Goal: Task Accomplishment & Management: Manage account settings

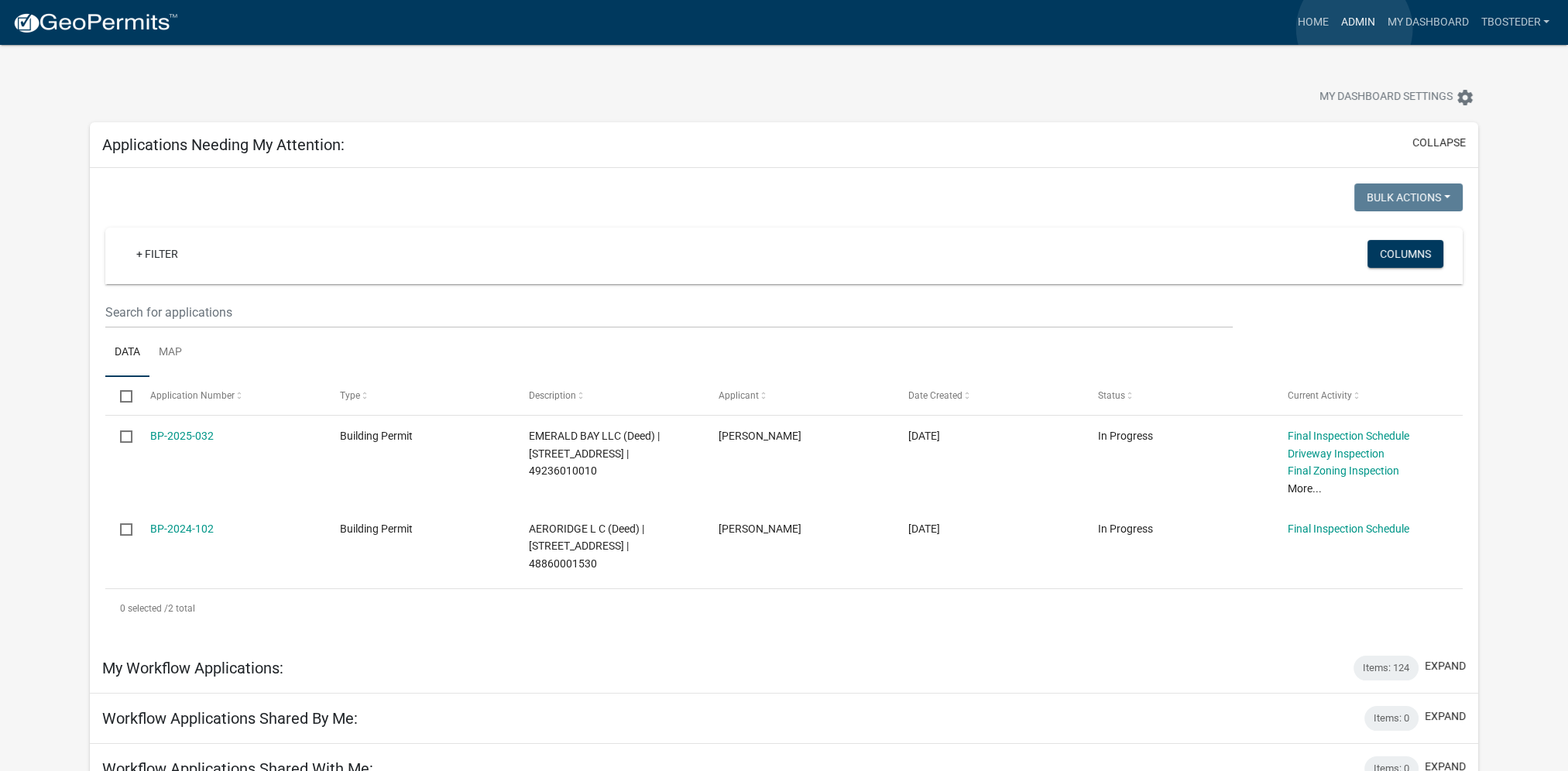
click at [1354, 29] on link "Admin" at bounding box center [1357, 22] width 47 height 29
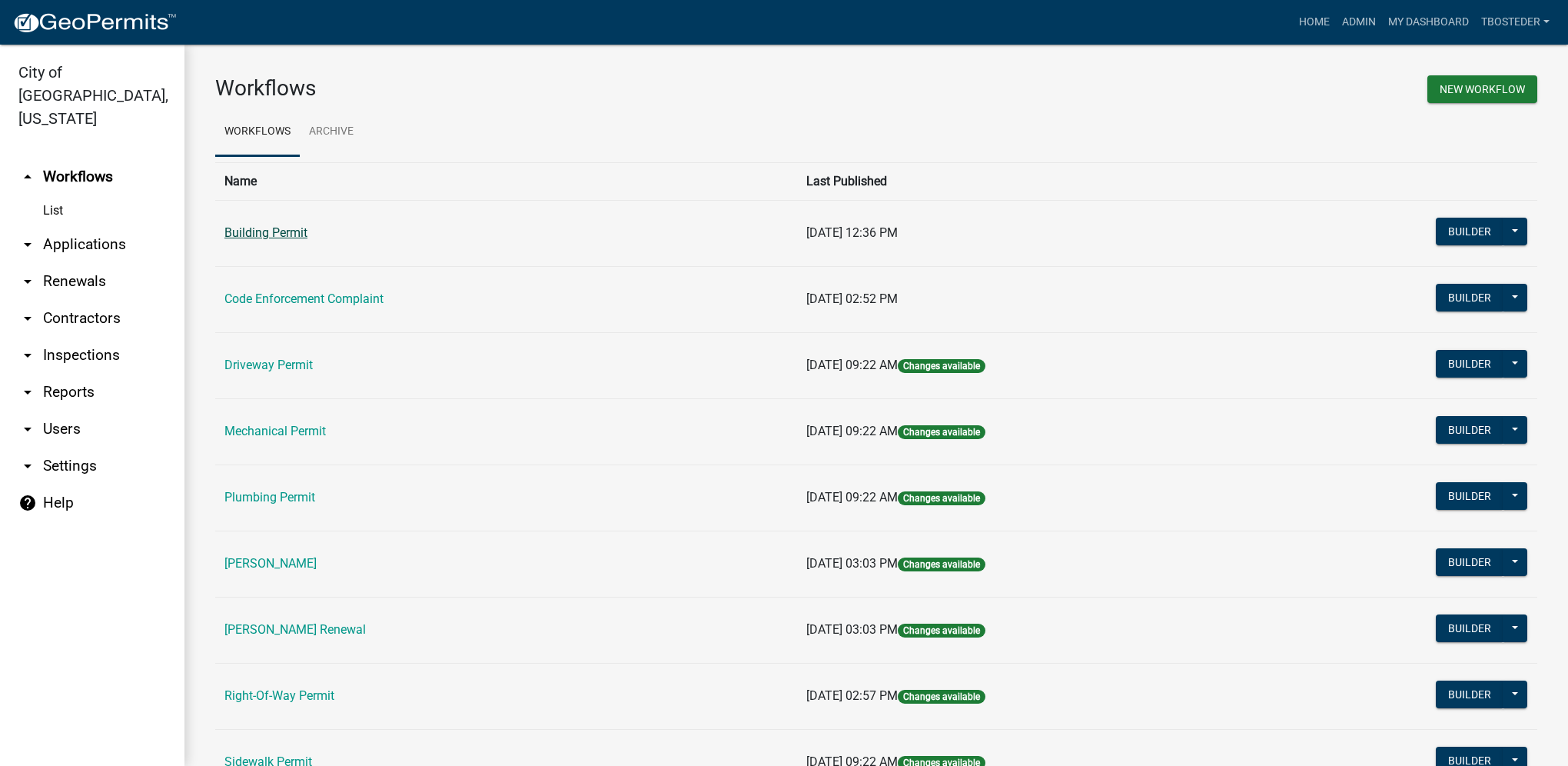
click at [251, 236] on link "Building Permit" at bounding box center [266, 232] width 83 height 15
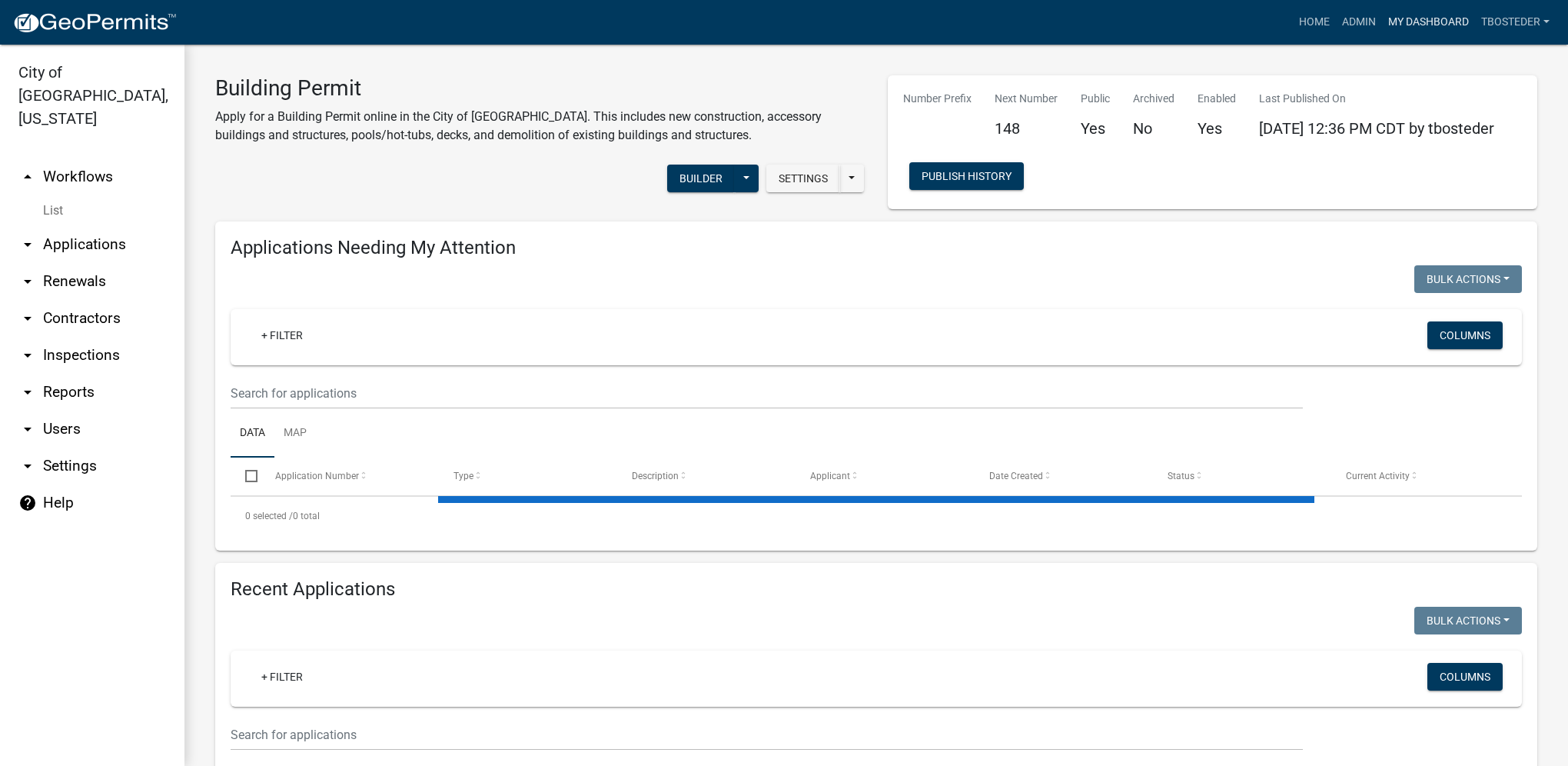
select select "1: 25"
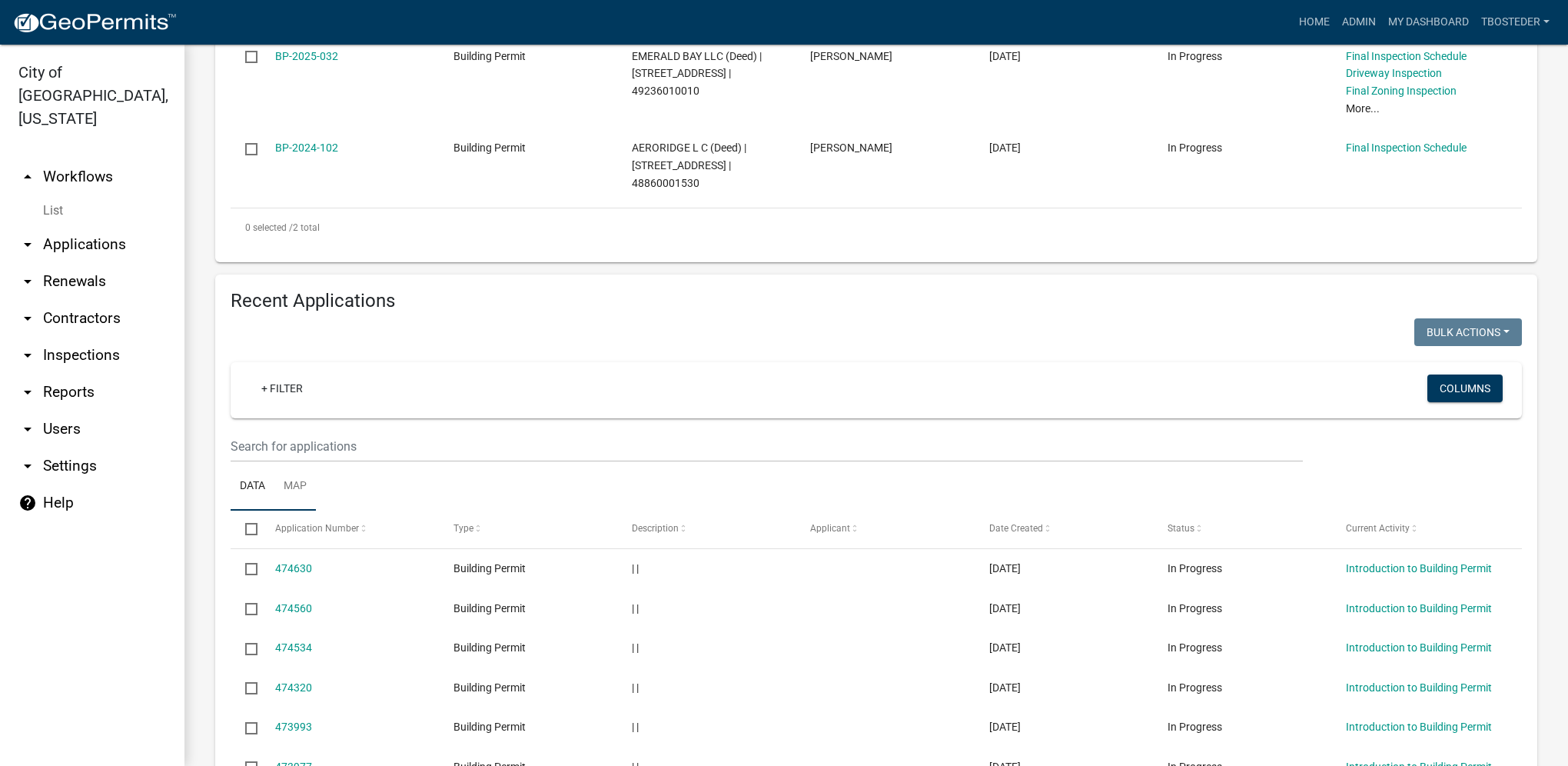
scroll to position [461, 0]
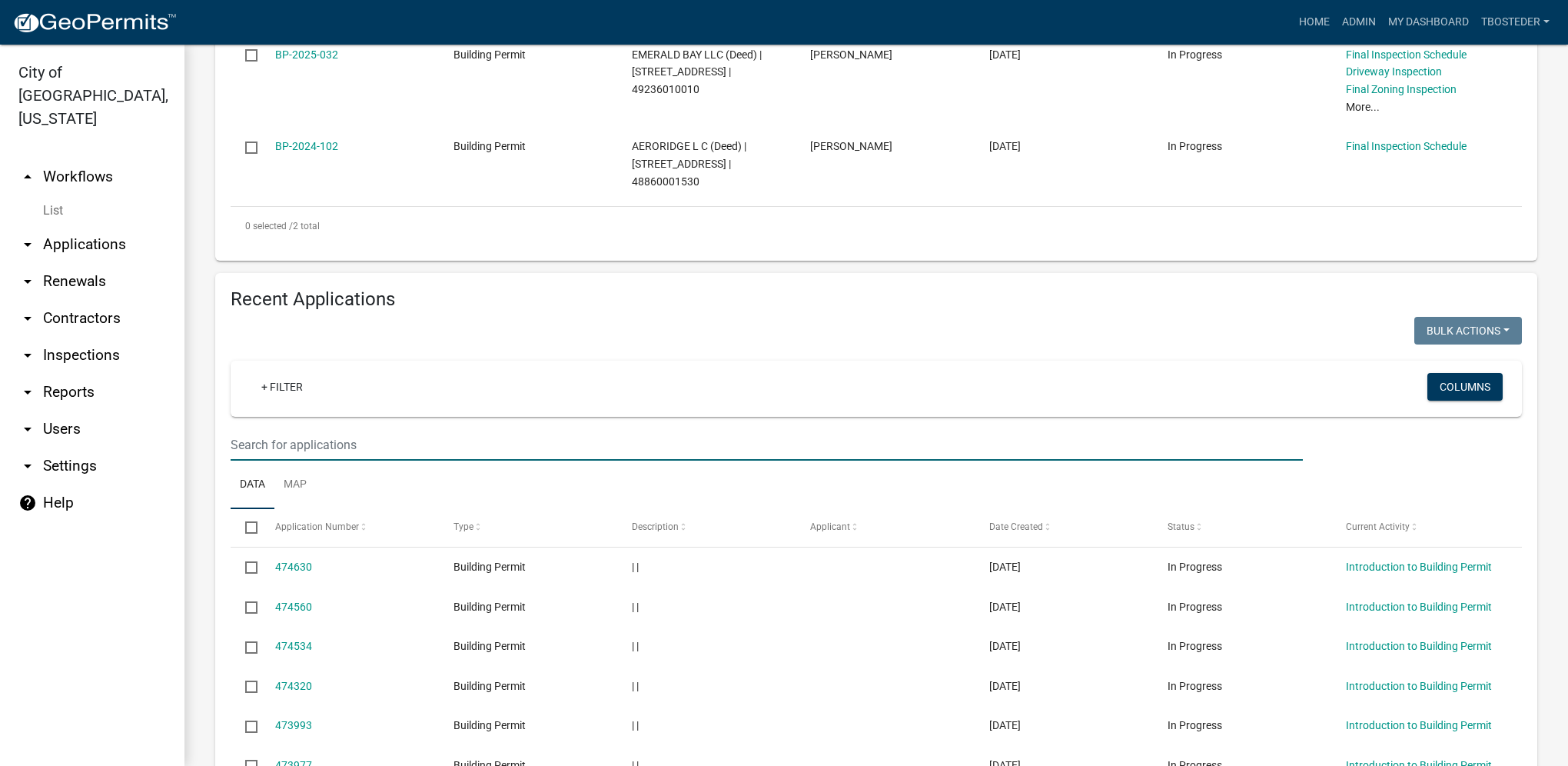
drag, startPoint x: 304, startPoint y: 456, endPoint x: 297, endPoint y: 452, distance: 8.1
click at [304, 456] on input "text" at bounding box center [767, 444] width 1072 height 32
type input "2025-145"
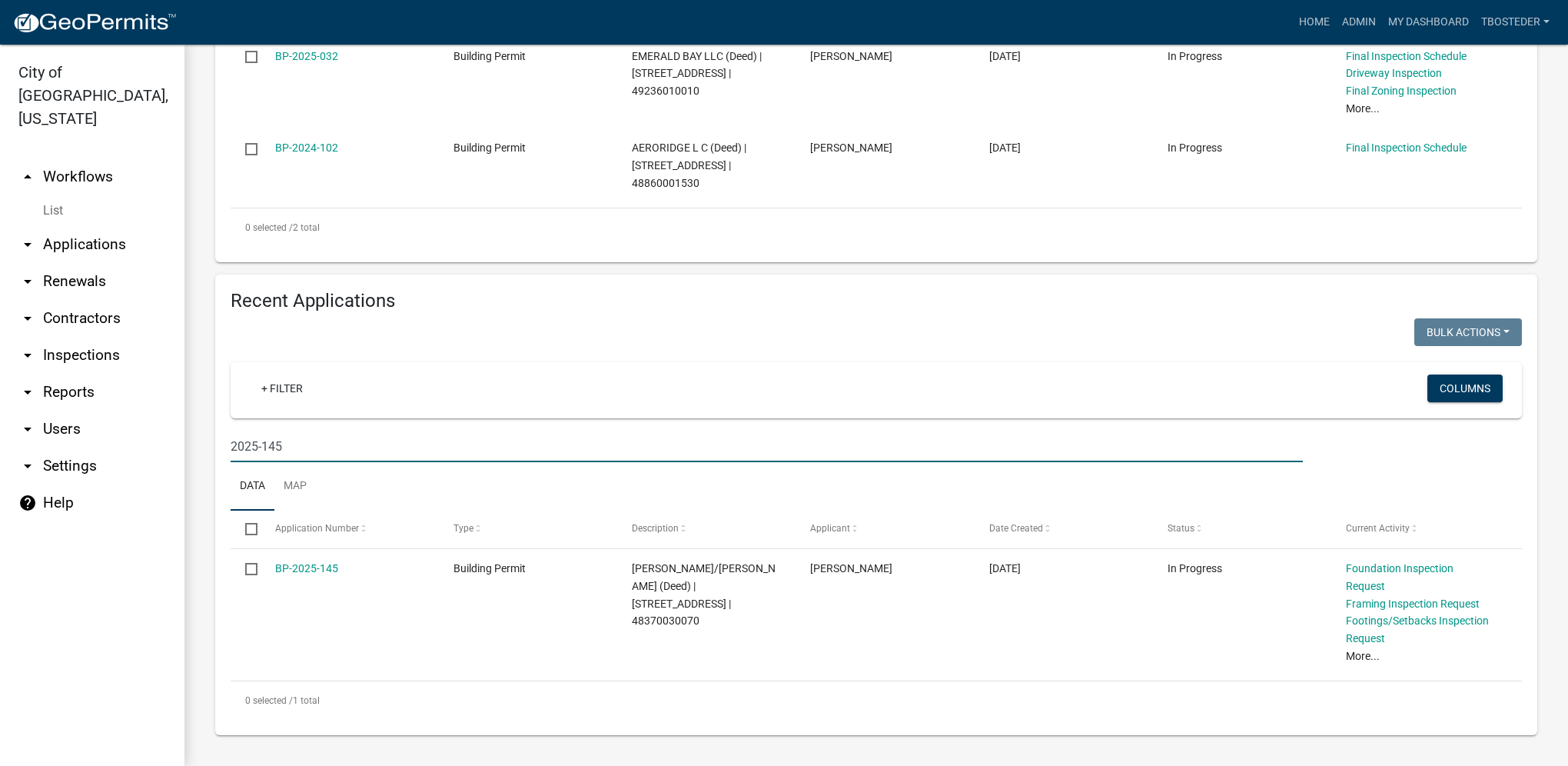
scroll to position [445, 0]
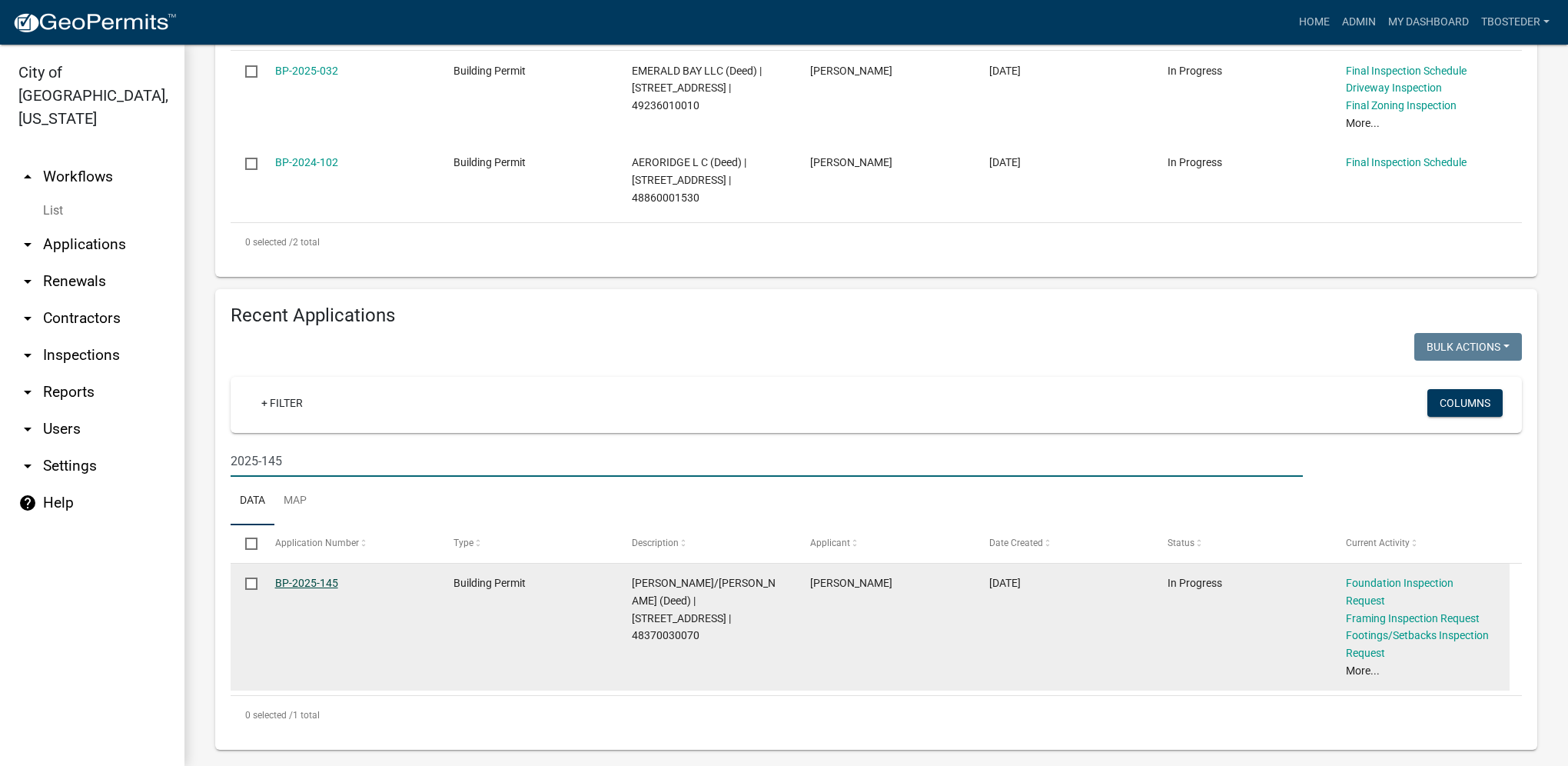
click at [320, 589] on link "BP-2025-145" at bounding box center [307, 583] width 63 height 13
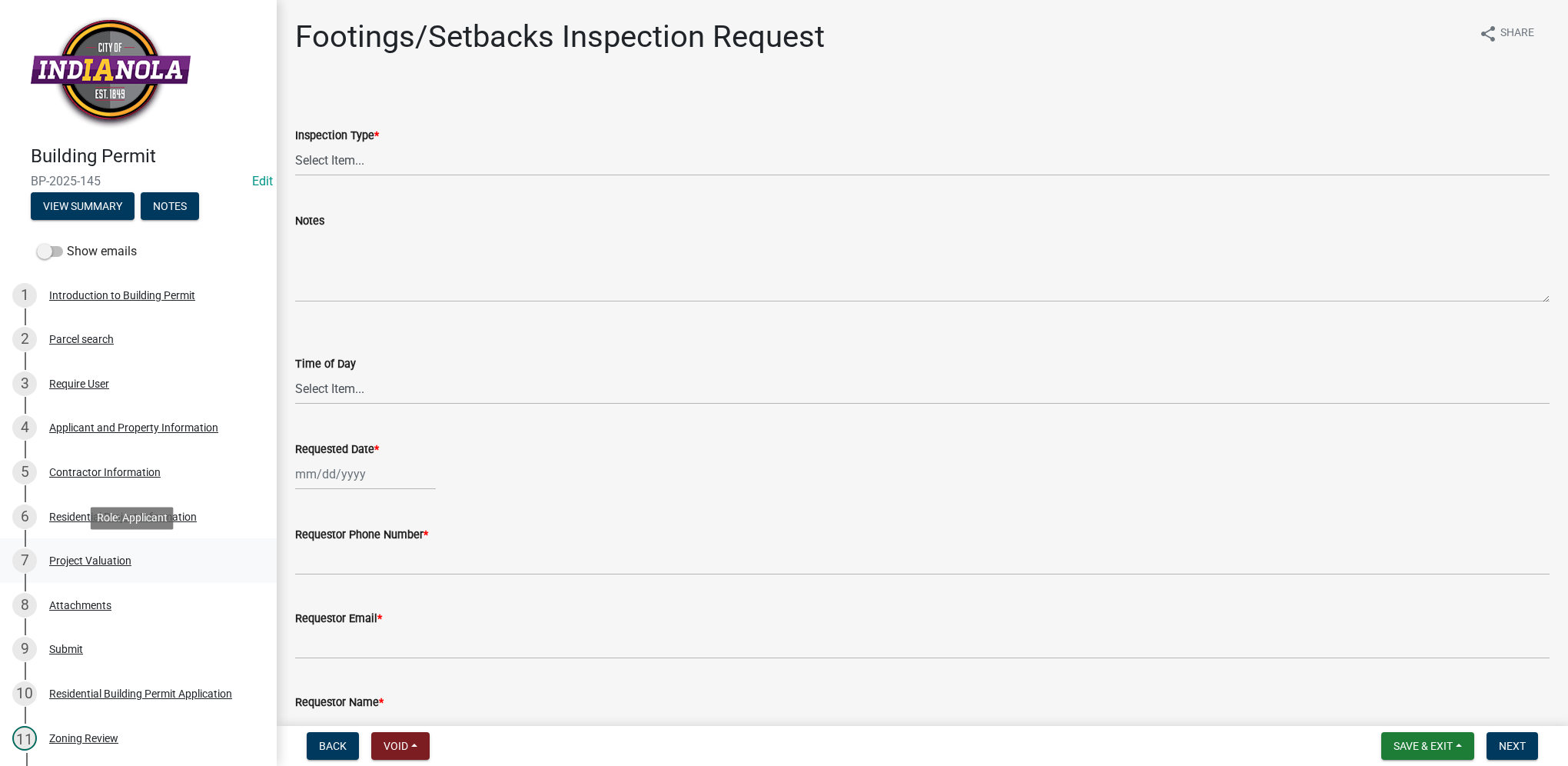
click at [136, 552] on div "7 Project Valuation" at bounding box center [132, 560] width 240 height 24
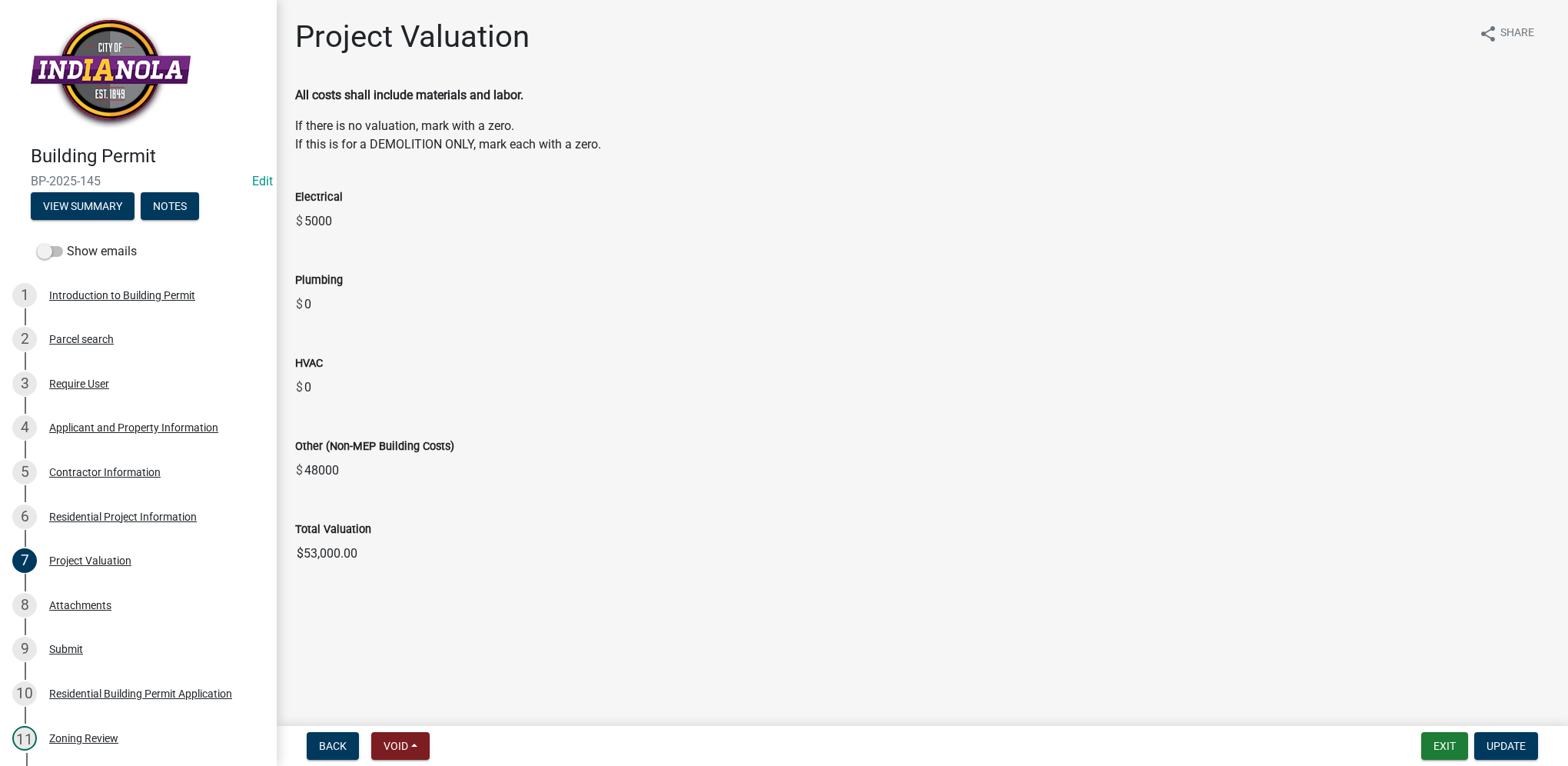
click at [375, 548] on input "$53,000.00" at bounding box center [923, 553] width 1254 height 31
drag, startPoint x: 372, startPoint y: 551, endPoint x: 279, endPoint y: 557, distance: 93.2
click at [279, 557] on div "Project Valuation share Share All costs shall include materials and labor. If t…" at bounding box center [922, 307] width 1291 height 577
drag, startPoint x: 279, startPoint y: 557, endPoint x: 309, endPoint y: 552, distance: 30.4
click at [157, 515] on div "Residential Project Information" at bounding box center [122, 517] width 147 height 11
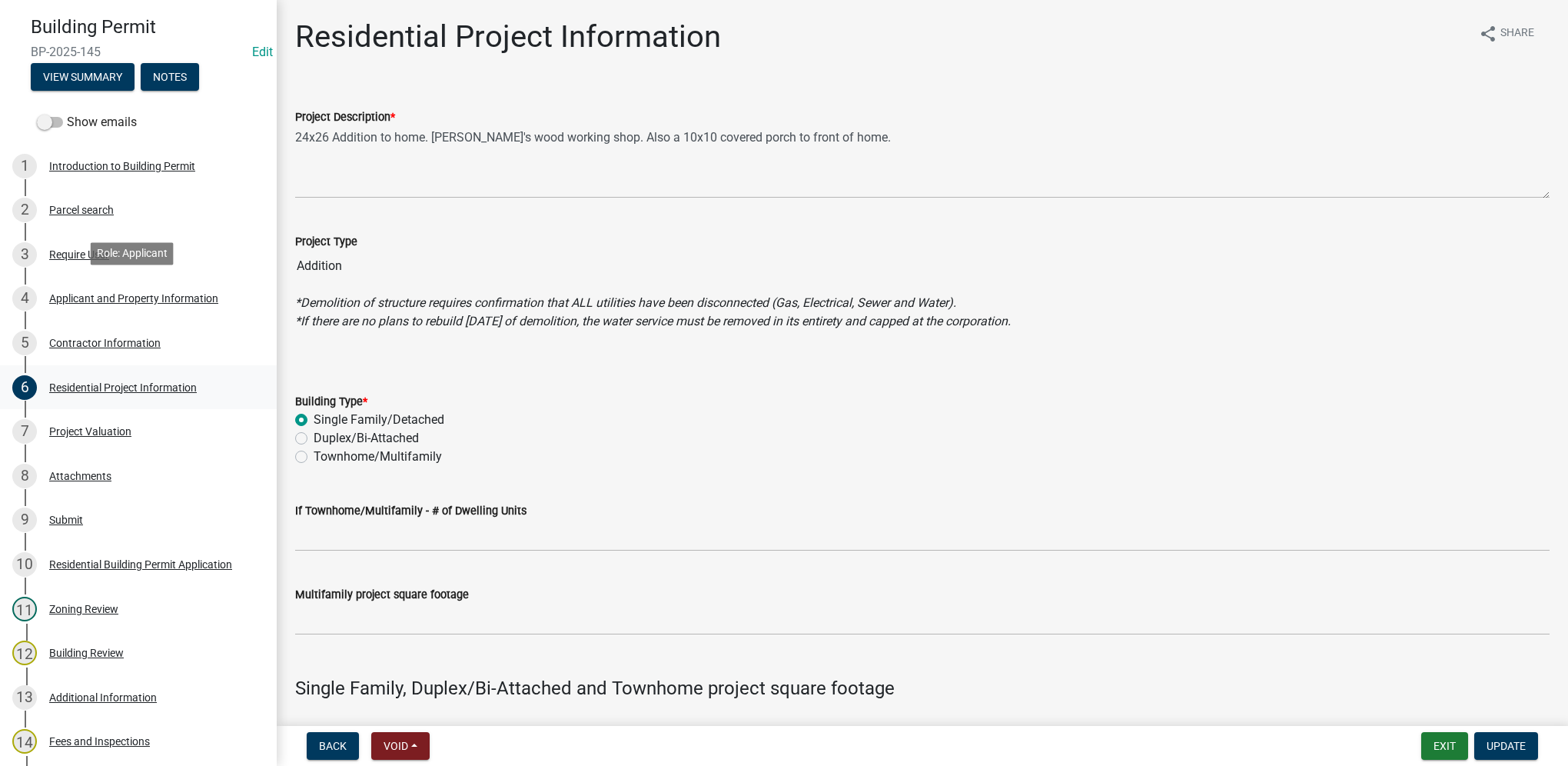
scroll to position [307, 0]
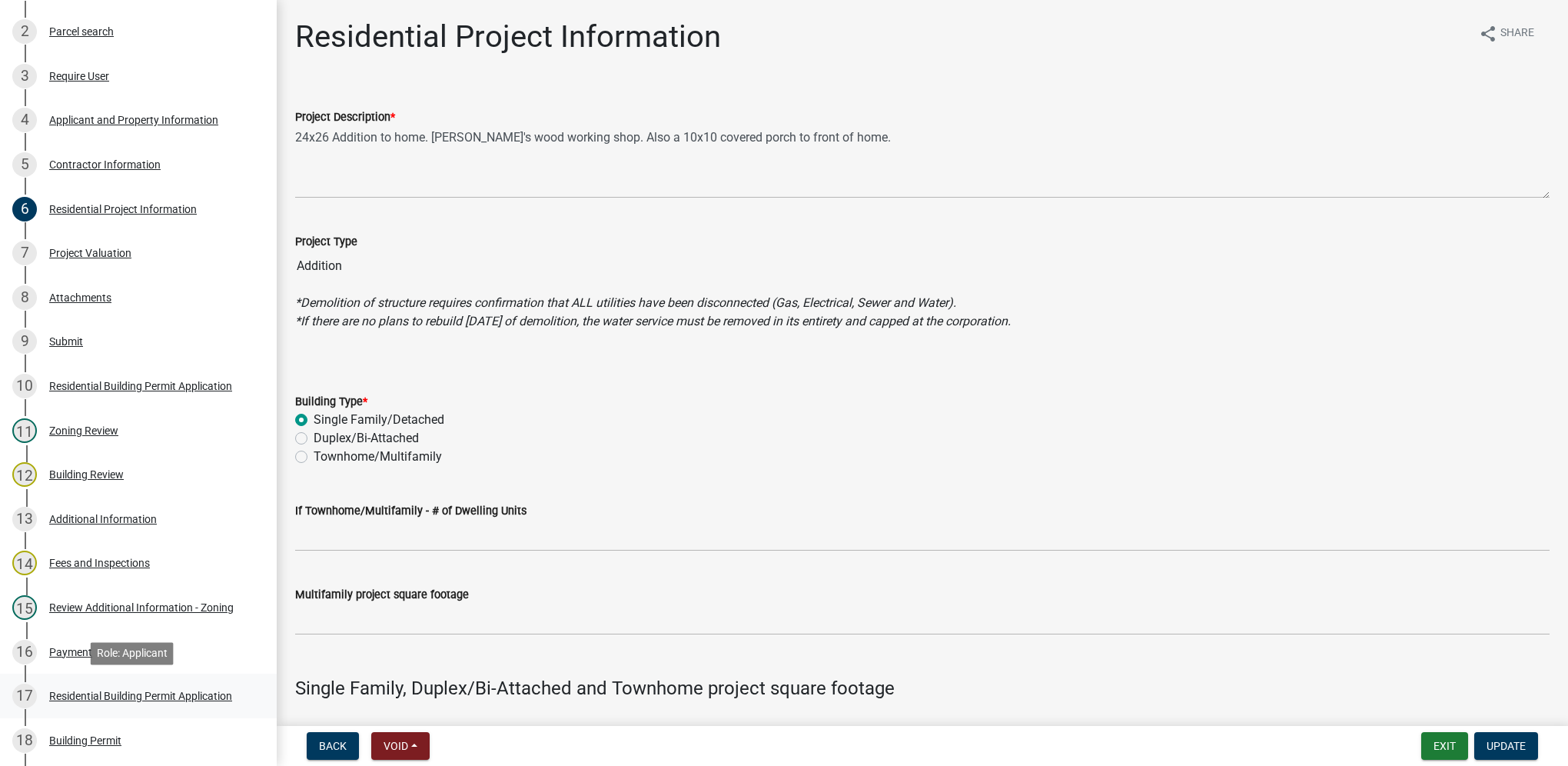
click at [181, 692] on div "Residential Building Permit Application" at bounding box center [140, 696] width 183 height 11
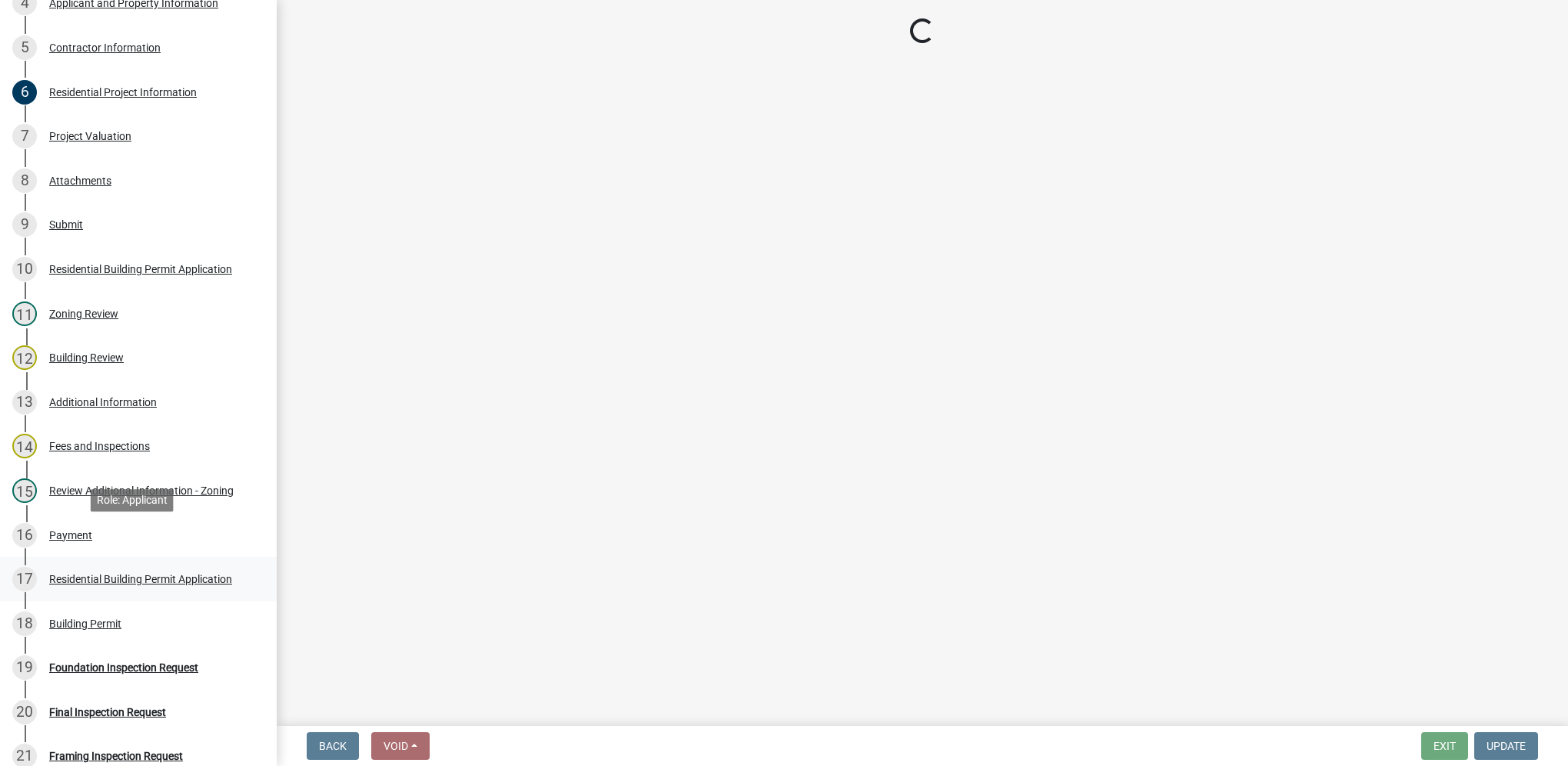
scroll to position [461, 0]
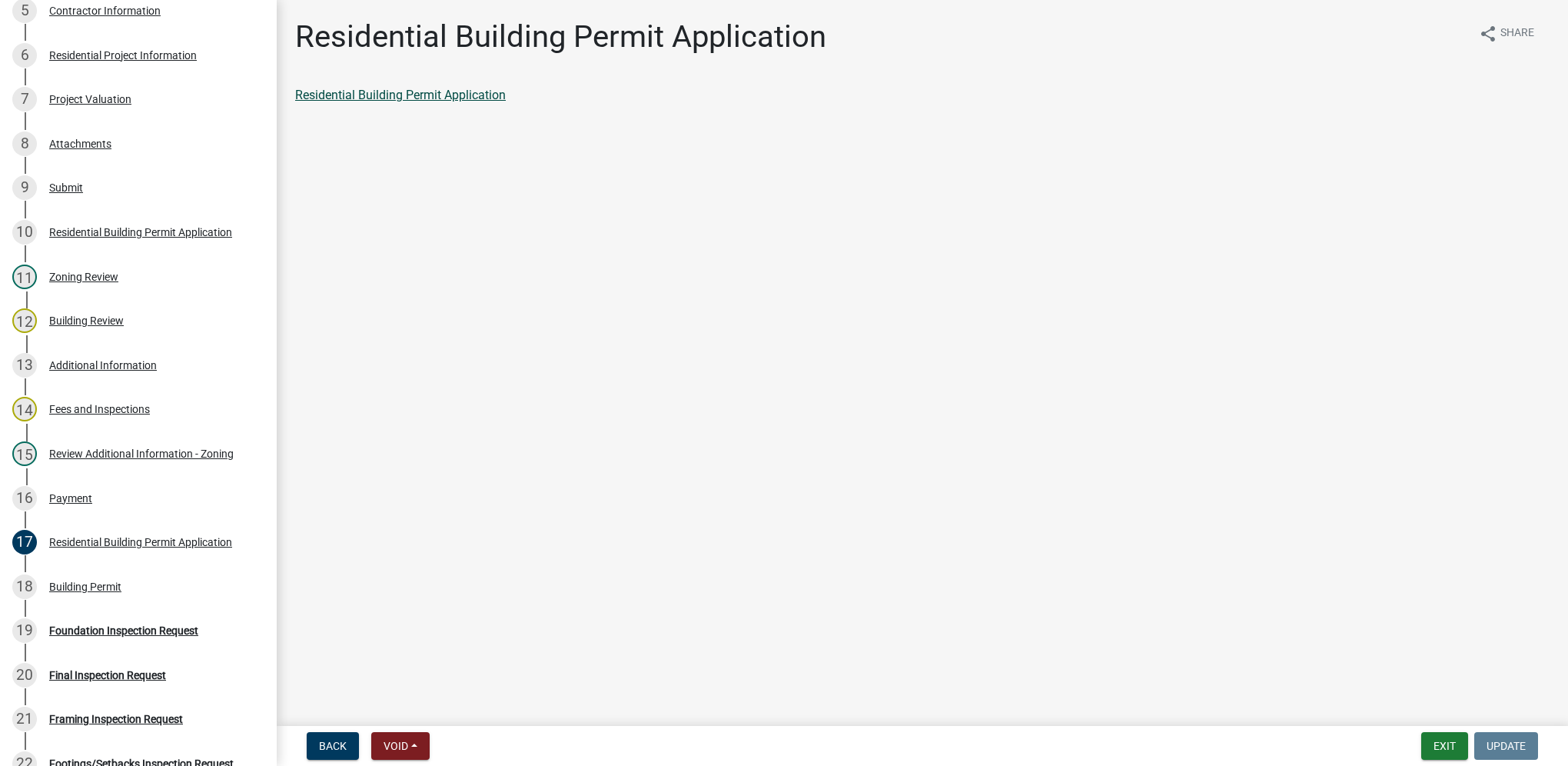
click at [409, 99] on link "Residential Building Permit Application" at bounding box center [400, 95] width 210 height 15
click at [160, 490] on div "16 Payment" at bounding box center [132, 498] width 240 height 24
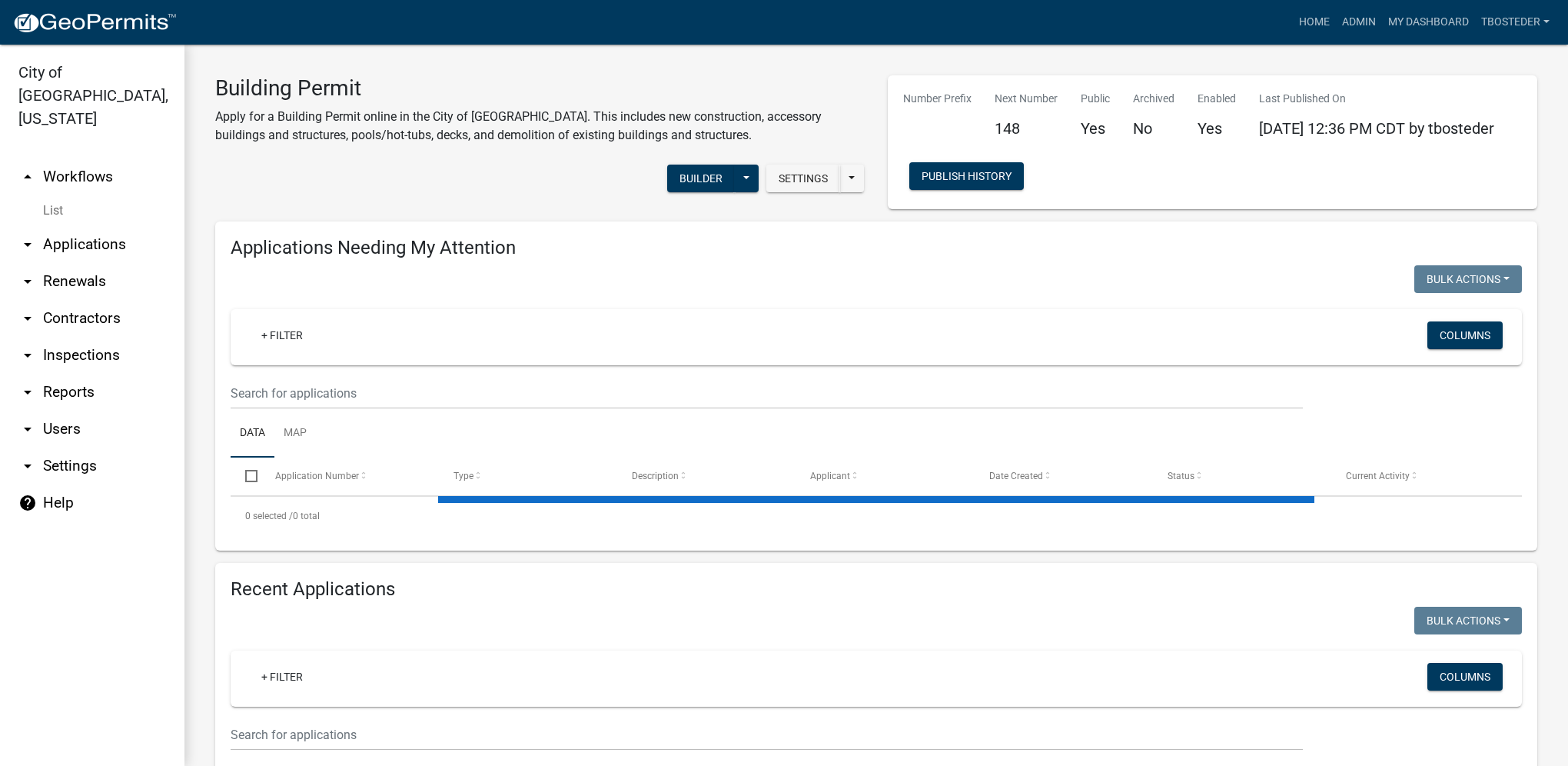
select select "1: 25"
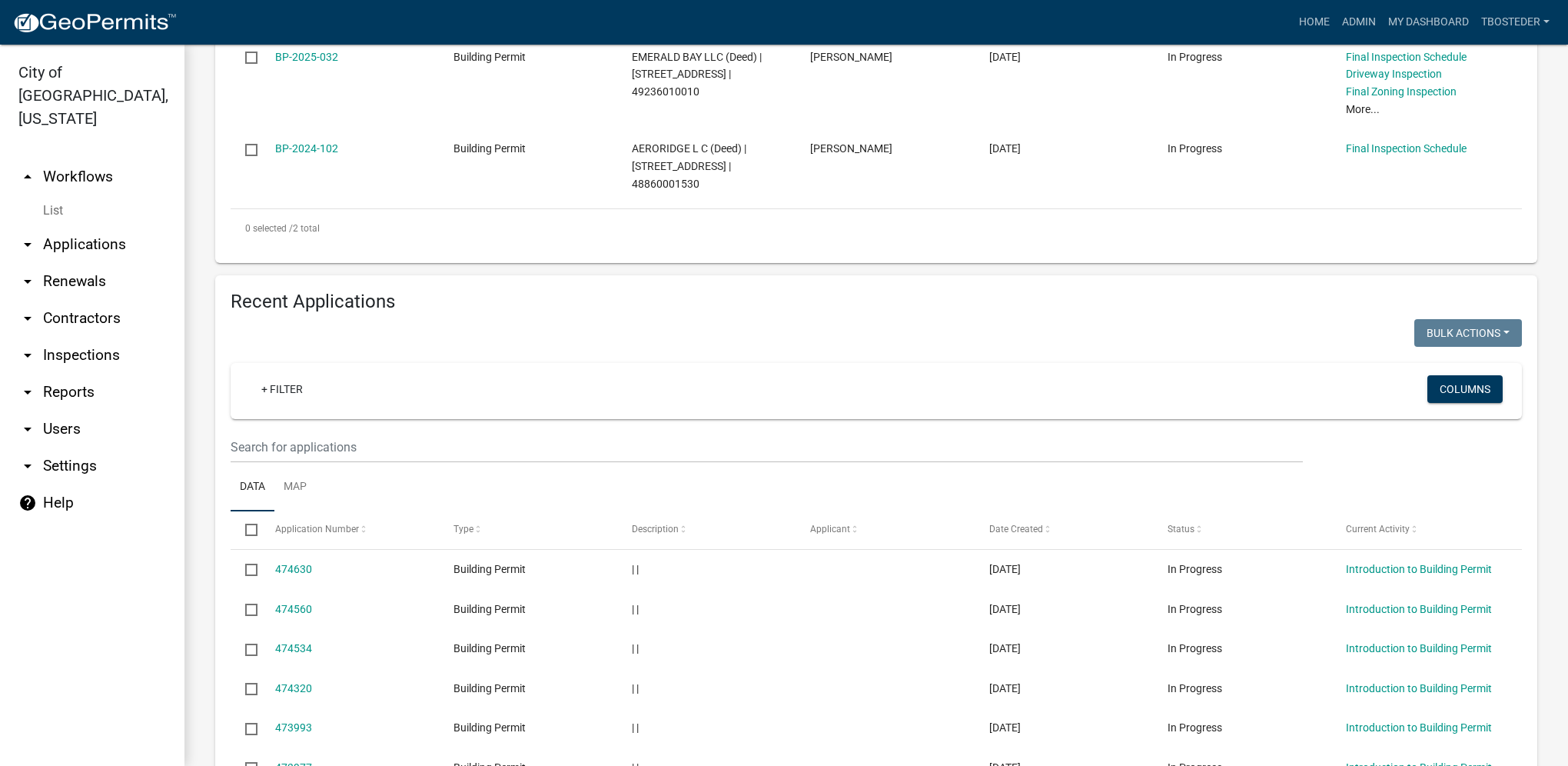
scroll to position [461, 0]
click at [362, 422] on wm-filter-builder "+ Filter Columns" at bounding box center [876, 411] width 1291 height 100
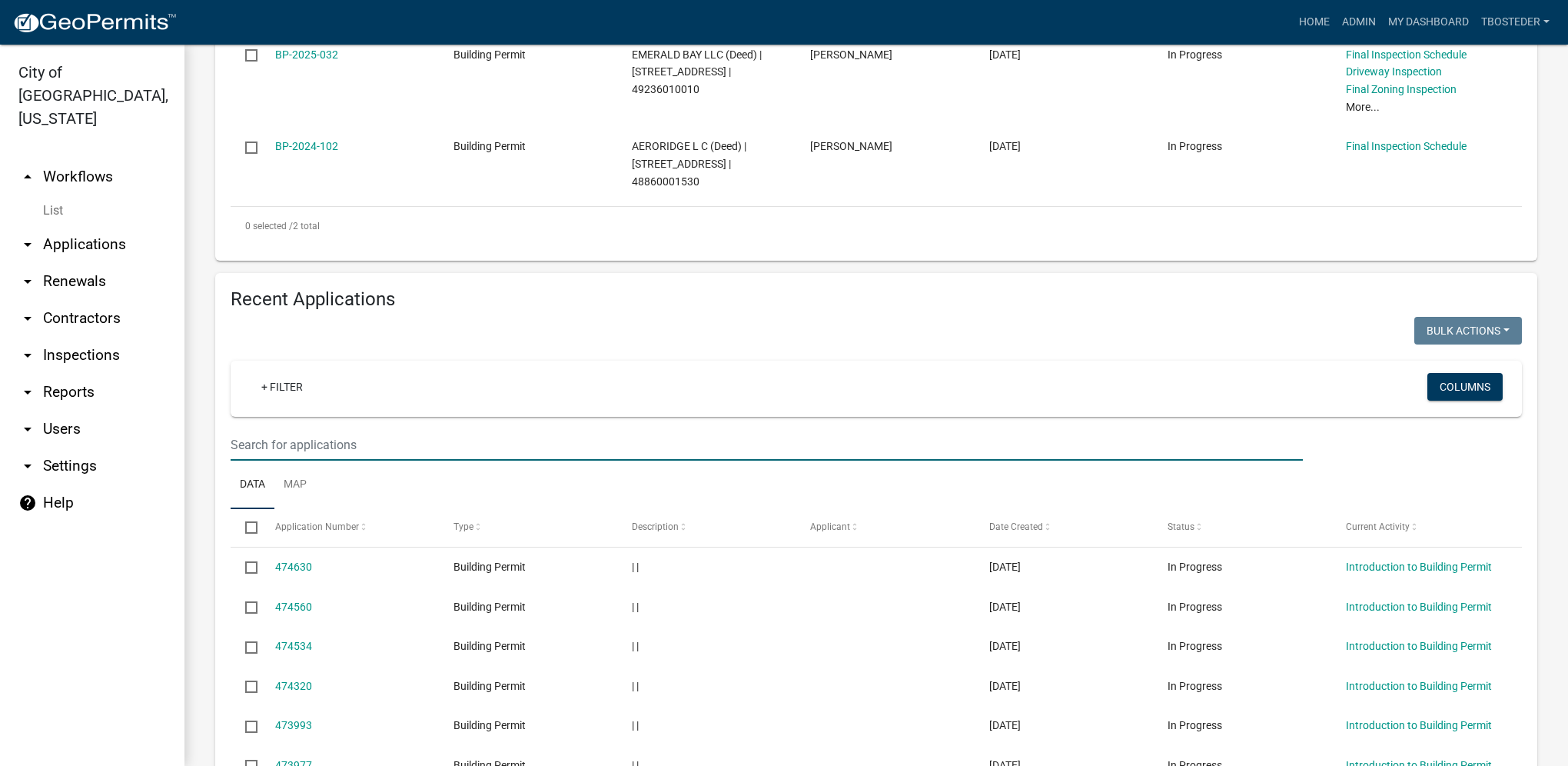
click at [351, 448] on input "text" at bounding box center [767, 444] width 1072 height 32
type input "2025-146"
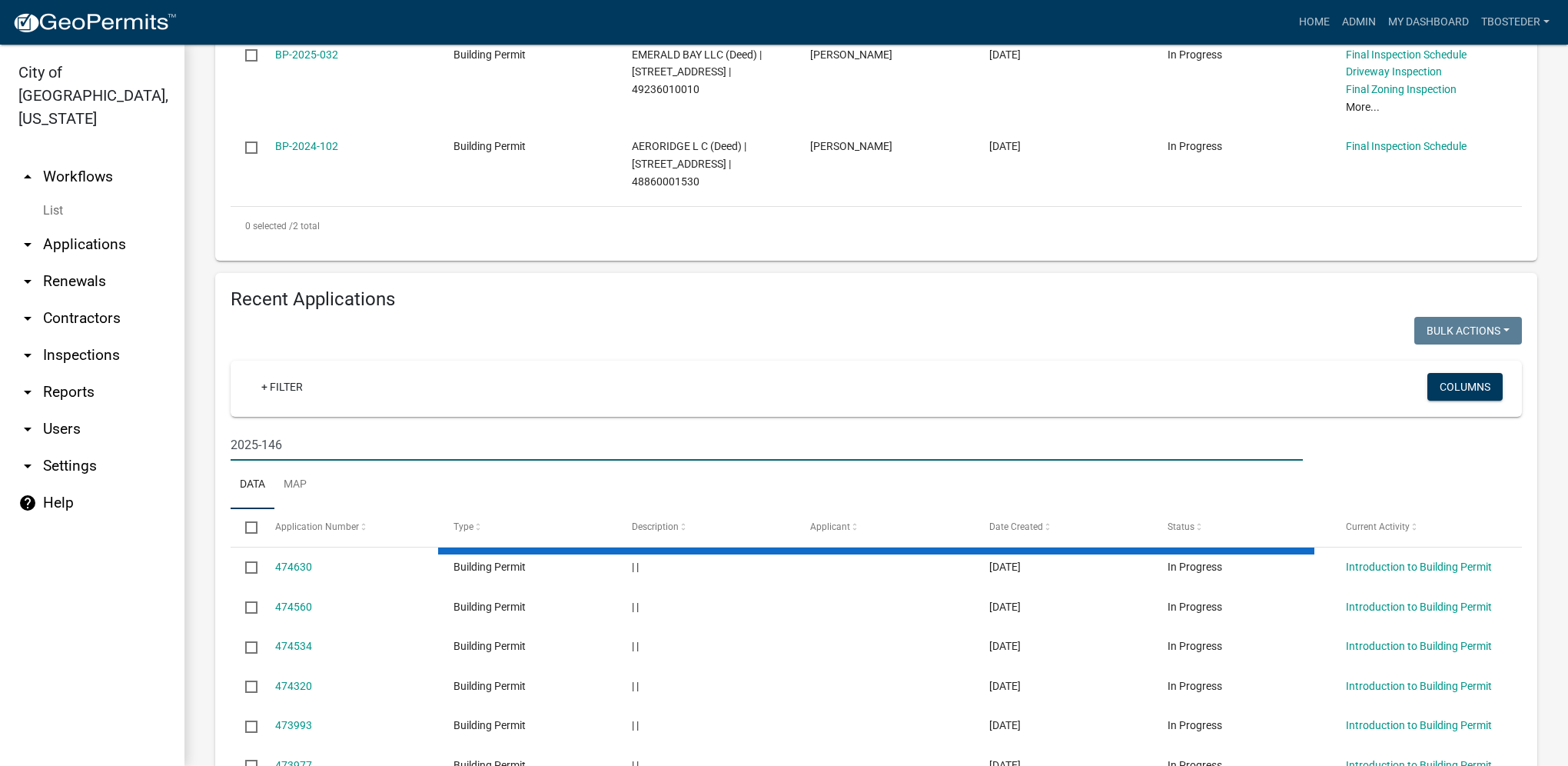
scroll to position [410, 0]
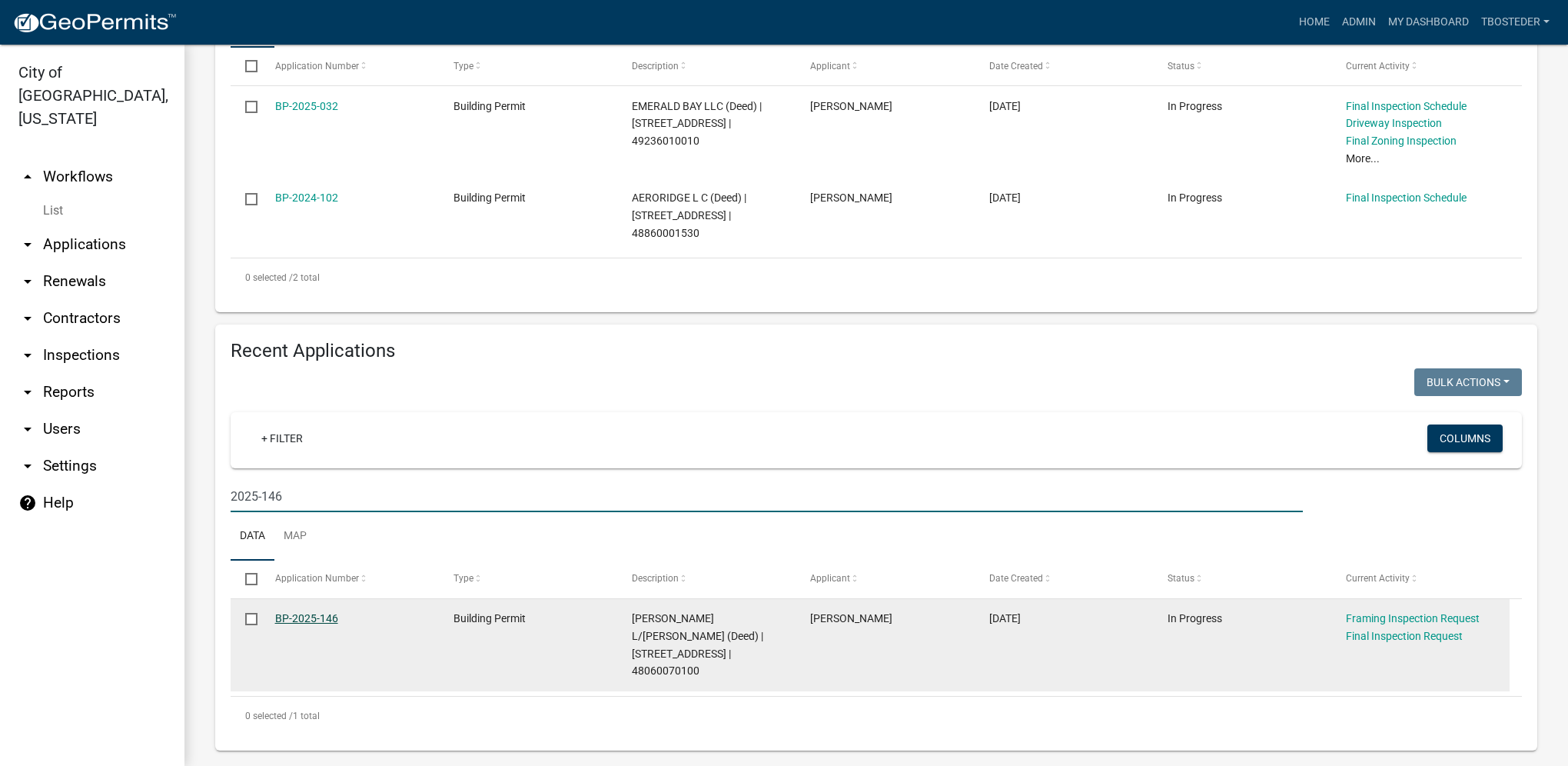
click at [320, 621] on link "BP-2025-146" at bounding box center [307, 619] width 63 height 13
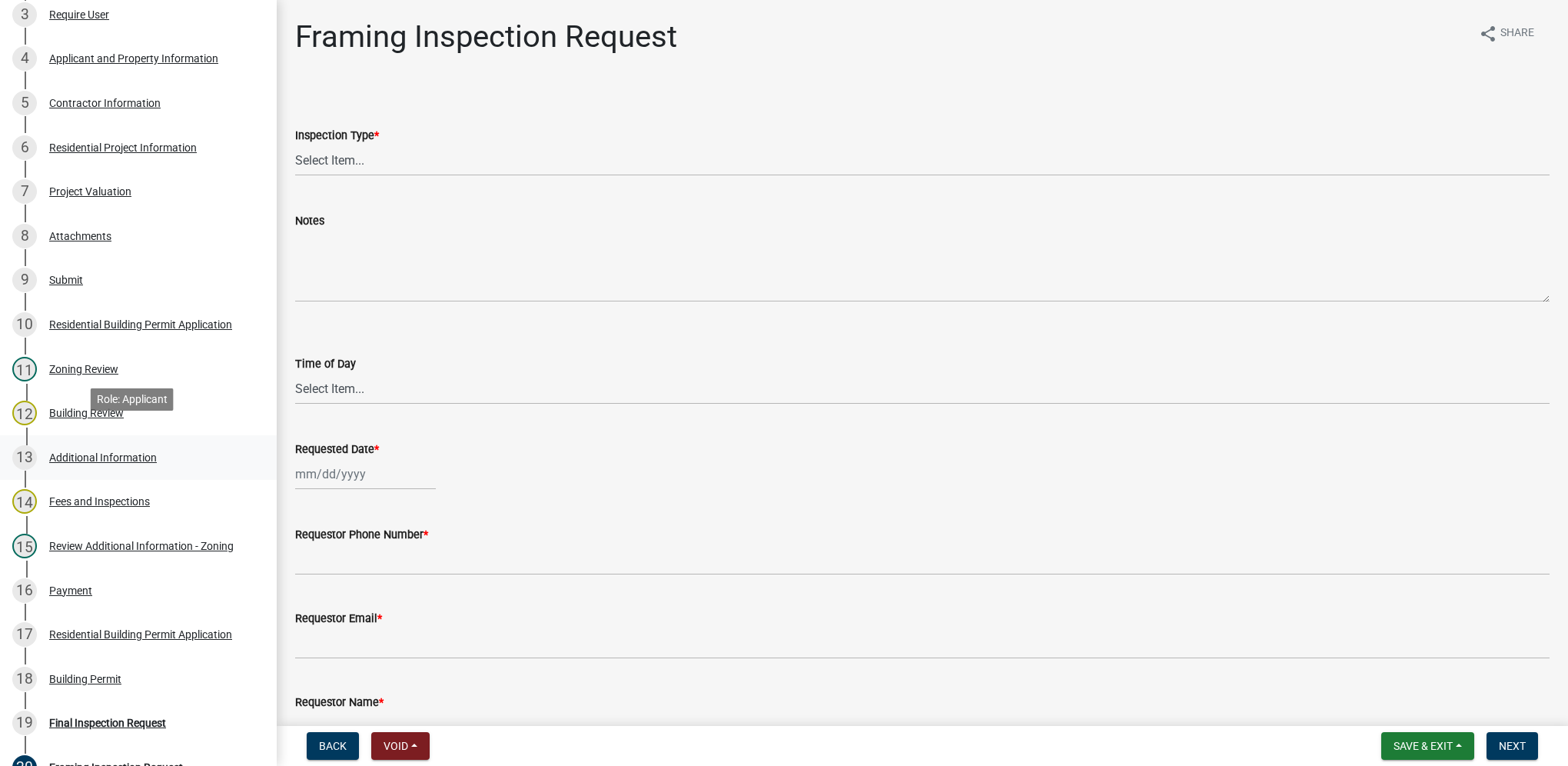
scroll to position [385, 0]
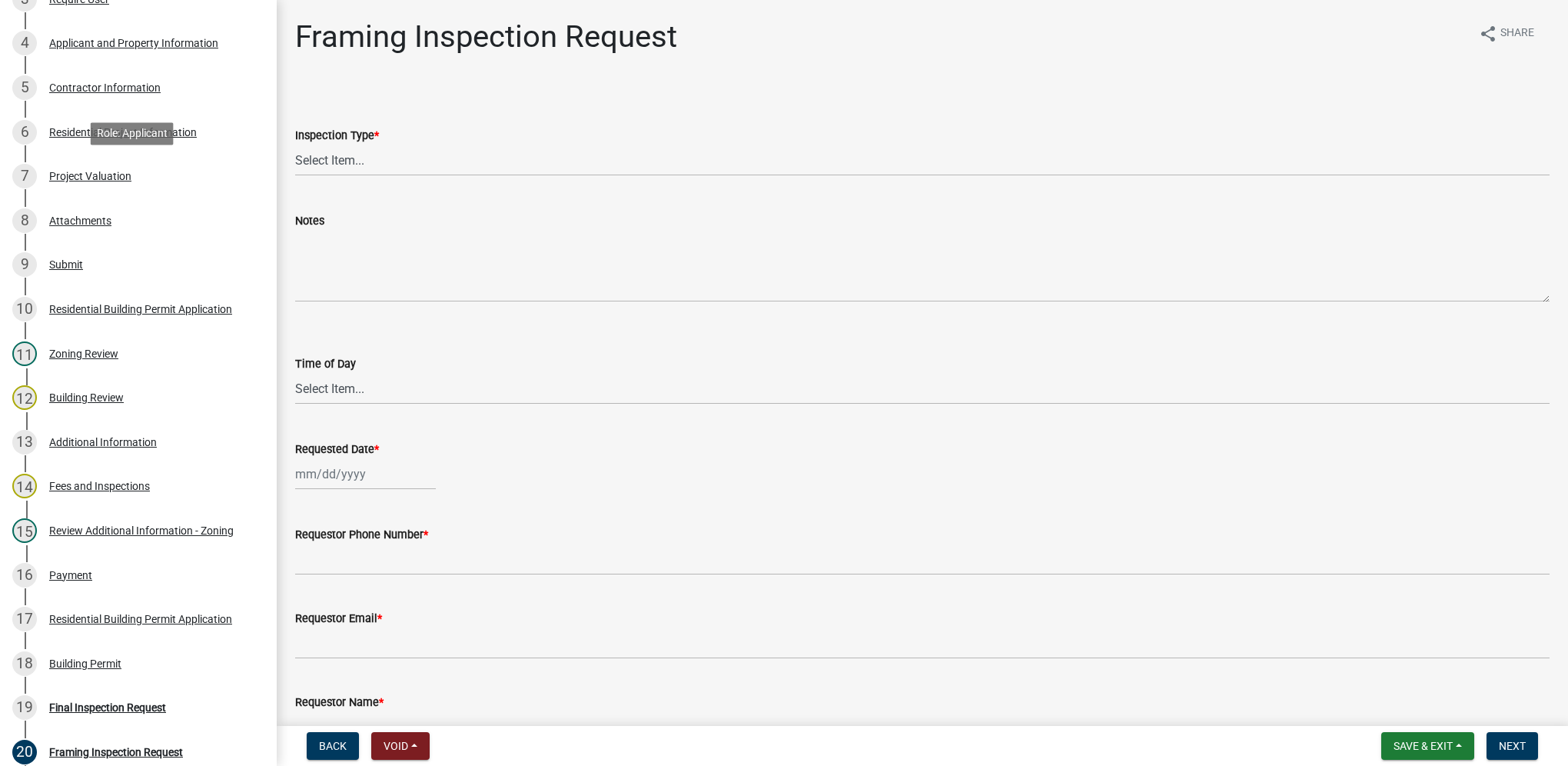
click at [97, 178] on div "Project Valuation" at bounding box center [90, 177] width 82 height 11
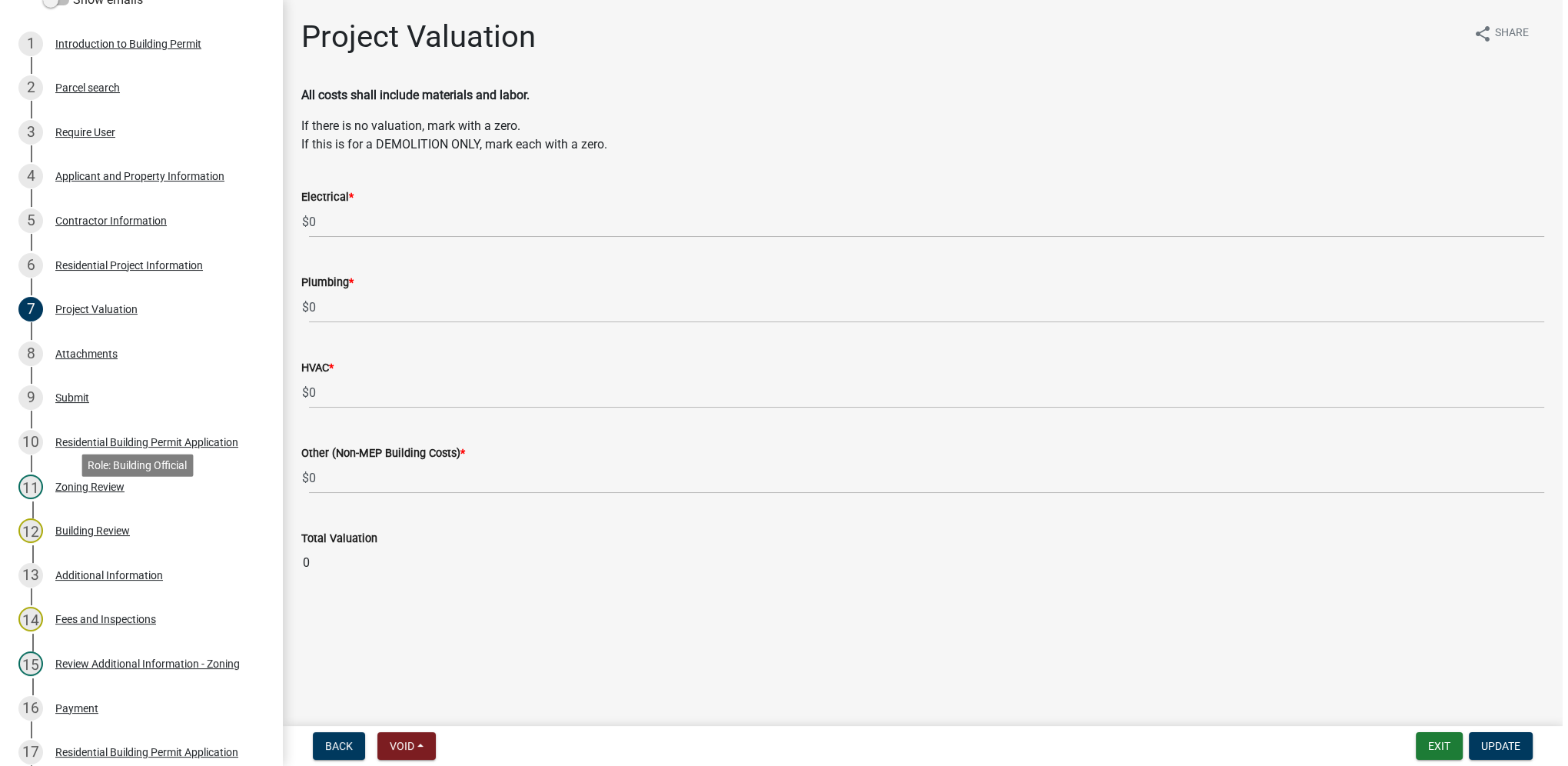
scroll to position [184, 0]
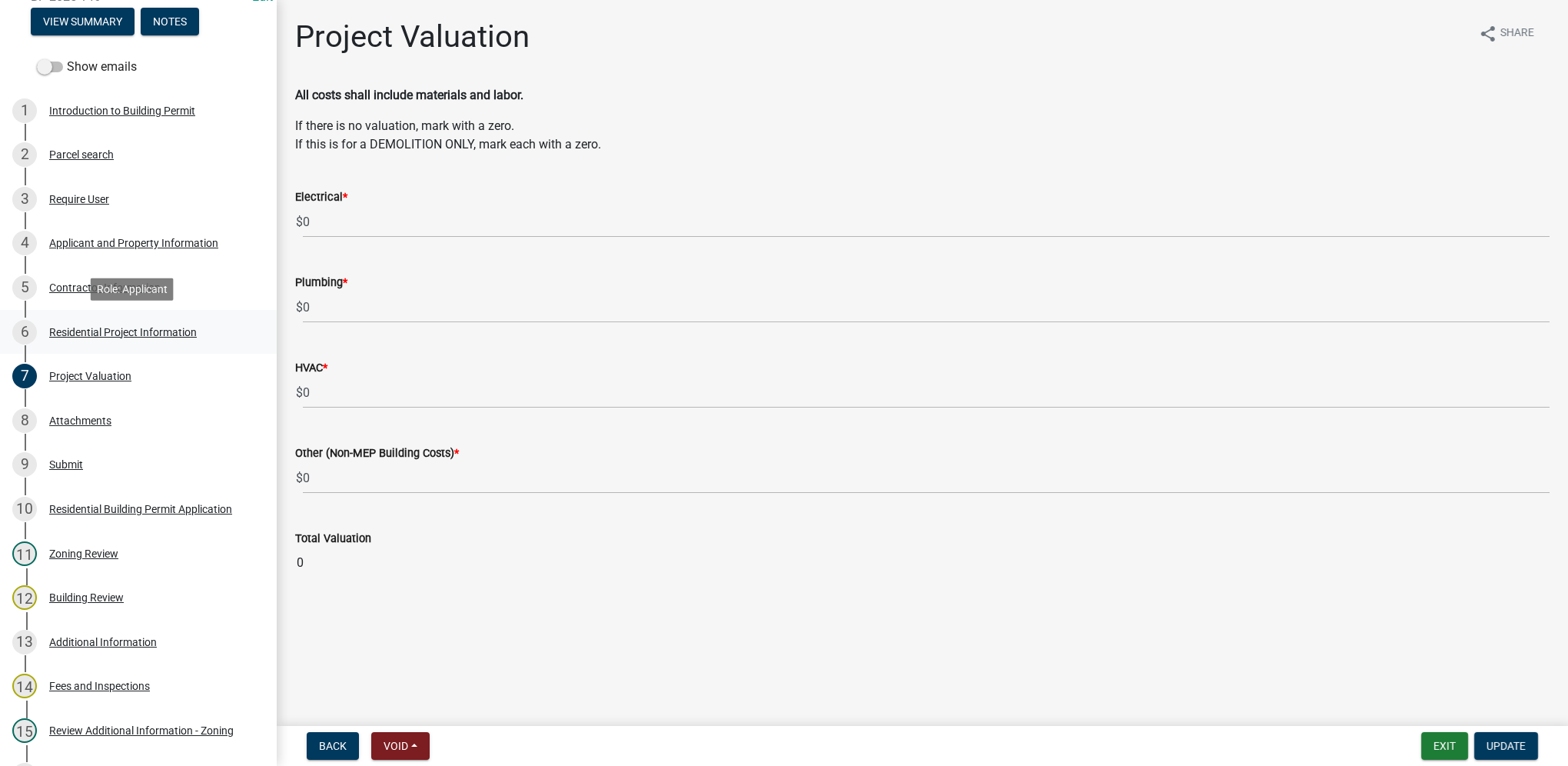
click at [176, 337] on div "Residential Project Information" at bounding box center [122, 333] width 147 height 11
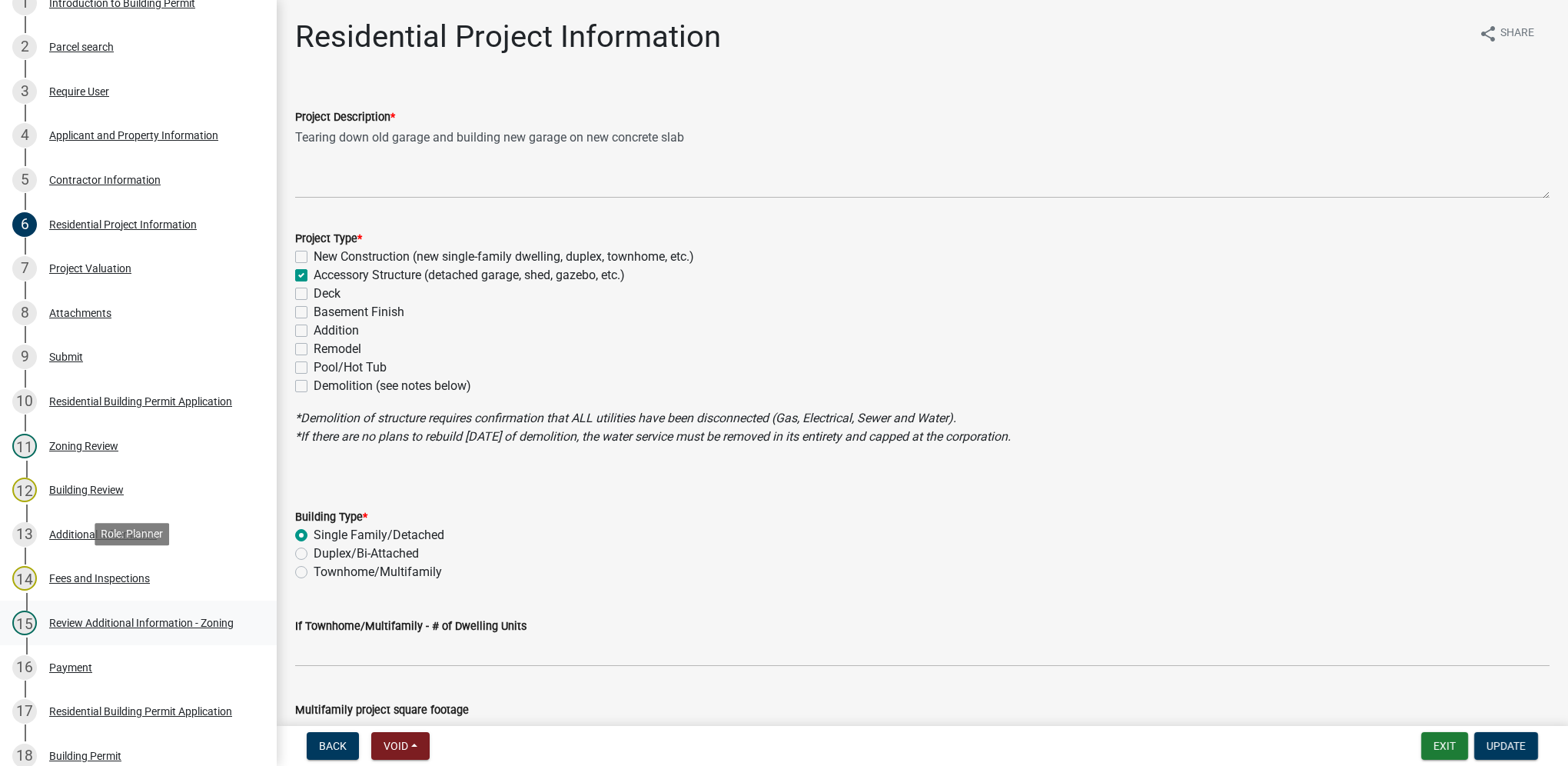
scroll to position [338, 0]
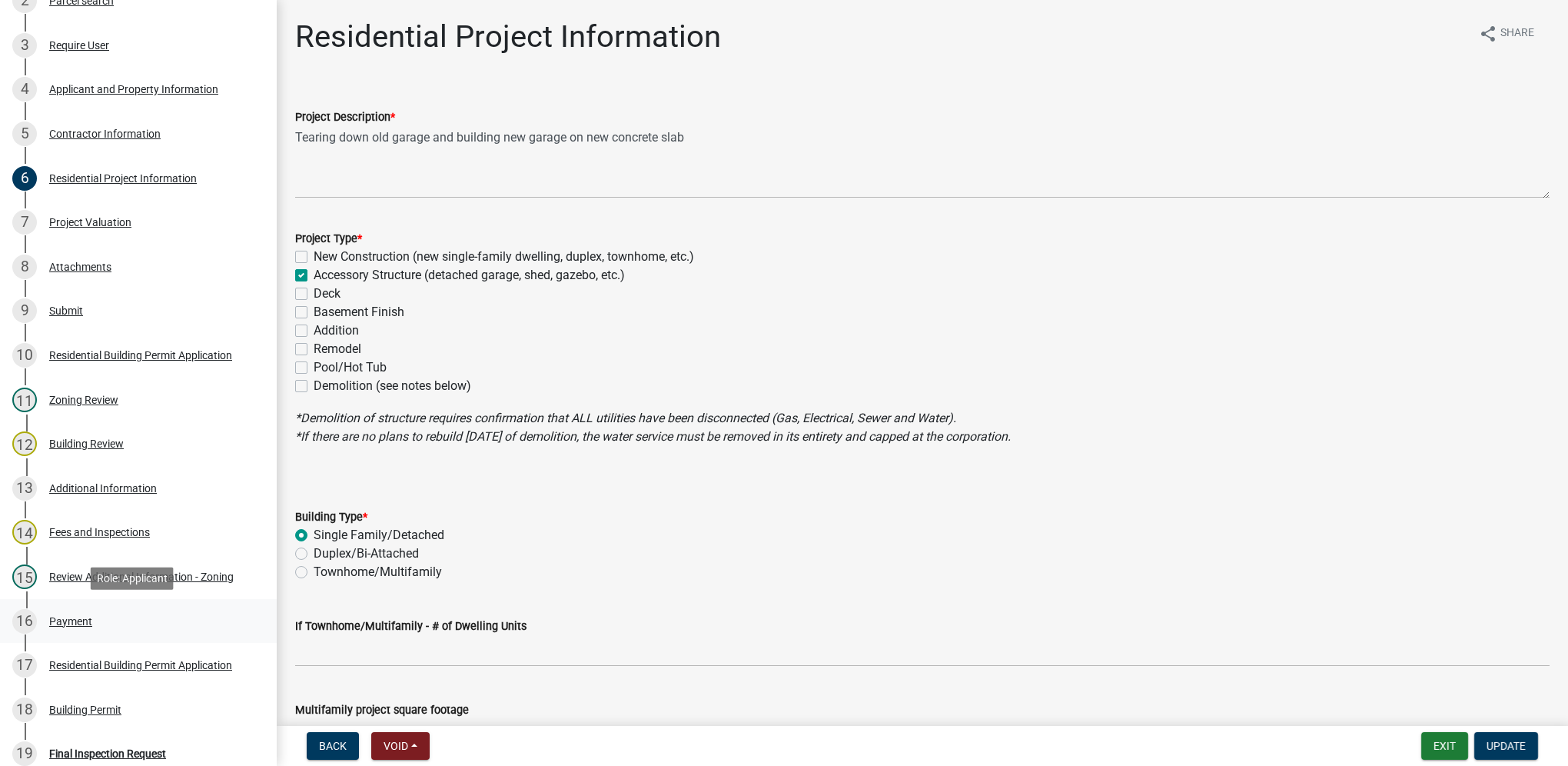
click at [101, 614] on div "16 Payment" at bounding box center [132, 621] width 240 height 24
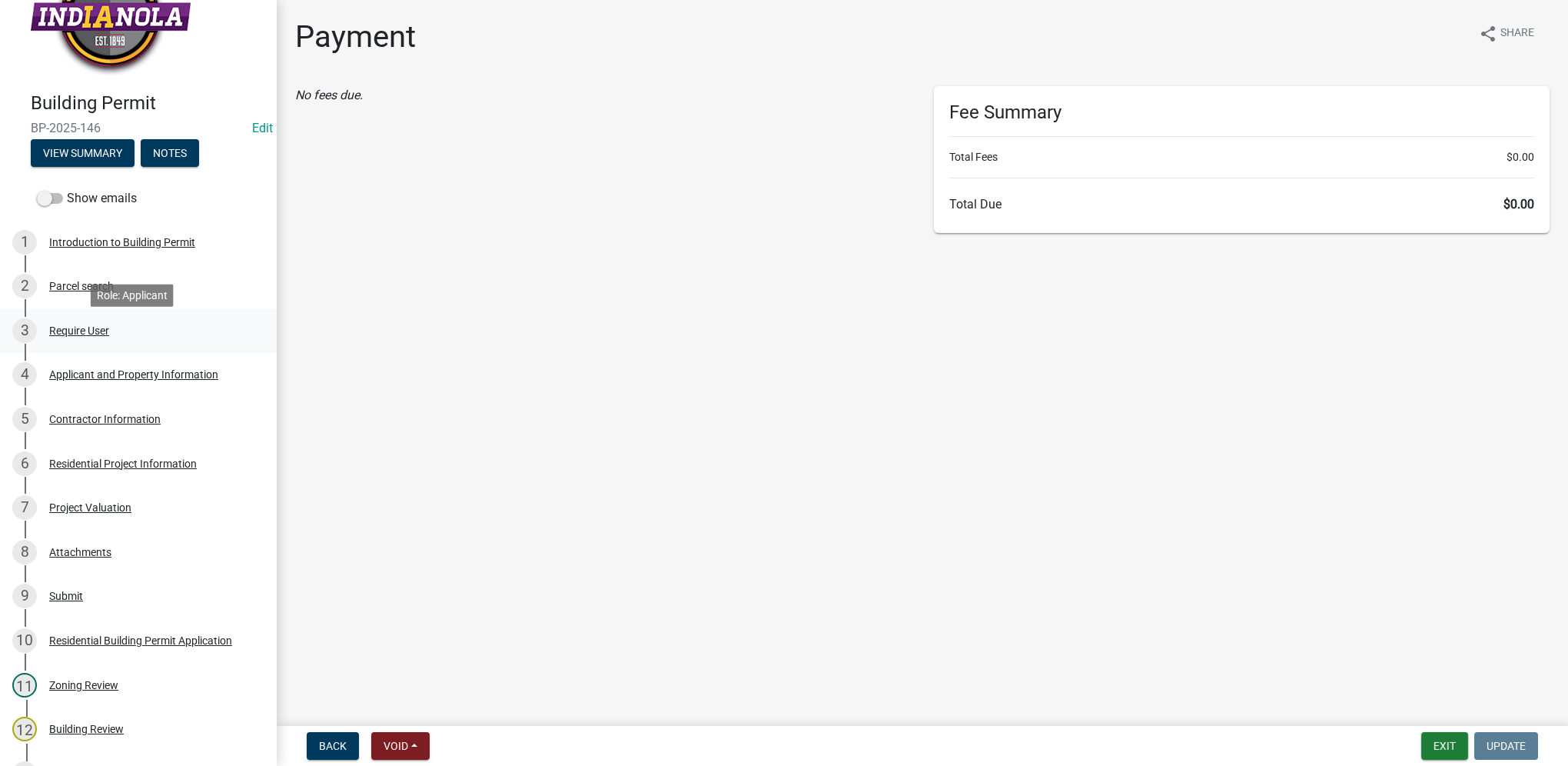
scroll to position [0, 0]
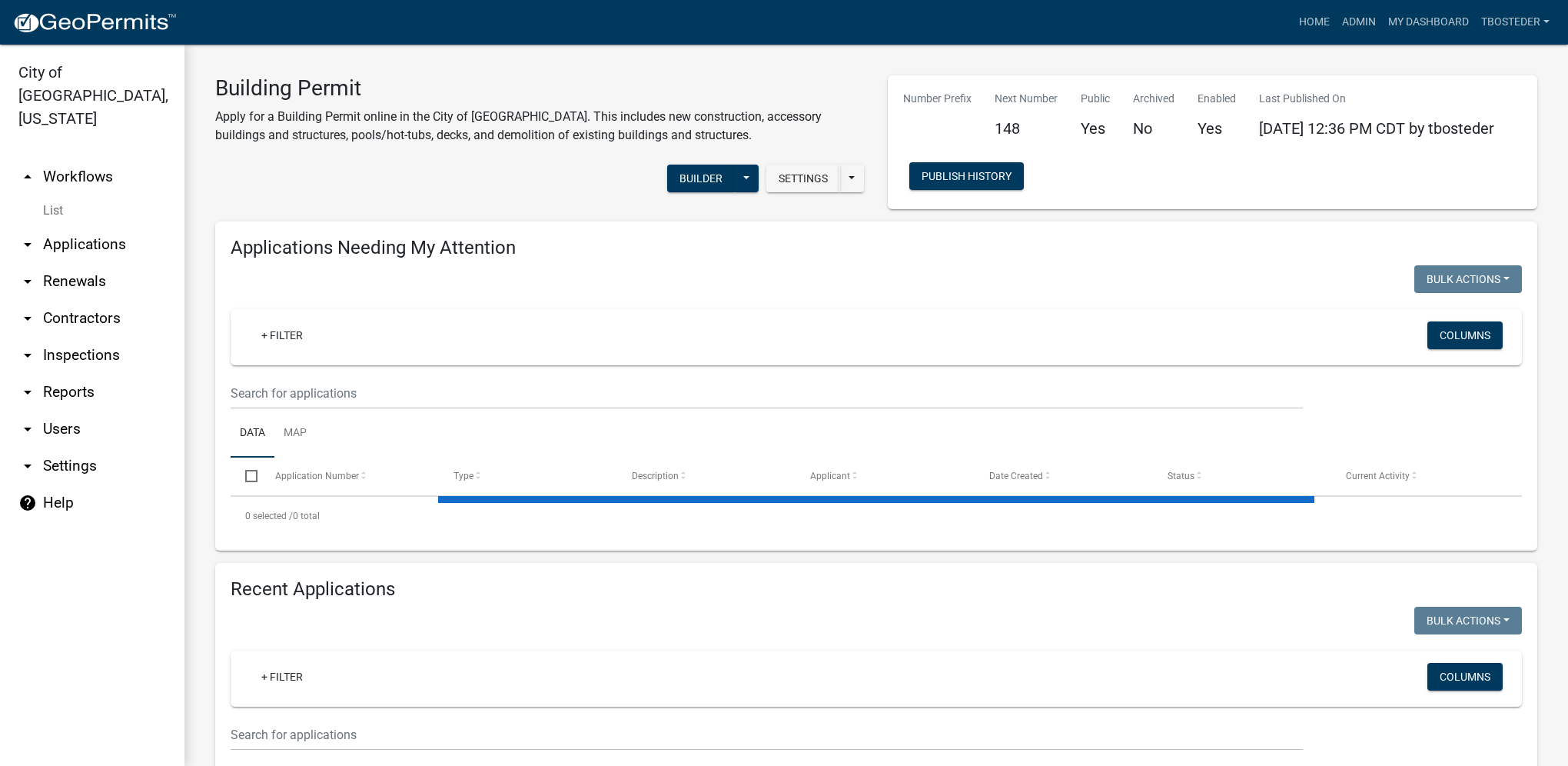
select select "1: 25"
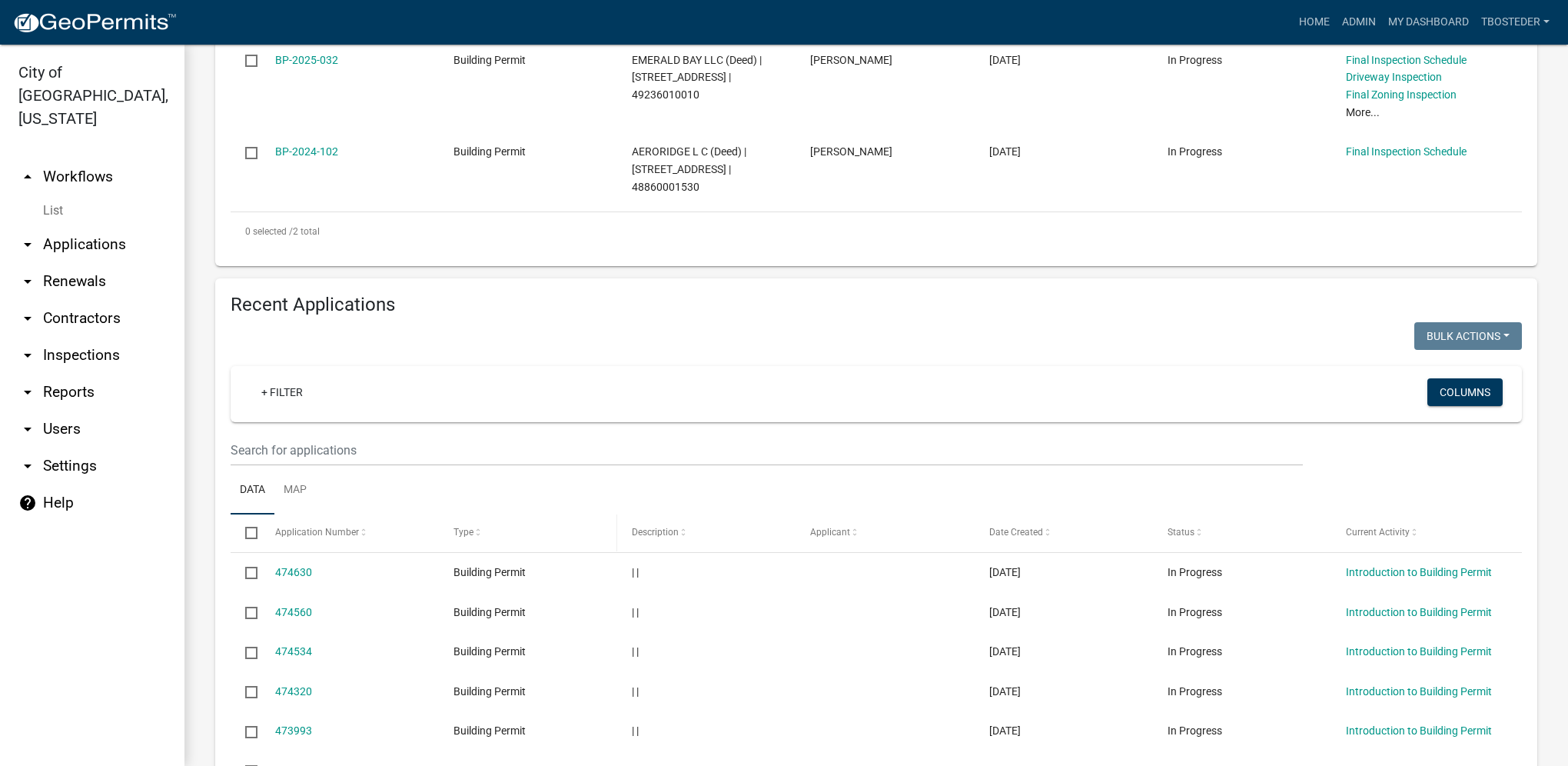
scroll to position [461, 0]
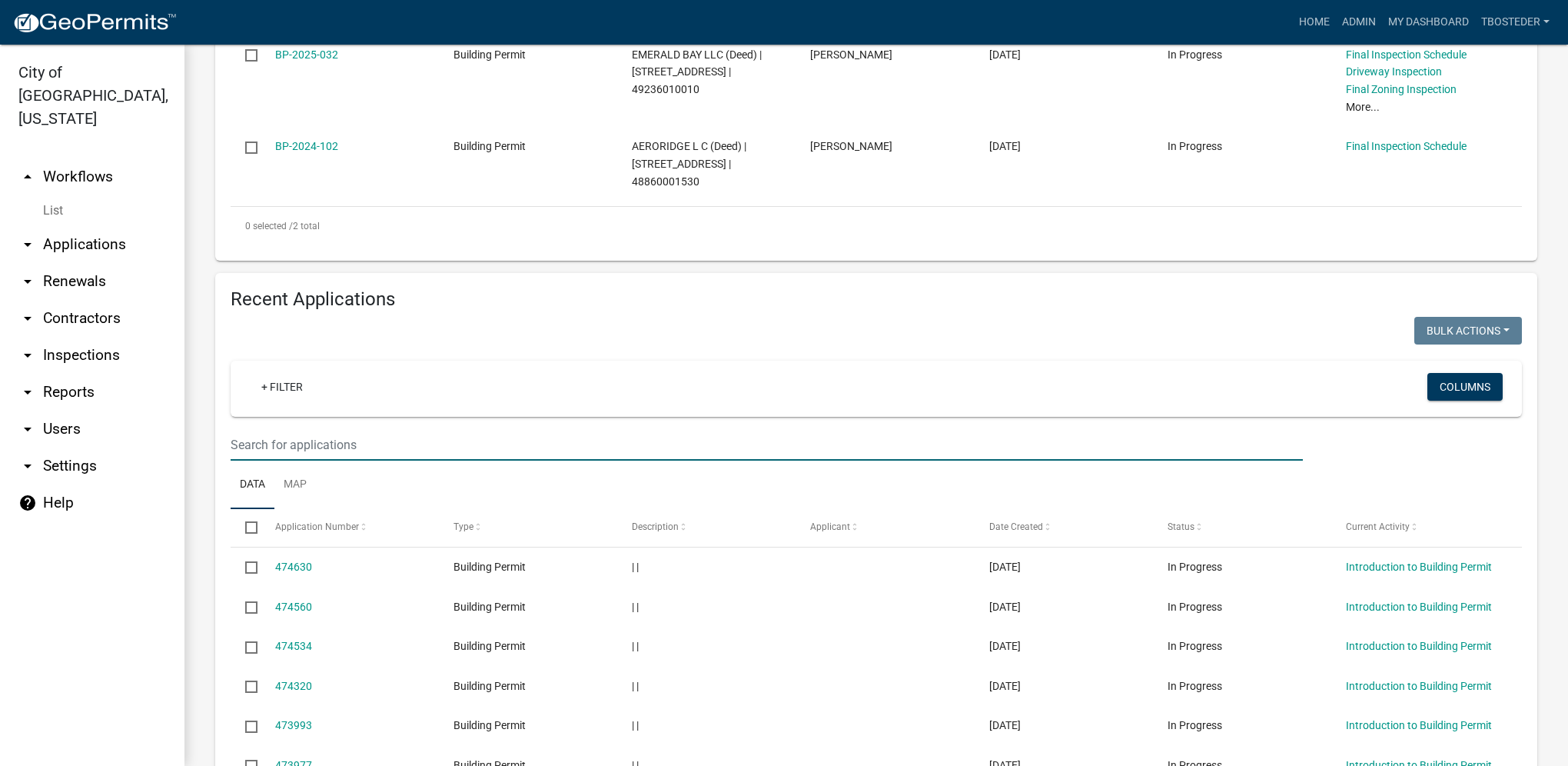
click at [424, 448] on input "text" at bounding box center [767, 444] width 1072 height 32
type input "2025-146"
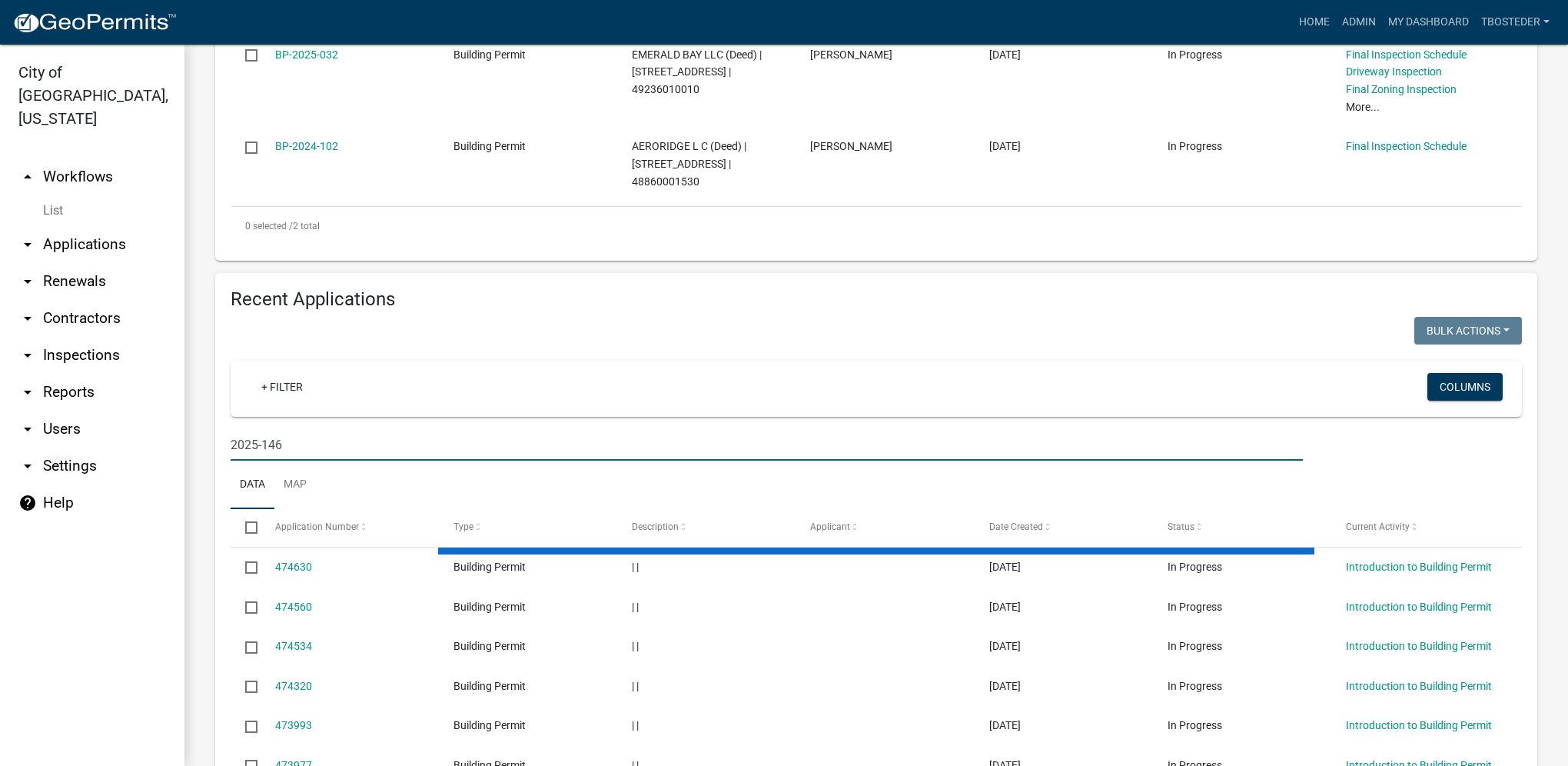
scroll to position [410, 0]
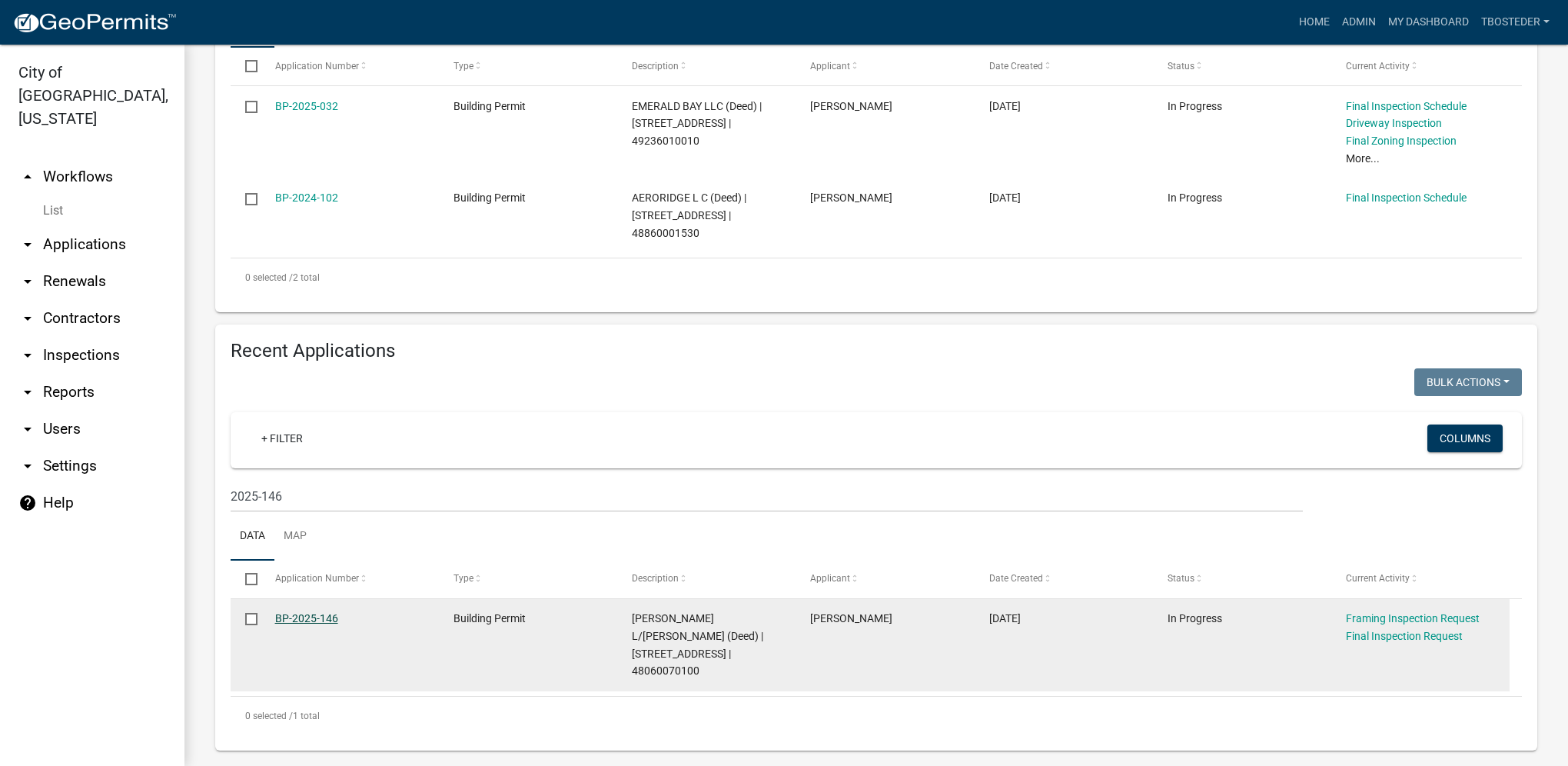
click at [292, 623] on link "BP-2025-146" at bounding box center [307, 619] width 63 height 13
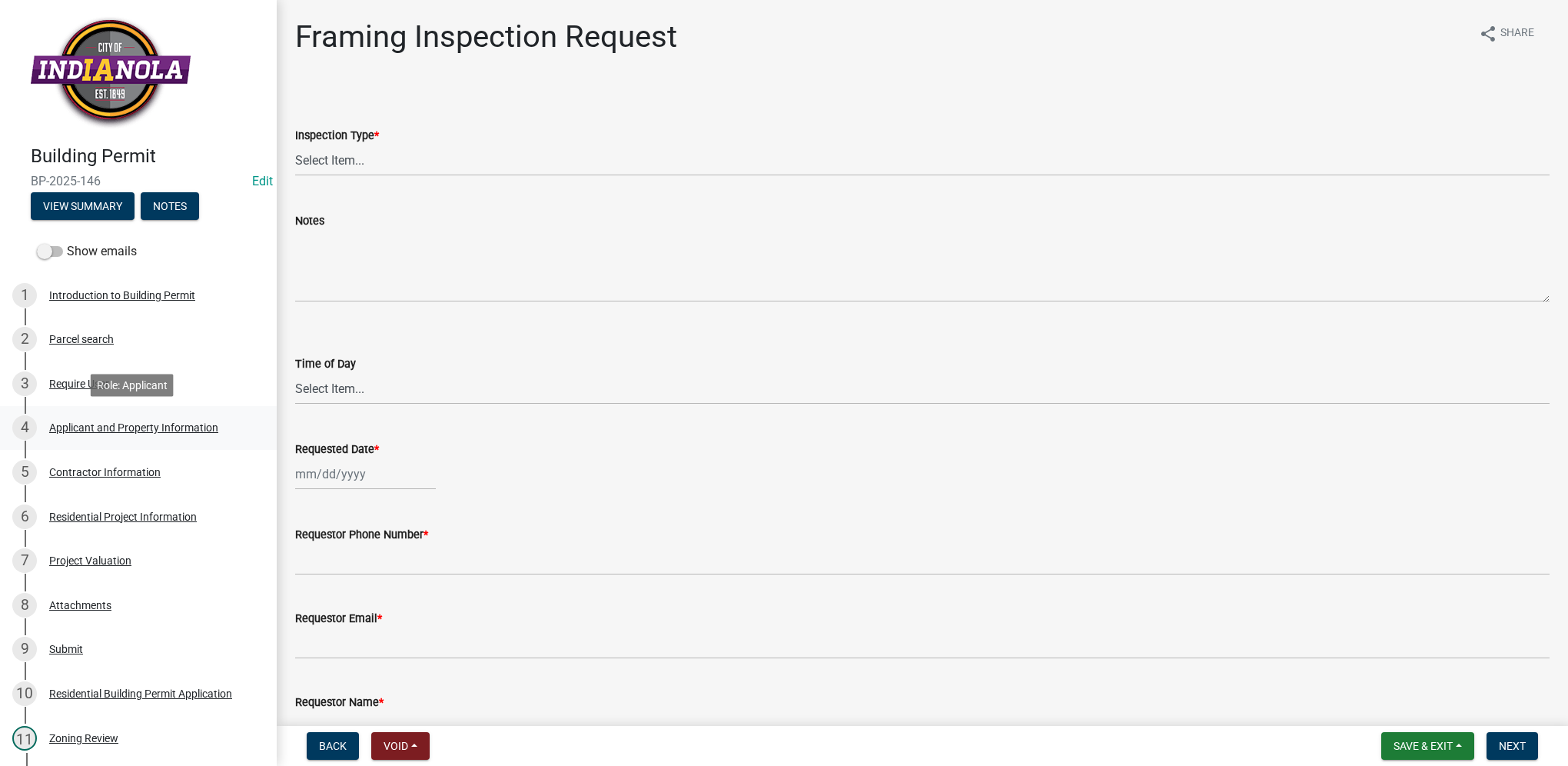
click at [142, 425] on div "Applicant and Property Information" at bounding box center [133, 428] width 169 height 11
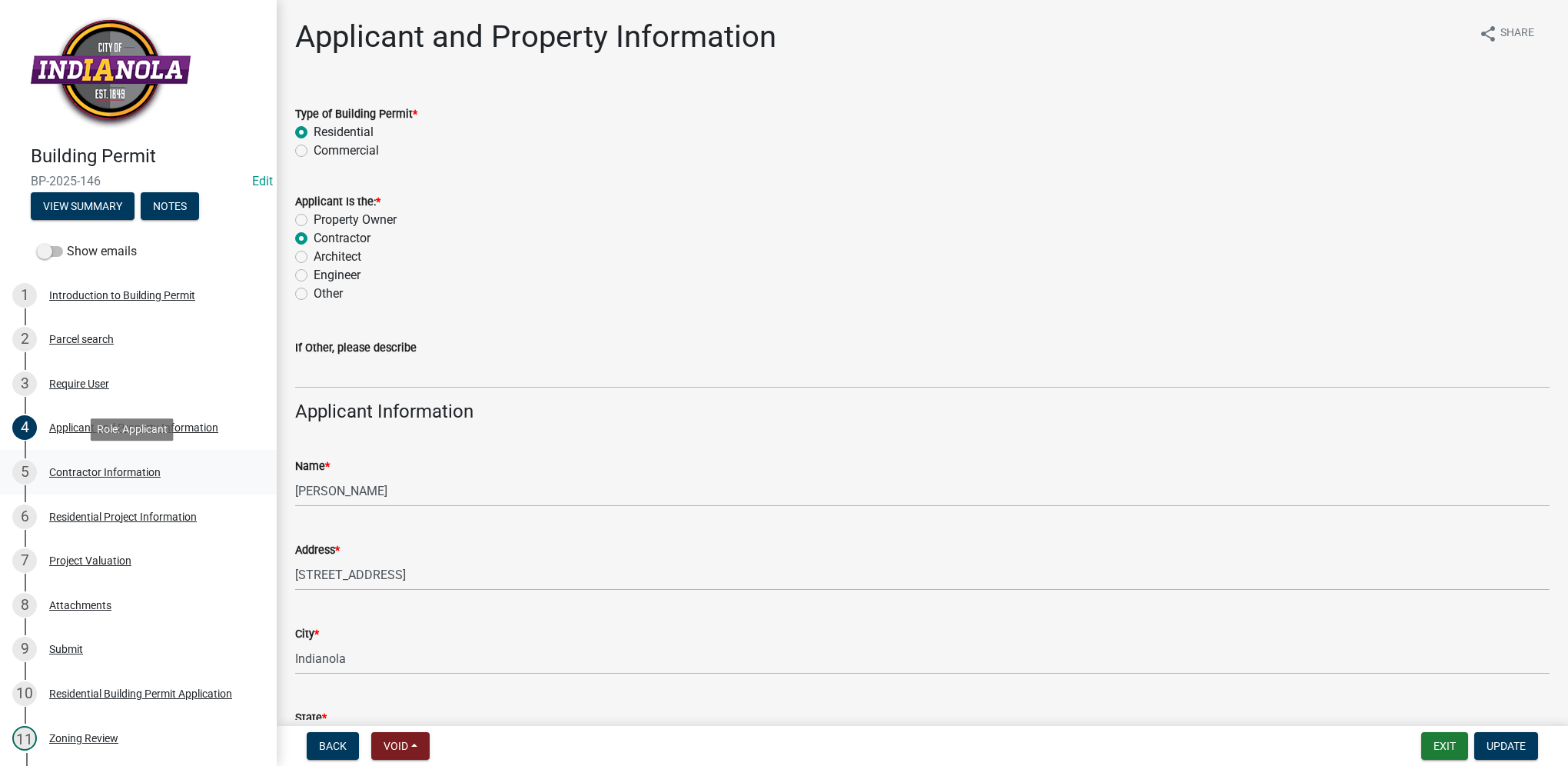
click at [147, 470] on div "Contractor Information" at bounding box center [104, 472] width 111 height 11
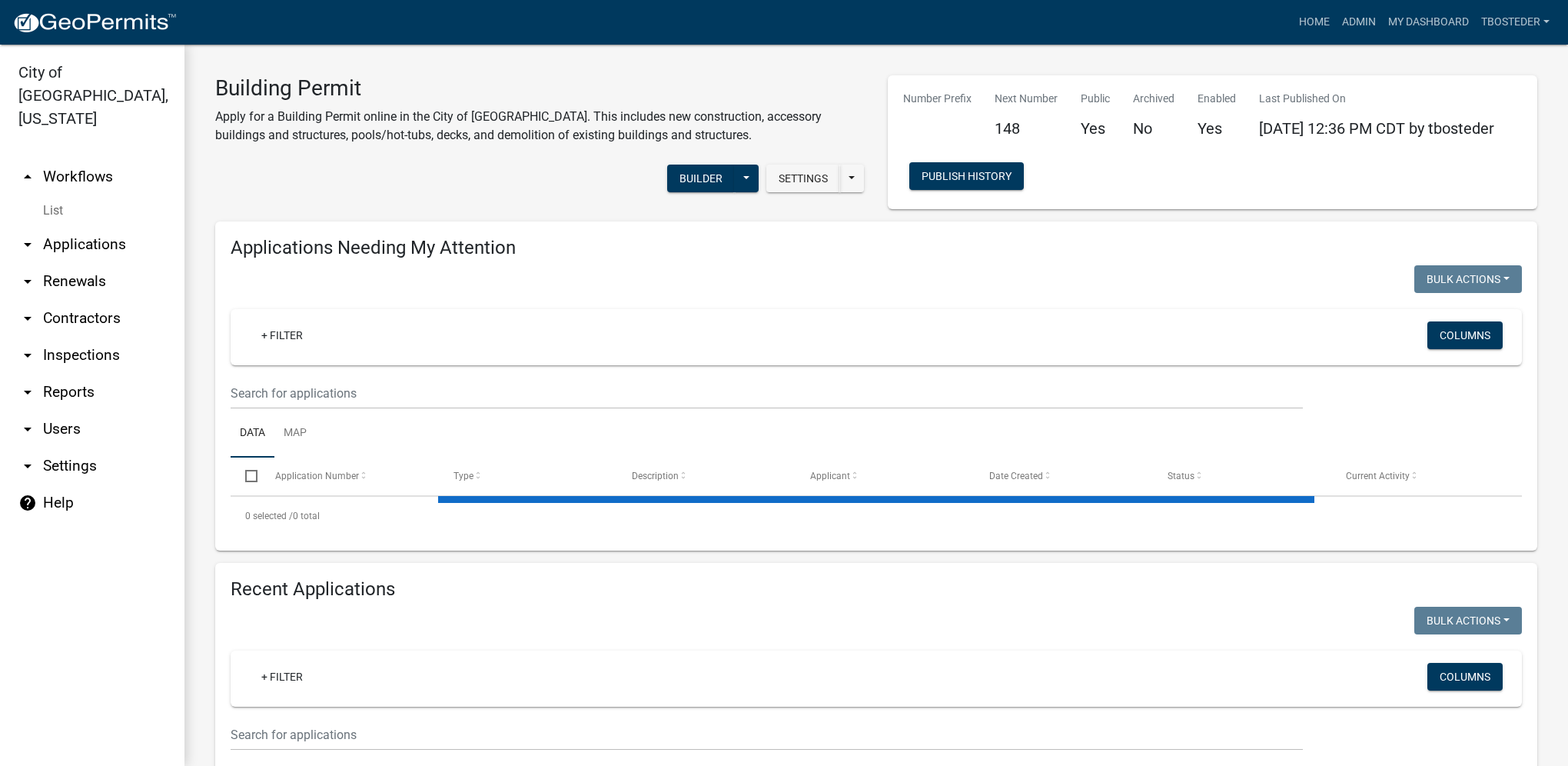
select select "1: 25"
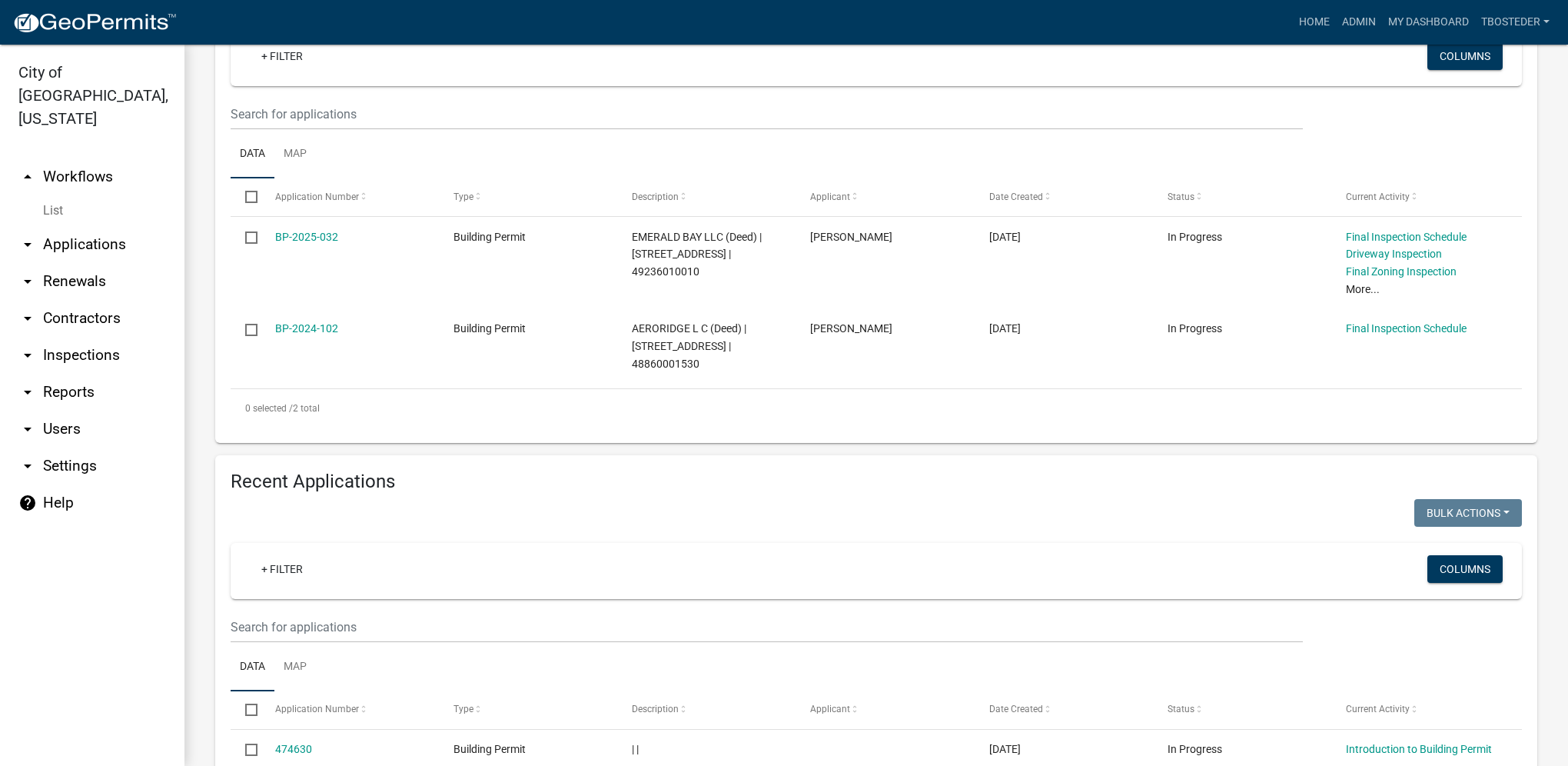
scroll to position [307, 0]
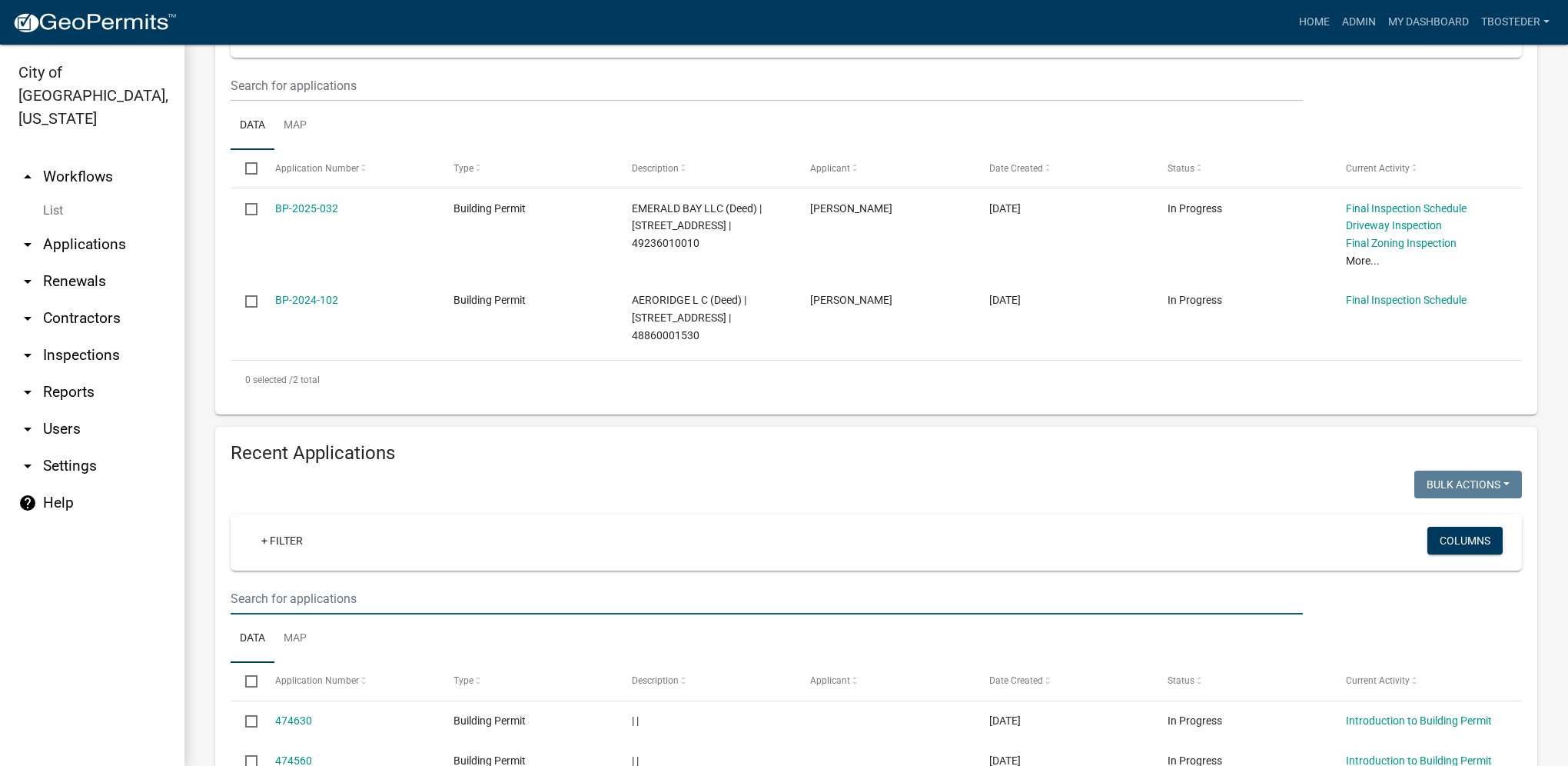
click at [362, 604] on input "text" at bounding box center [767, 599] width 1072 height 32
type input "2025-147"
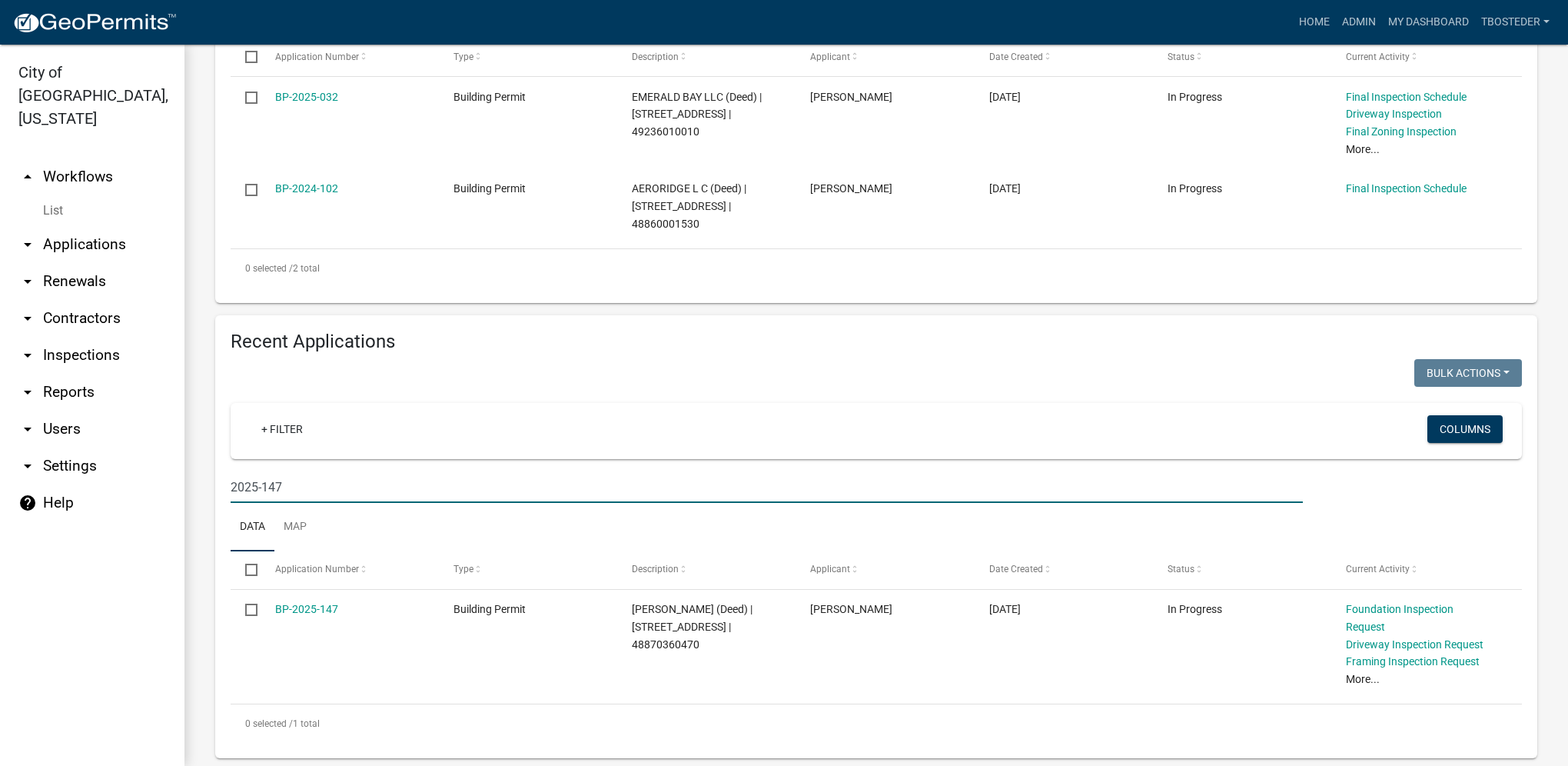
scroll to position [427, 0]
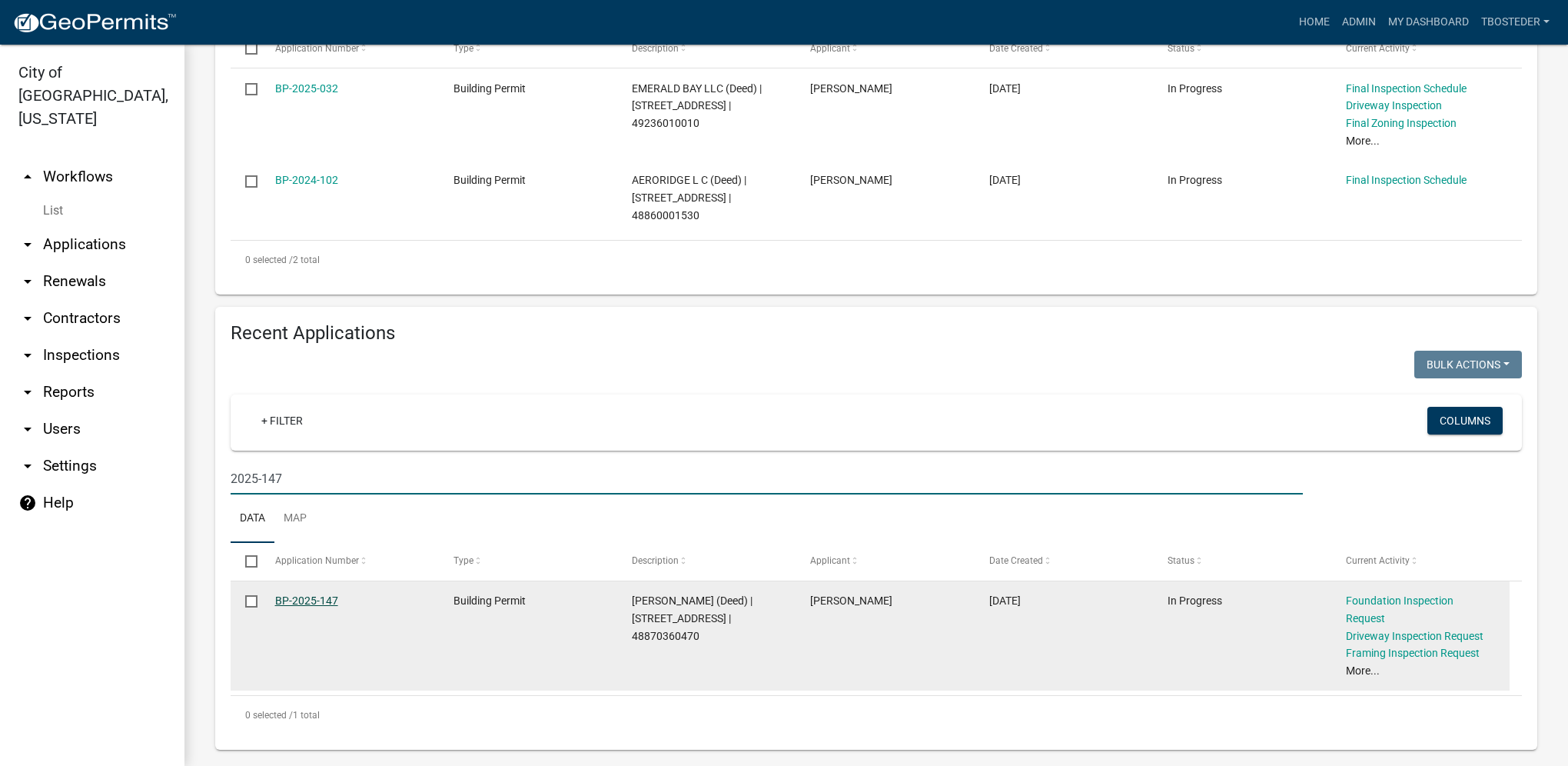
click at [331, 607] on link "BP-2025-147" at bounding box center [307, 601] width 63 height 13
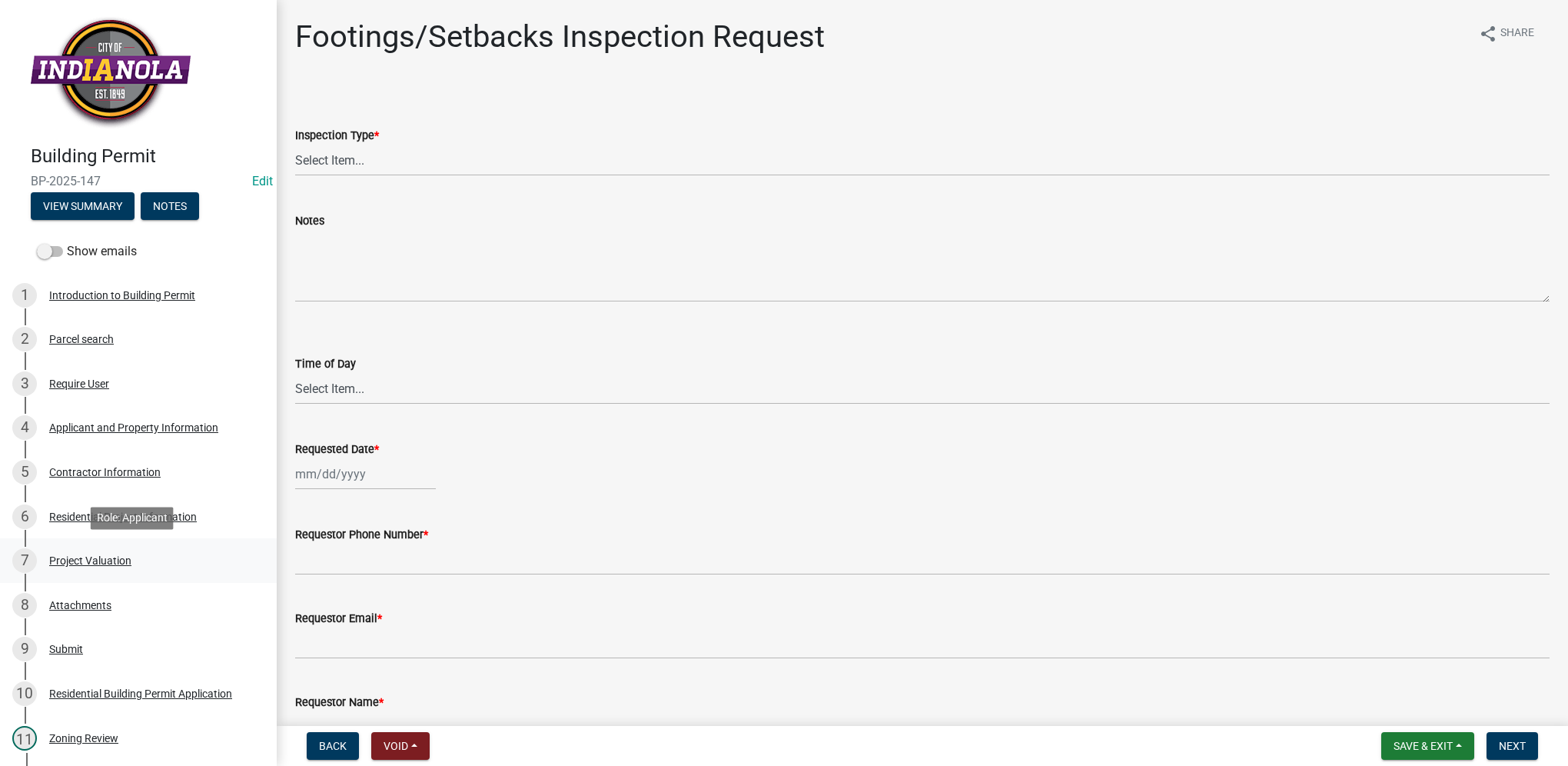
click at [147, 573] on link "7 Project Valuation" at bounding box center [138, 560] width 277 height 45
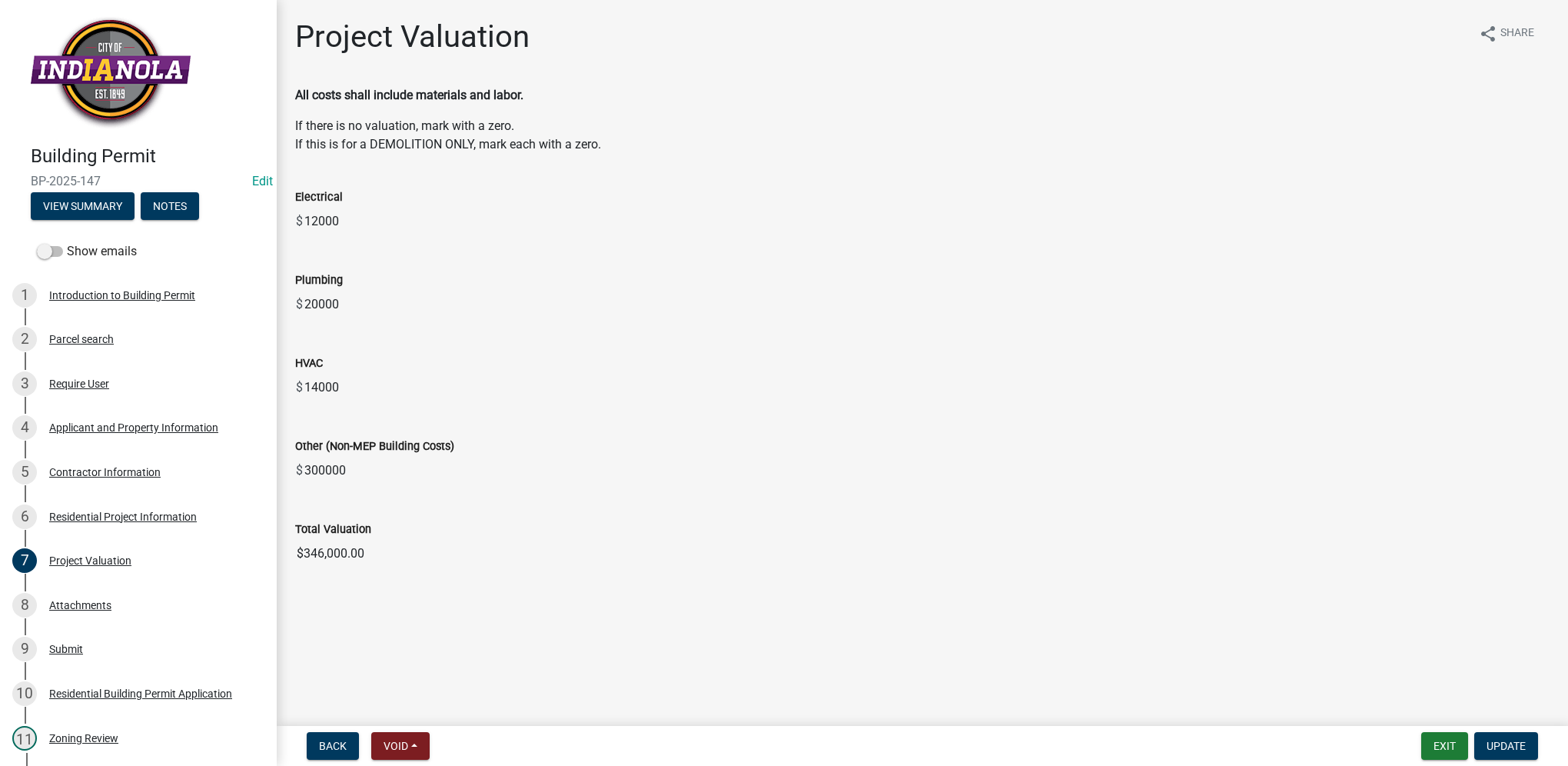
click at [363, 563] on input "$346,000.00" at bounding box center [923, 553] width 1254 height 31
drag, startPoint x: 391, startPoint y: 555, endPoint x: 285, endPoint y: 545, distance: 106.5
click at [285, 545] on div "Total Valuation $346,000.00" at bounding box center [922, 534] width 1277 height 71
drag, startPoint x: 285, startPoint y: 545, endPoint x: 317, endPoint y: 556, distance: 33.8
click at [169, 519] on div "Residential Project Information" at bounding box center [122, 517] width 147 height 11
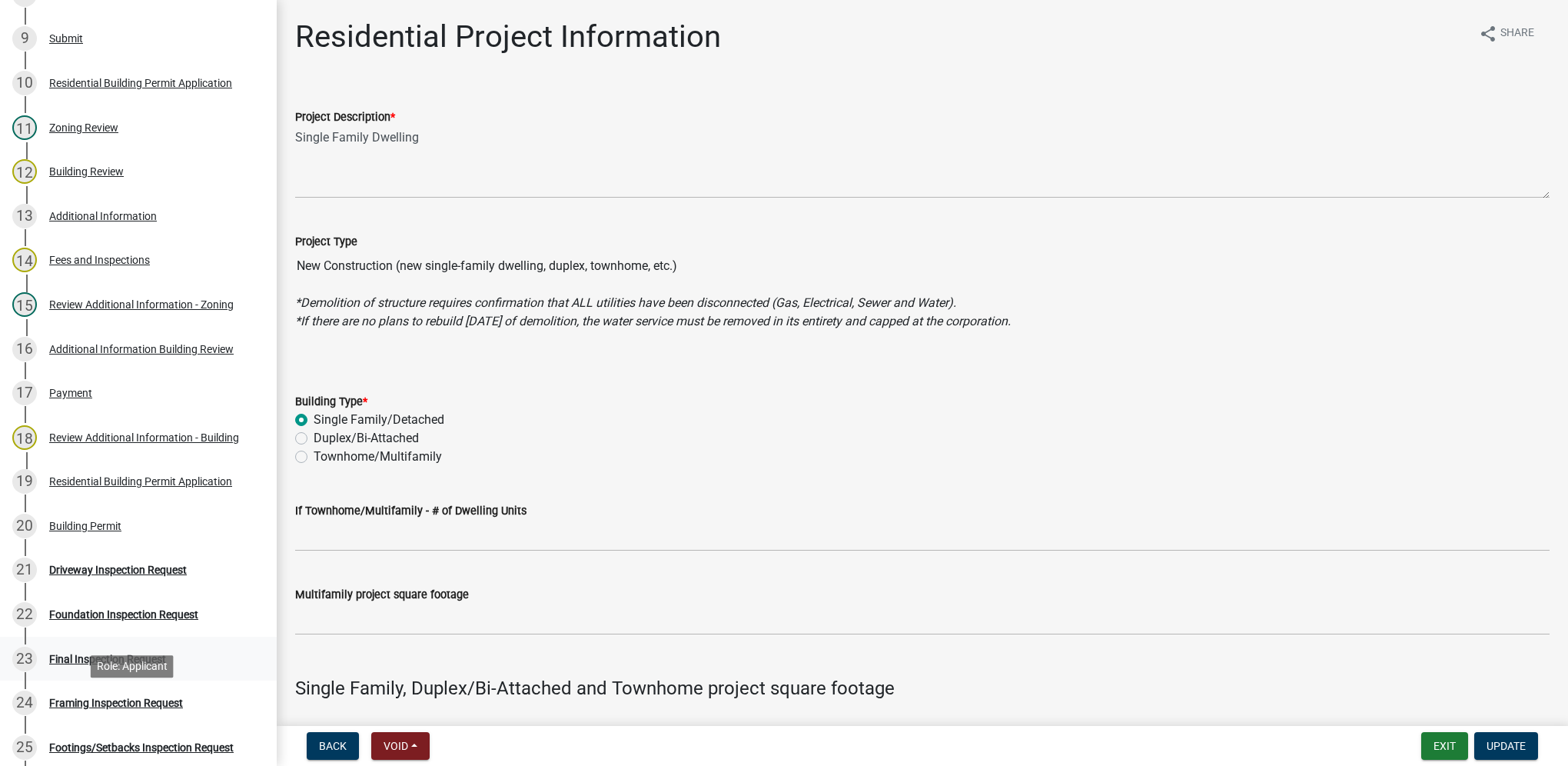
scroll to position [615, 0]
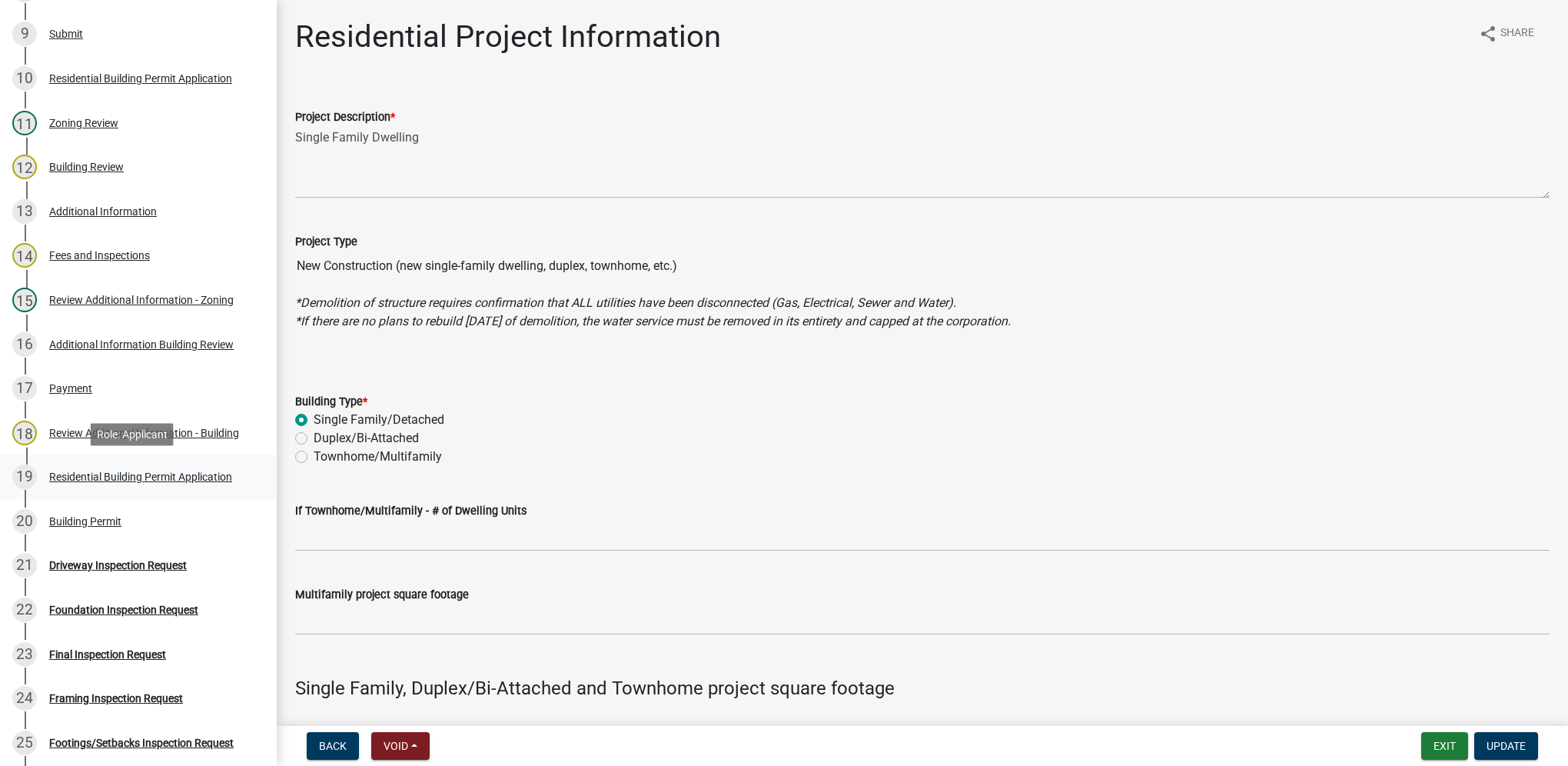
click at [141, 479] on div "Residential Building Permit Application" at bounding box center [140, 477] width 183 height 11
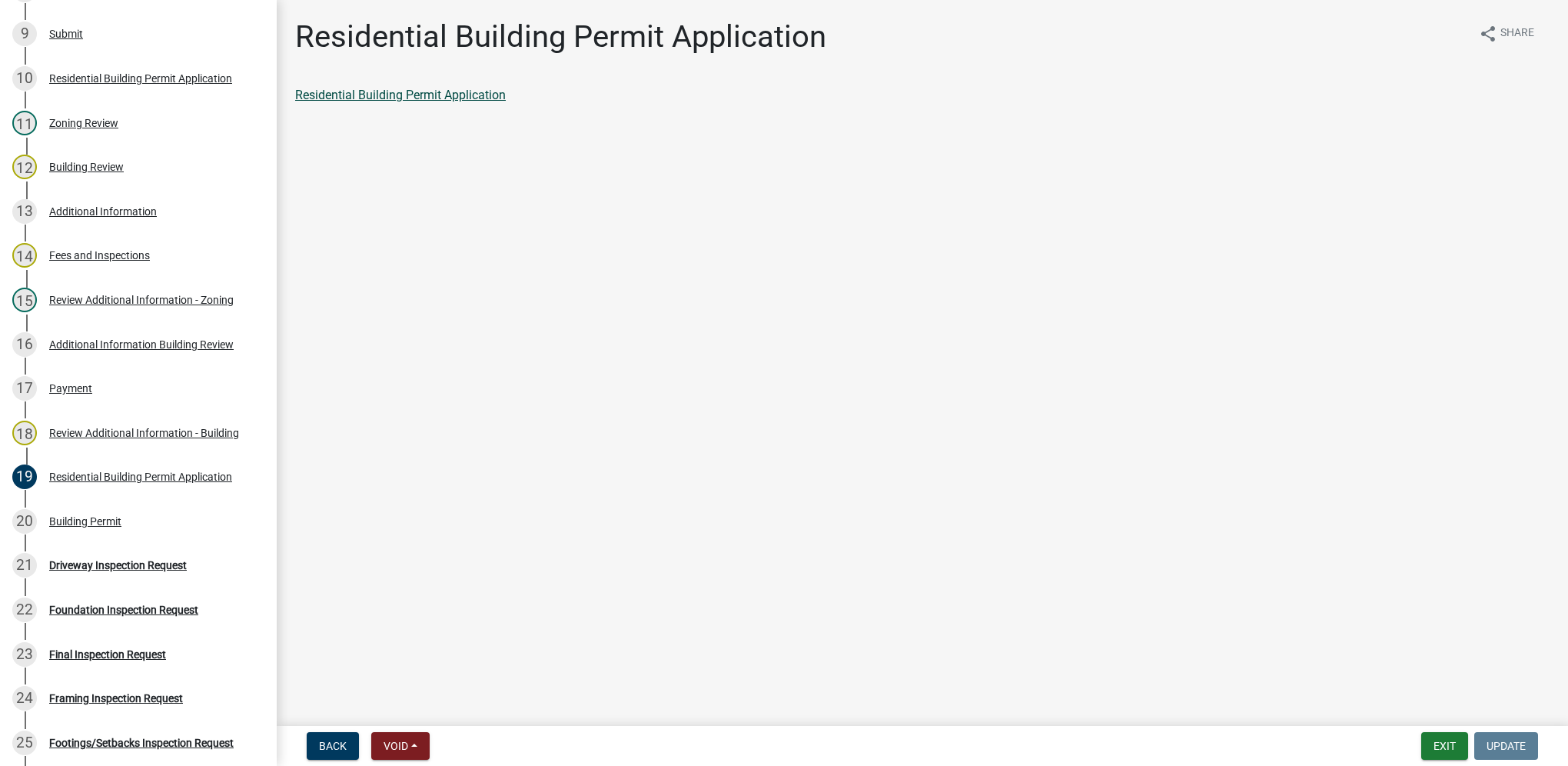
click at [493, 96] on link "Residential Building Permit Application" at bounding box center [400, 95] width 210 height 15
click at [65, 394] on div "Payment" at bounding box center [70, 389] width 43 height 11
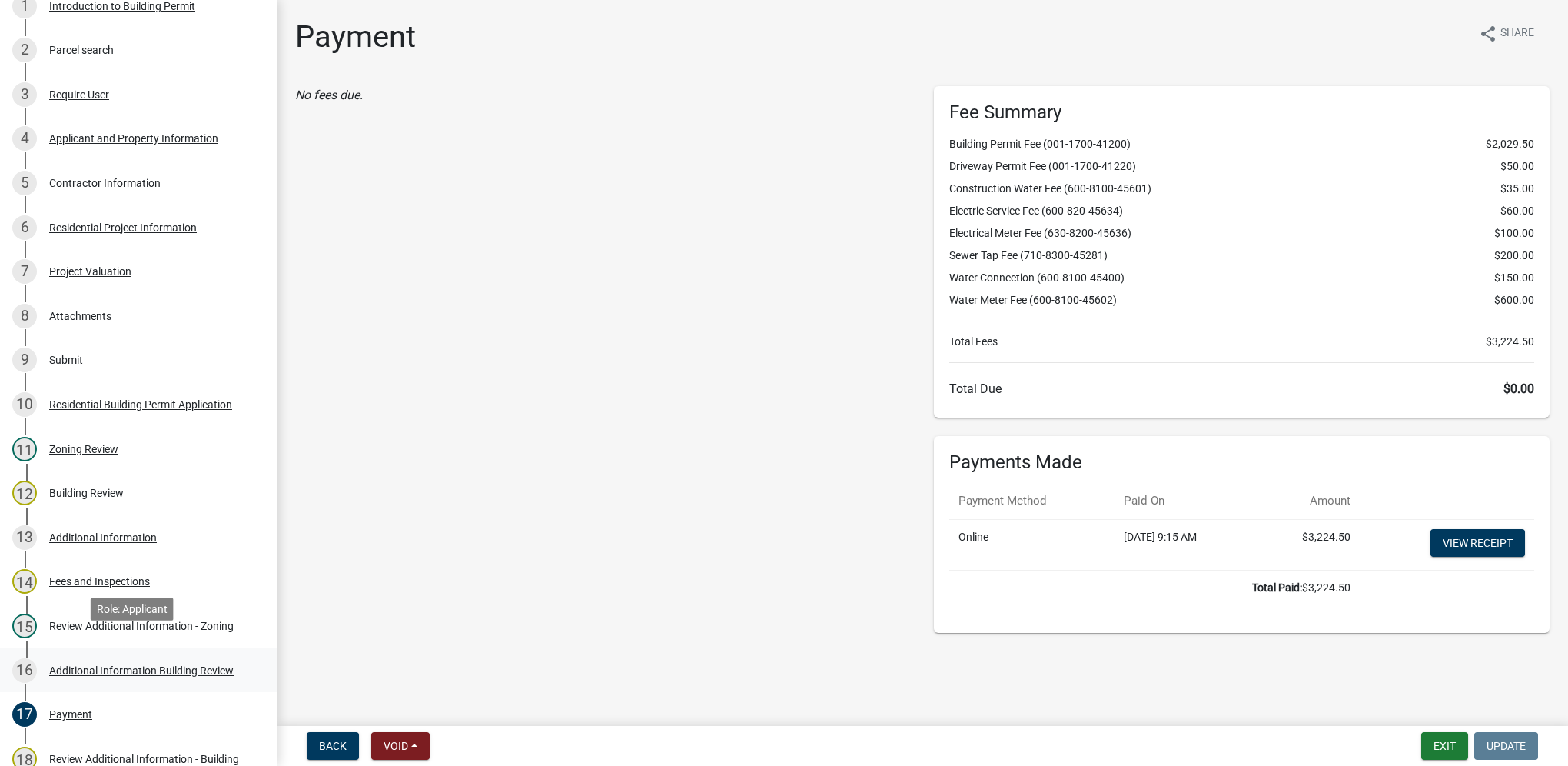
scroll to position [307, 0]
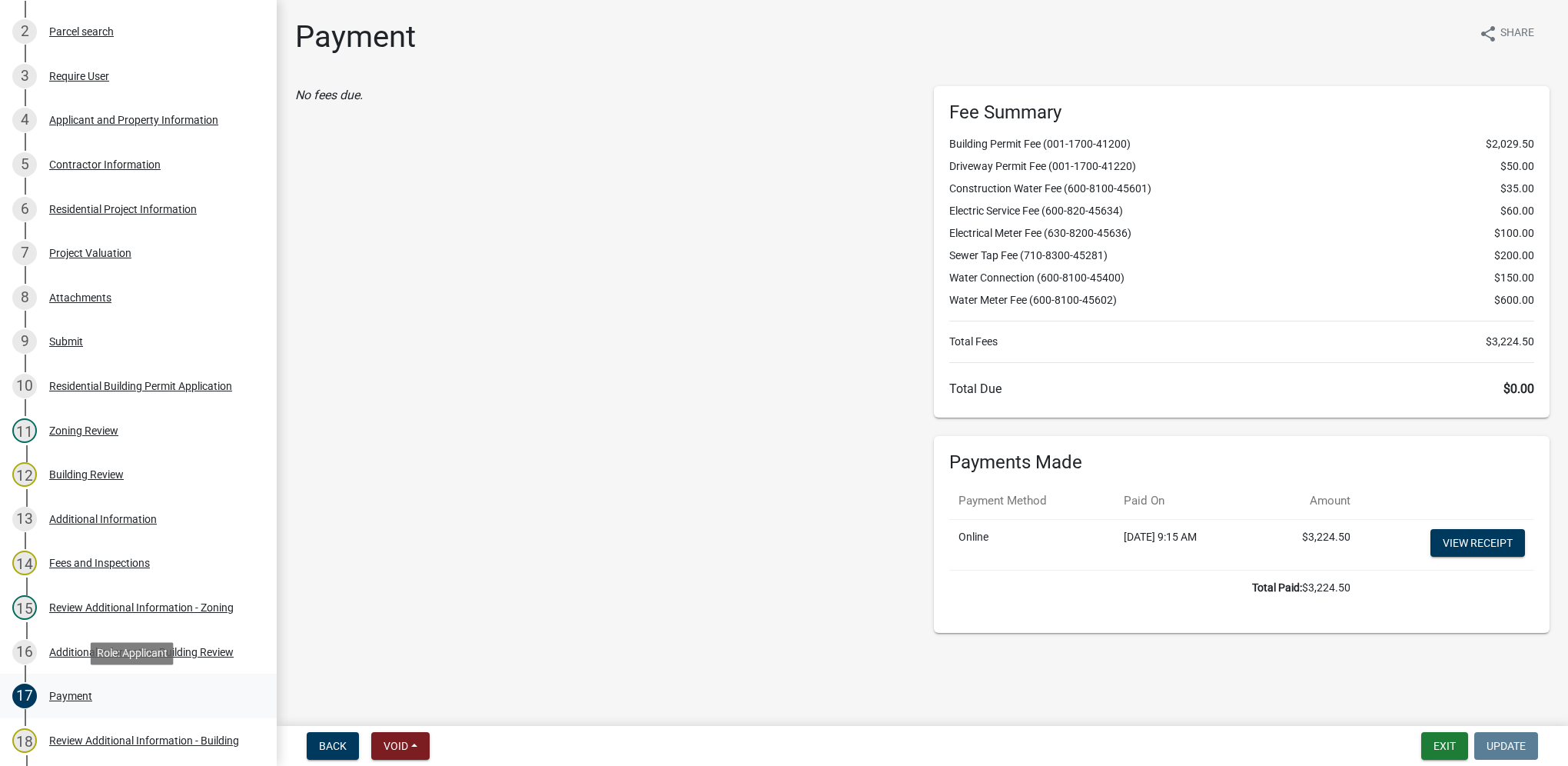
click at [70, 693] on div "Payment" at bounding box center [70, 696] width 43 height 11
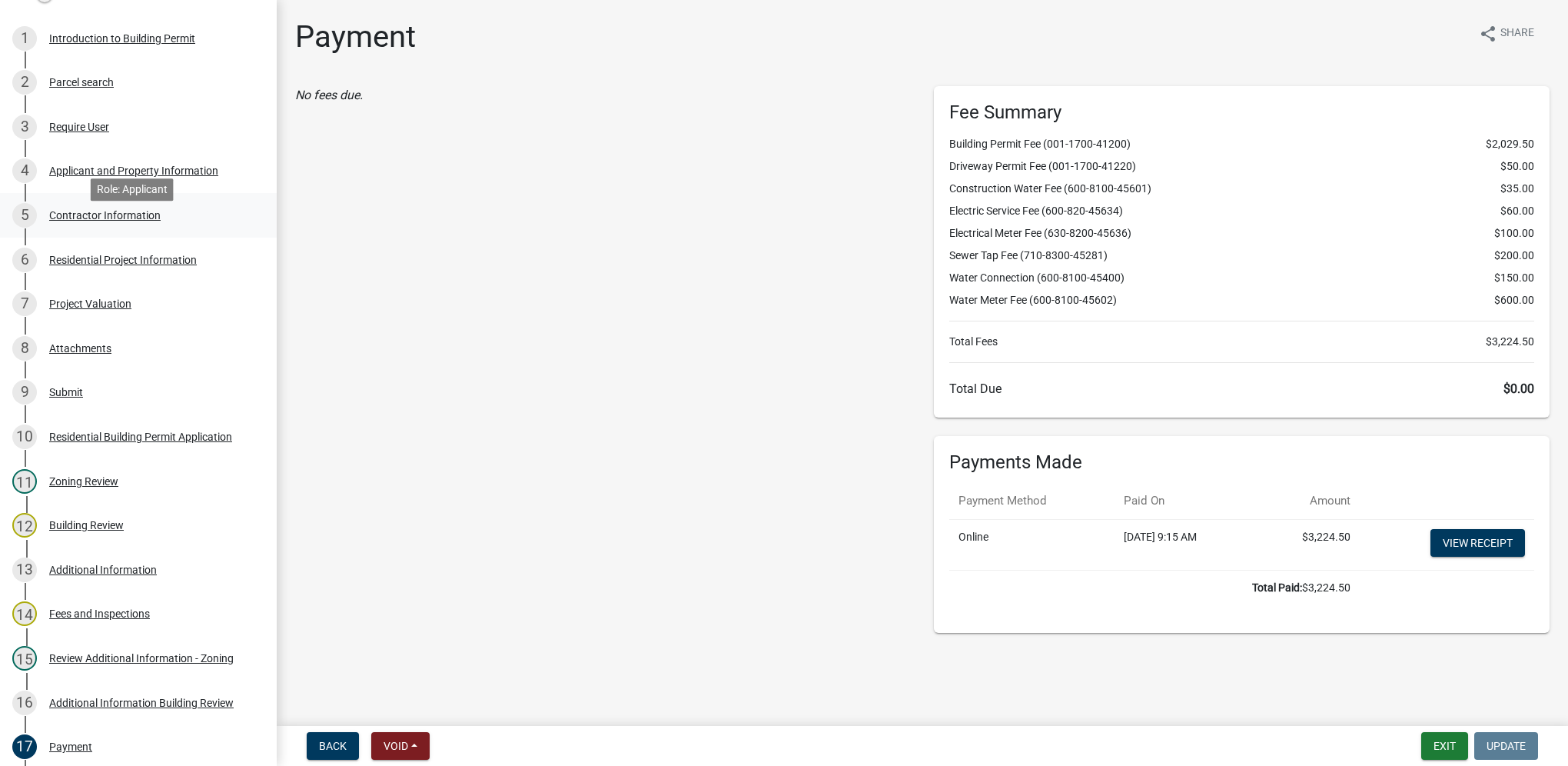
scroll to position [231, 0]
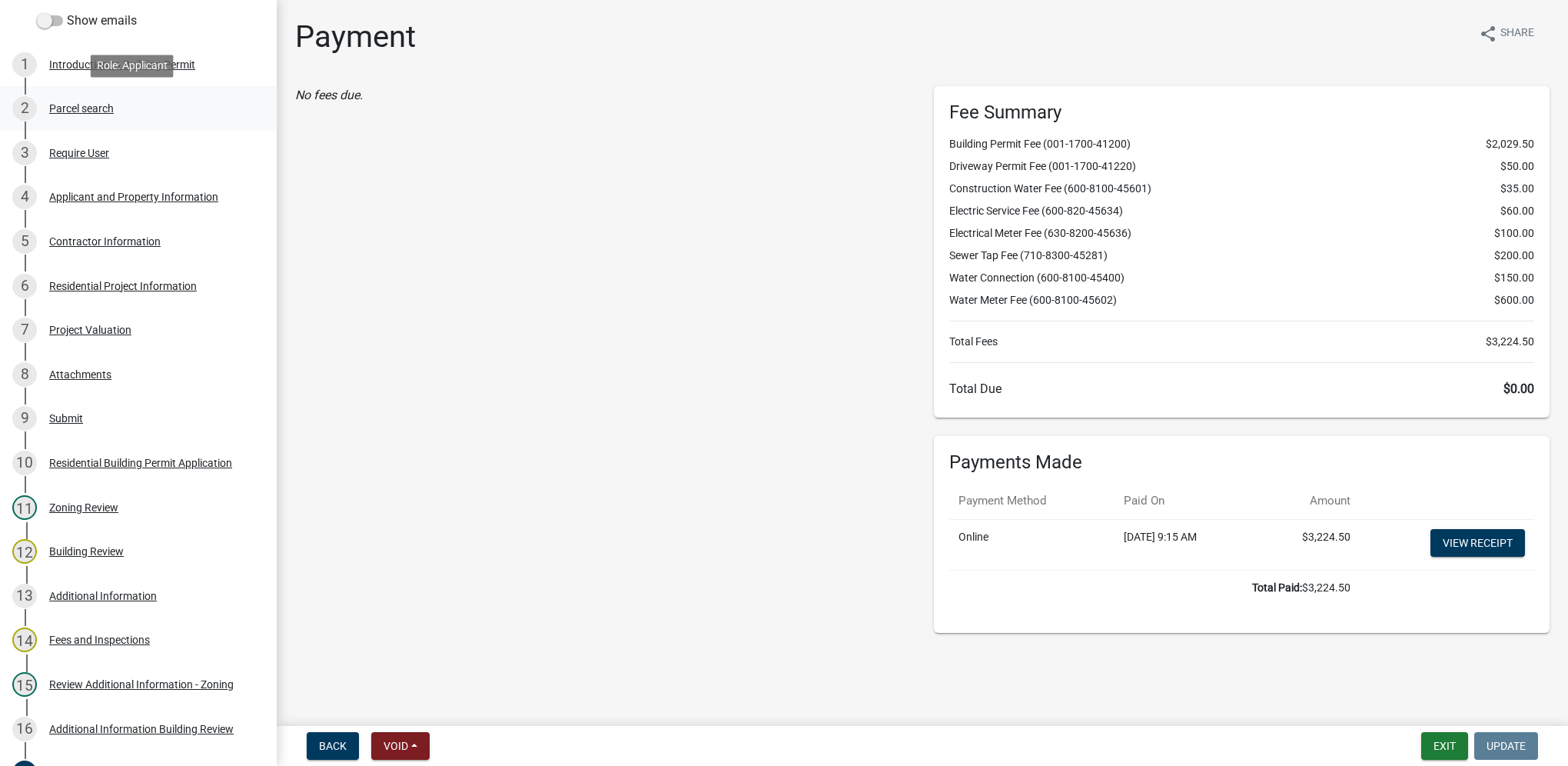
click at [80, 110] on div "Parcel search" at bounding box center [81, 109] width 65 height 11
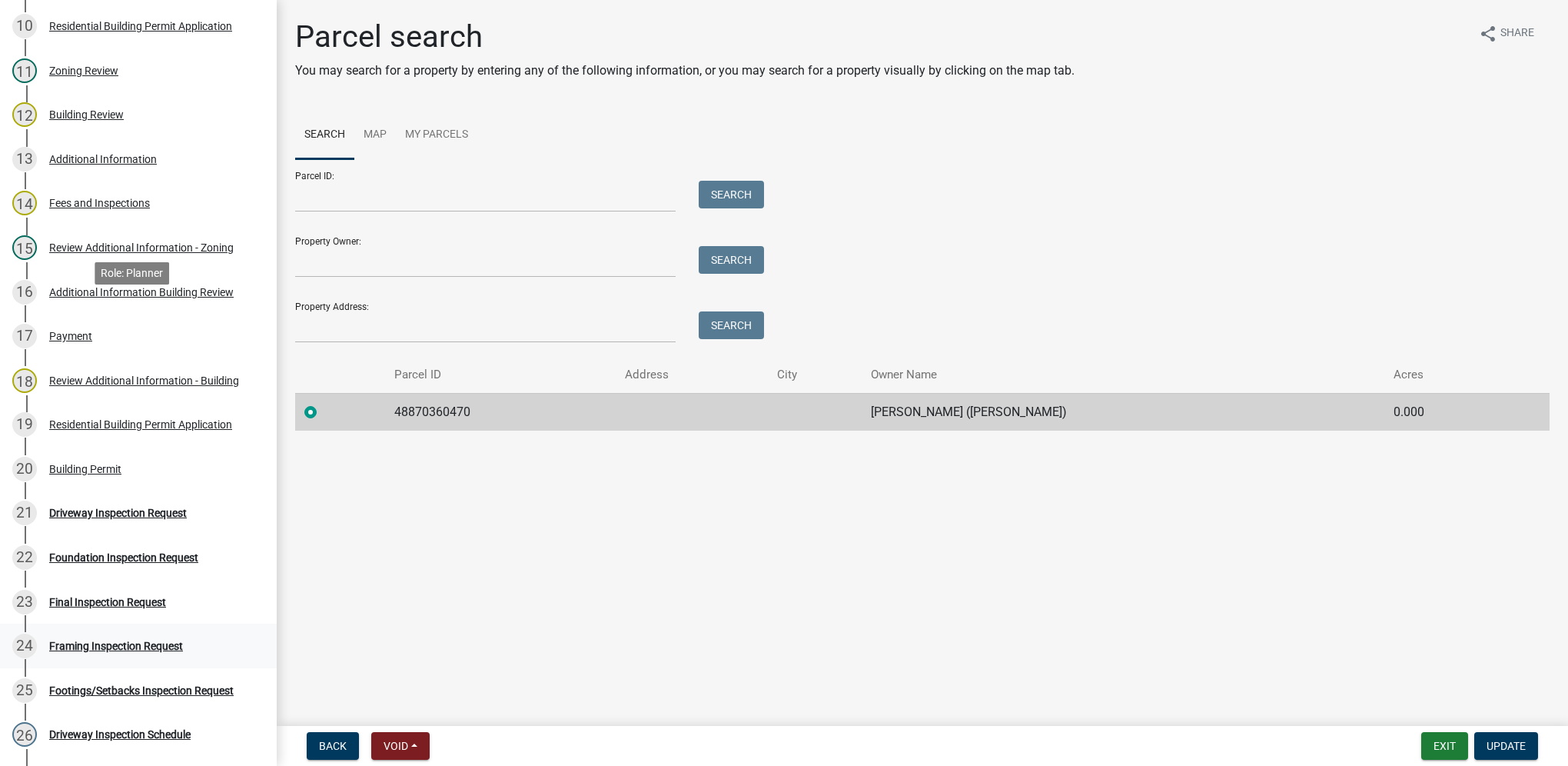
scroll to position [692, 0]
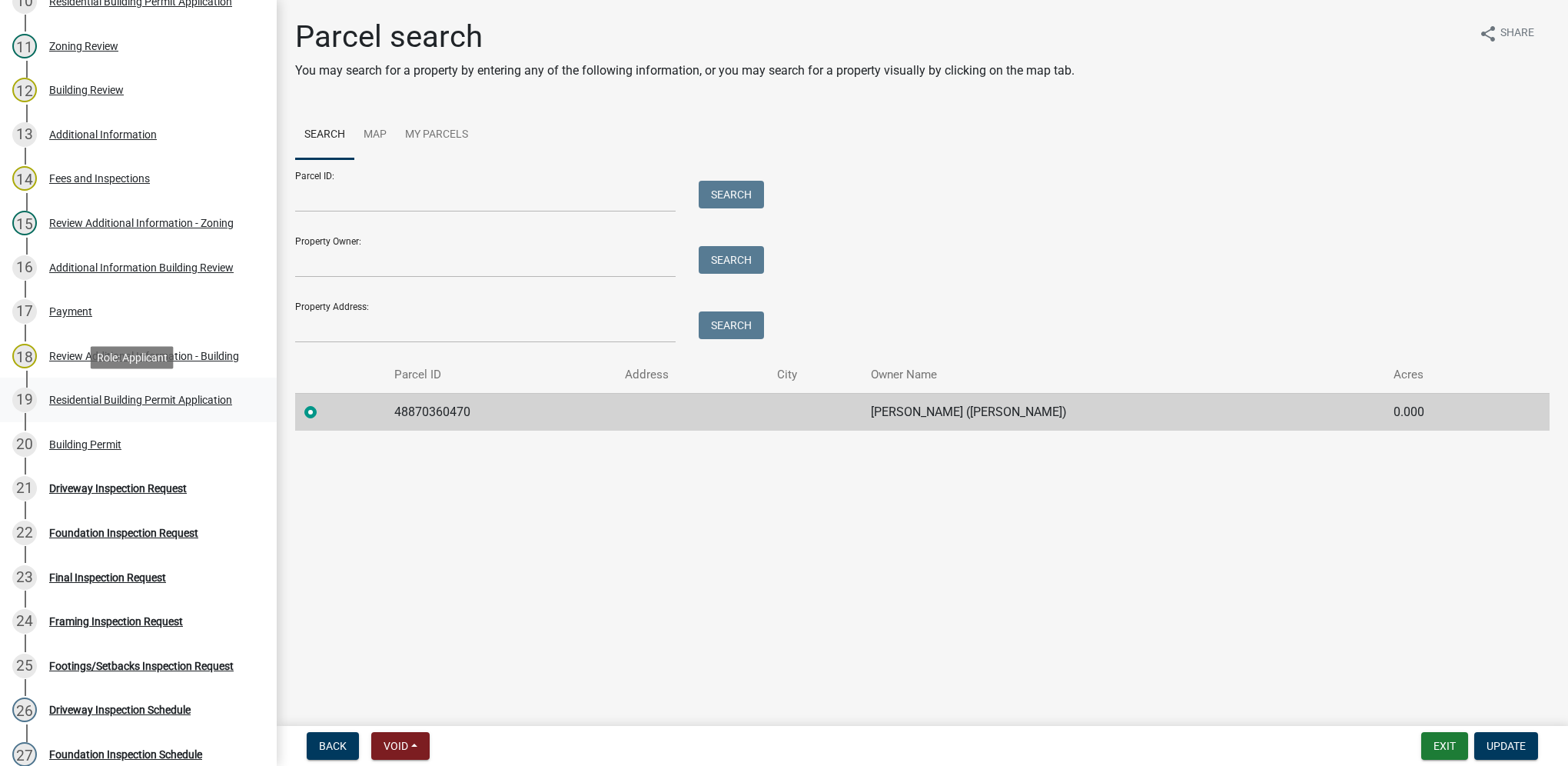
click at [143, 417] on link "19 Residential Building Permit Application" at bounding box center [138, 400] width 277 height 45
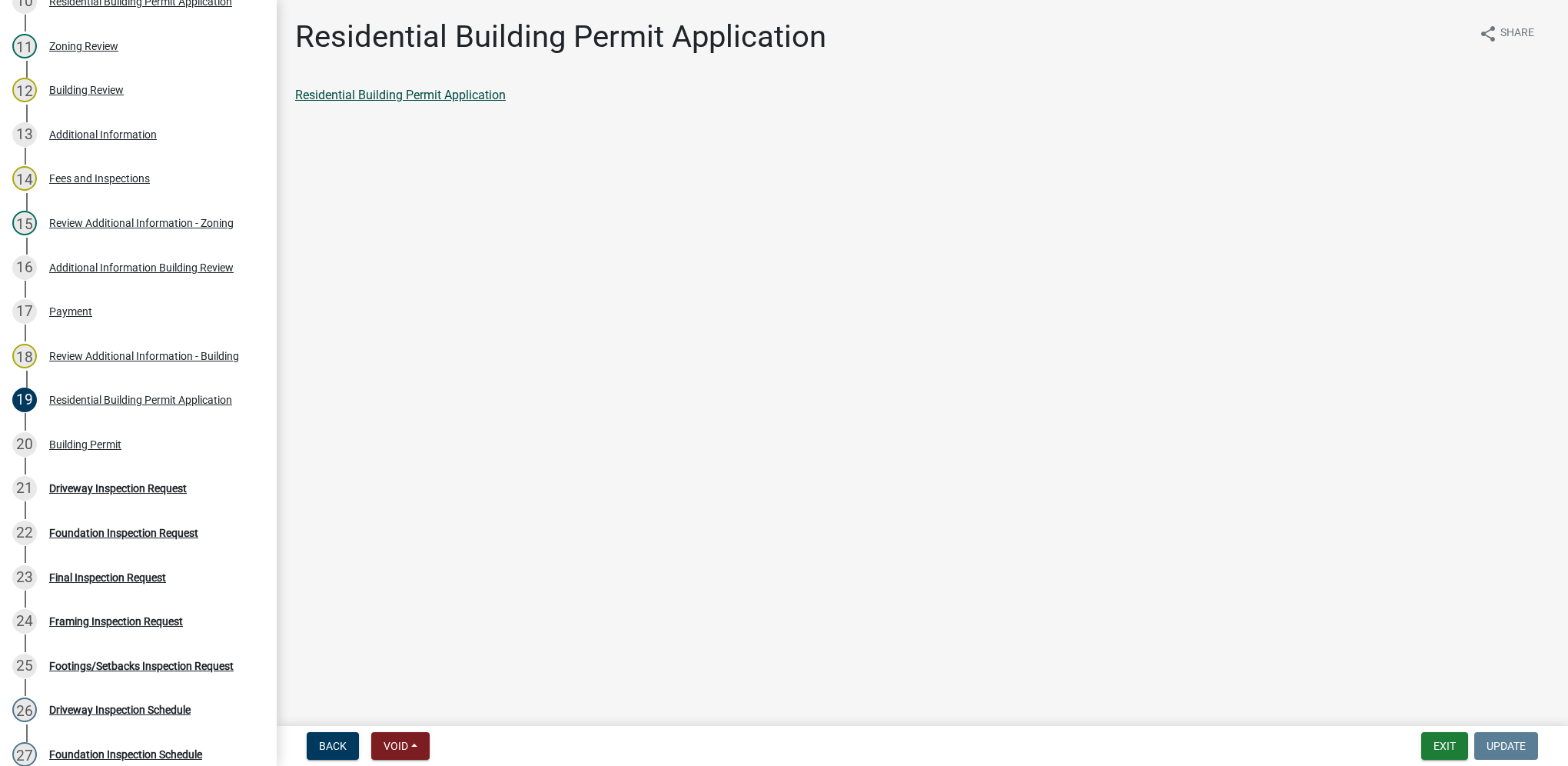
click at [397, 102] on link "Residential Building Permit Application" at bounding box center [400, 95] width 210 height 15
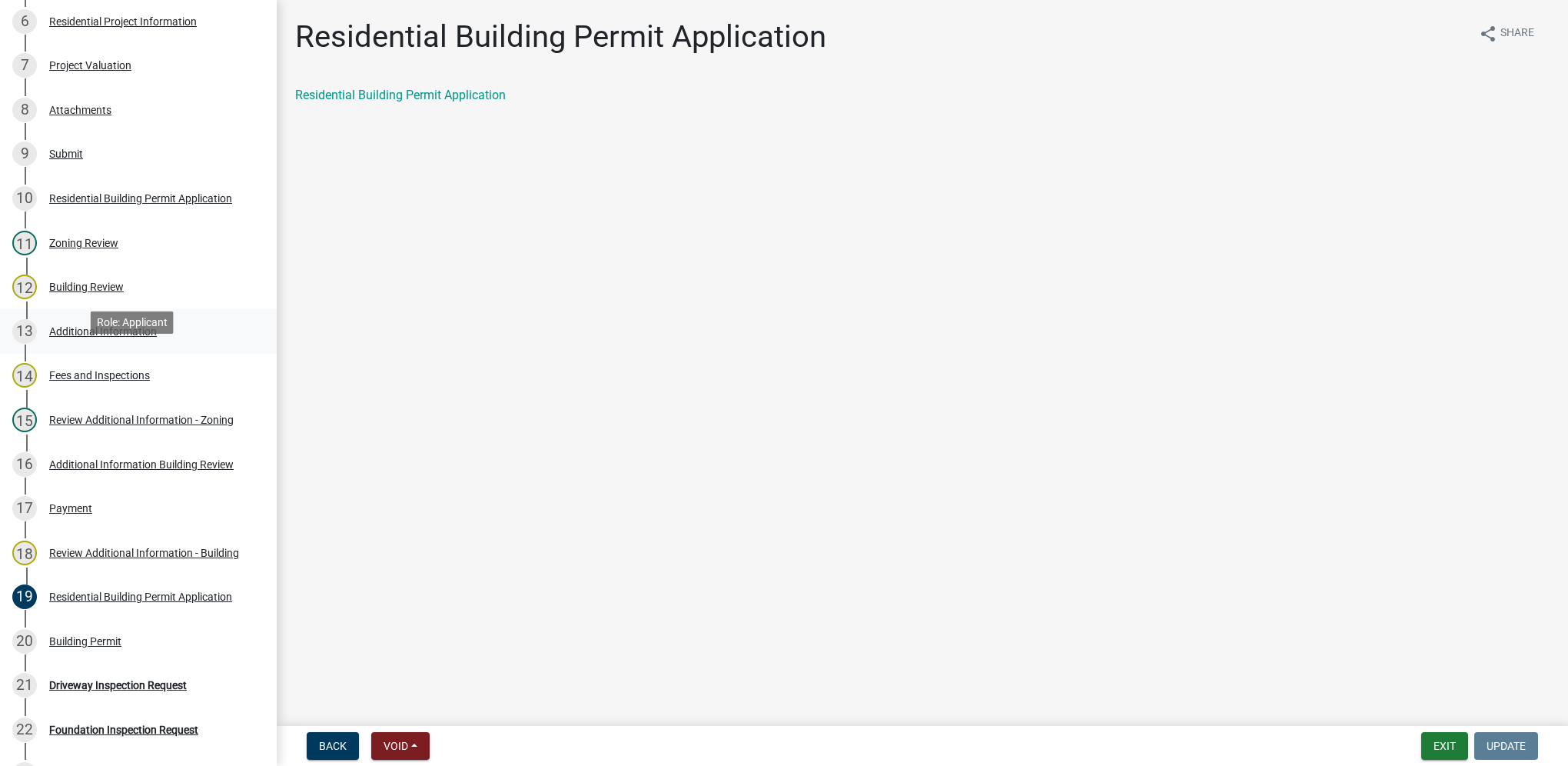
scroll to position [461, 0]
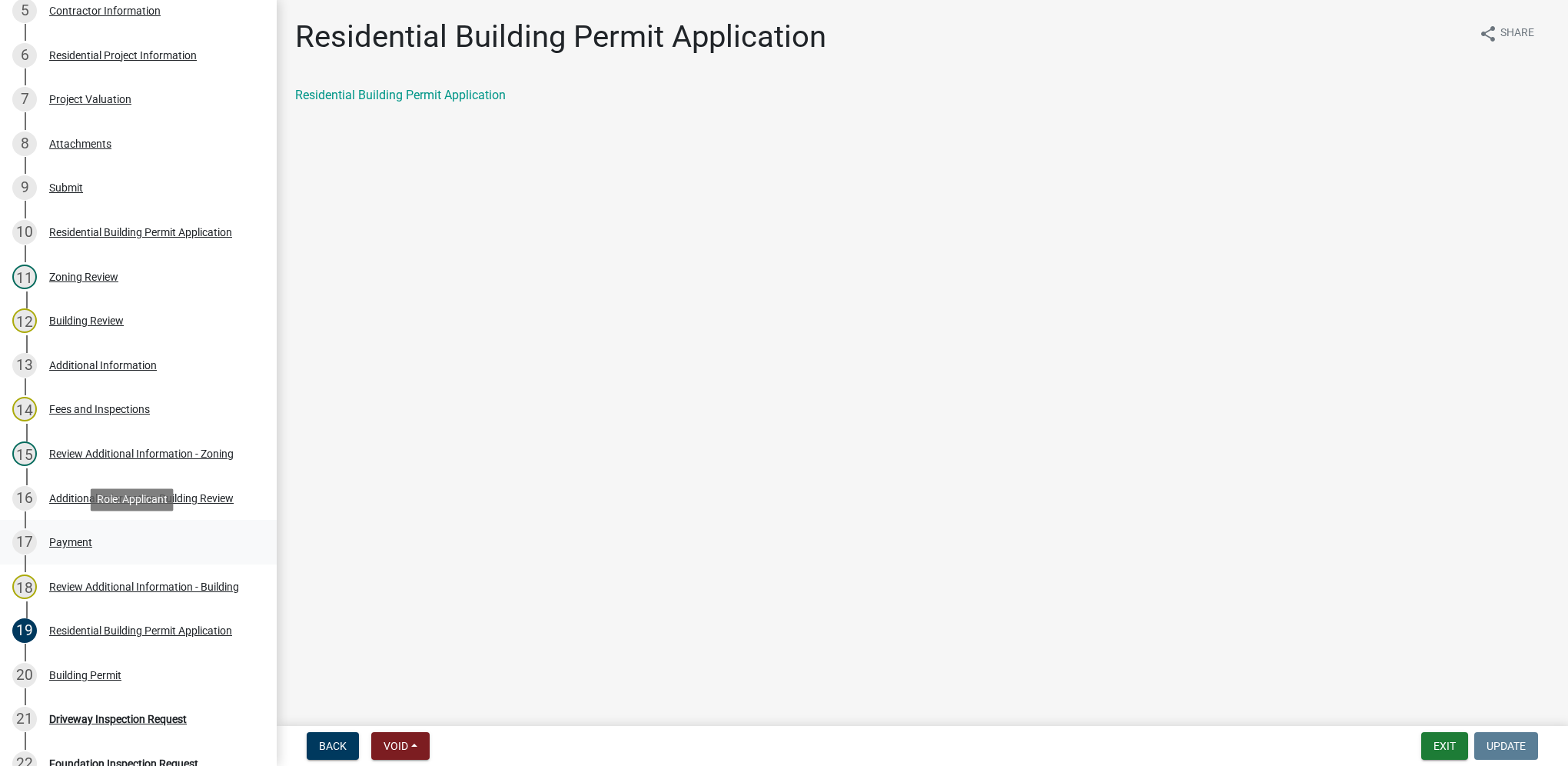
click at [108, 553] on div "17 Payment" at bounding box center [132, 541] width 240 height 24
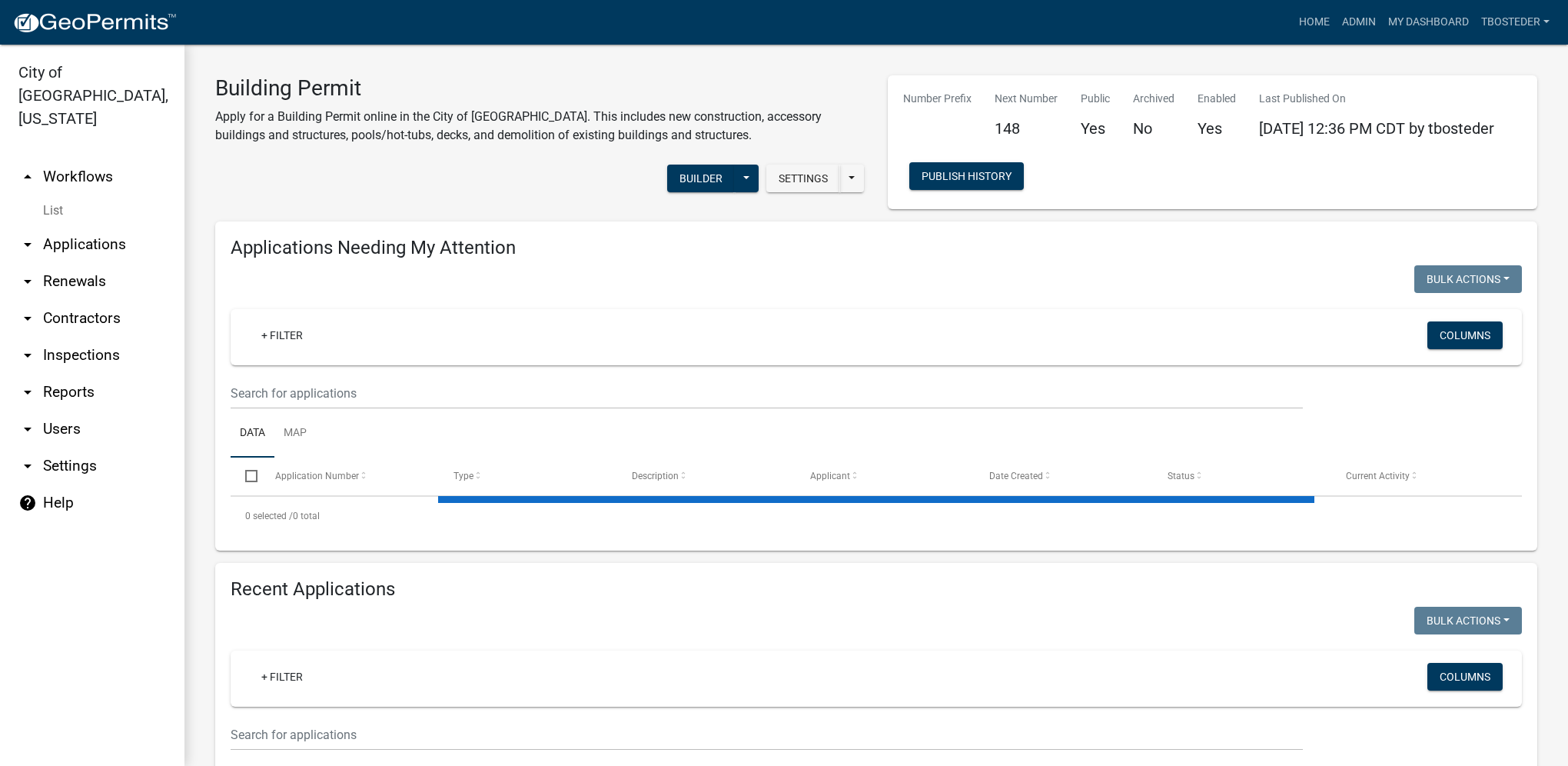
select select "1: 25"
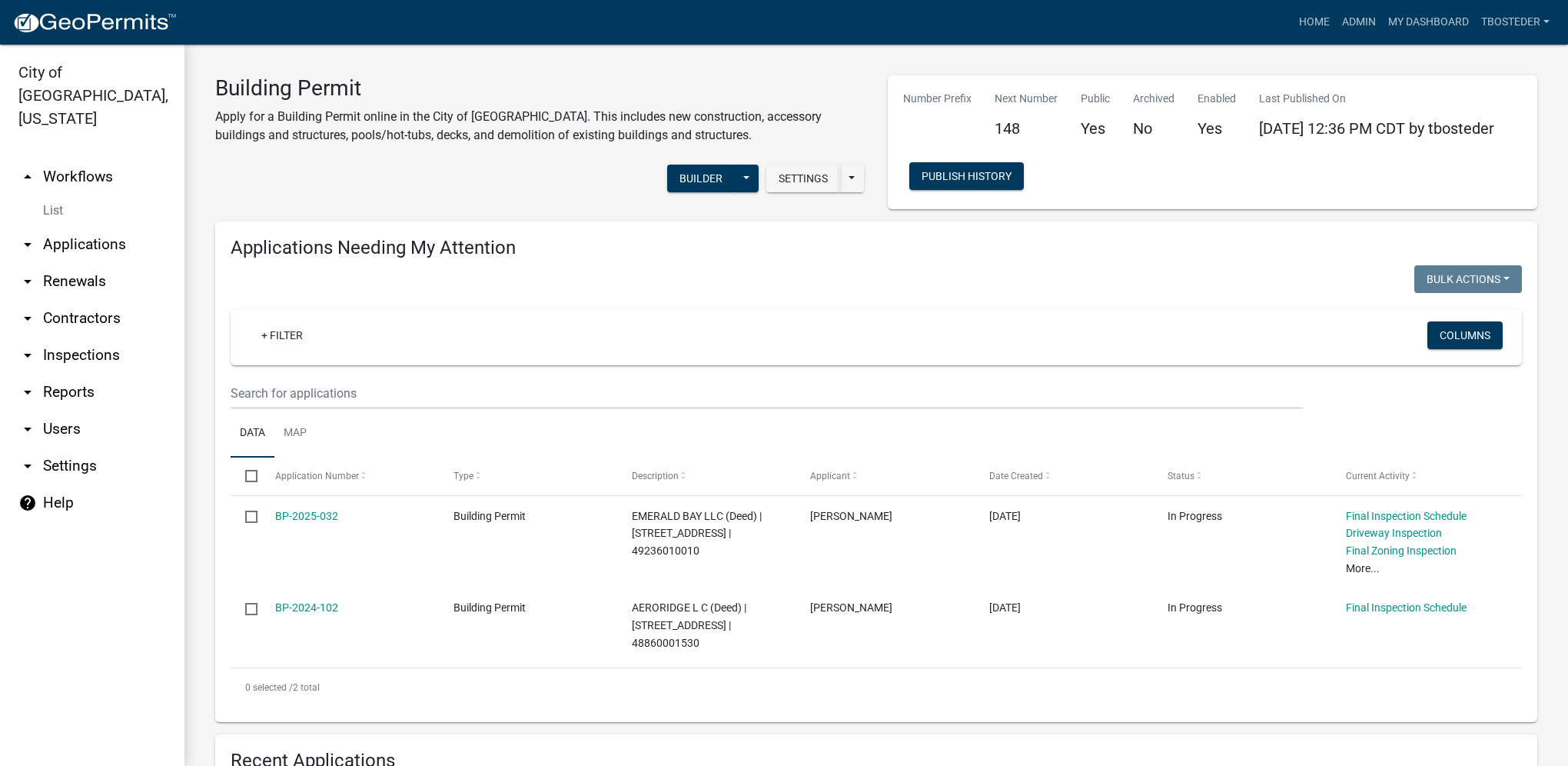
click at [86, 374] on link "arrow_drop_down Reports" at bounding box center [92, 392] width 184 height 37
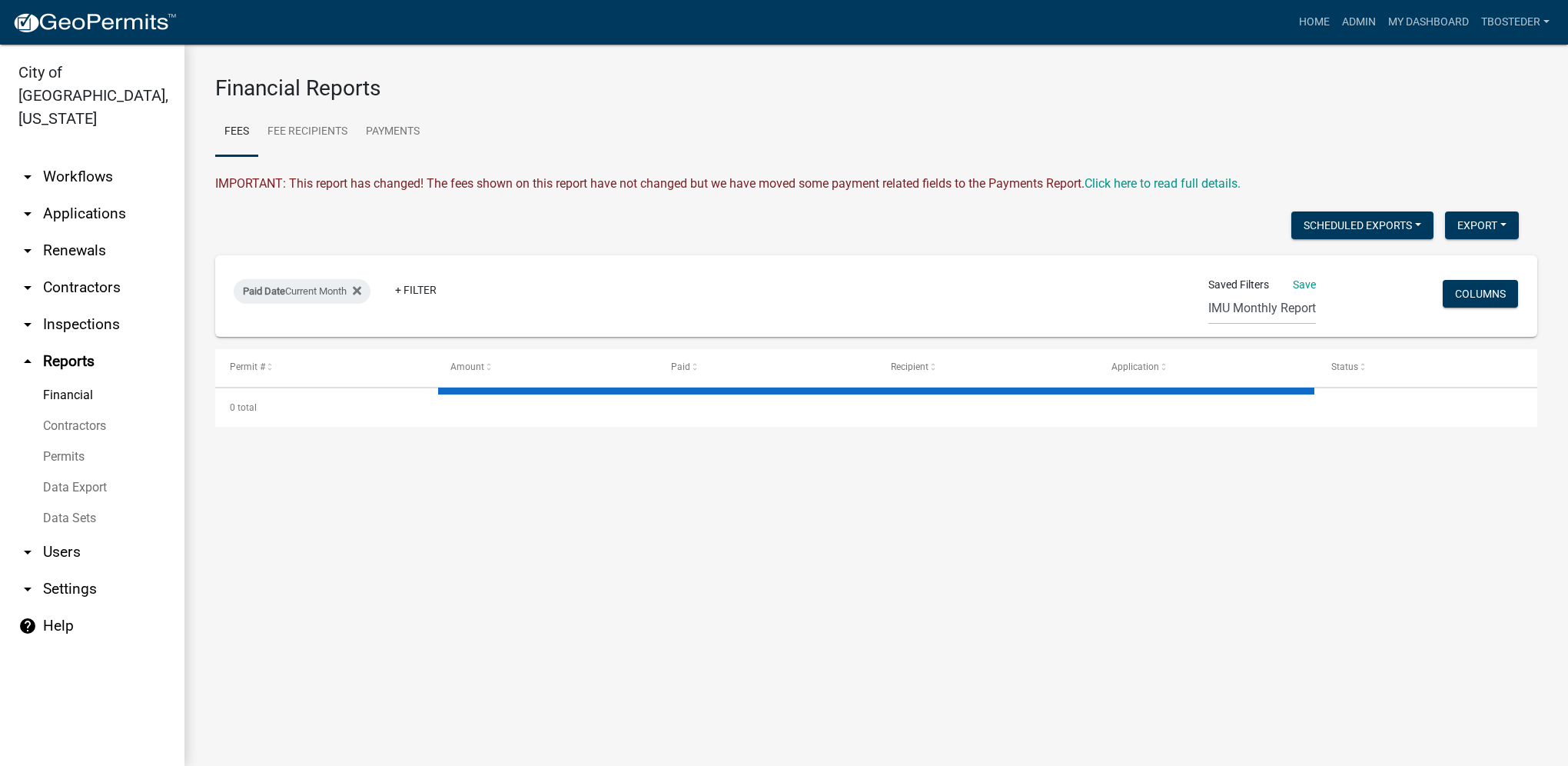
click at [72, 380] on link "Financial" at bounding box center [92, 395] width 184 height 31
select select "2: 50"
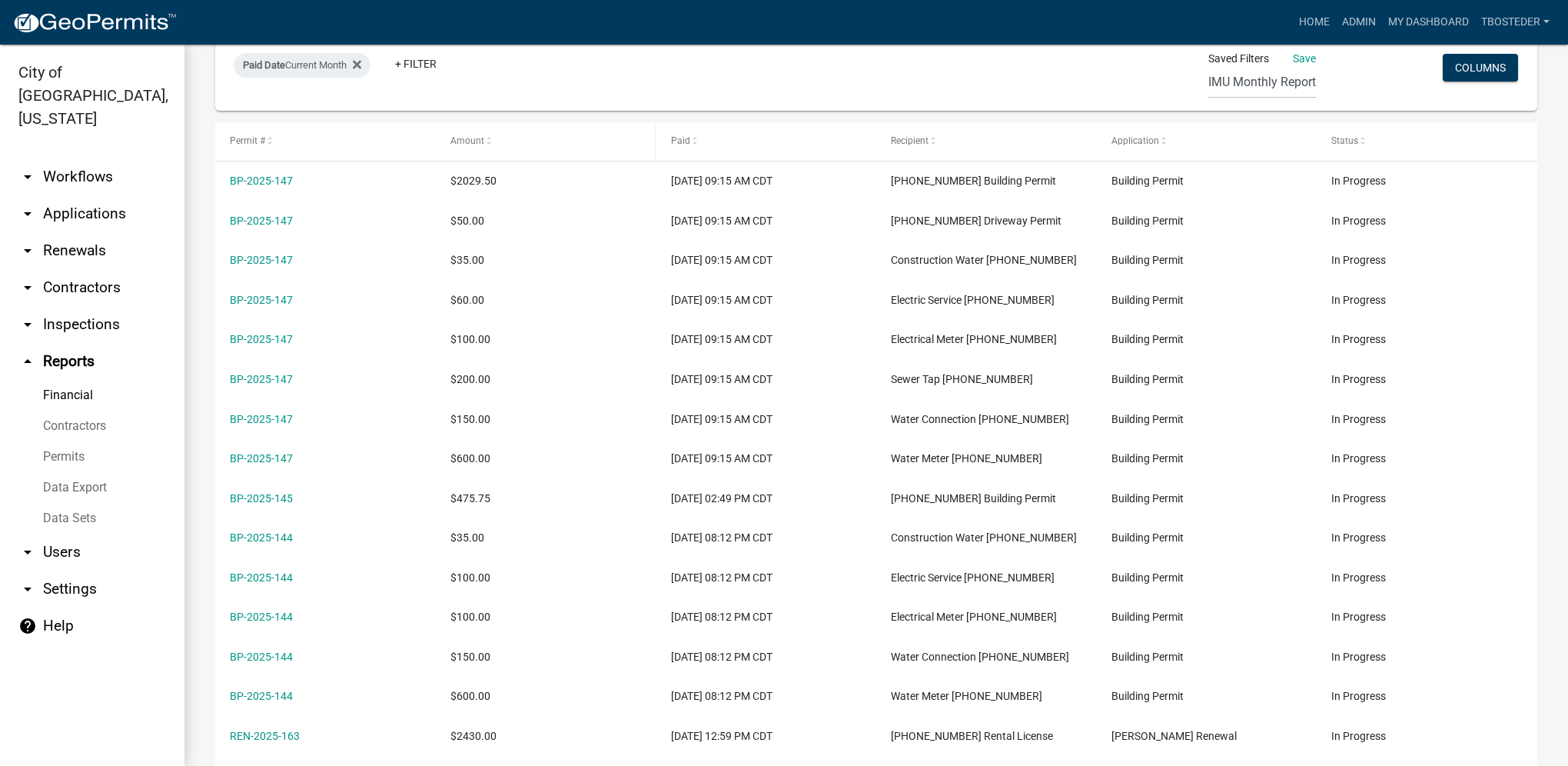
scroll to position [231, 0]
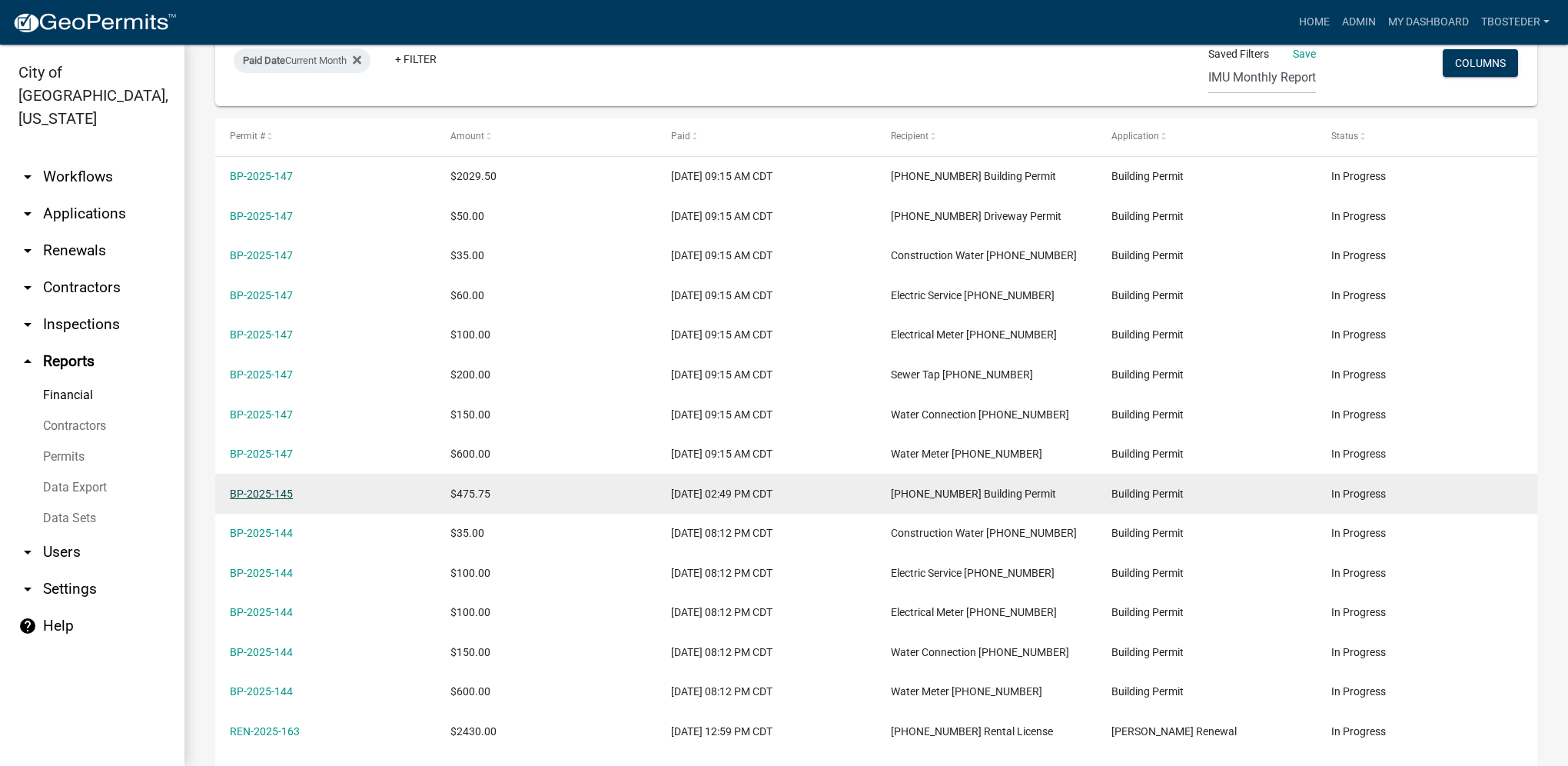
click at [275, 492] on link "BP-2025-145" at bounding box center [262, 494] width 63 height 13
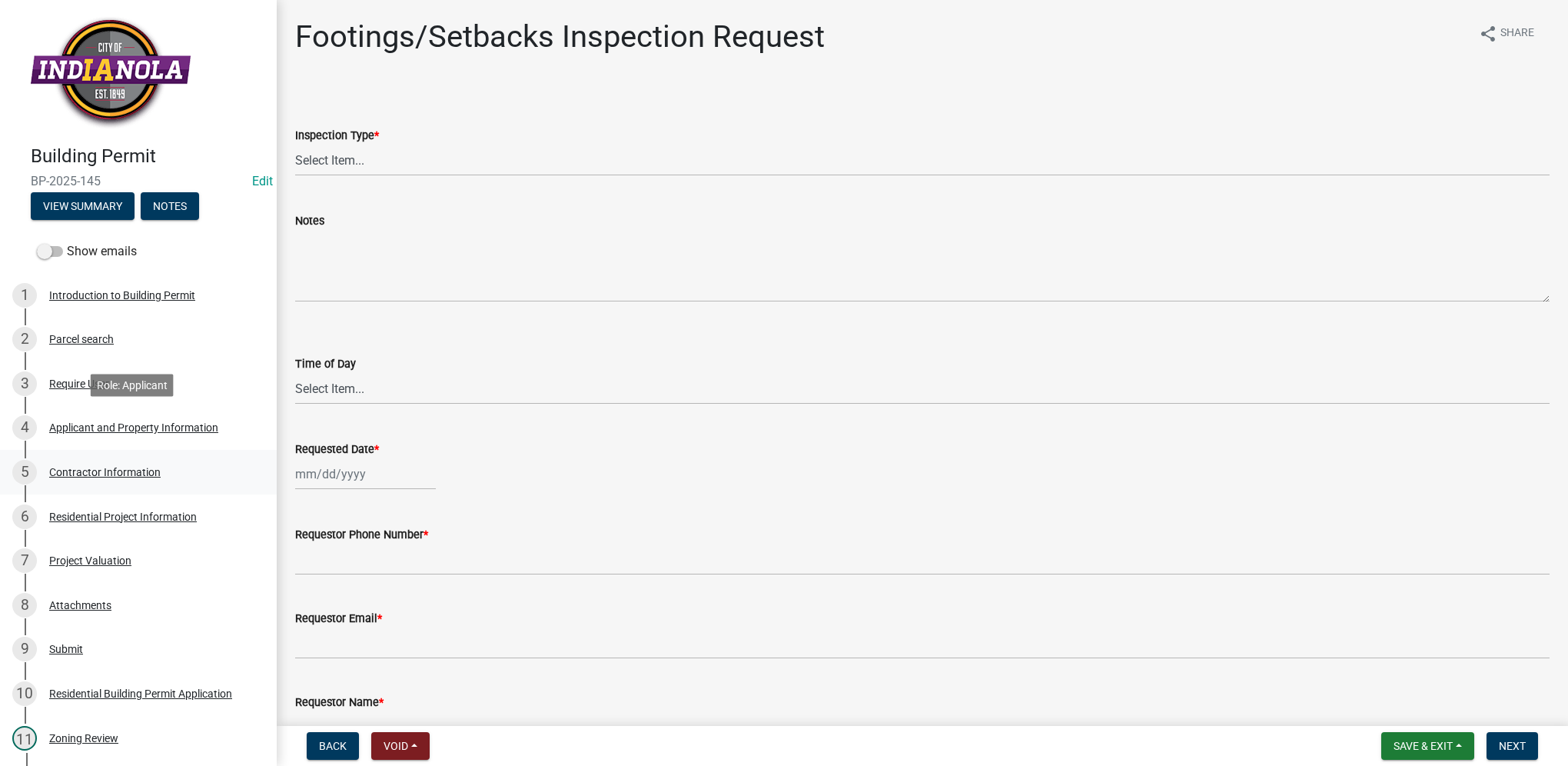
drag, startPoint x: 178, startPoint y: 448, endPoint x: 170, endPoint y: 467, distance: 20.6
click at [178, 448] on link "4 Applicant and Property Information" at bounding box center [138, 428] width 277 height 45
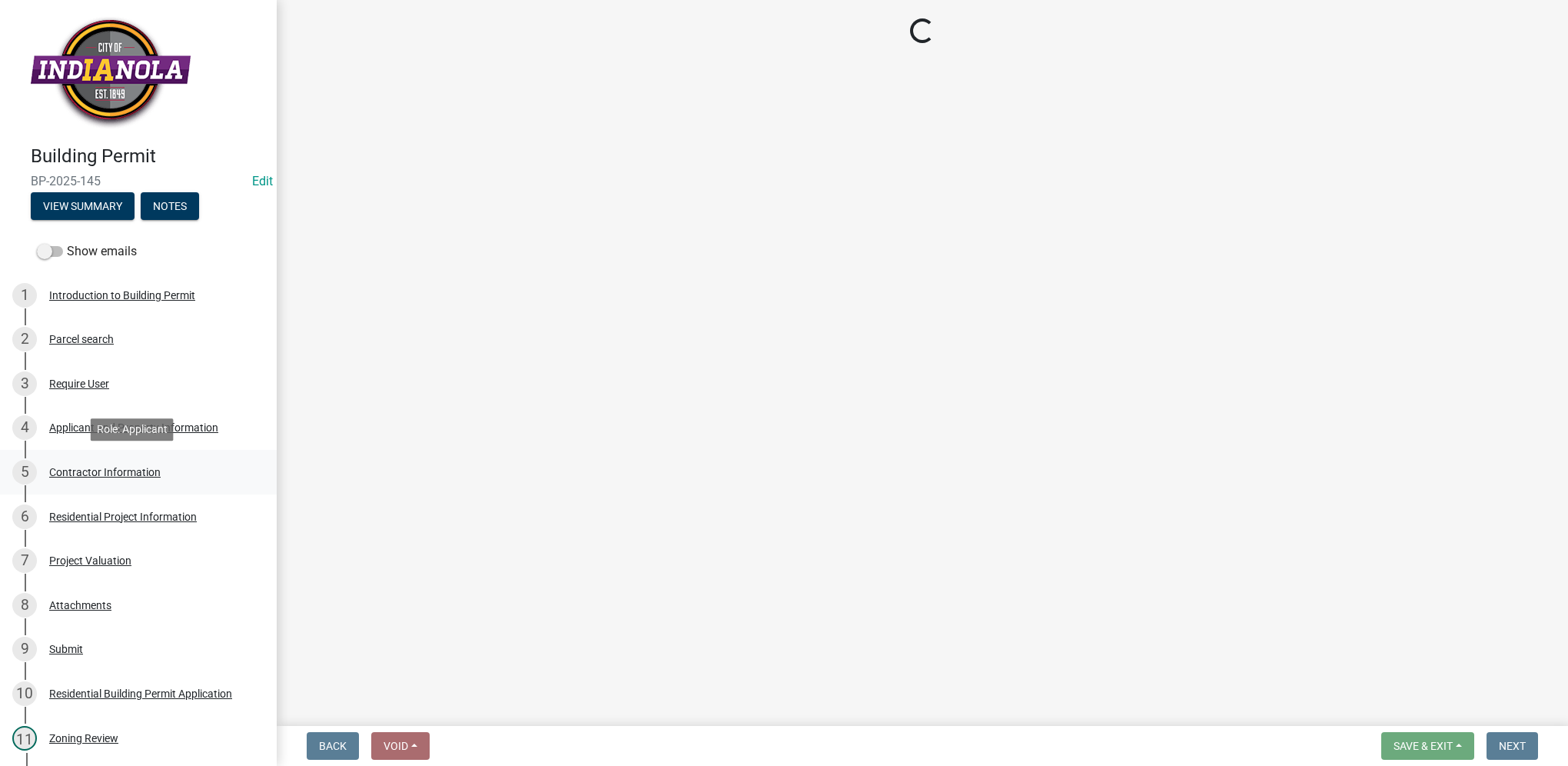
click at [164, 482] on div "5 Contractor Information" at bounding box center [132, 471] width 240 height 24
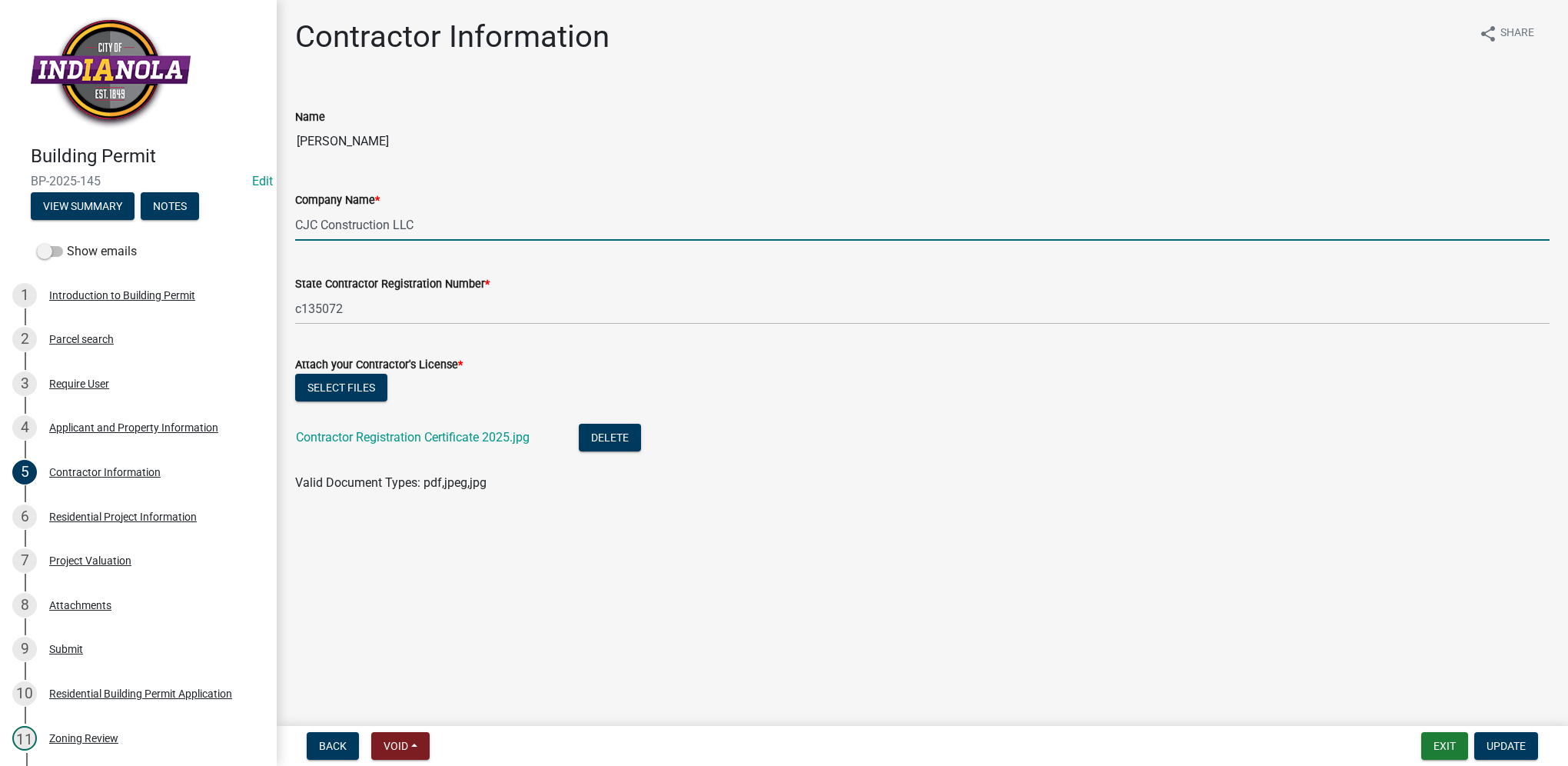
drag, startPoint x: 431, startPoint y: 226, endPoint x: 293, endPoint y: 225, distance: 138.0
click at [293, 225] on div "Company Name * CJC Construction LLC" at bounding box center [922, 205] width 1277 height 72
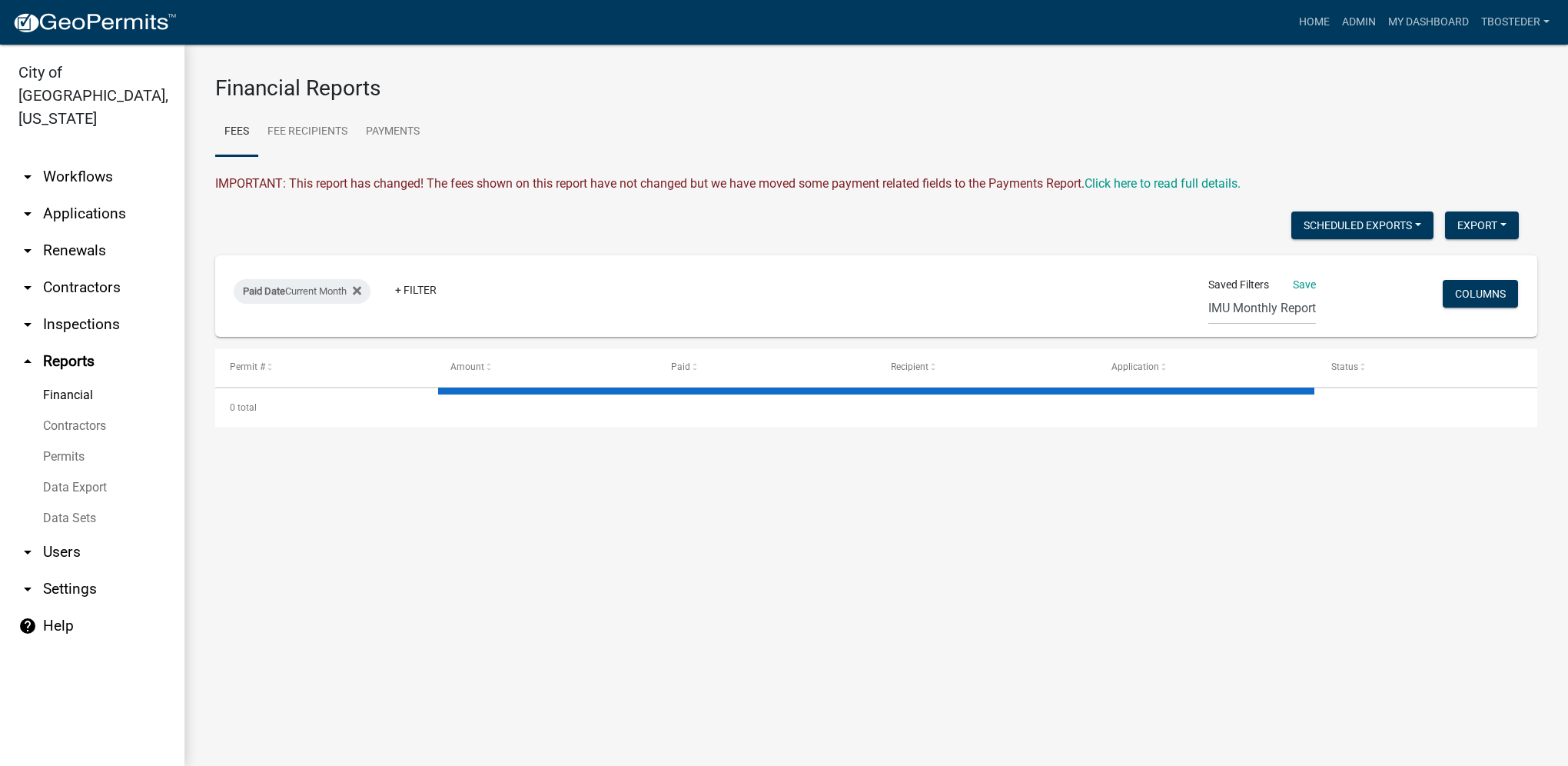
select select "2: 50"
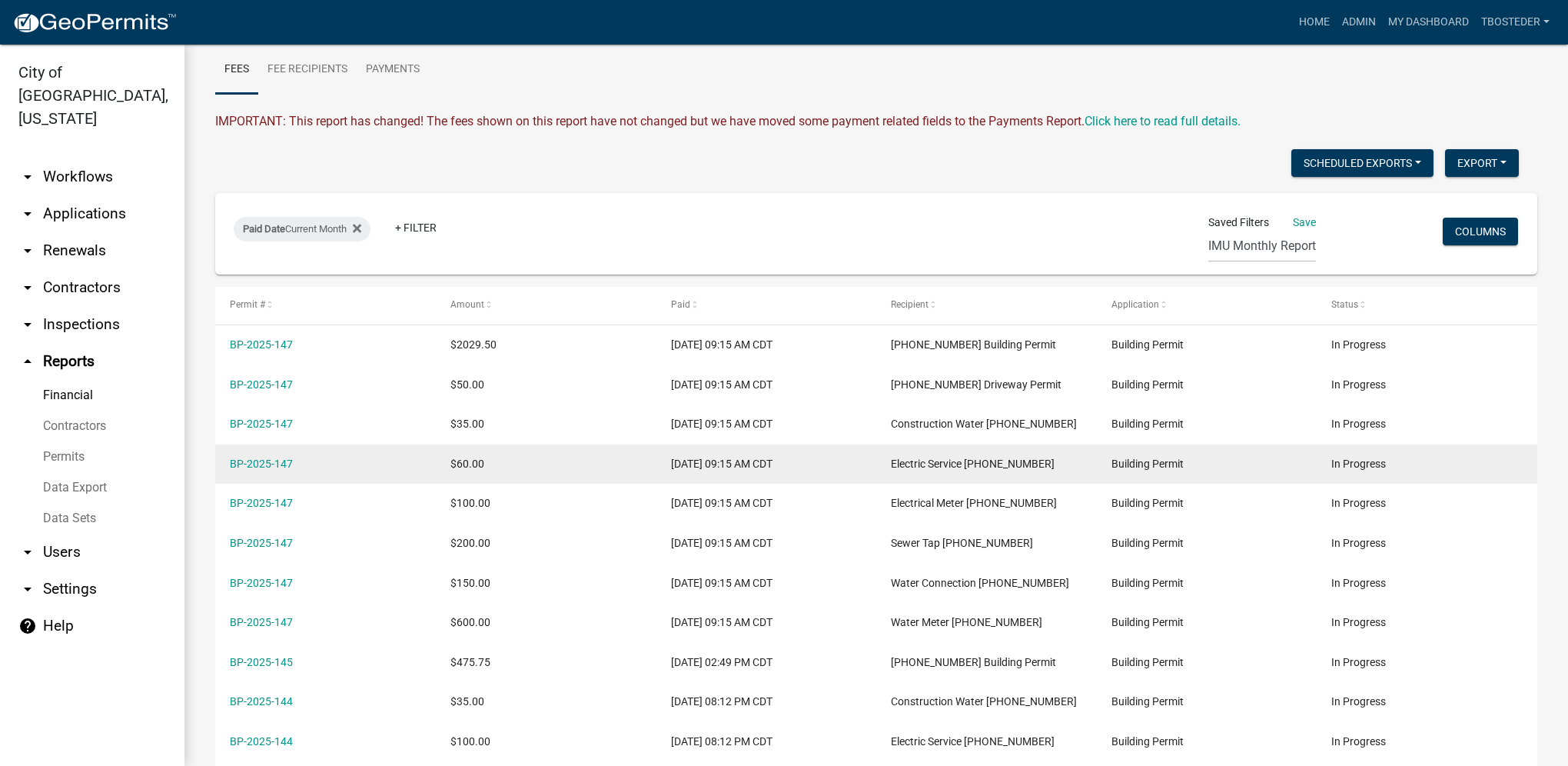
scroll to position [154, 0]
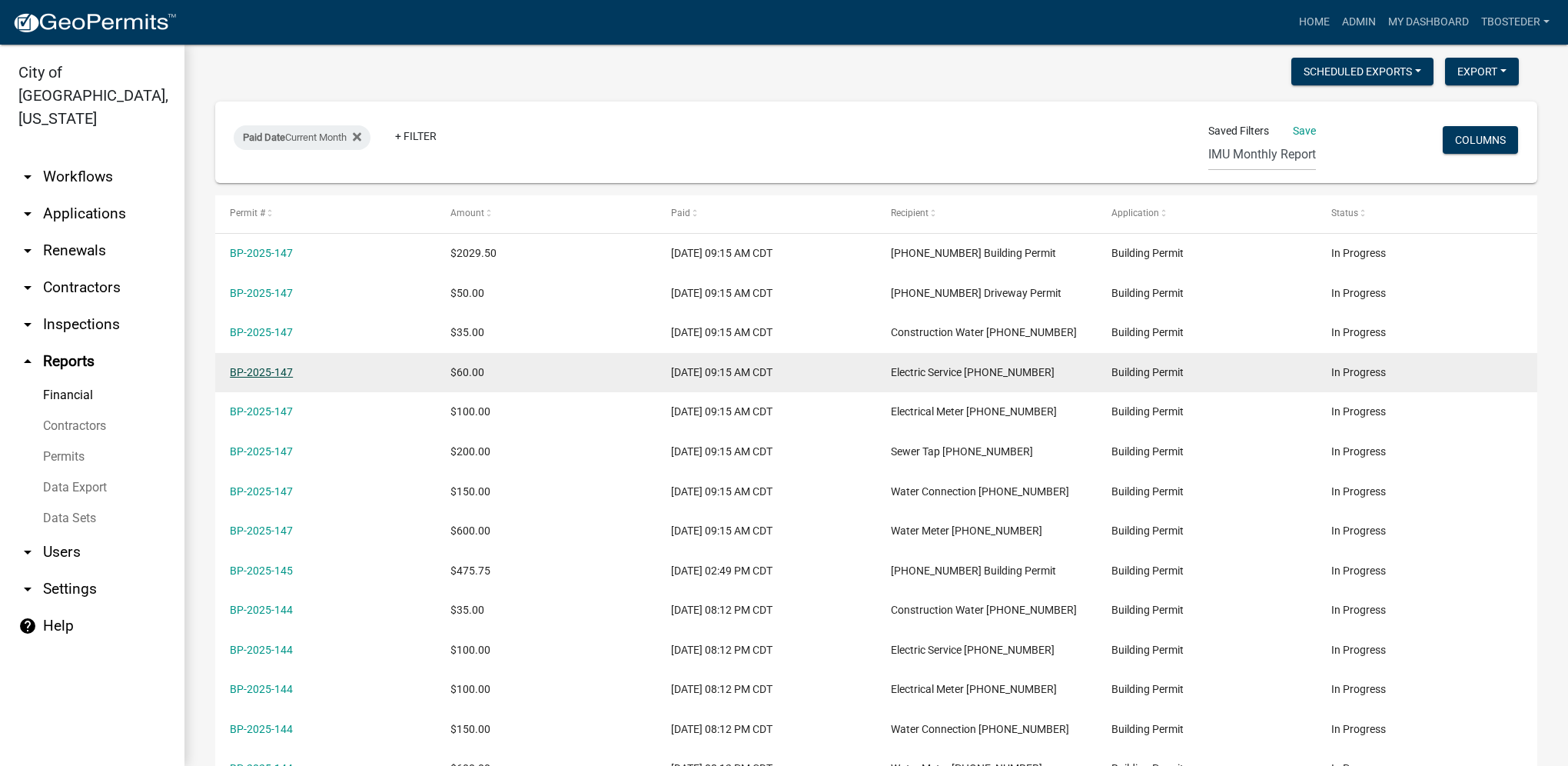
click at [280, 370] on link "BP-2025-147" at bounding box center [262, 372] width 63 height 13
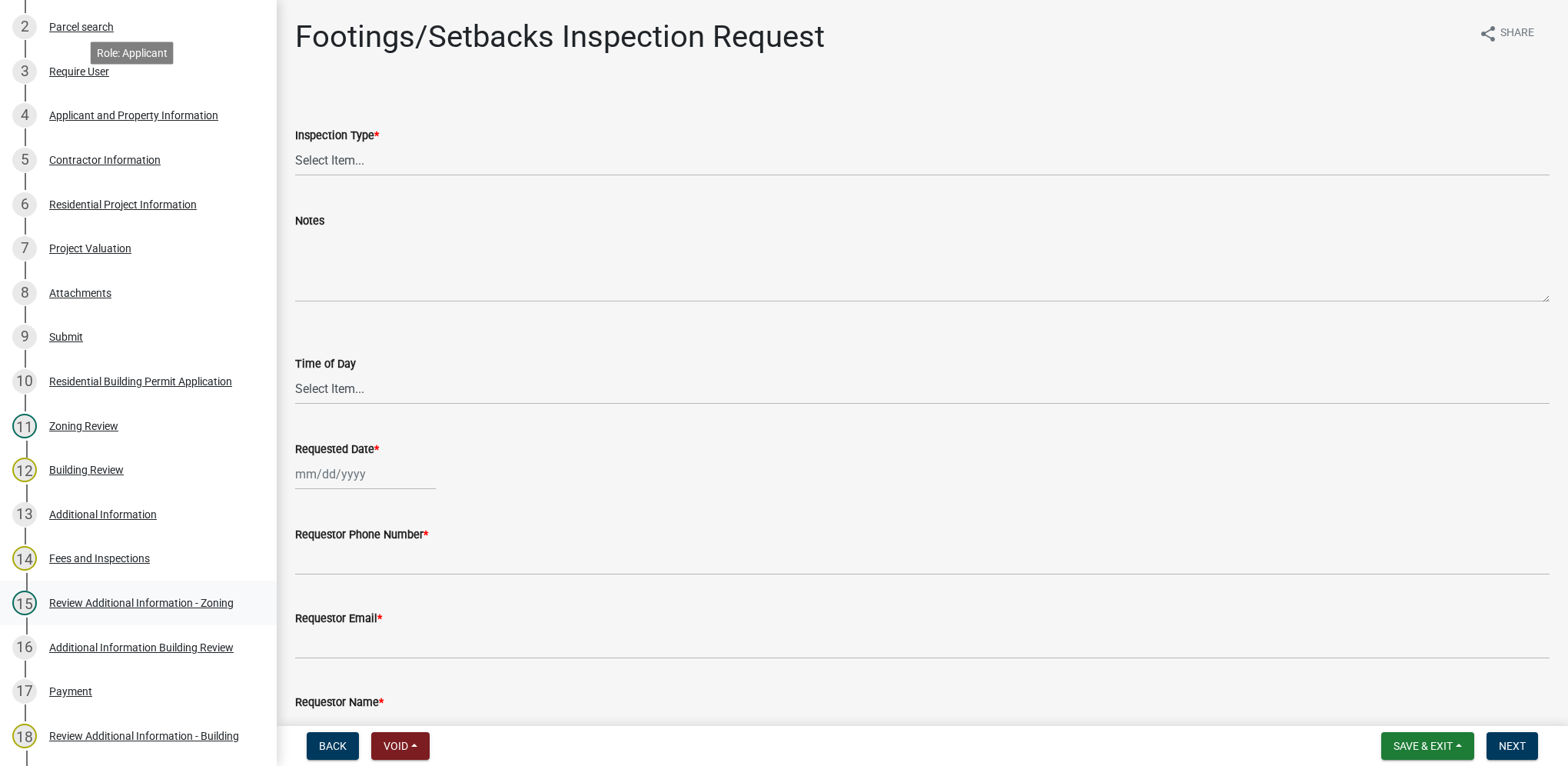
scroll to position [461, 0]
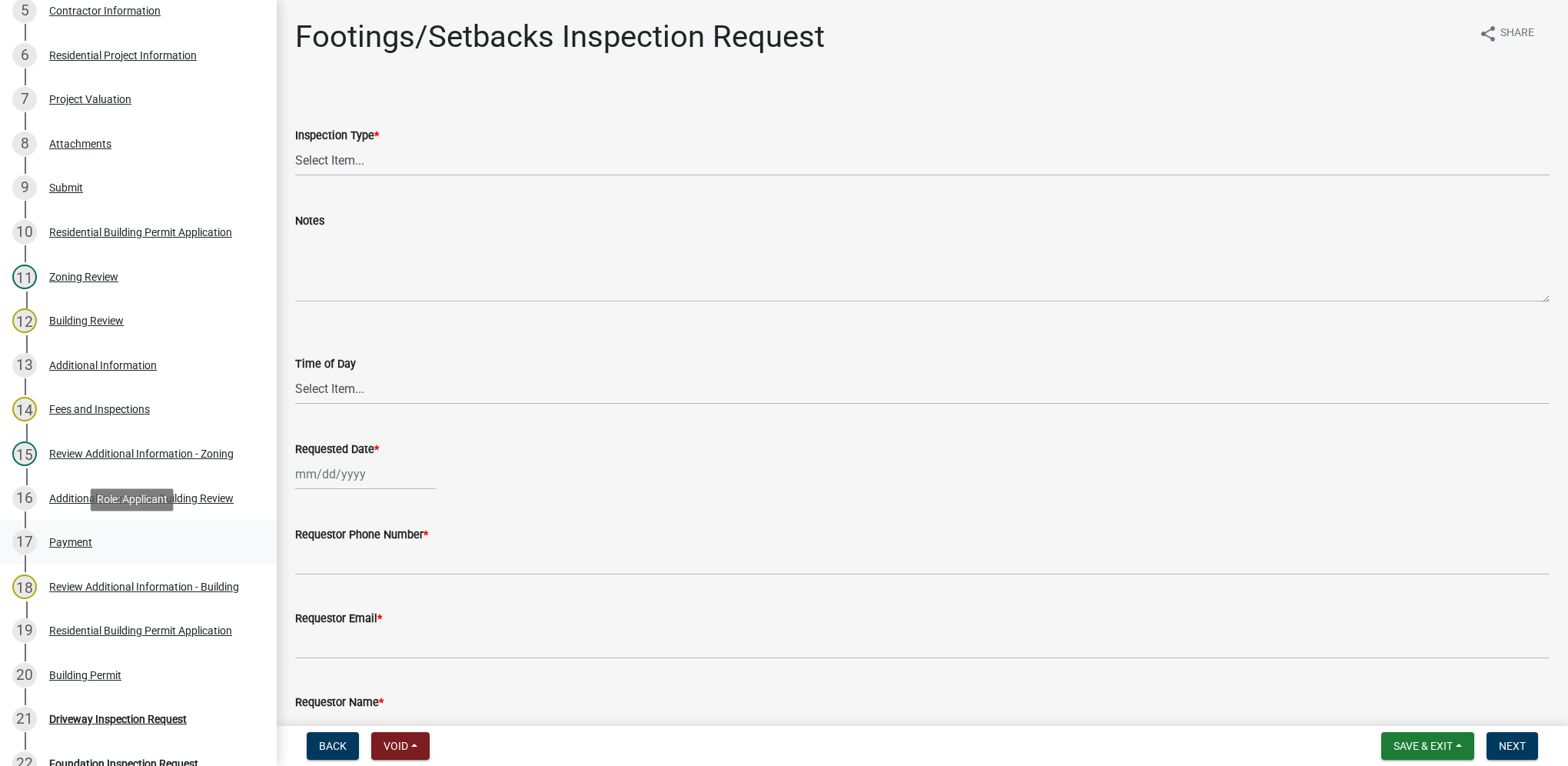
click at [65, 541] on div "Payment" at bounding box center [70, 542] width 43 height 11
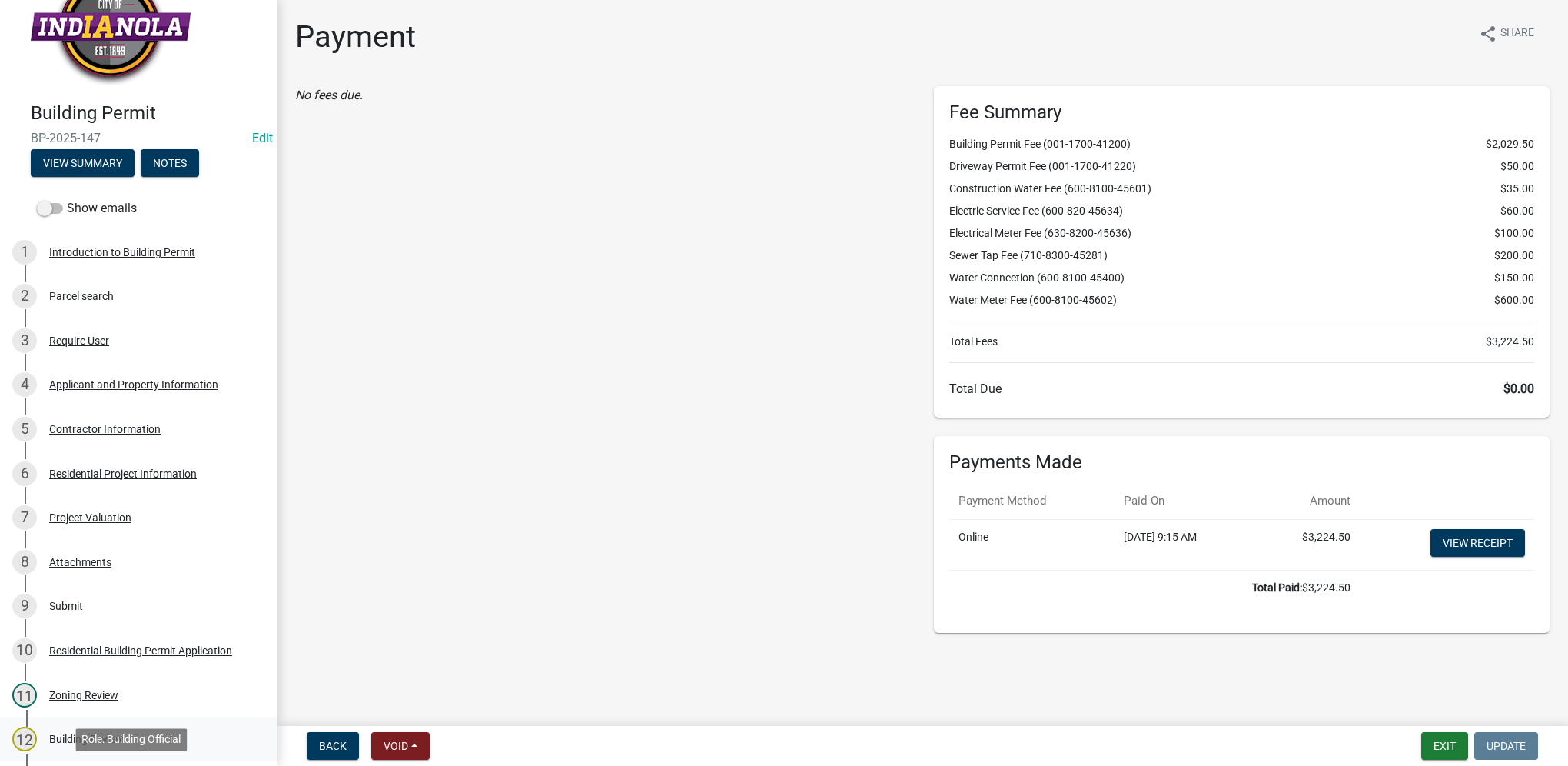
scroll to position [0, 0]
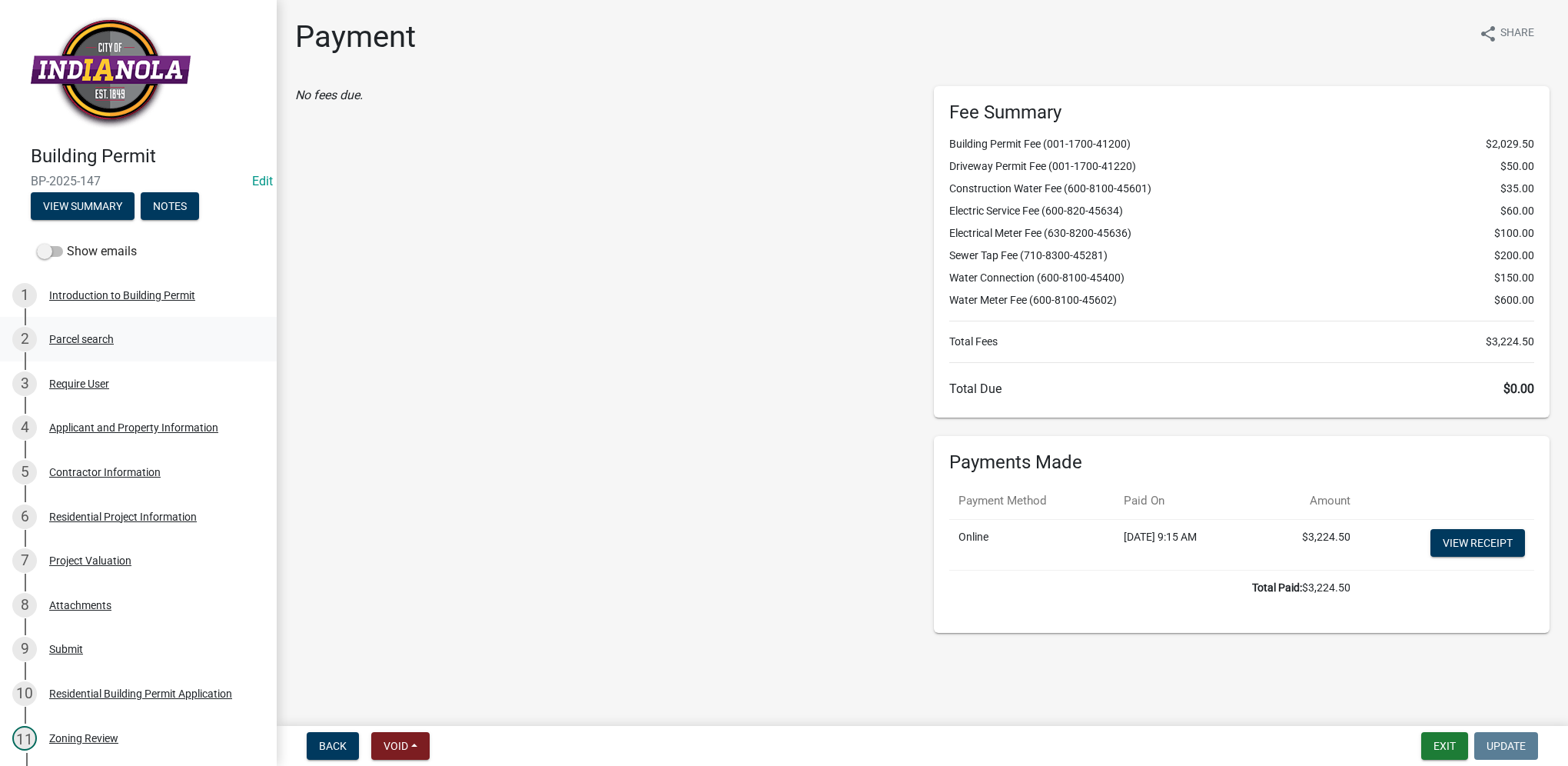
click at [98, 348] on div "2 Parcel search" at bounding box center [132, 339] width 240 height 24
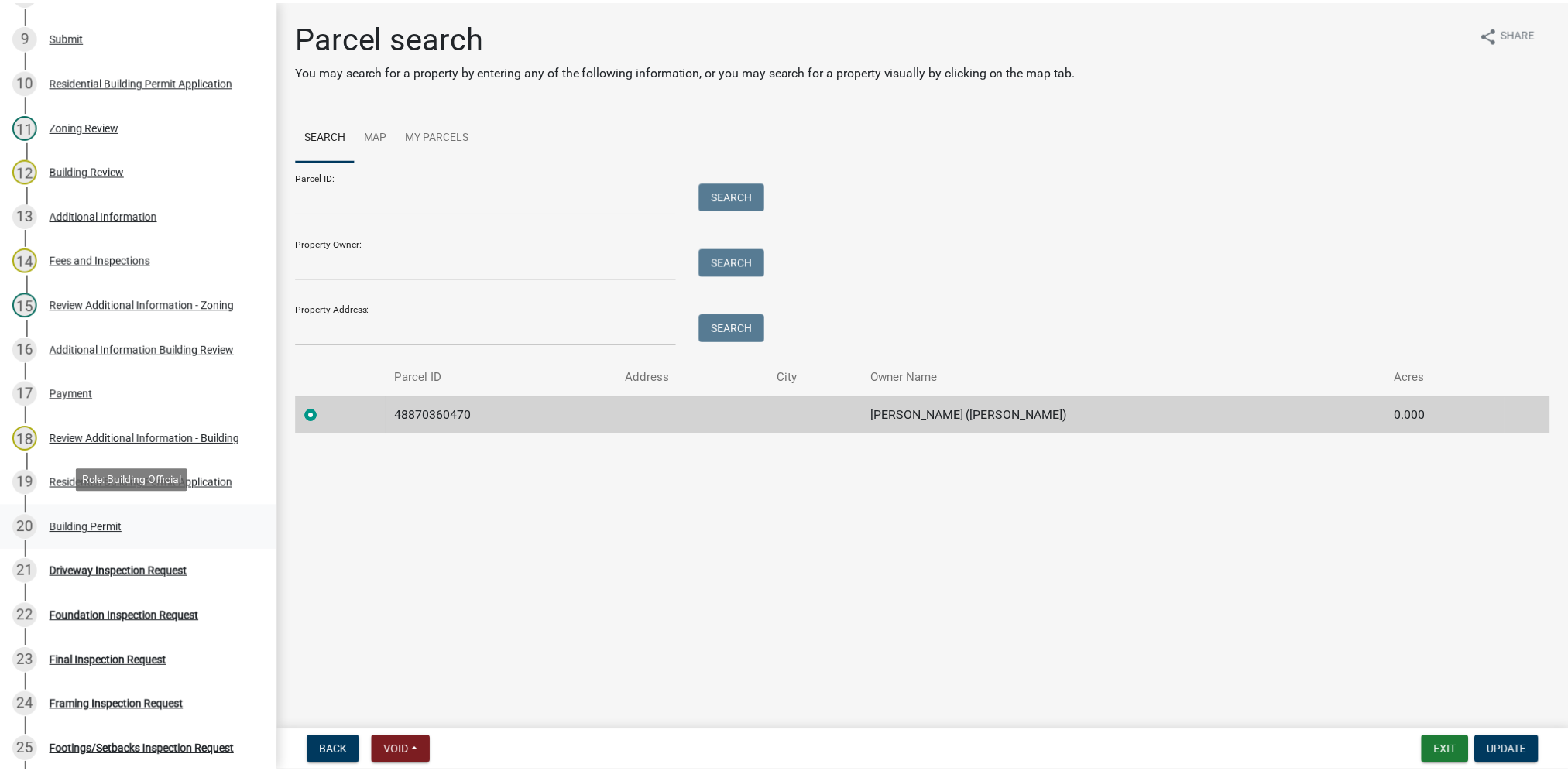
scroll to position [619, 0]
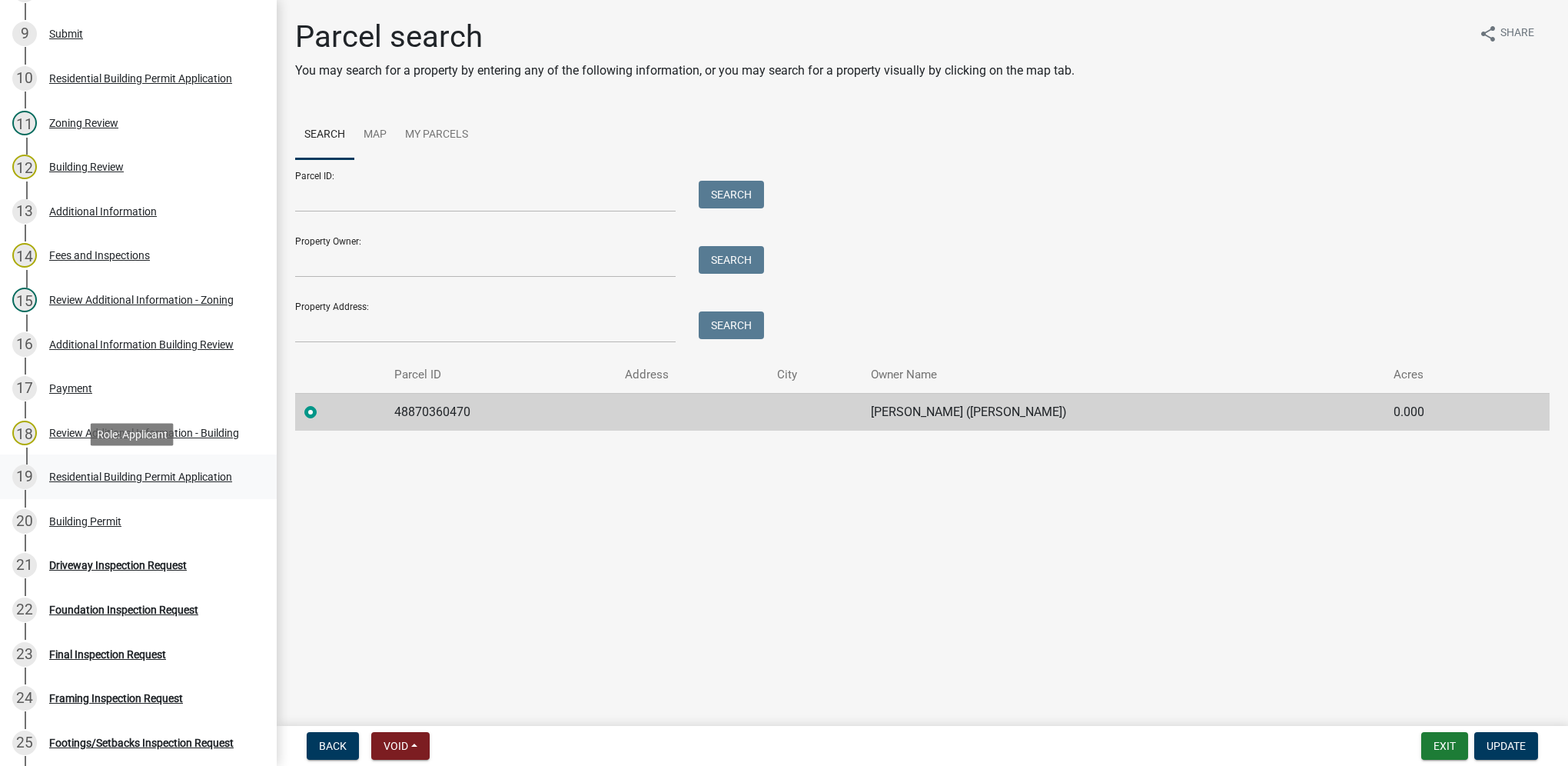
click at [177, 478] on div "Residential Building Permit Application" at bounding box center [140, 477] width 183 height 11
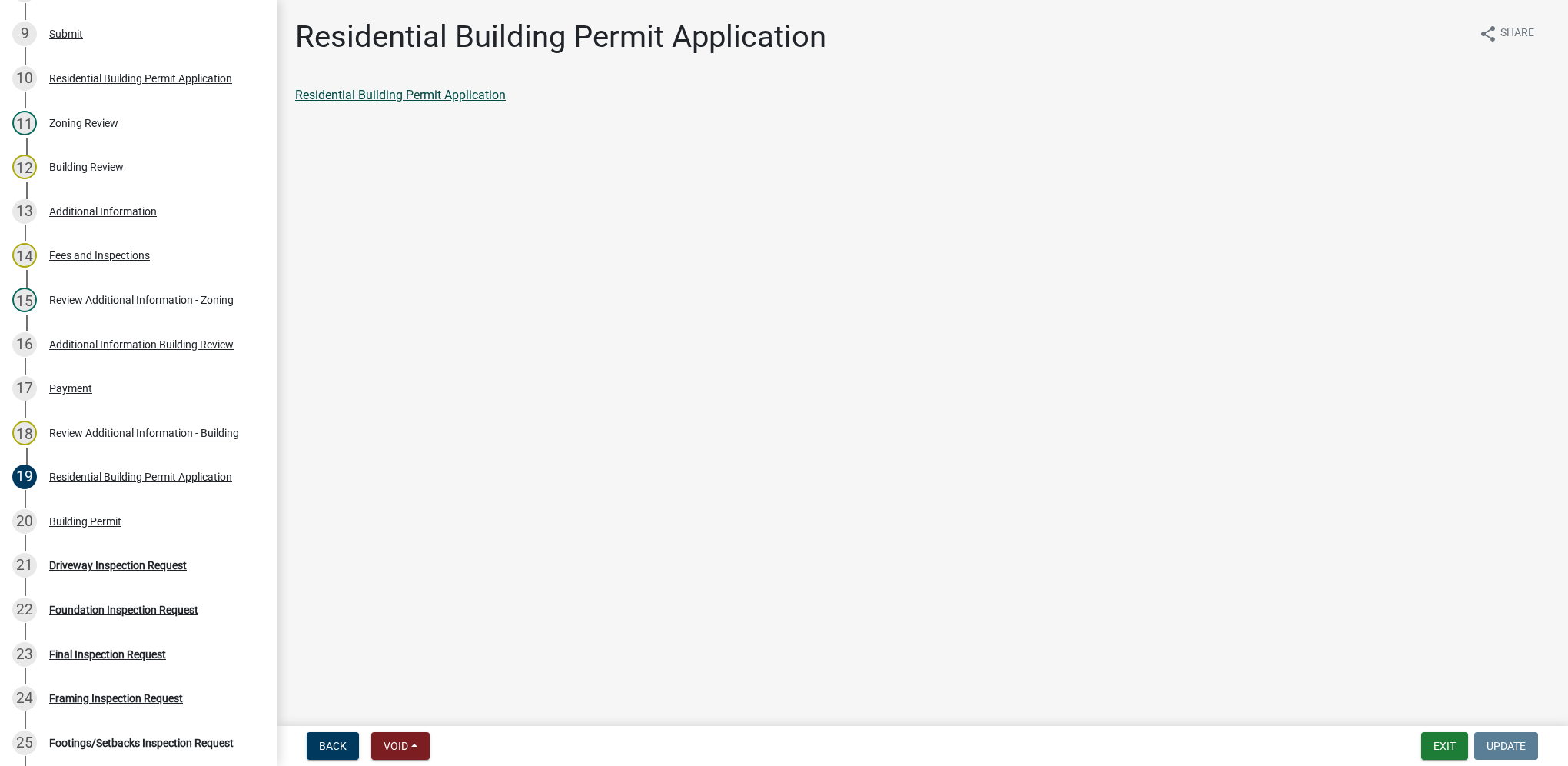
click at [414, 99] on link "Residential Building Permit Application" at bounding box center [400, 95] width 210 height 15
click at [143, 377] on div "17 Payment" at bounding box center [132, 388] width 240 height 24
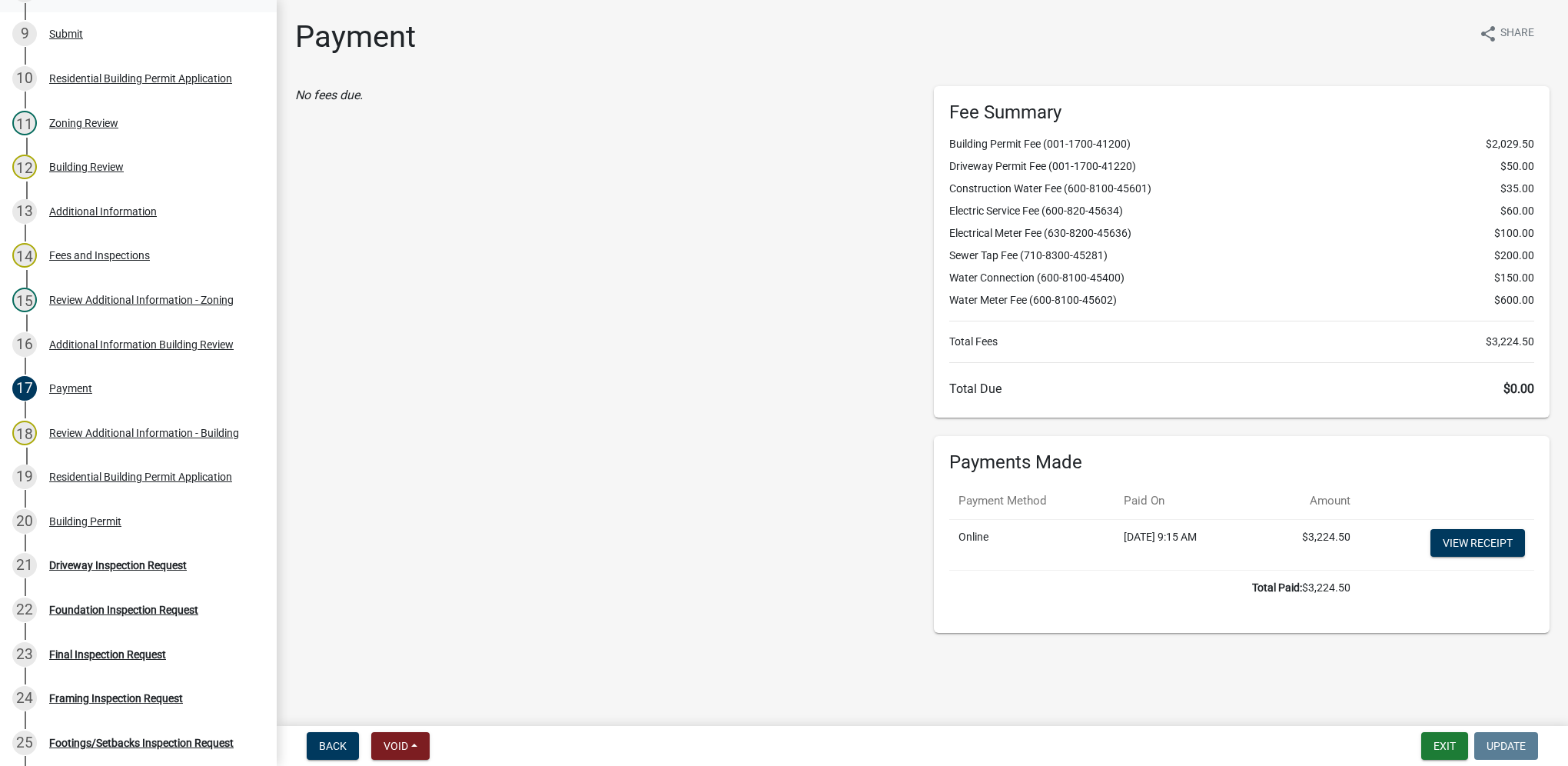
select select "0: null"
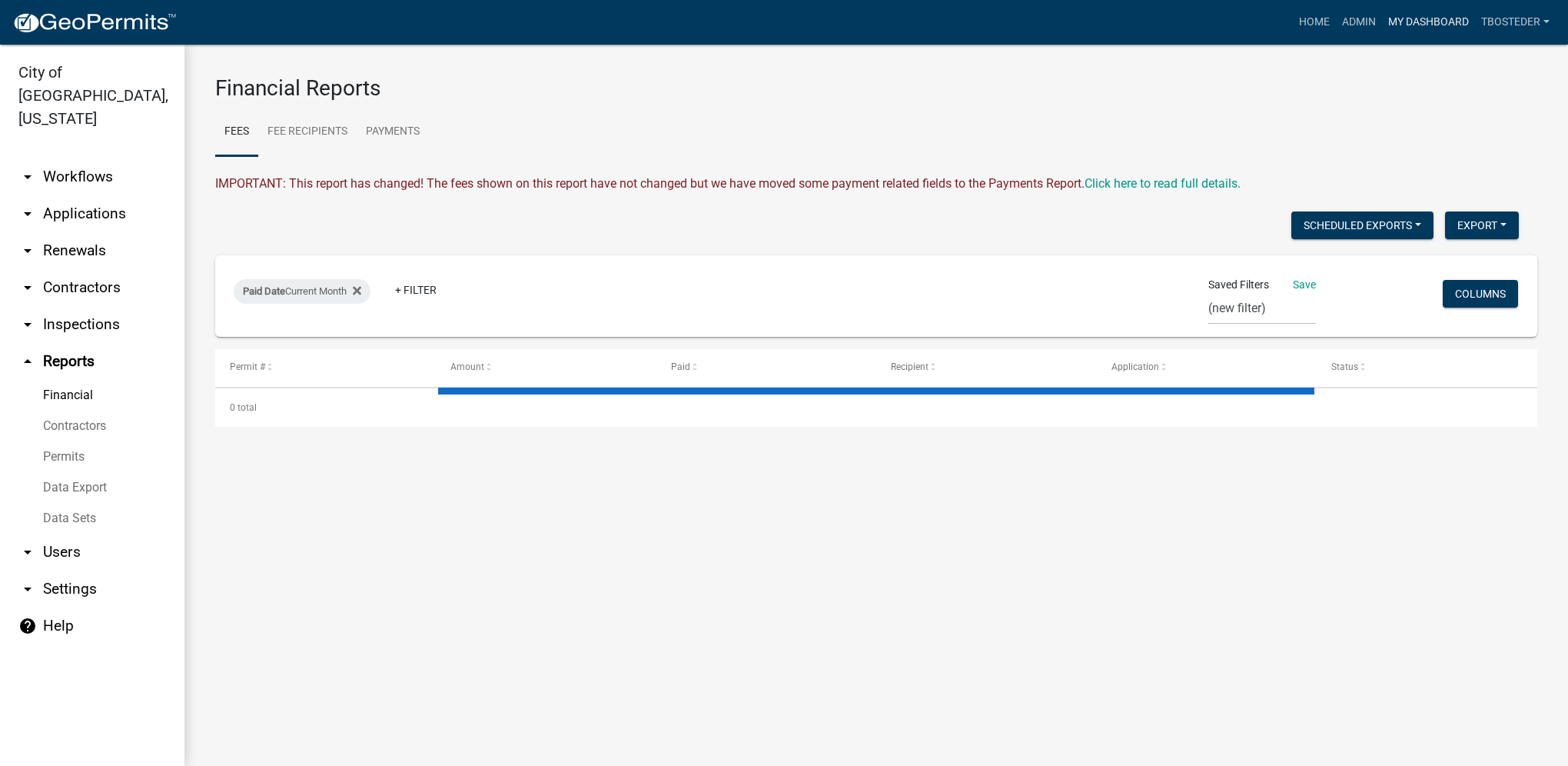
click at [1397, 31] on link "My Dashboard" at bounding box center [1429, 22] width 93 height 29
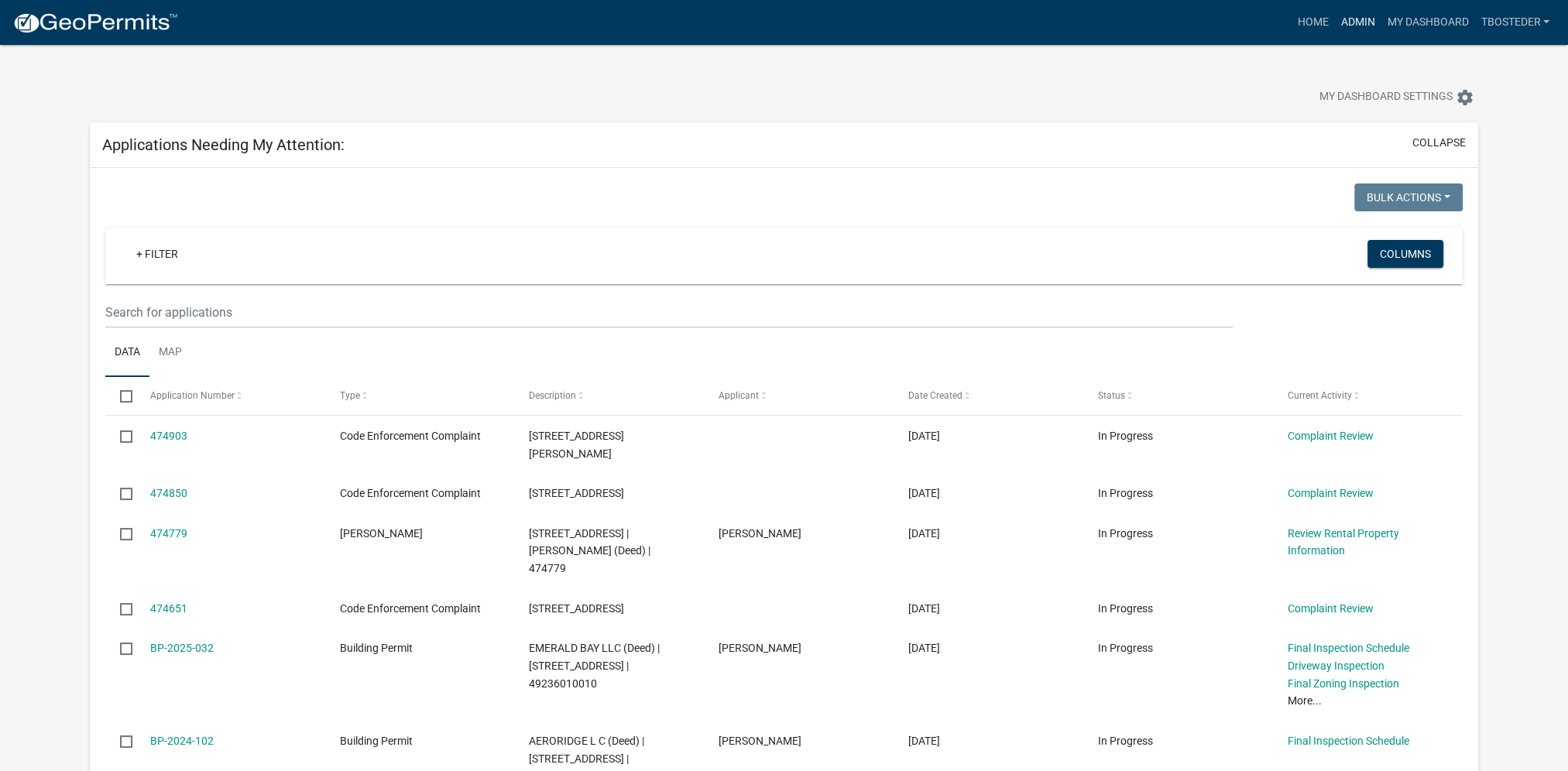
drag, startPoint x: 1358, startPoint y: 24, endPoint x: 1347, endPoint y: 21, distance: 11.4
click at [1358, 24] on link "Admin" at bounding box center [1357, 22] width 47 height 29
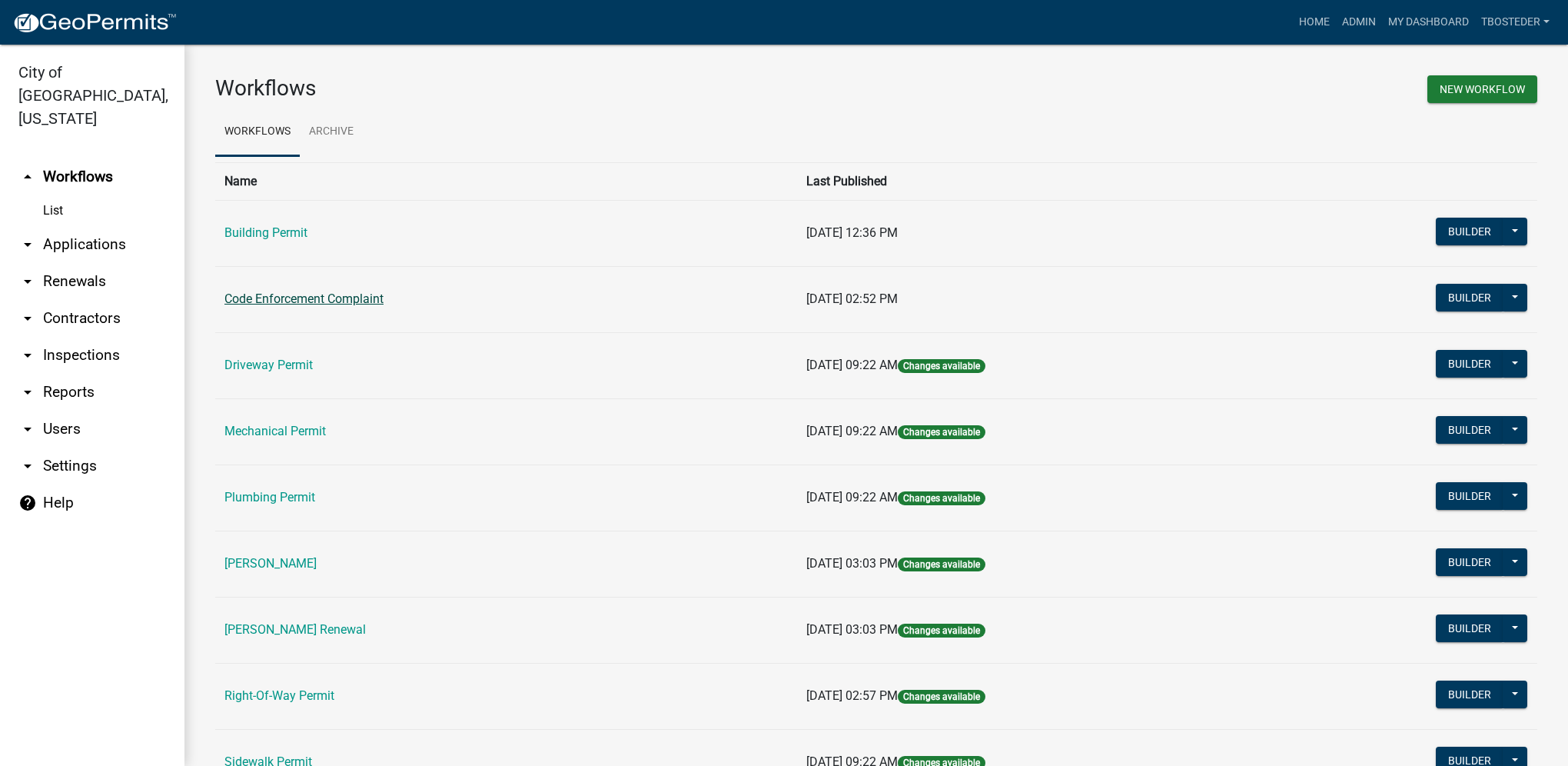
click at [345, 304] on link "Code Enforcement Complaint" at bounding box center [304, 299] width 159 height 15
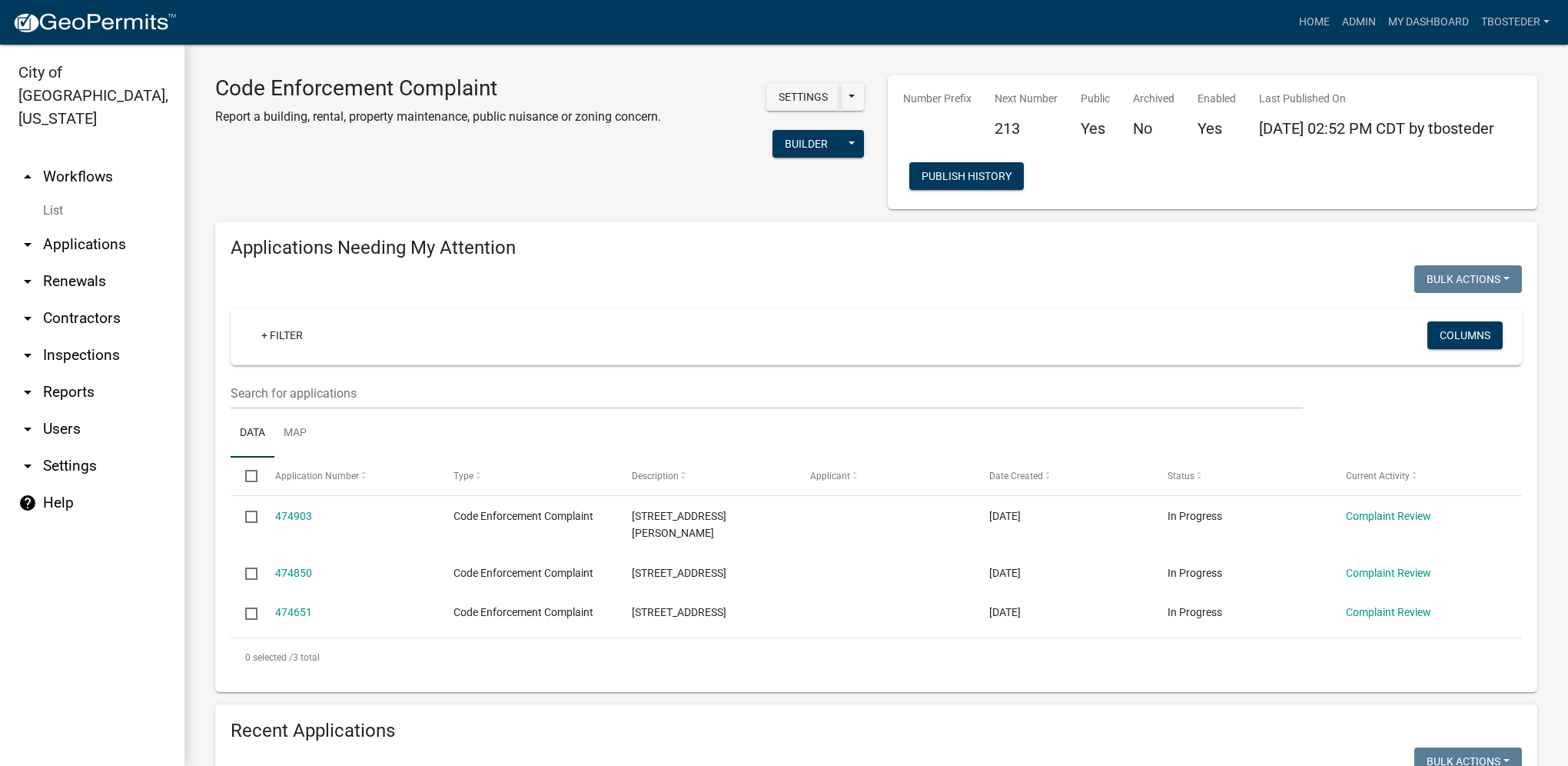
select select "1: 25"
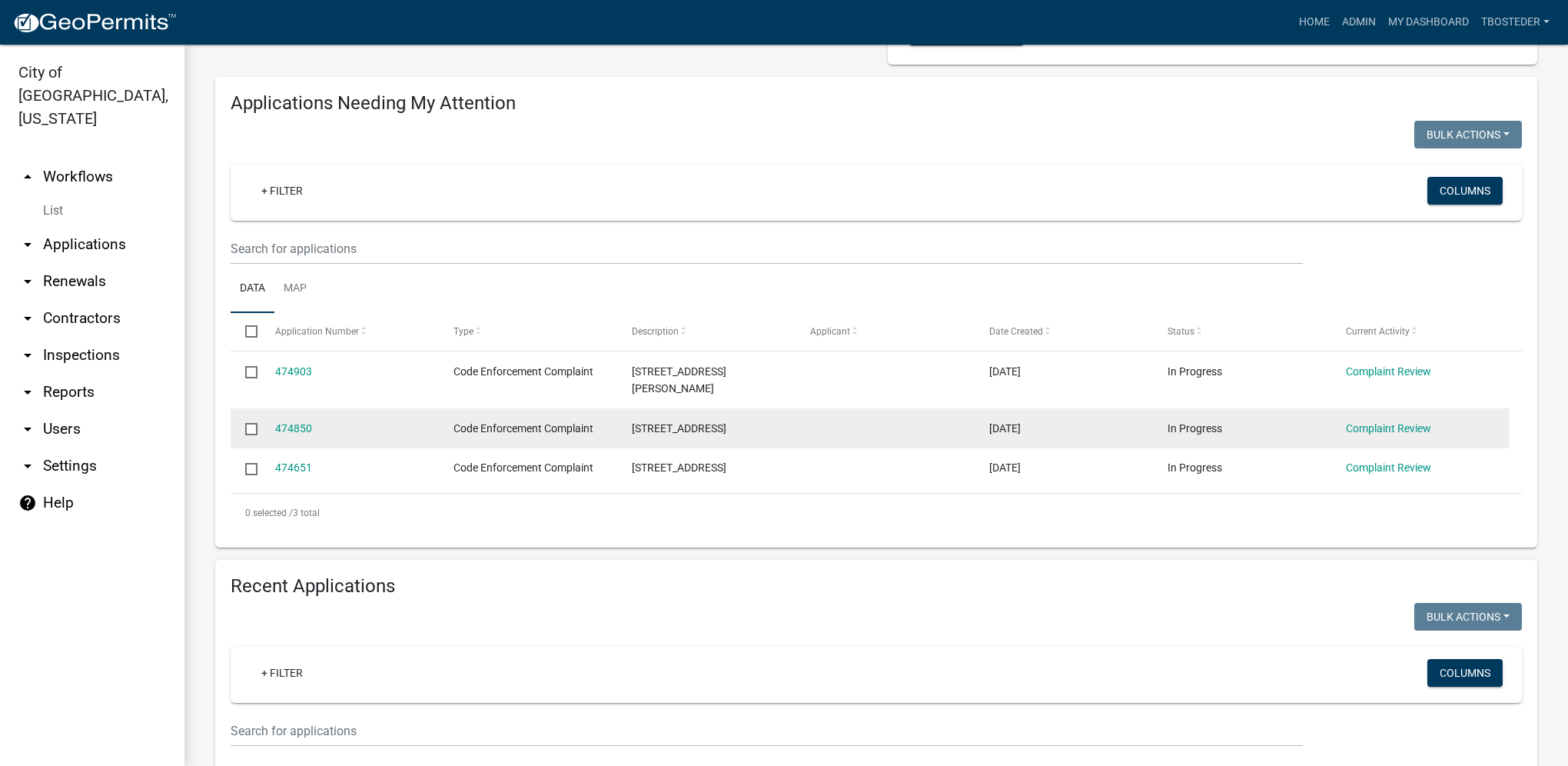
scroll to position [231, 0]
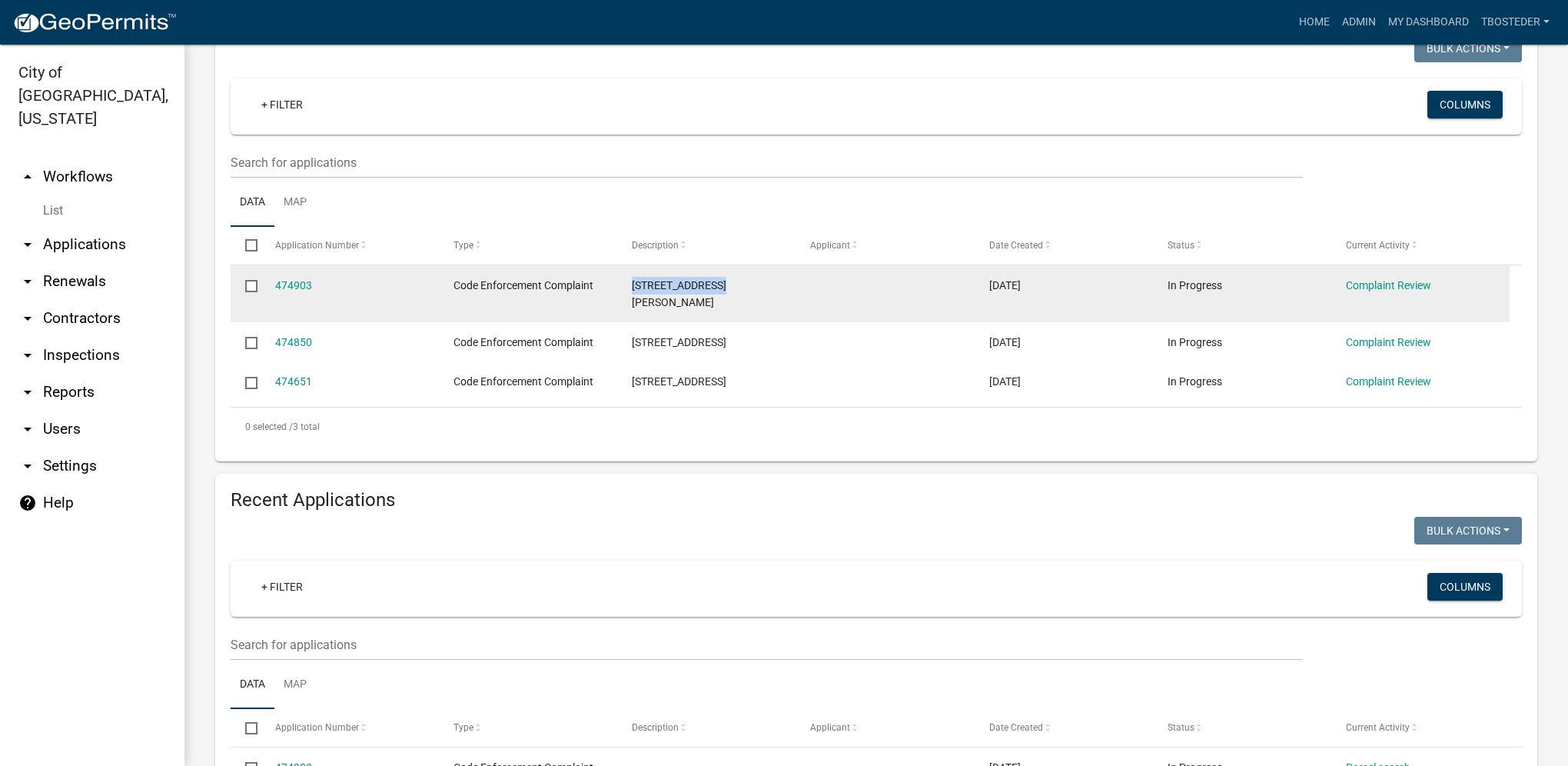
drag, startPoint x: 629, startPoint y: 292, endPoint x: 730, endPoint y: 278, distance: 102.0
click at [730, 278] on datatable-body-cell "[STREET_ADDRESS][PERSON_NAME]" at bounding box center [706, 294] width 178 height 57
drag, startPoint x: 730, startPoint y: 278, endPoint x: 708, endPoint y: 289, distance: 24.6
copy span "[STREET_ADDRESS][PERSON_NAME]"
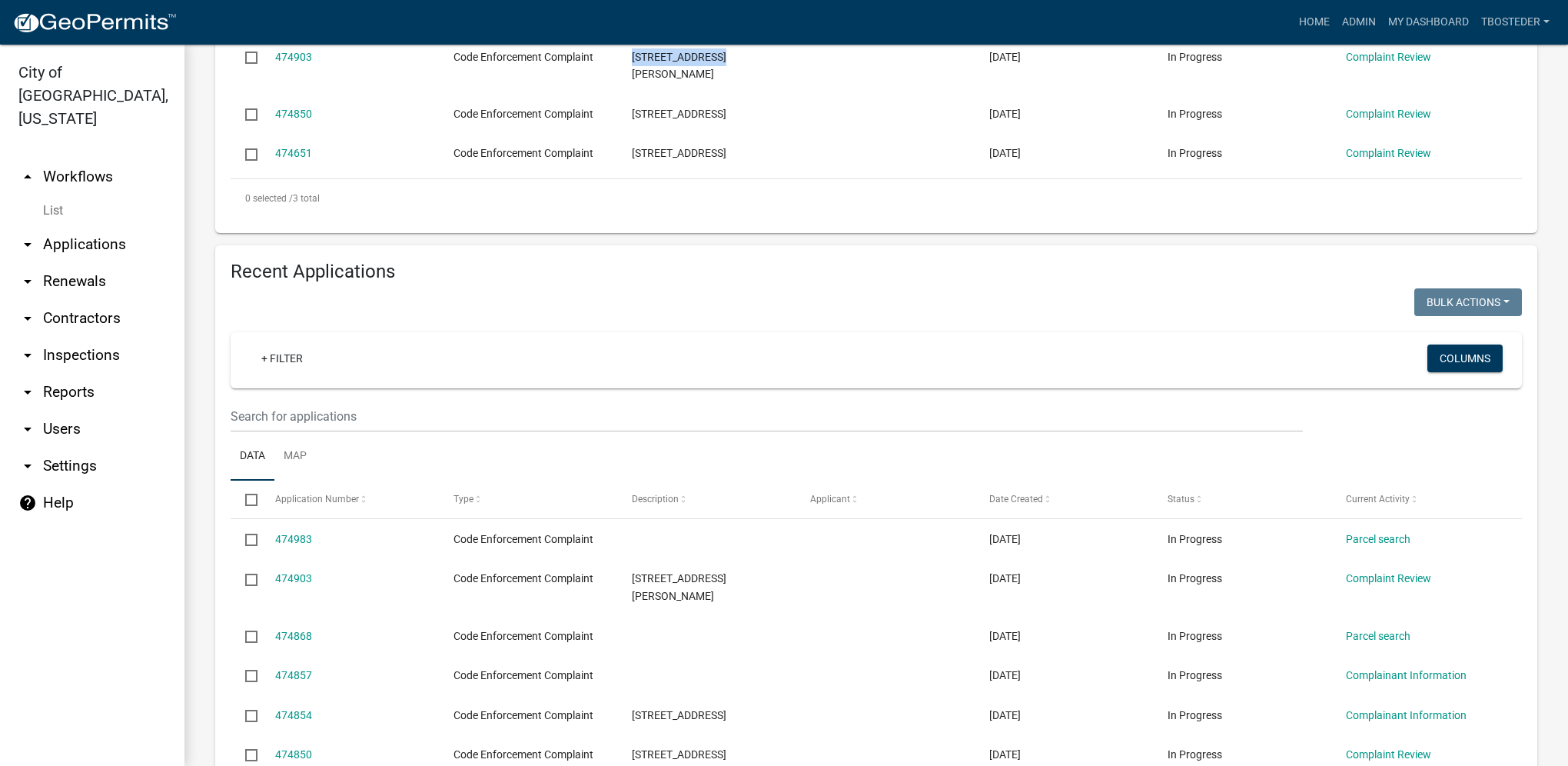
scroll to position [461, 0]
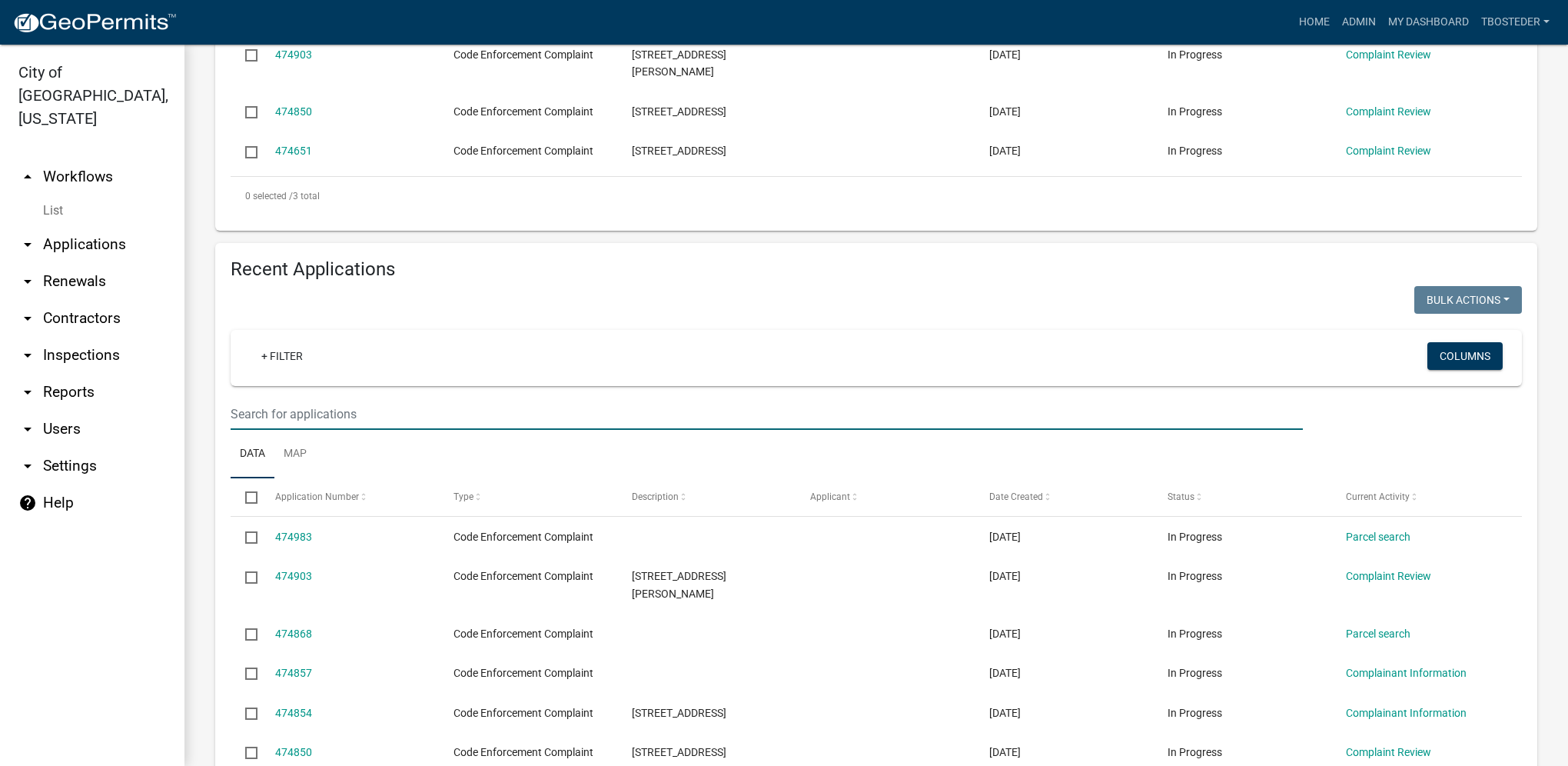
paste input "[STREET_ADDRESS][PERSON_NAME]"
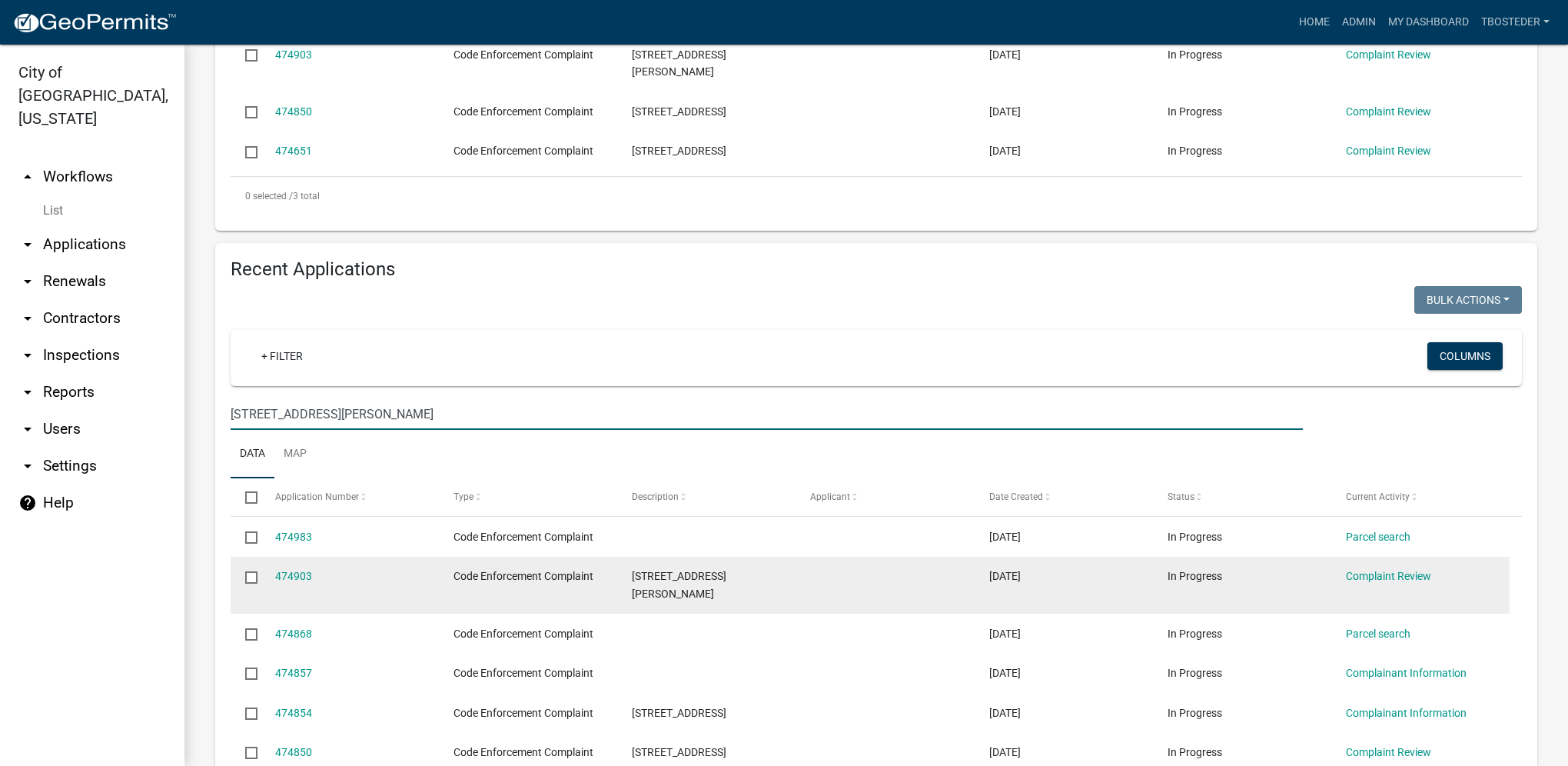
type input "[STREET_ADDRESS][PERSON_NAME]"
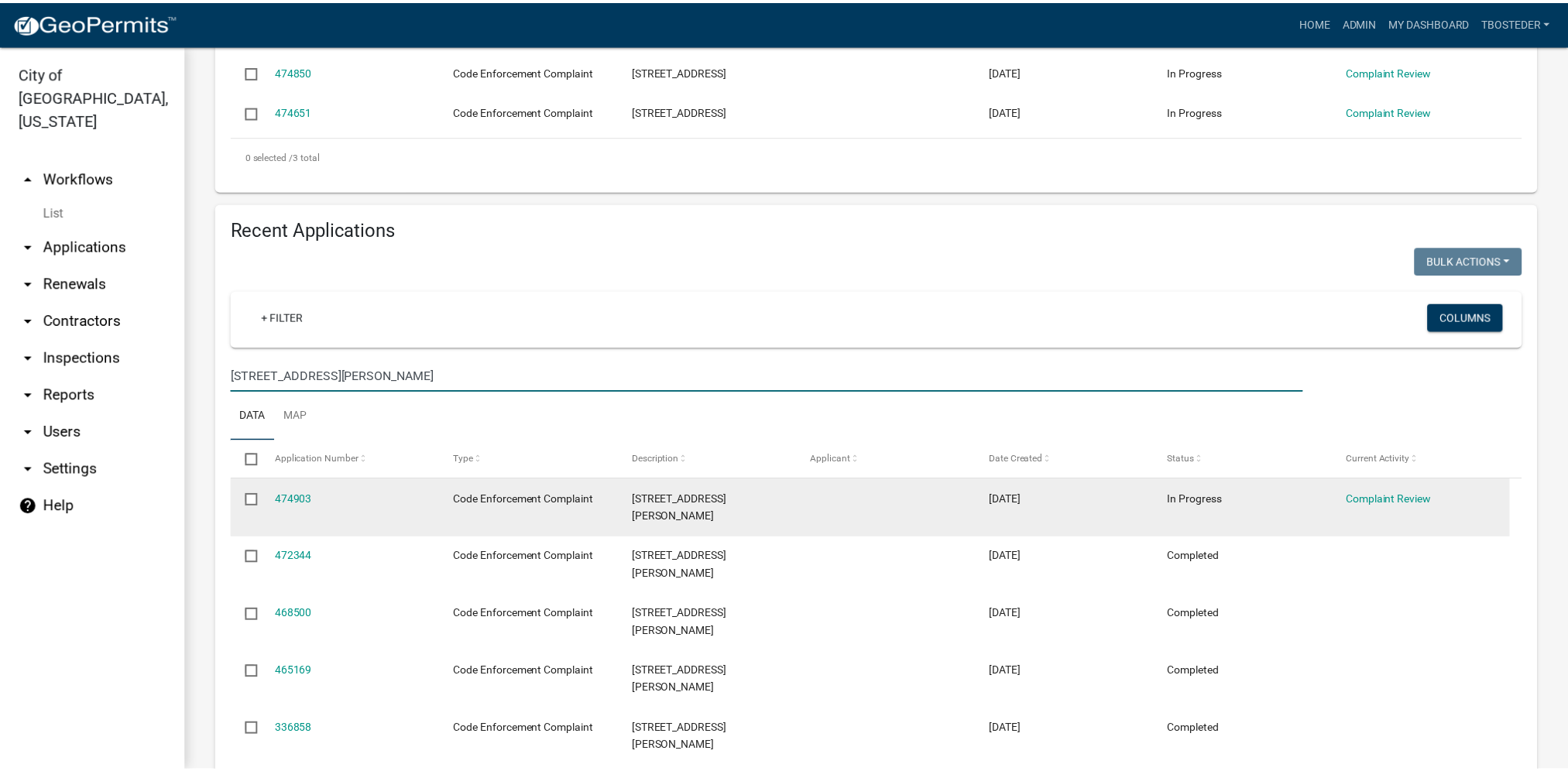
scroll to position [528, 0]
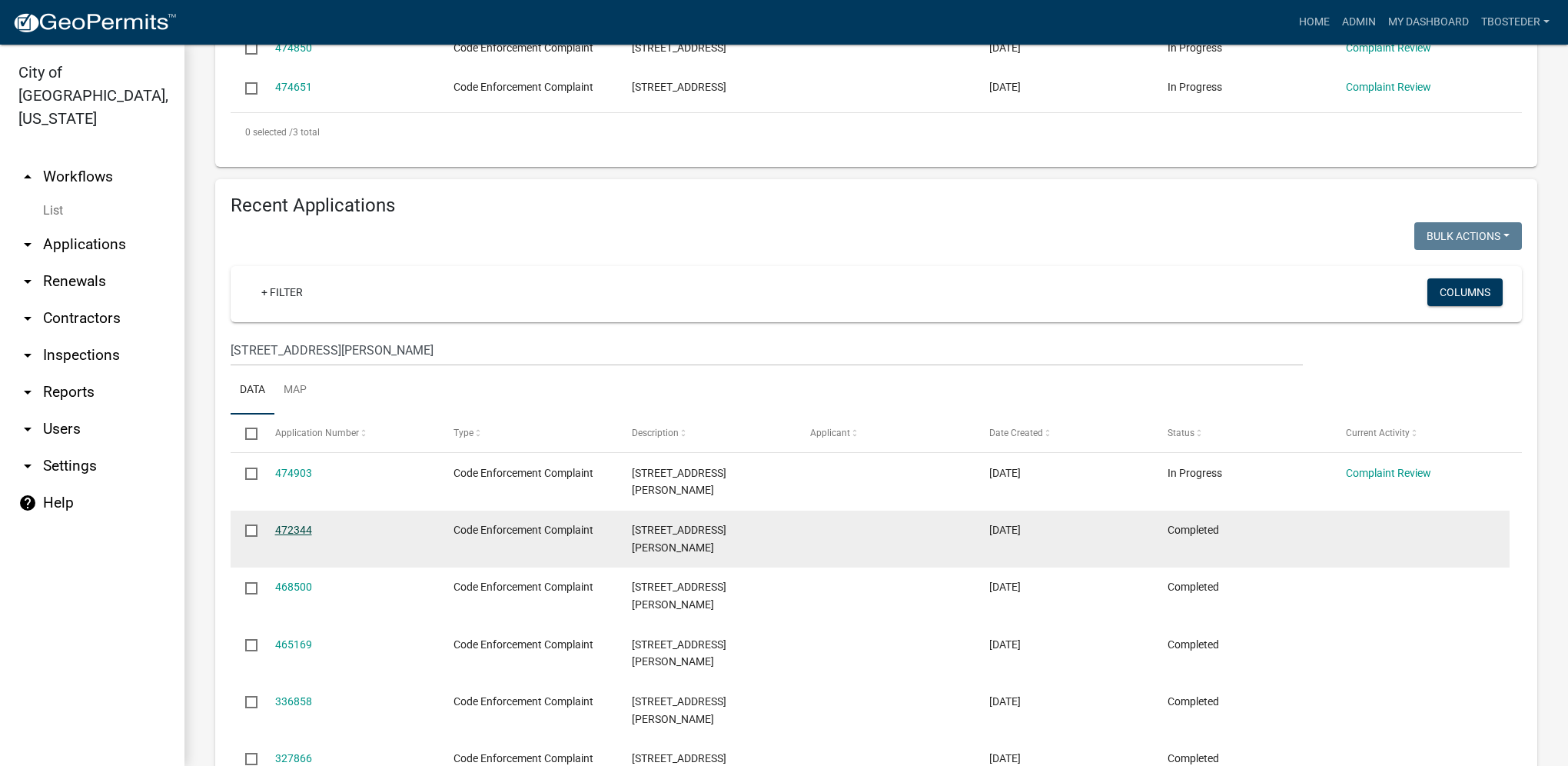
click at [299, 523] on link "472344" at bounding box center [293, 530] width 37 height 13
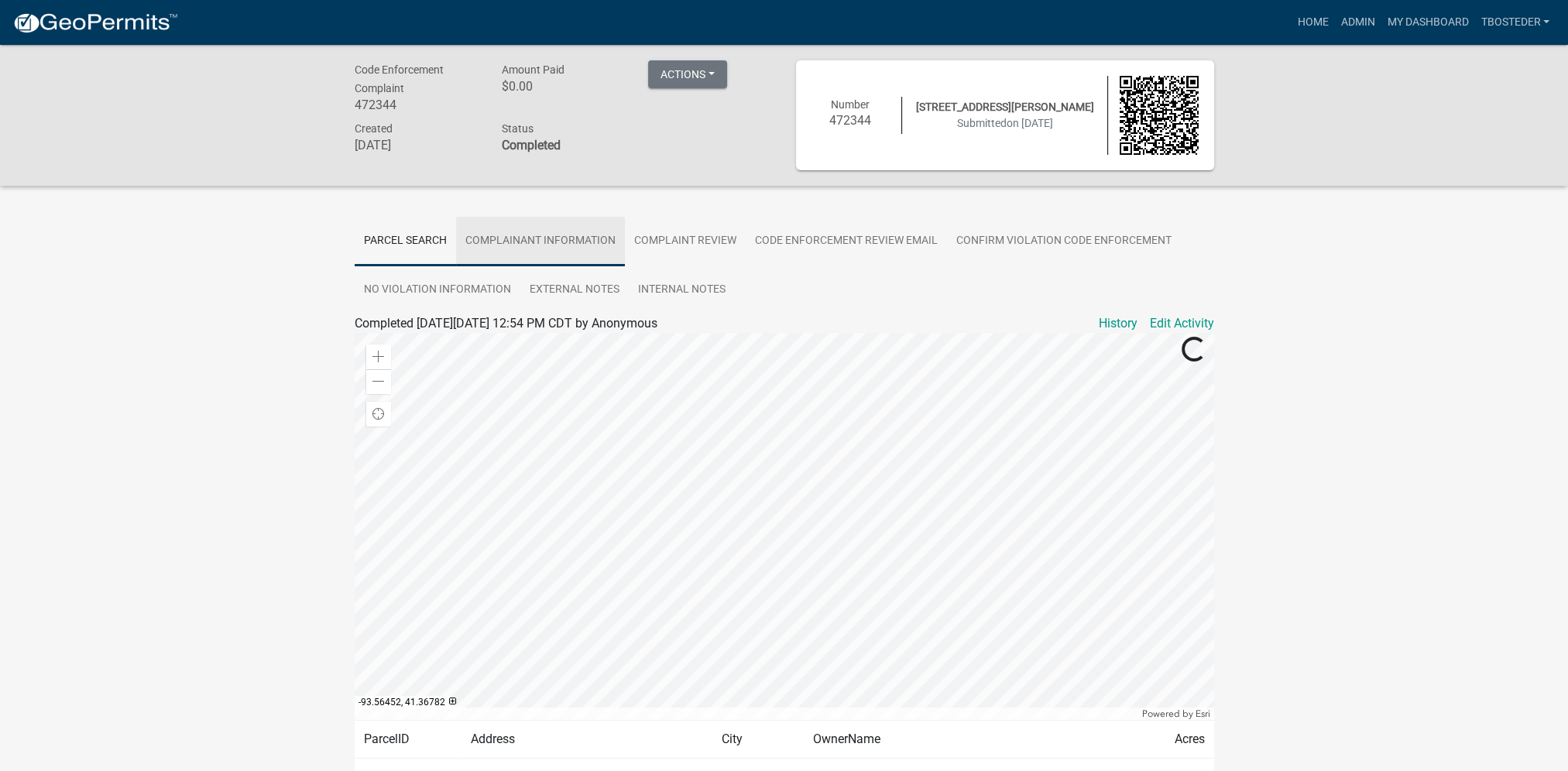
click at [616, 244] on link "Complainant Information" at bounding box center [540, 241] width 169 height 49
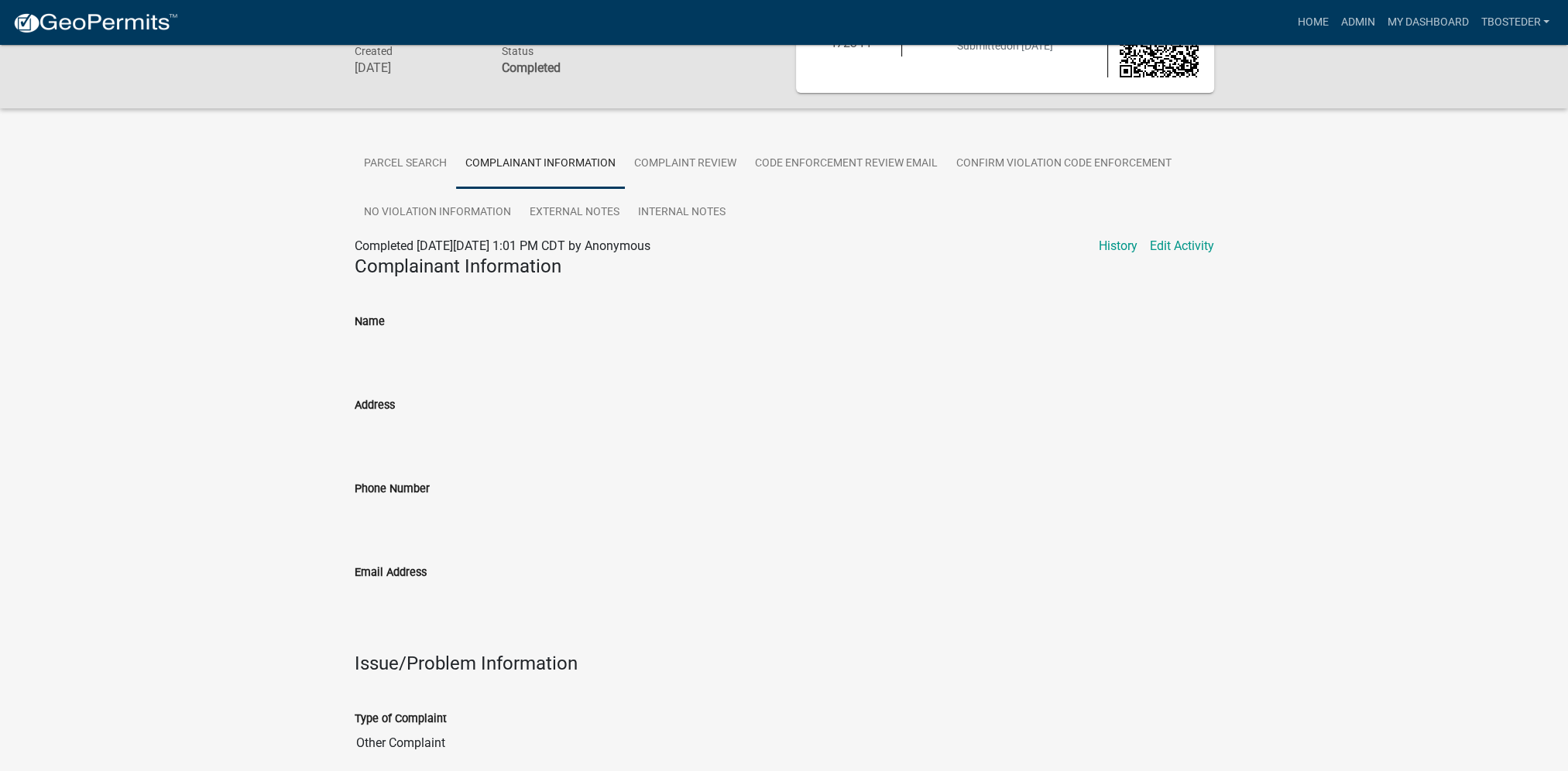
scroll to position [78, 0]
click at [1343, 17] on link "Admin" at bounding box center [1357, 22] width 47 height 29
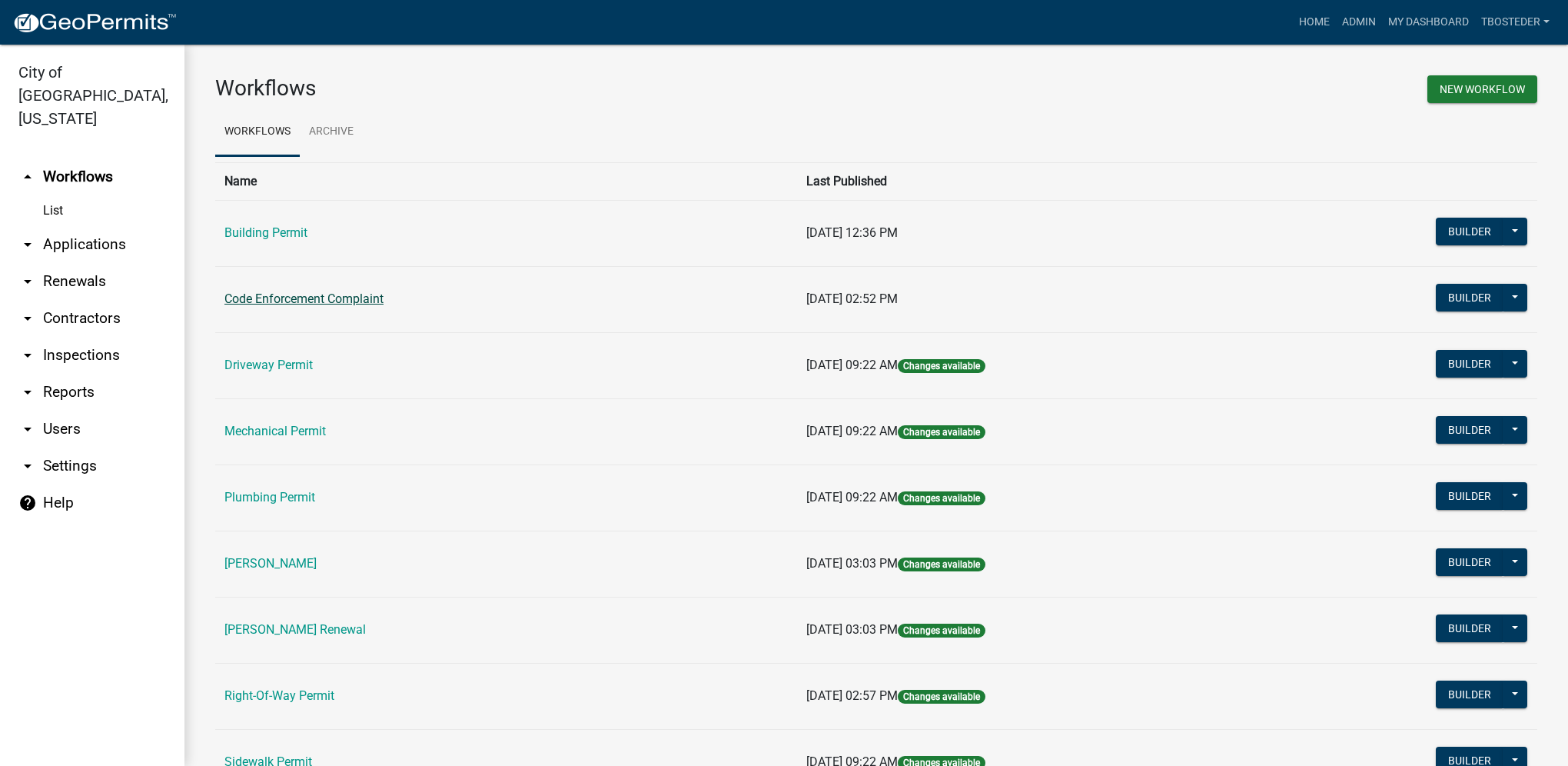
click at [368, 299] on link "Code Enforcement Complaint" at bounding box center [304, 299] width 159 height 15
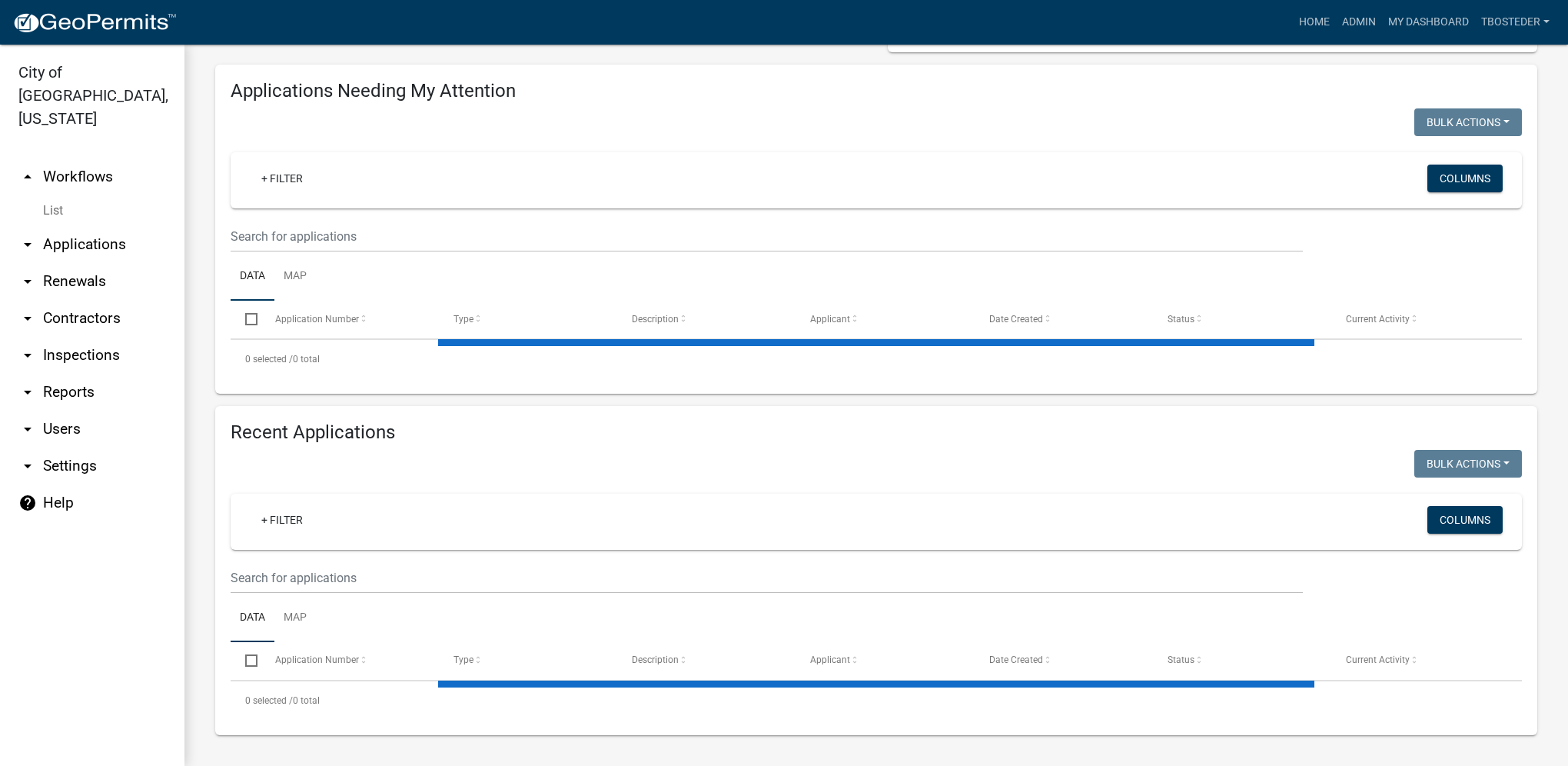
select select "1: 25"
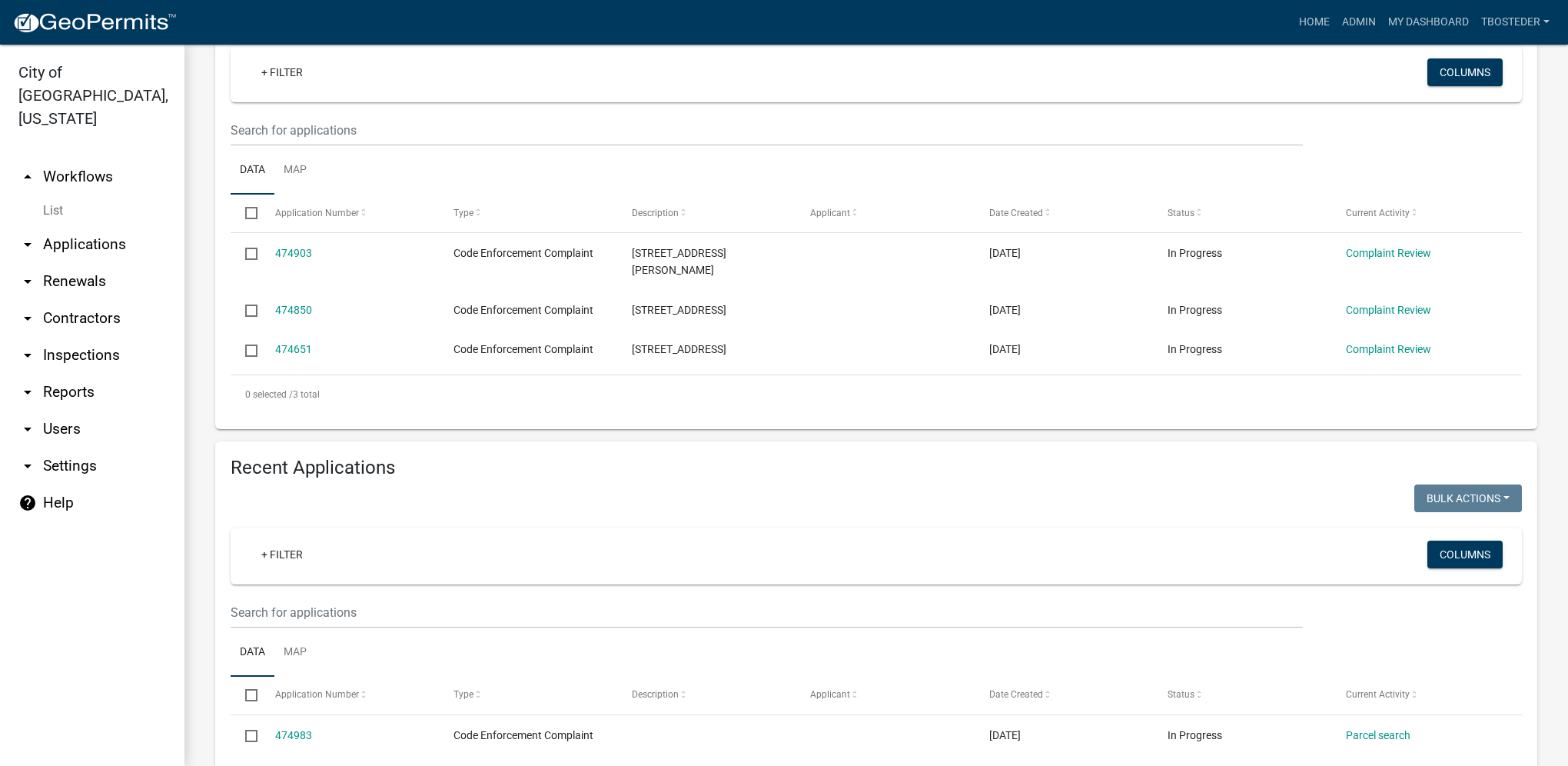
scroll to position [391, 0]
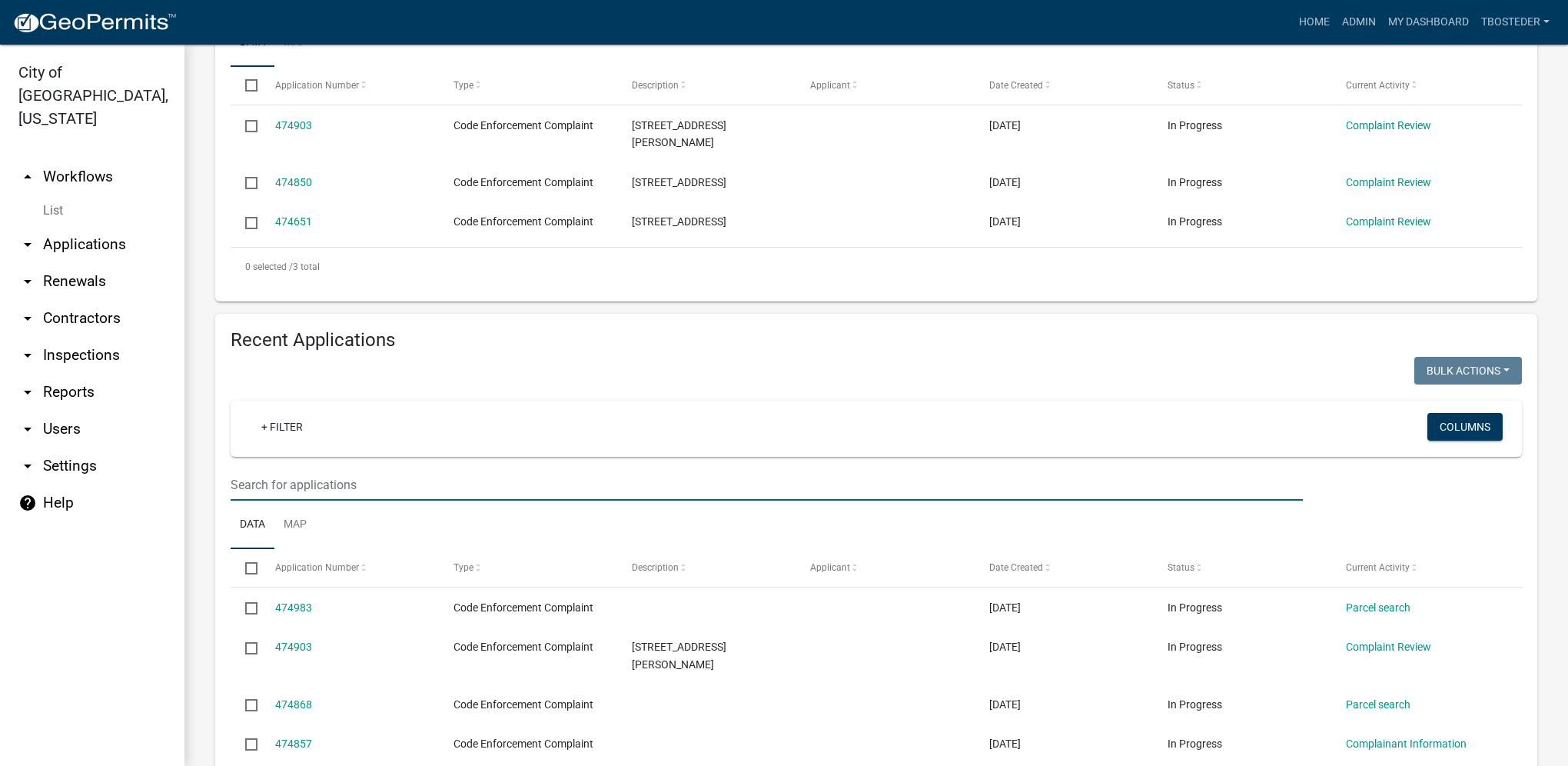
paste input "[STREET_ADDRESS][PERSON_NAME]"
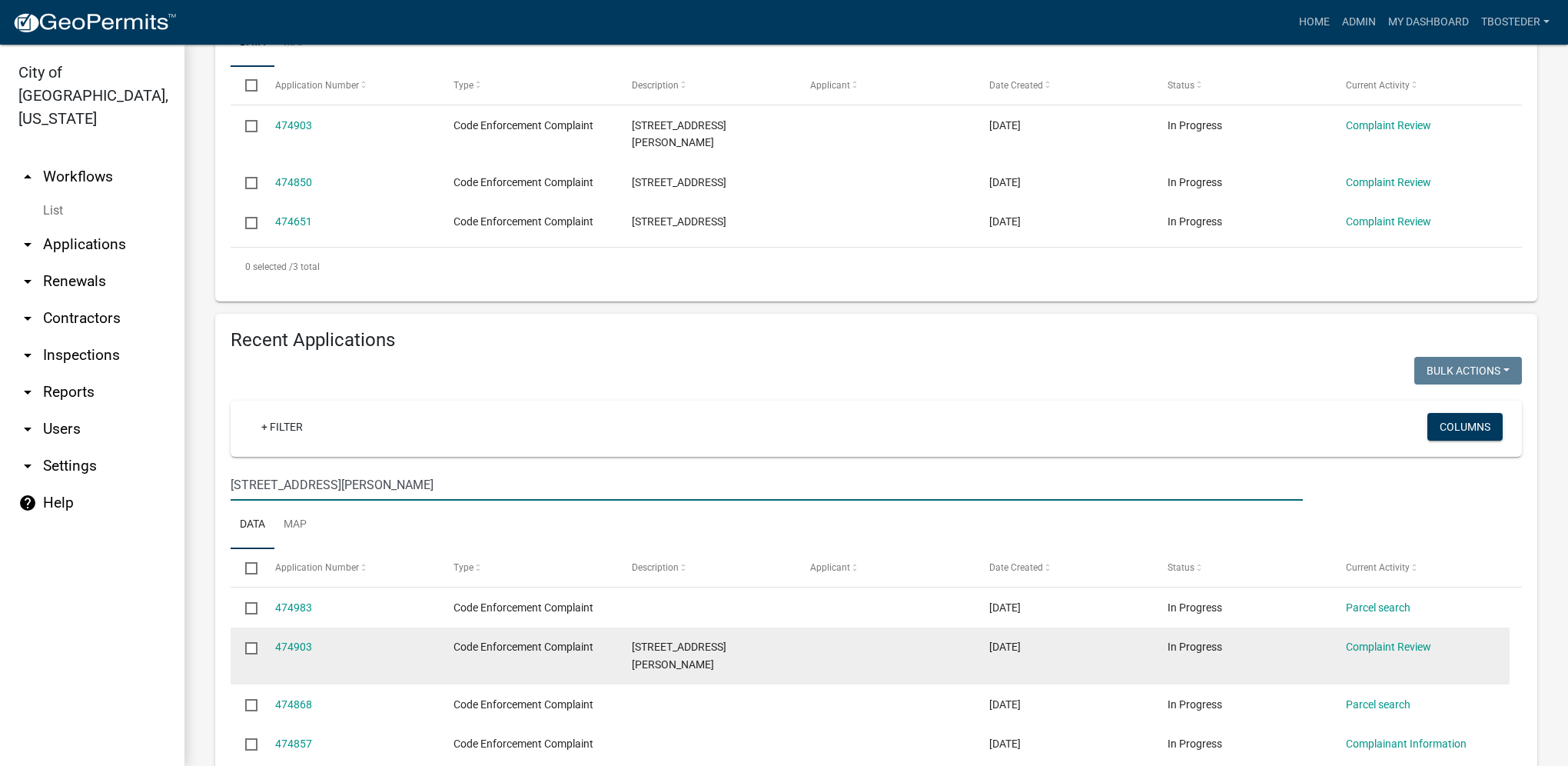
type input "[STREET_ADDRESS][PERSON_NAME]"
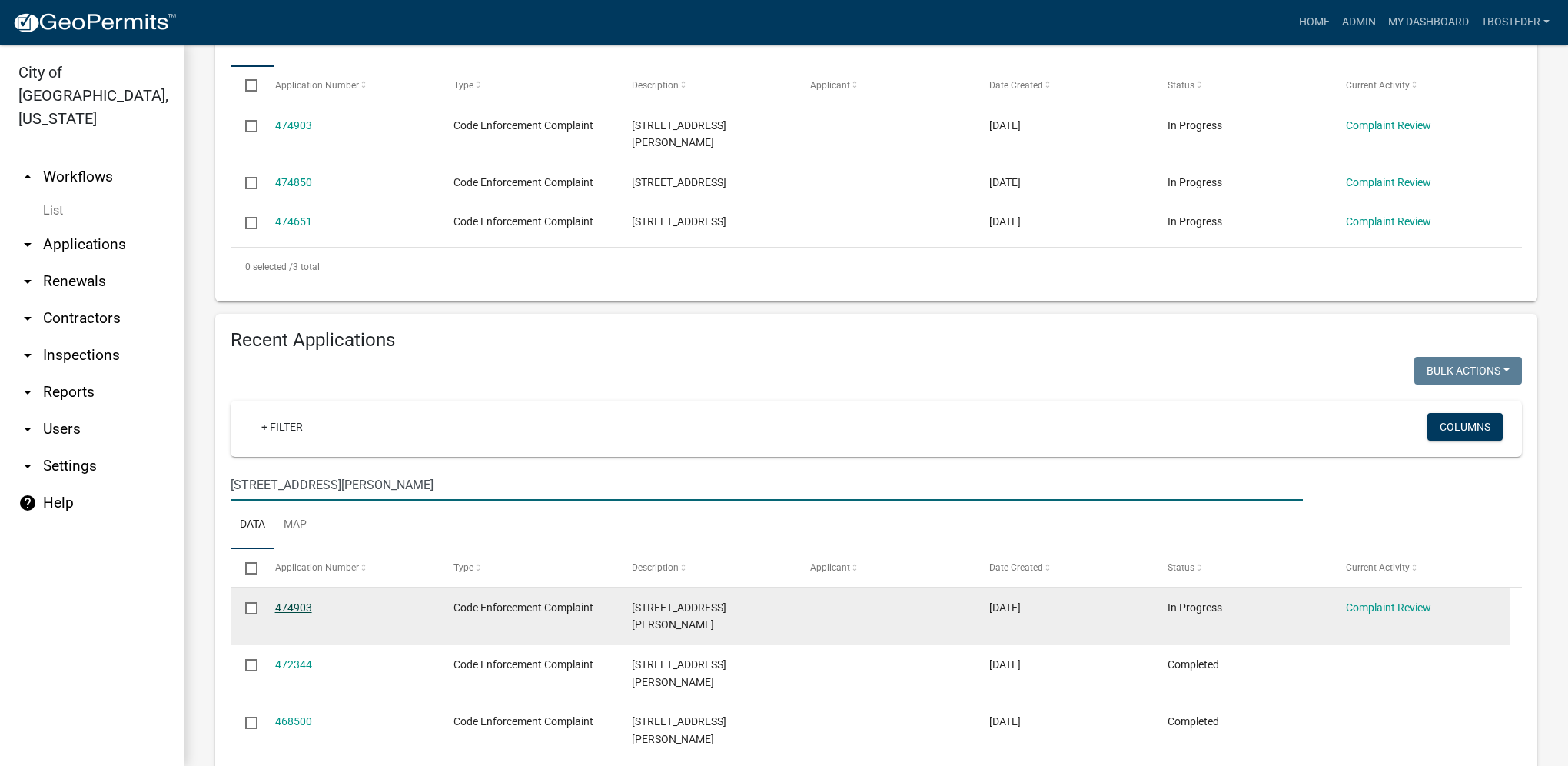
click at [307, 601] on link "474903" at bounding box center [293, 608] width 37 height 13
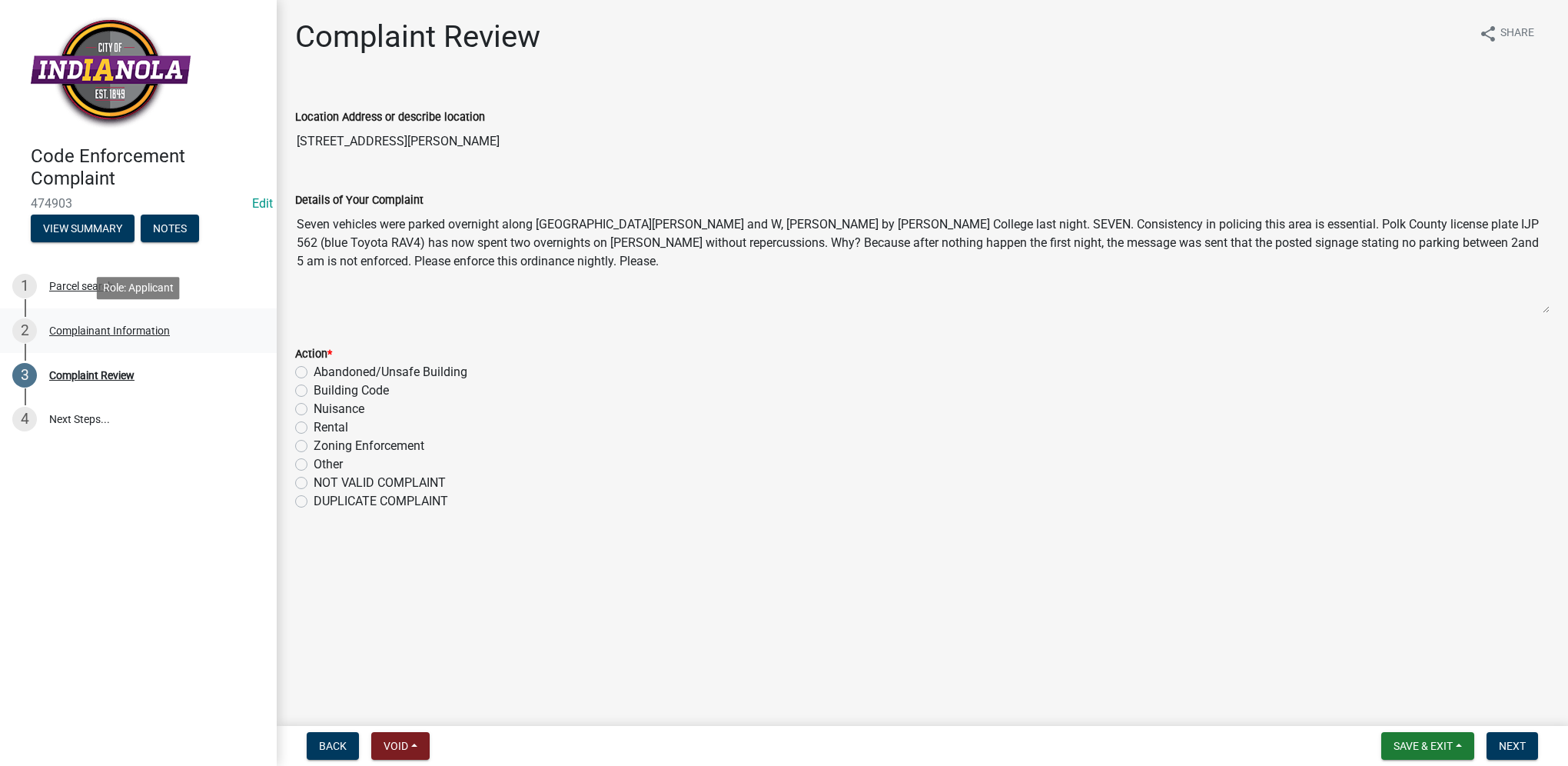
click at [128, 329] on div "Complainant Information" at bounding box center [109, 331] width 121 height 11
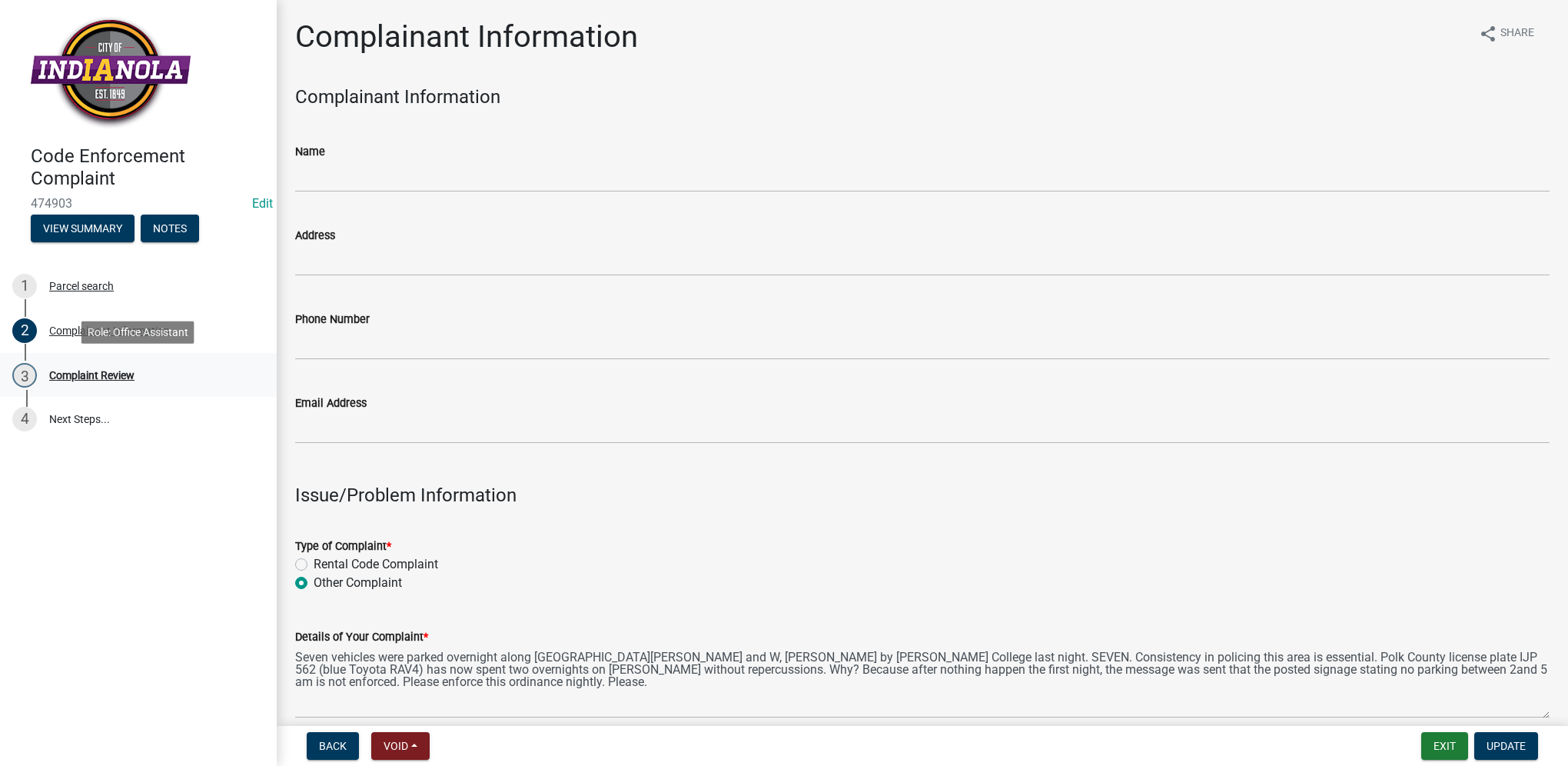
click at [137, 376] on div "3 Complaint Review" at bounding box center [132, 374] width 240 height 24
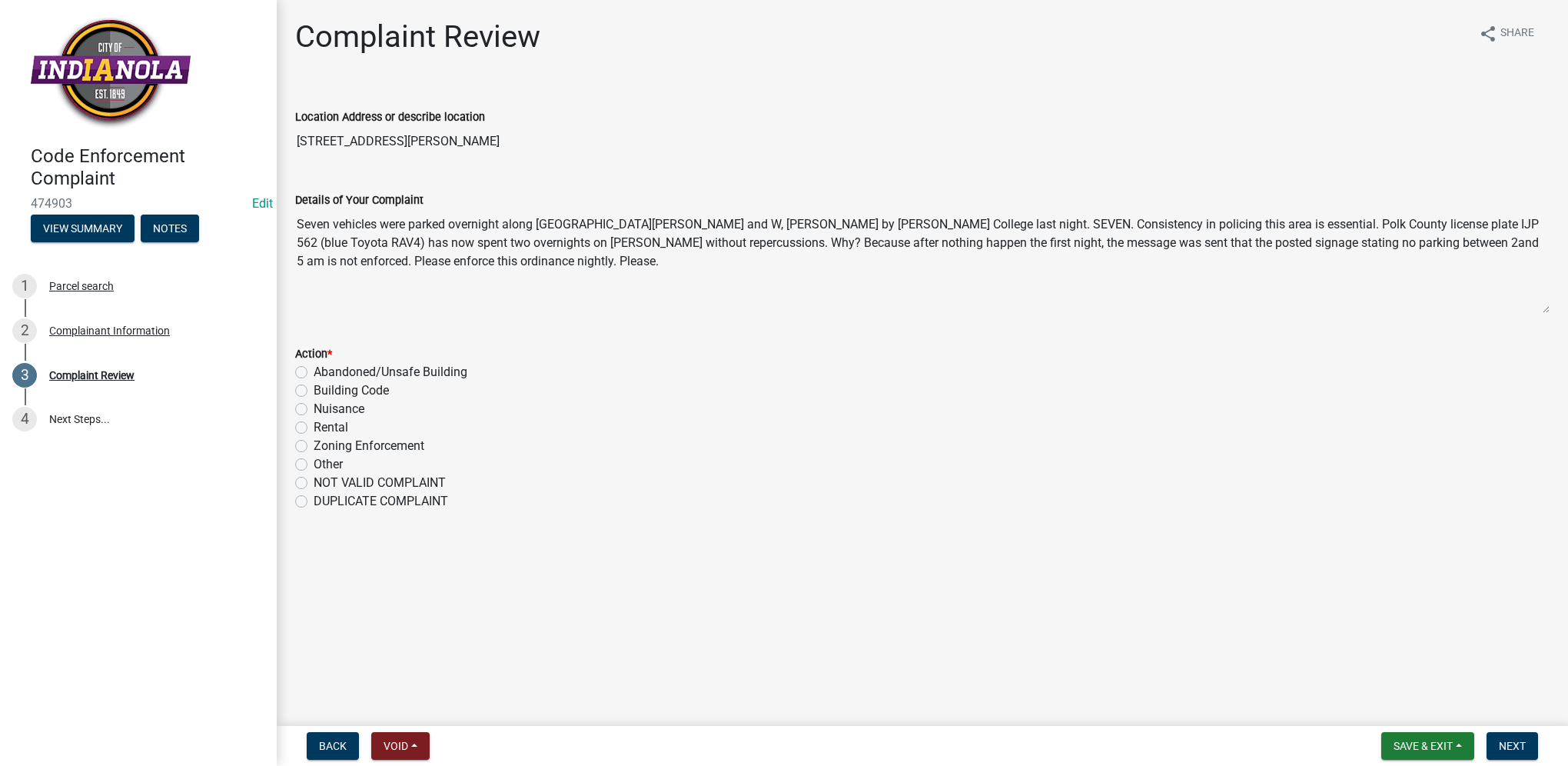
click at [314, 467] on label "Other" at bounding box center [328, 464] width 29 height 18
click at [314, 465] on input "Other" at bounding box center [318, 460] width 10 height 10
radio input "true"
click at [1511, 755] on button "Next" at bounding box center [1512, 746] width 51 height 28
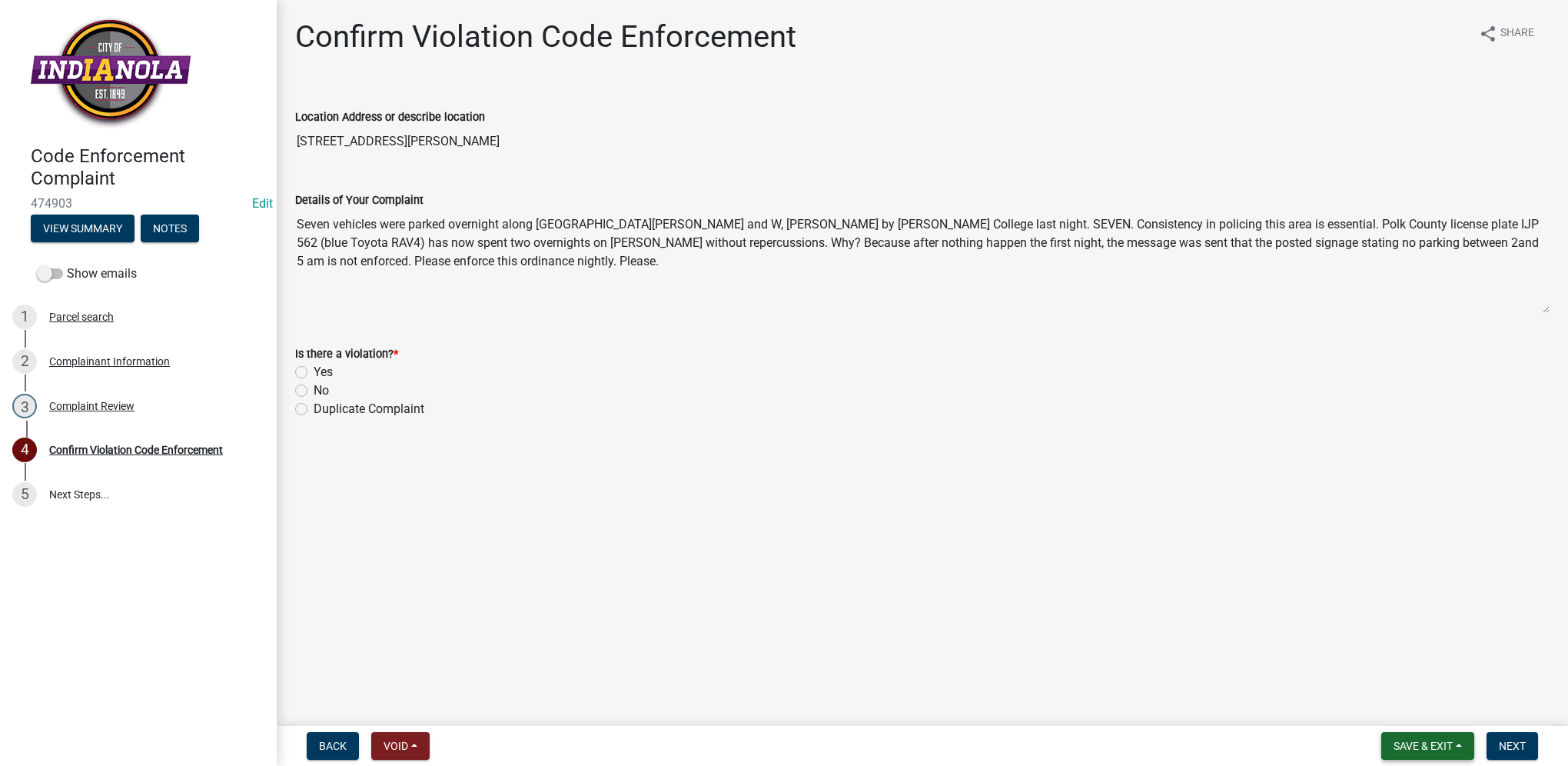
click at [1429, 737] on button "Save & Exit" at bounding box center [1428, 746] width 93 height 28
click at [1425, 708] on button "Save & Exit" at bounding box center [1413, 705] width 123 height 37
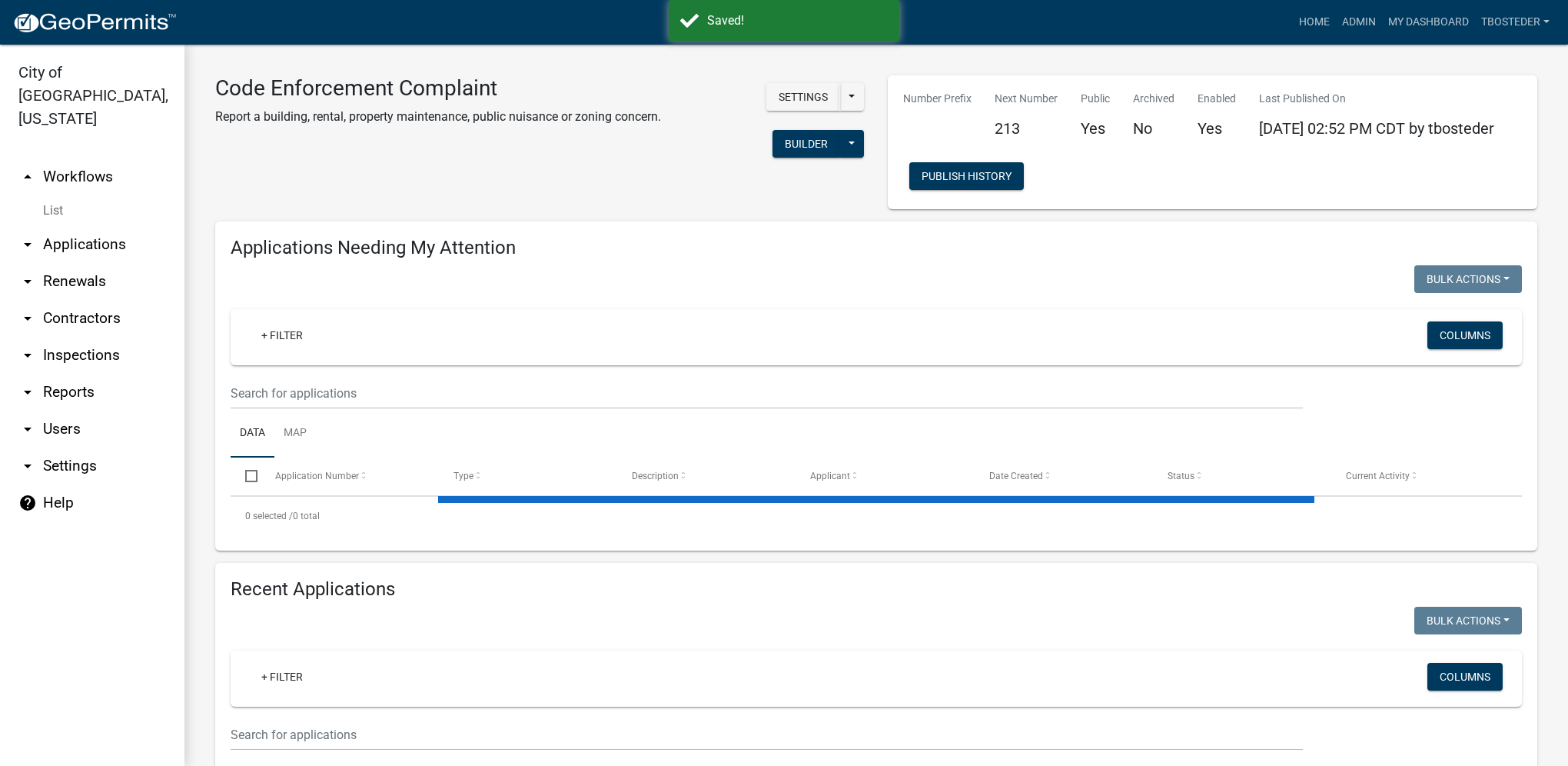
select select "1: 25"
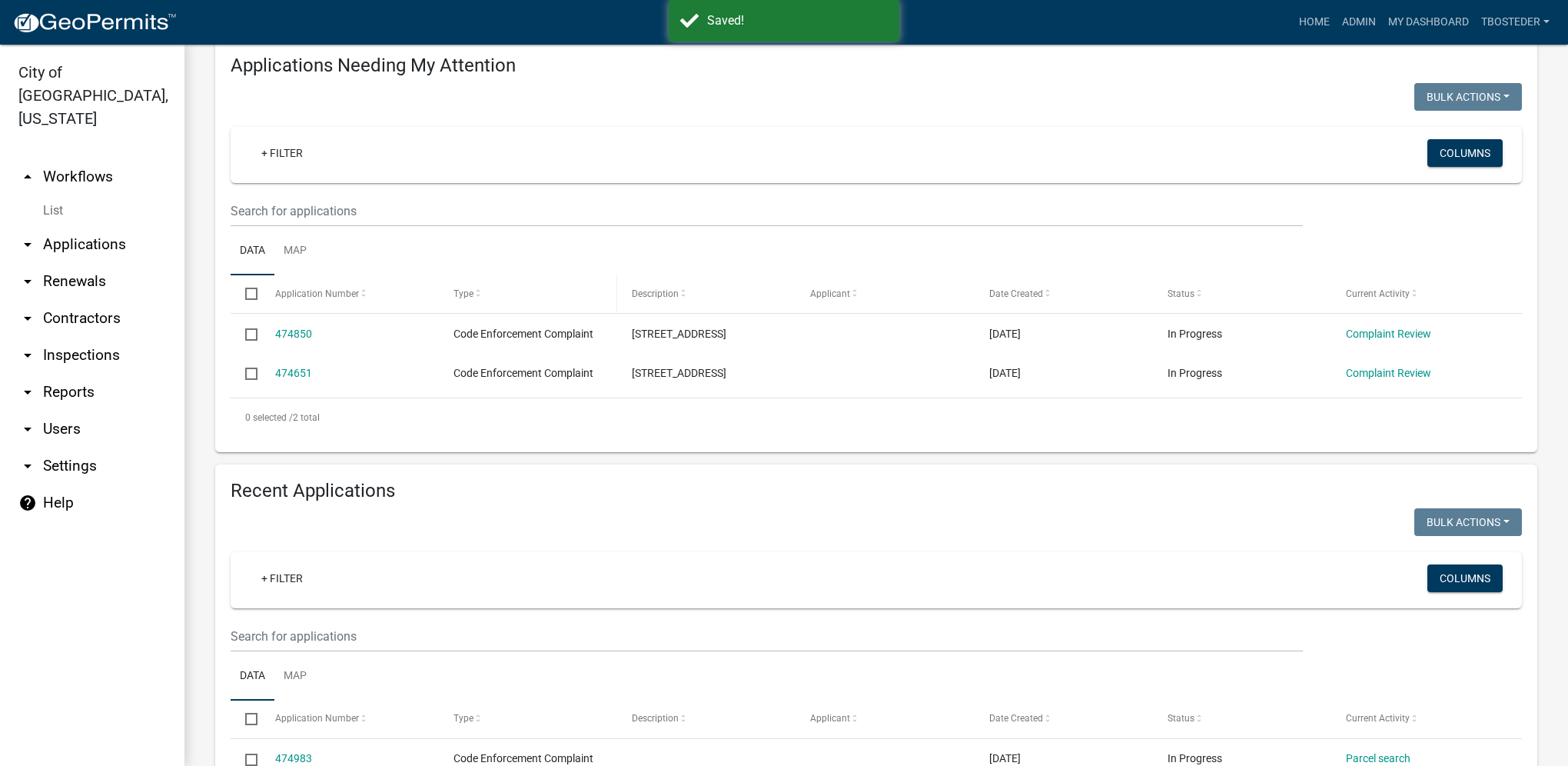
scroll to position [231, 0]
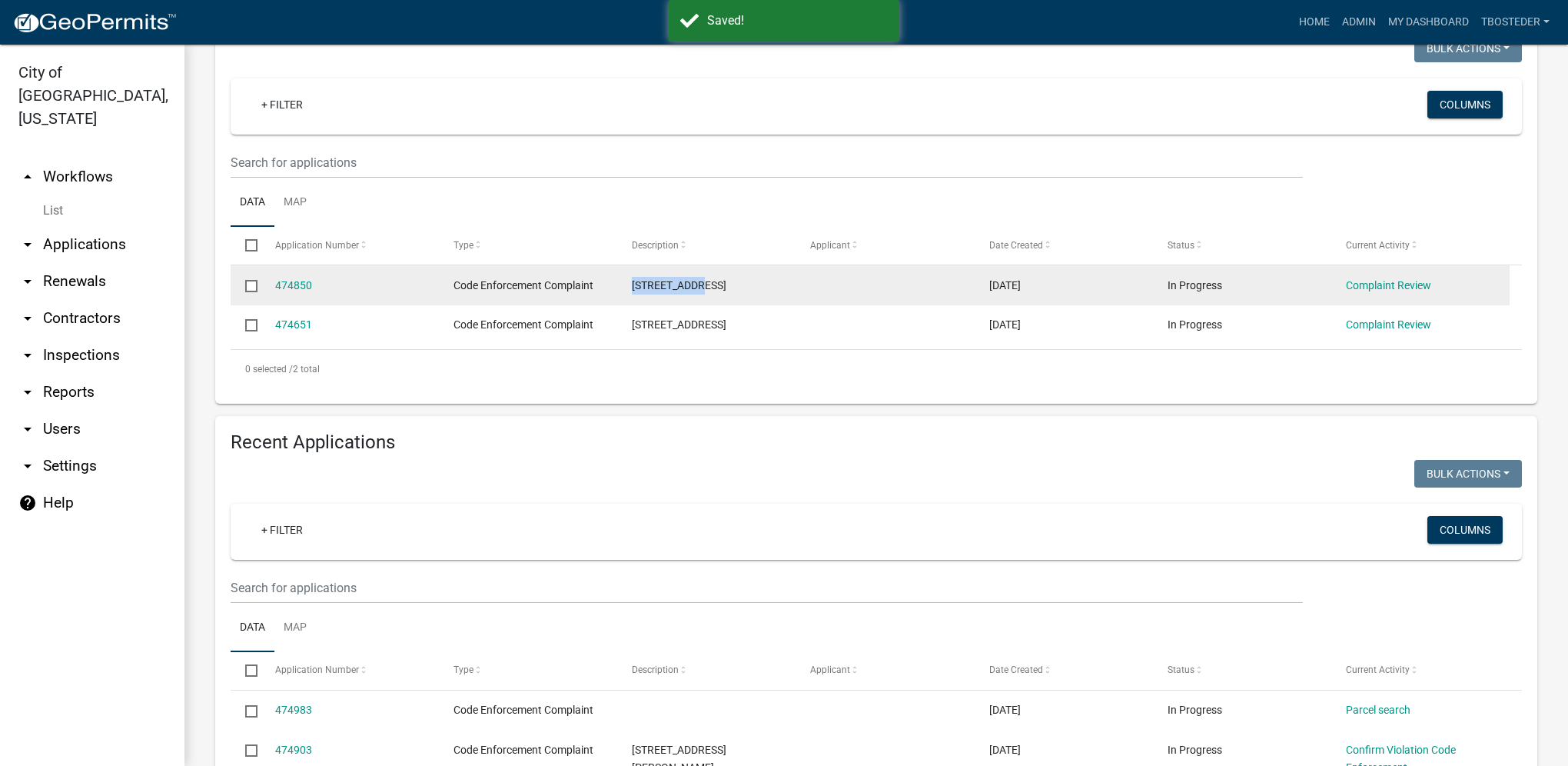
drag, startPoint x: 630, startPoint y: 291, endPoint x: 711, endPoint y: 299, distance: 81.4
click at [711, 299] on datatable-body-cell "[STREET_ADDRESS]" at bounding box center [706, 285] width 178 height 40
drag, startPoint x: 711, startPoint y: 299, endPoint x: 688, endPoint y: 292, distance: 24.0
copy span "[STREET_ADDRESS]"
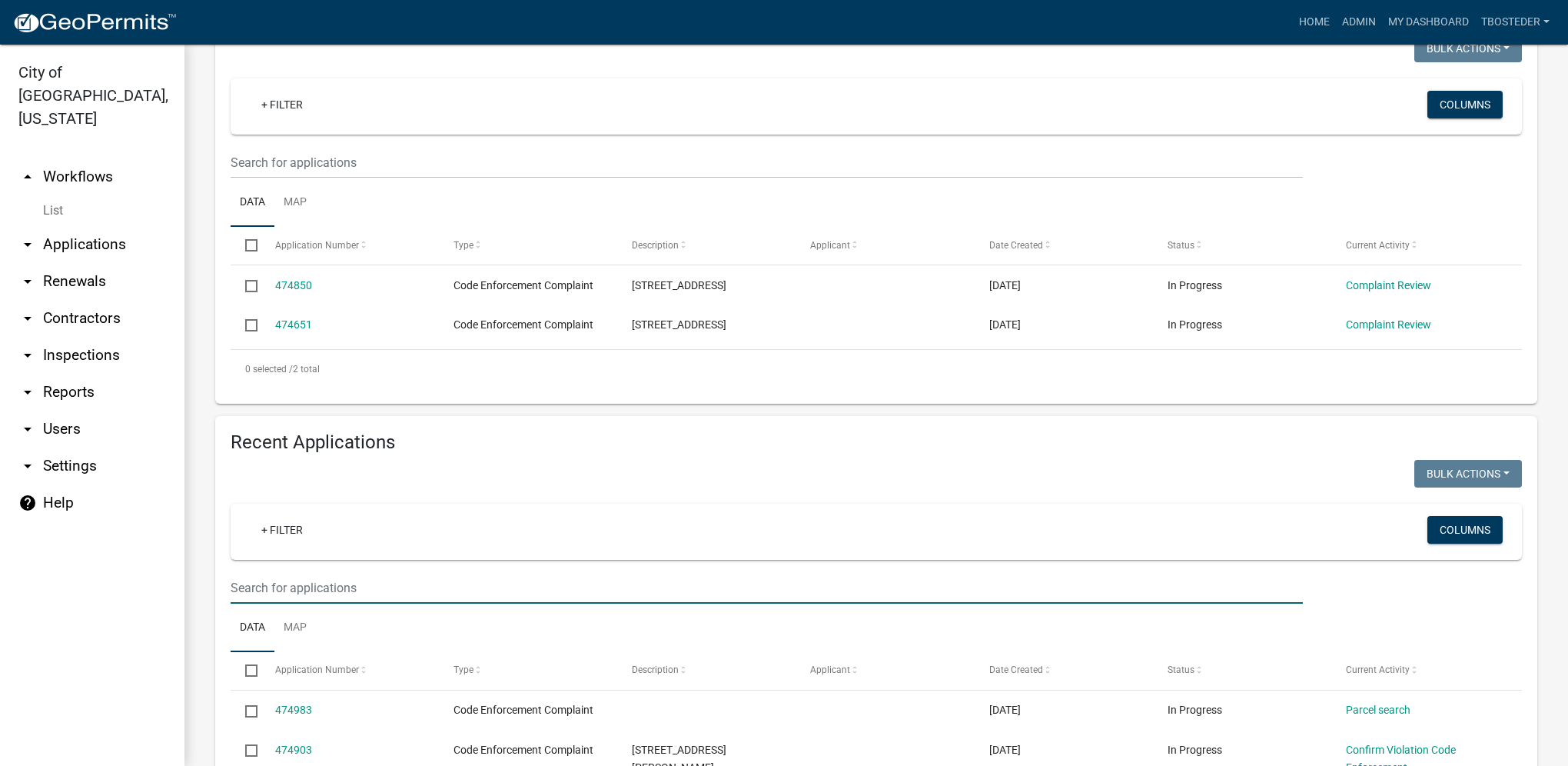
paste input "[STREET_ADDRESS]"
type input "[STREET_ADDRESS]"
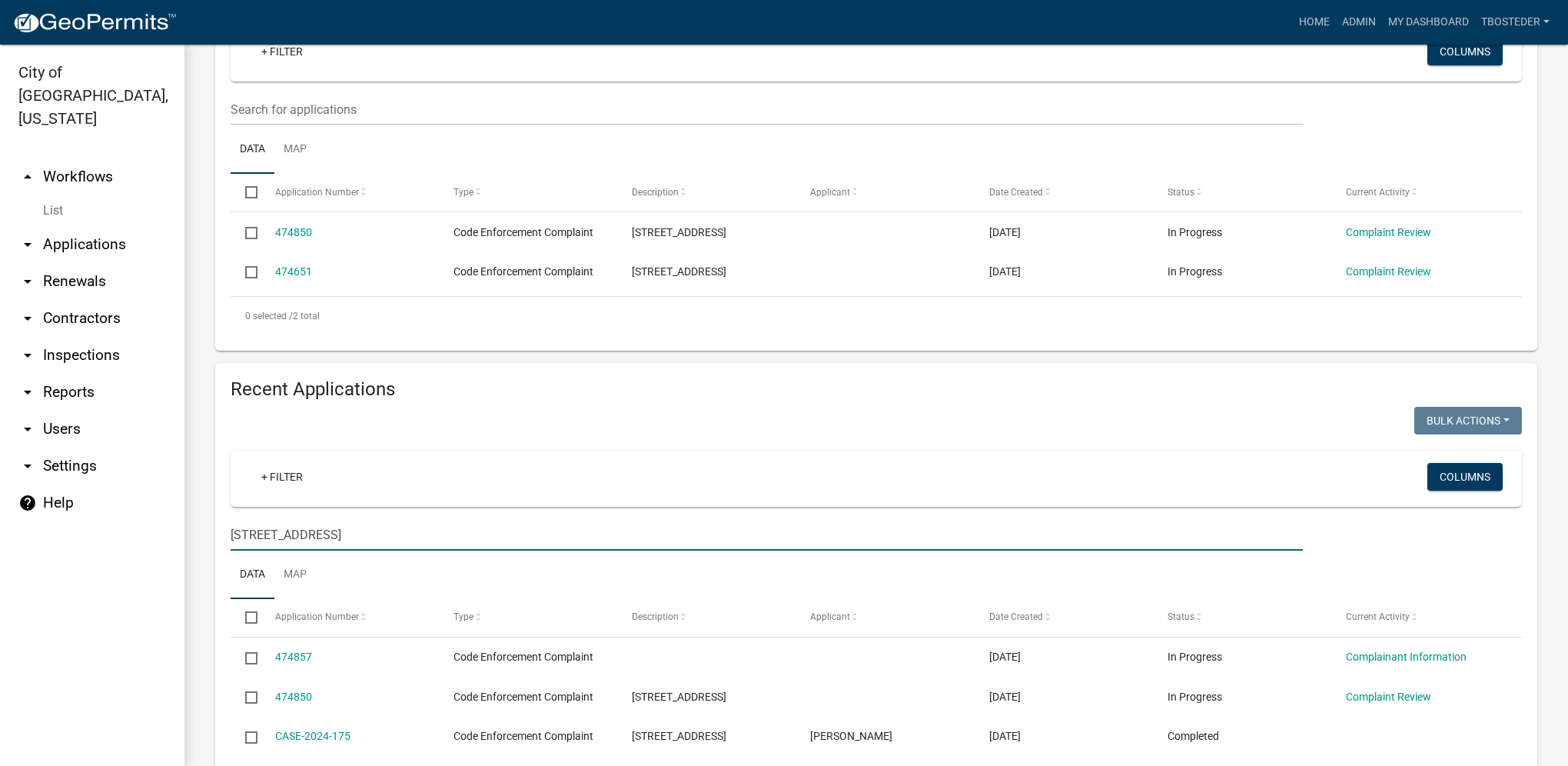
scroll to position [406, 0]
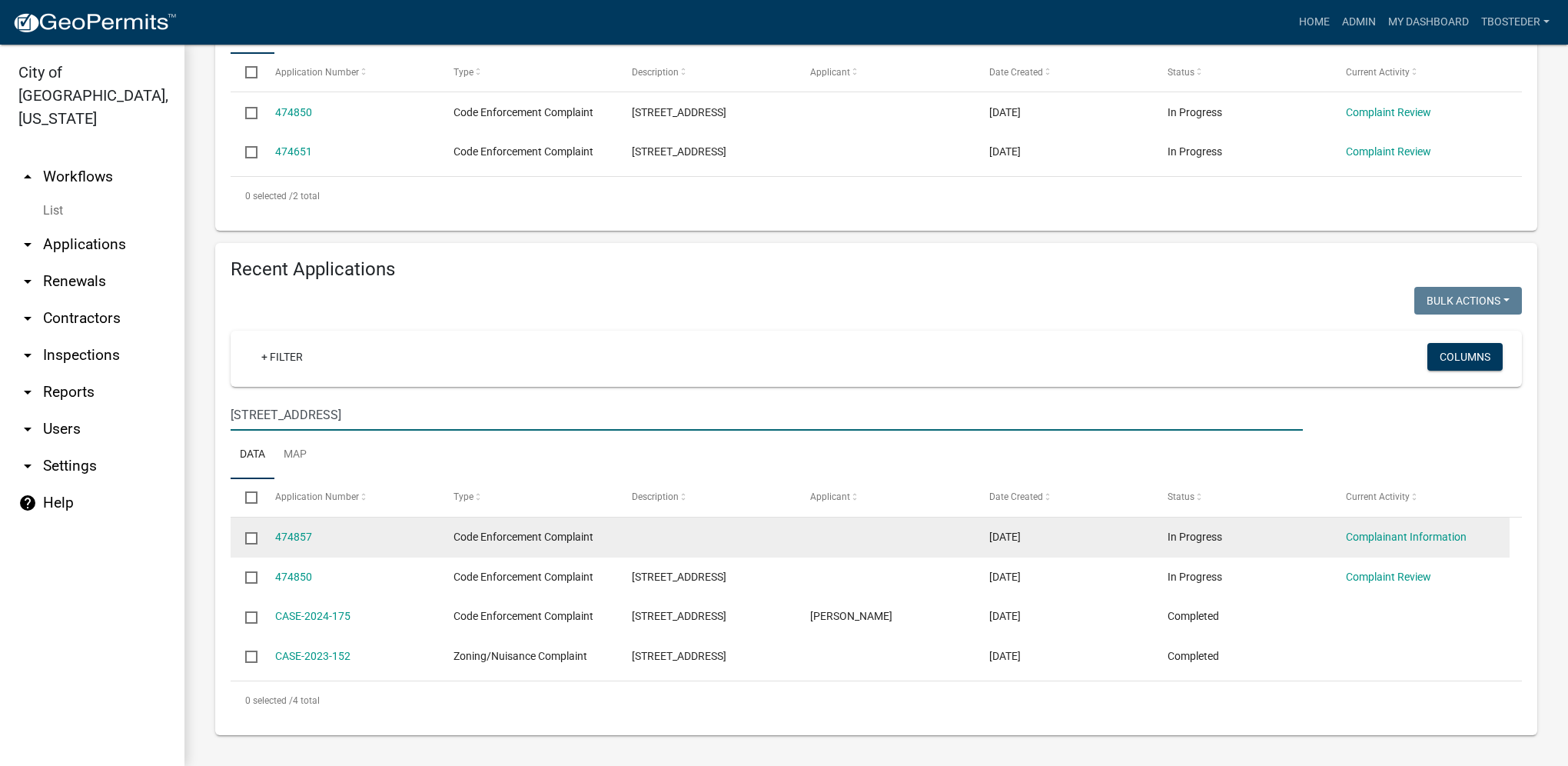
click at [254, 536] on input "checkbox" at bounding box center [250, 537] width 10 height 10
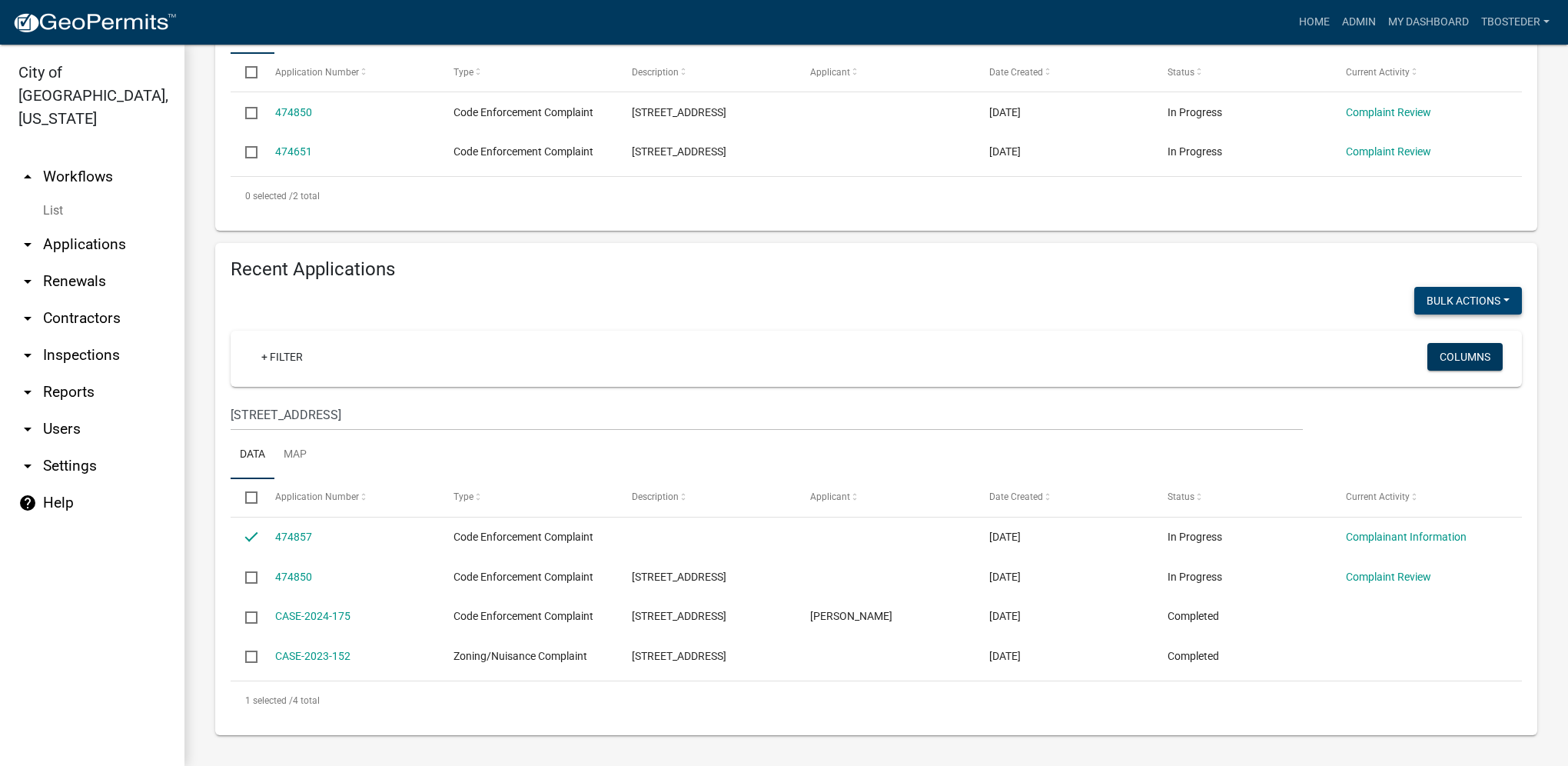
click at [1429, 299] on button "Bulk Actions" at bounding box center [1468, 300] width 108 height 28
click at [1436, 347] on button "Void" at bounding box center [1461, 340] width 123 height 37
checkbox input "false"
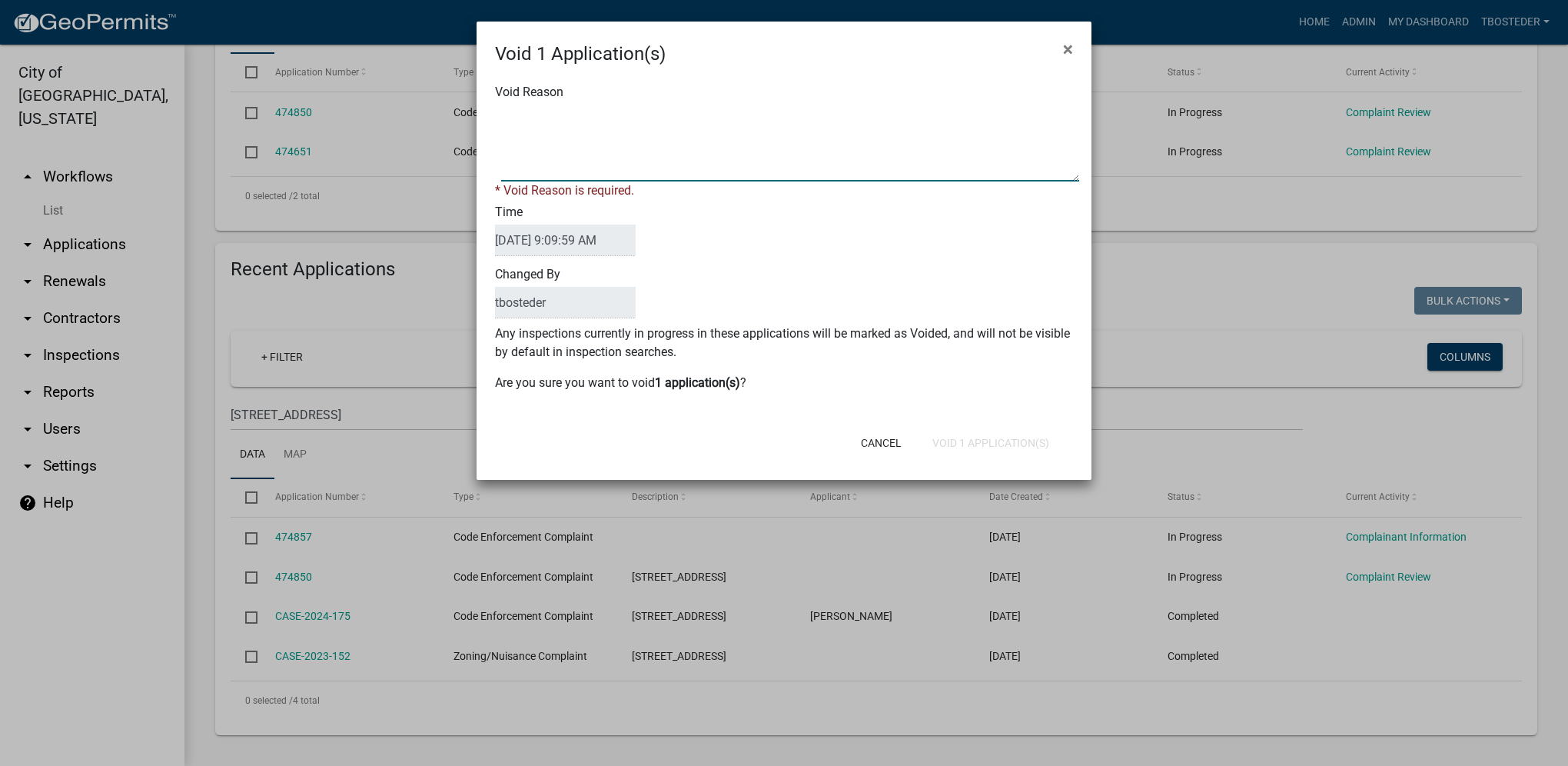
click at [679, 143] on textarea "Void Reason" at bounding box center [790, 143] width 578 height 77
type textarea "incomplete"
click at [947, 431] on button "Void 1 Application(s)" at bounding box center [991, 442] width 142 height 28
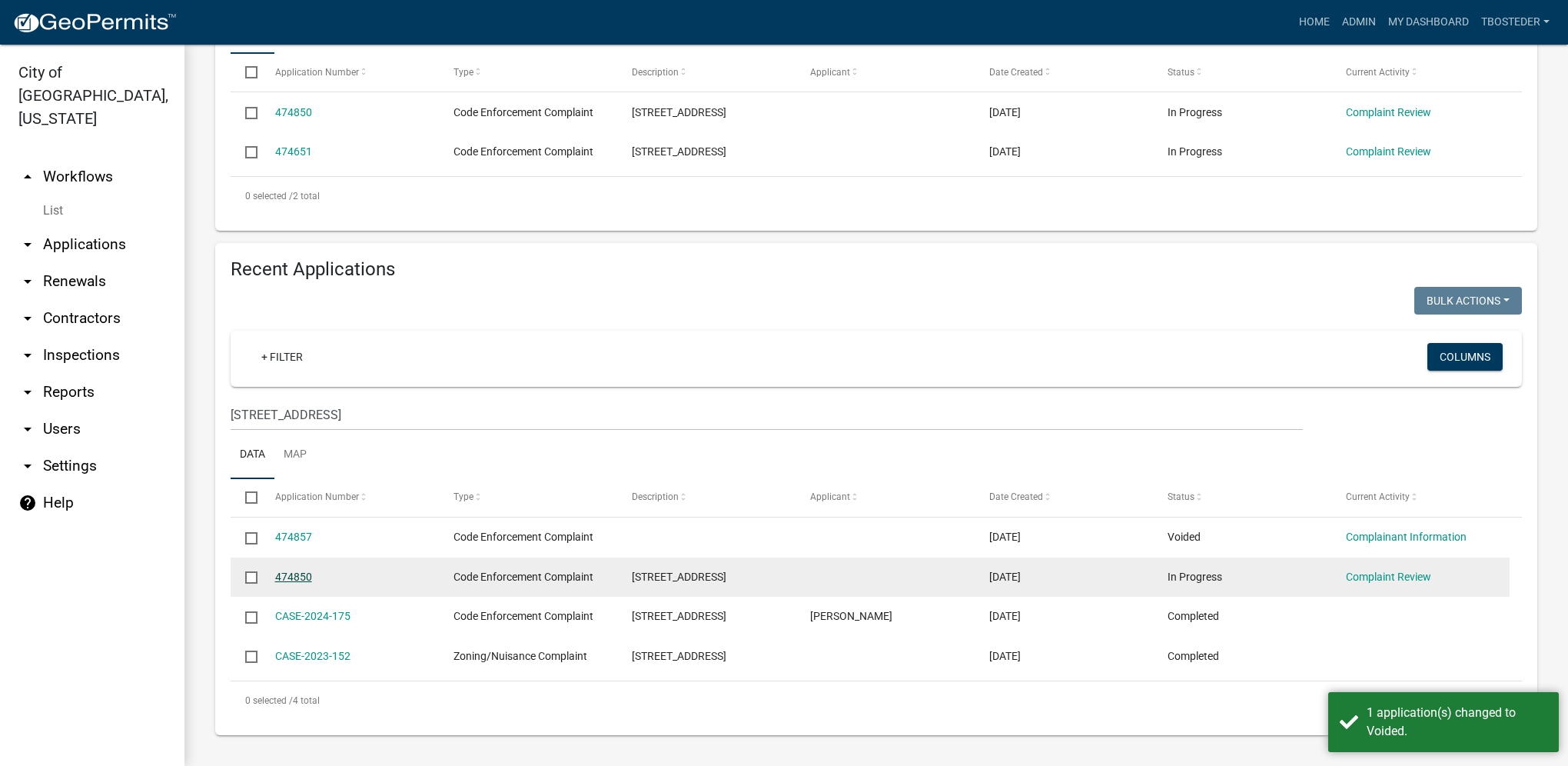
click at [305, 579] on link "474850" at bounding box center [293, 577] width 37 height 13
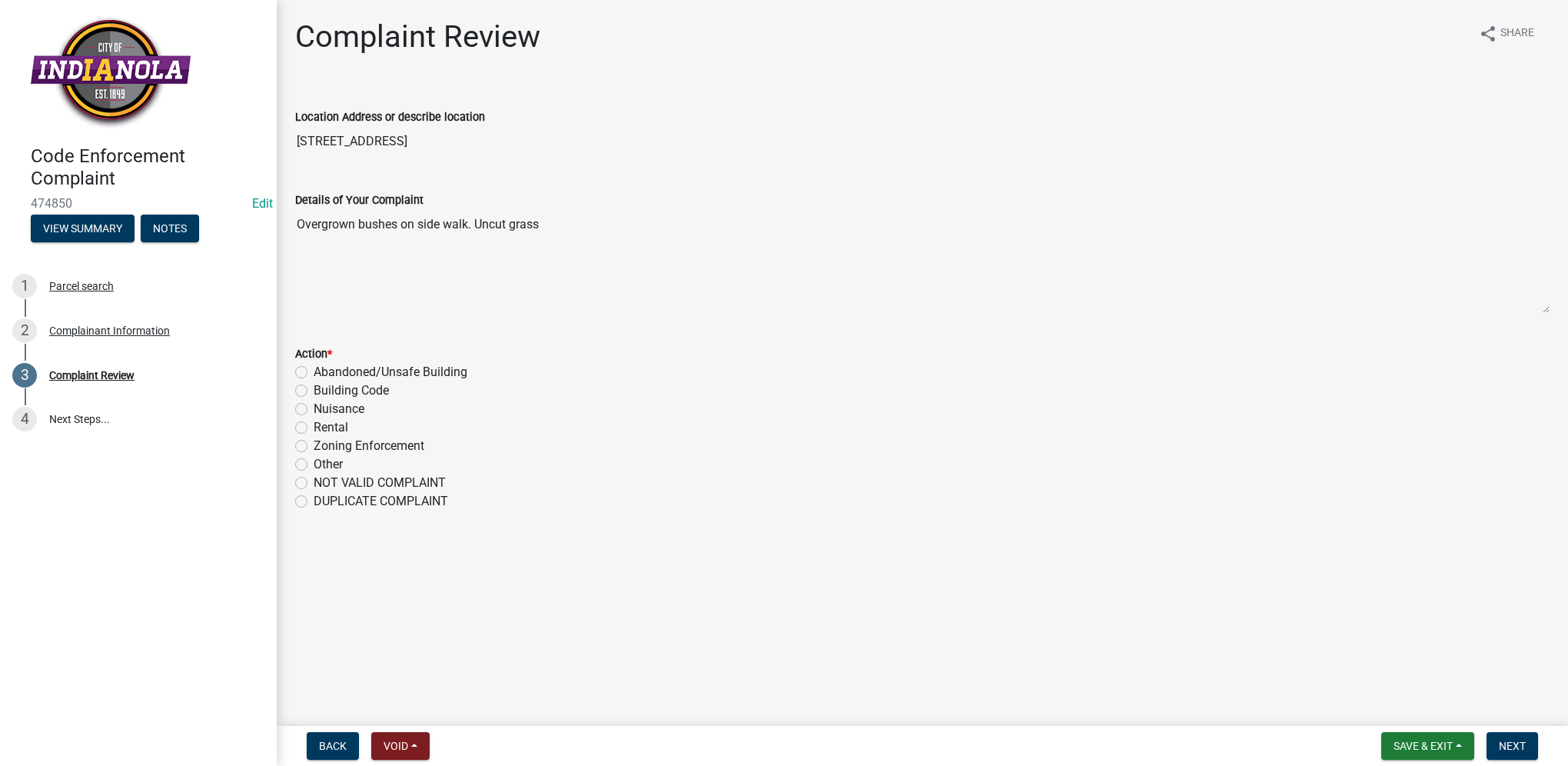
click at [314, 412] on label "Nuisance" at bounding box center [339, 408] width 50 height 18
click at [314, 410] on input "Nuisance" at bounding box center [318, 404] width 10 height 10
radio input "true"
click at [1519, 751] on span "Next" at bounding box center [1512, 746] width 27 height 13
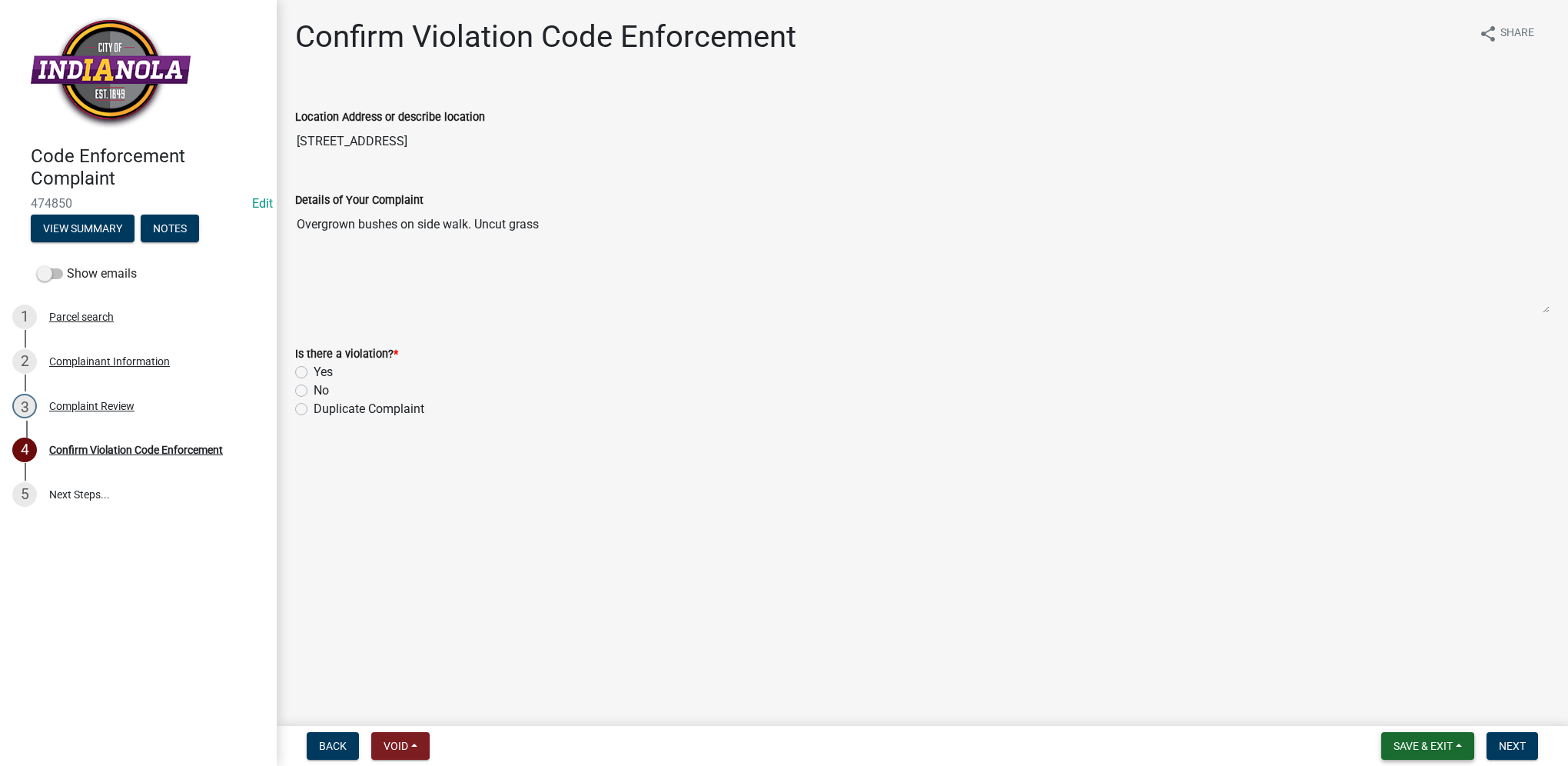
click at [1457, 744] on button "Save & Exit" at bounding box center [1428, 746] width 93 height 28
click at [1448, 720] on button "Save & Exit" at bounding box center [1413, 705] width 123 height 37
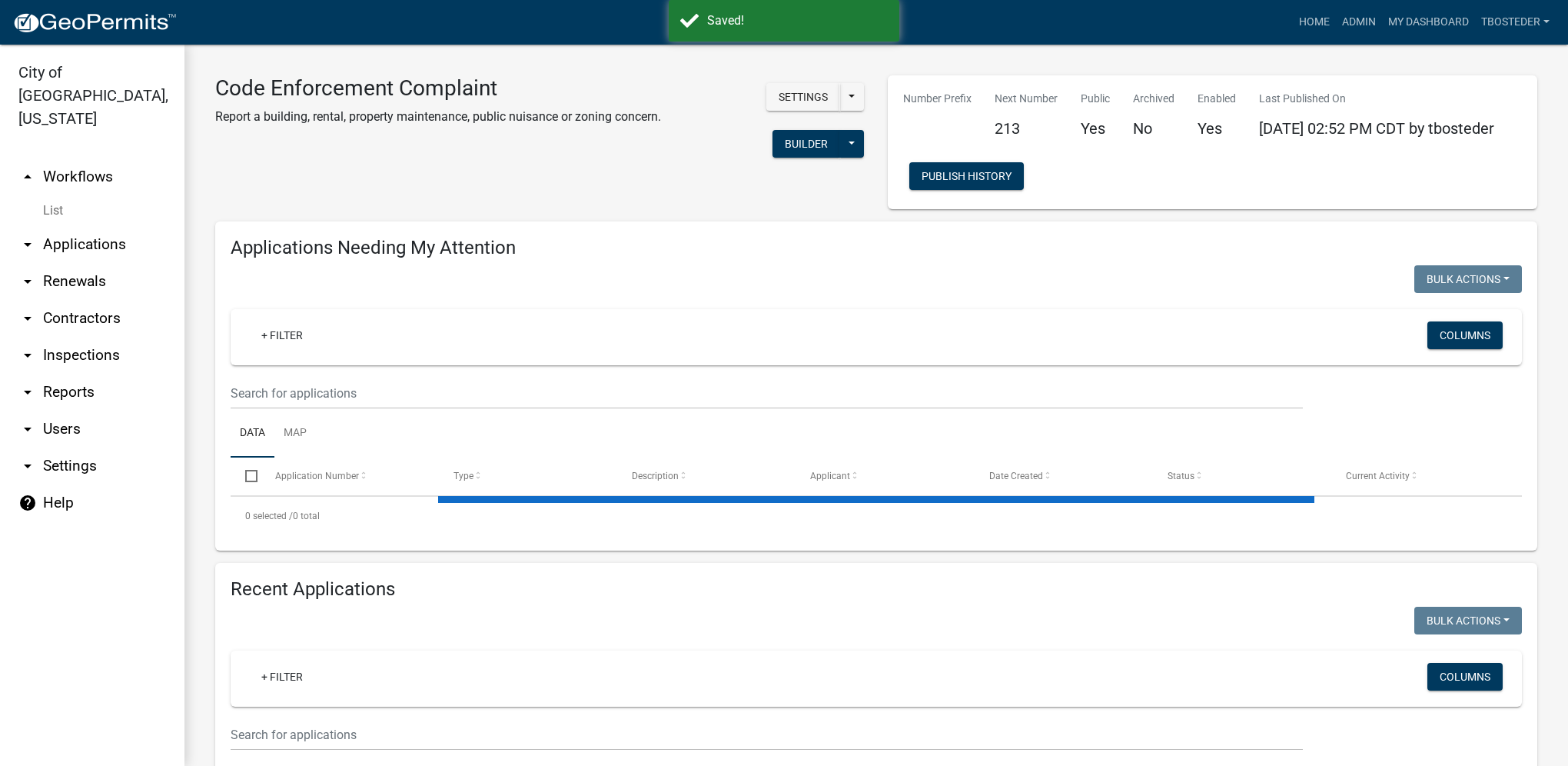
select select "1: 25"
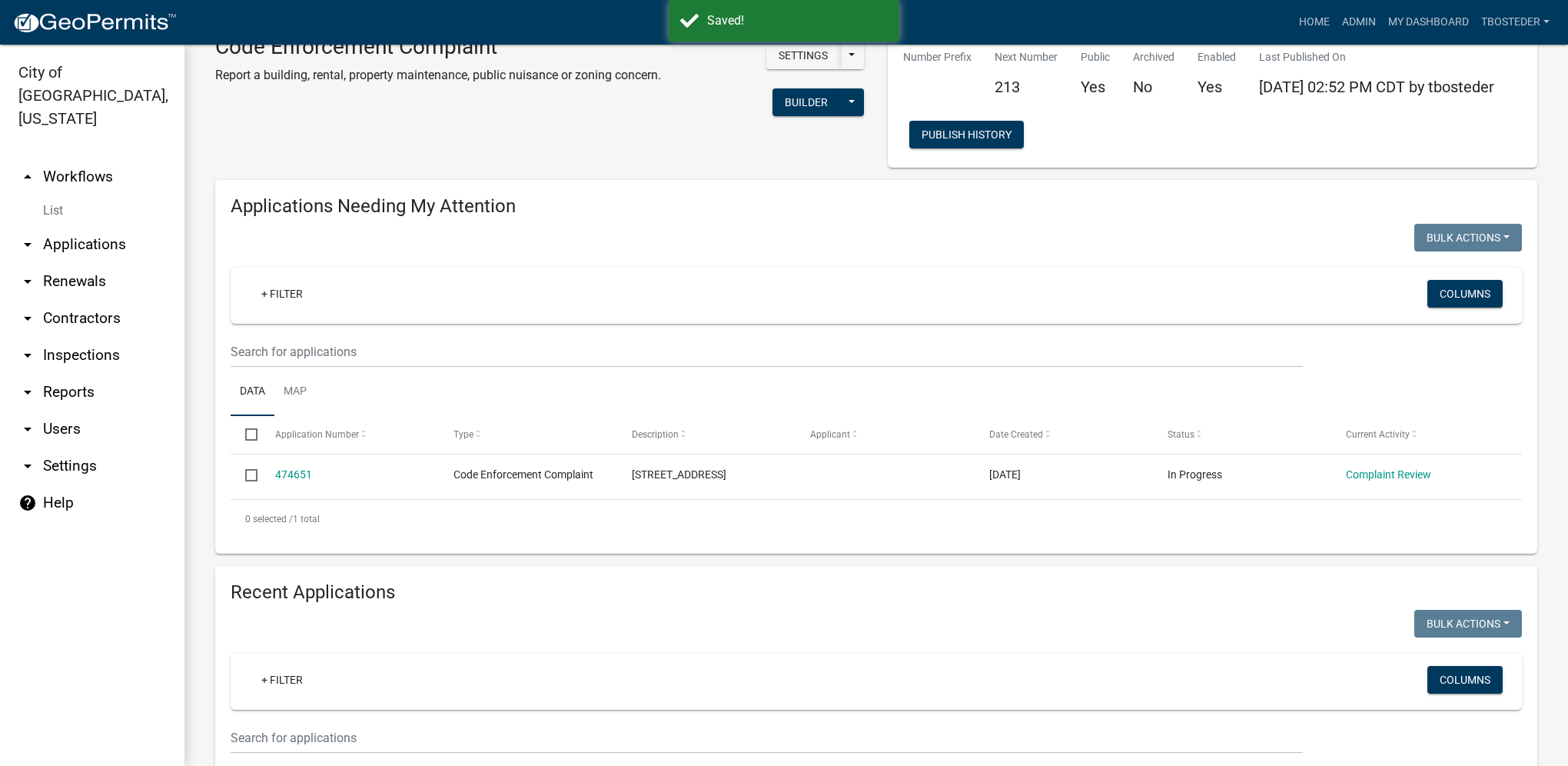
scroll to position [154, 0]
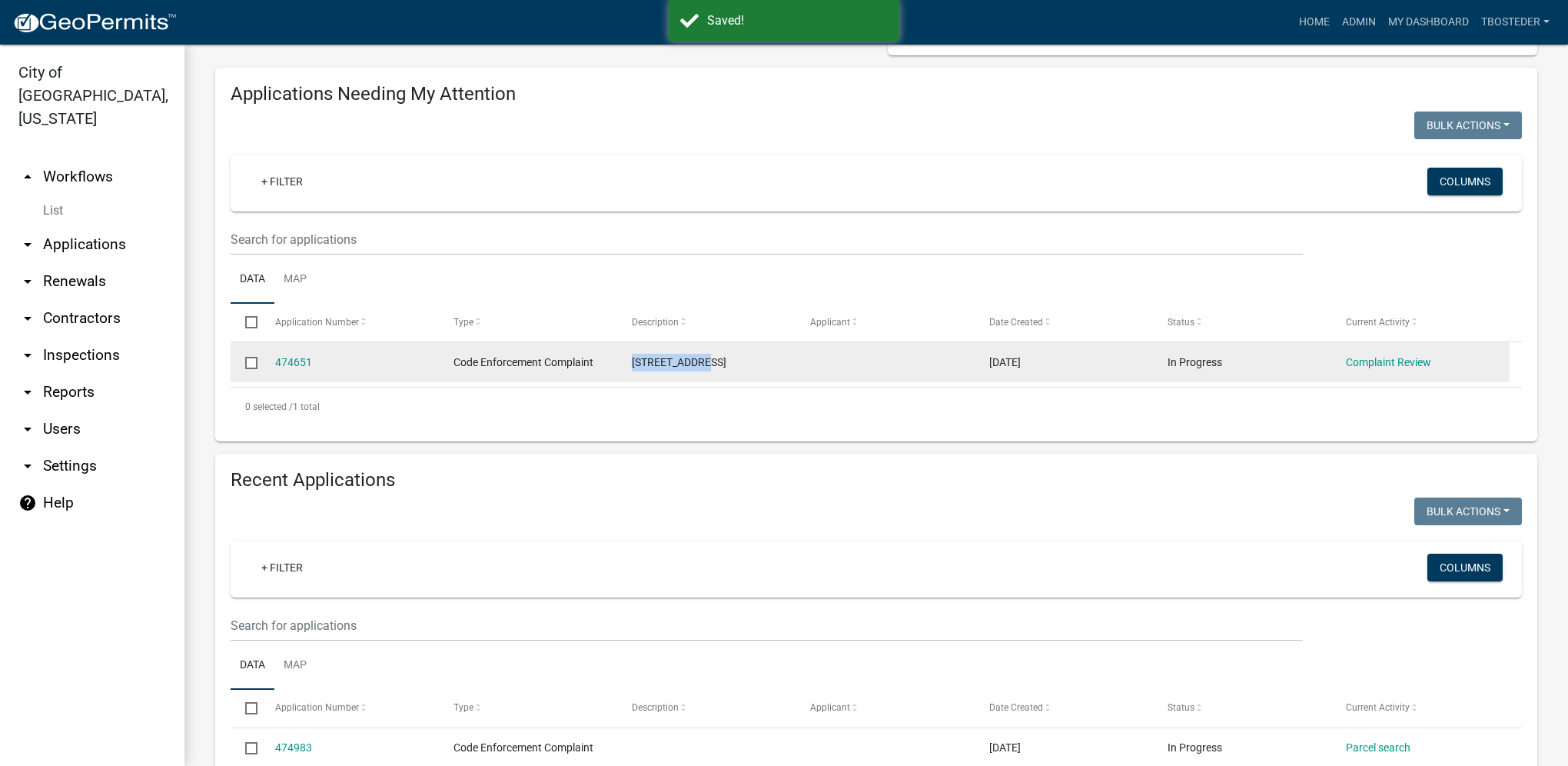
drag, startPoint x: 634, startPoint y: 366, endPoint x: 717, endPoint y: 376, distance: 83.6
click at [717, 376] on datatable-body-cell "[STREET_ADDRESS]" at bounding box center [706, 362] width 178 height 40
drag, startPoint x: 717, startPoint y: 376, endPoint x: 698, endPoint y: 369, distance: 20.2
copy span "[STREET_ADDRESS]"
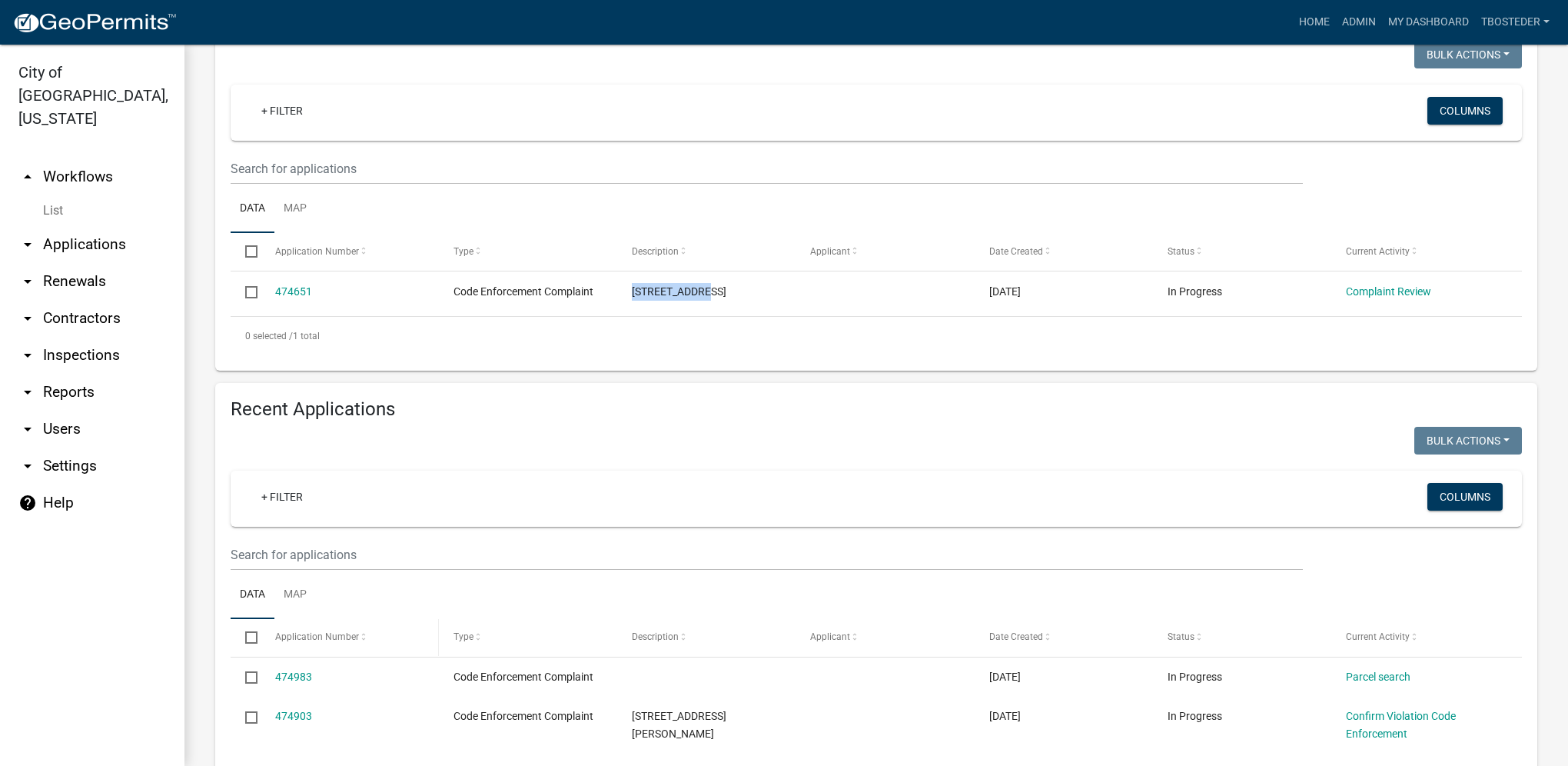
scroll to position [307, 0]
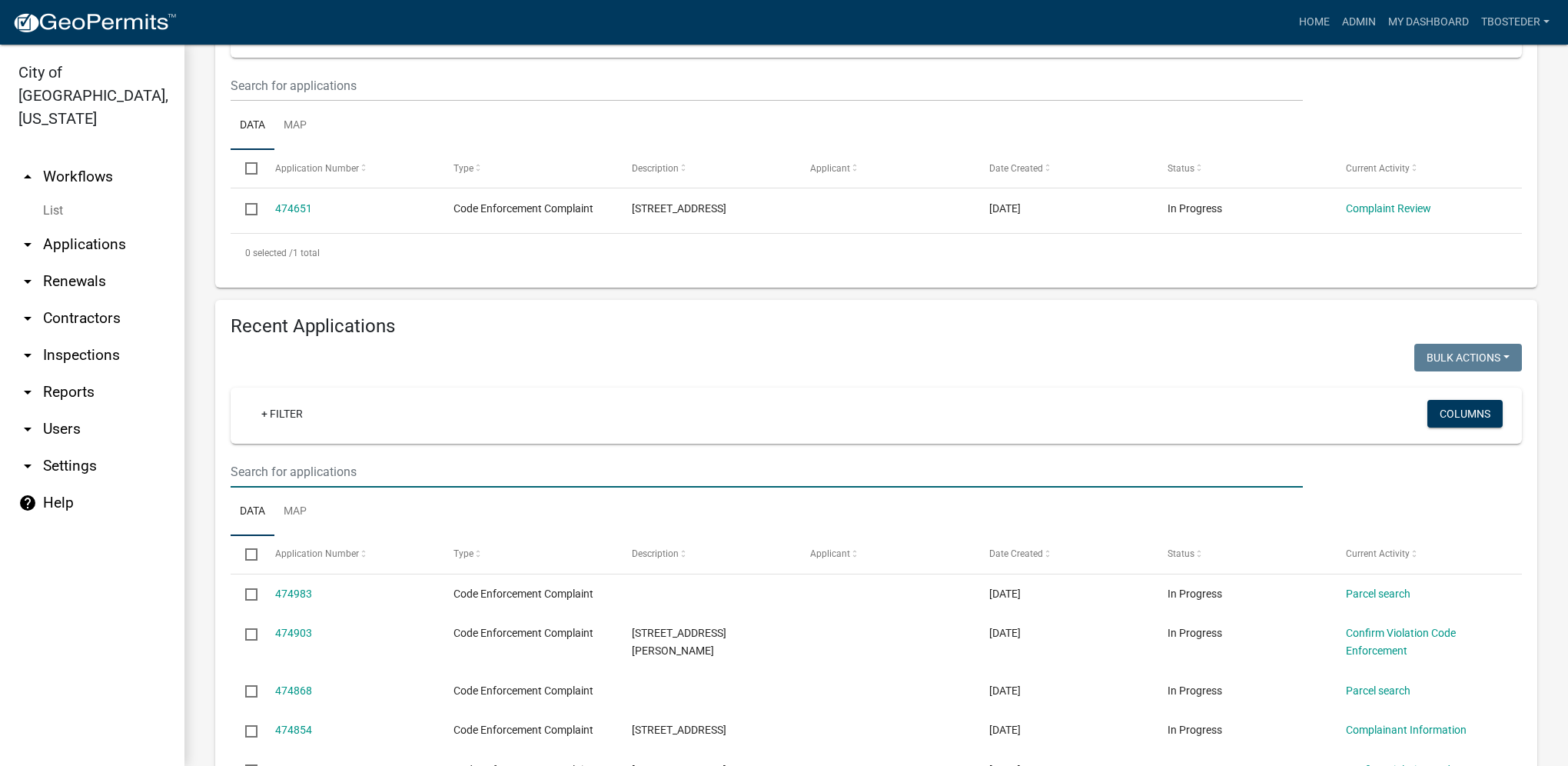
paste input "[STREET_ADDRESS]"
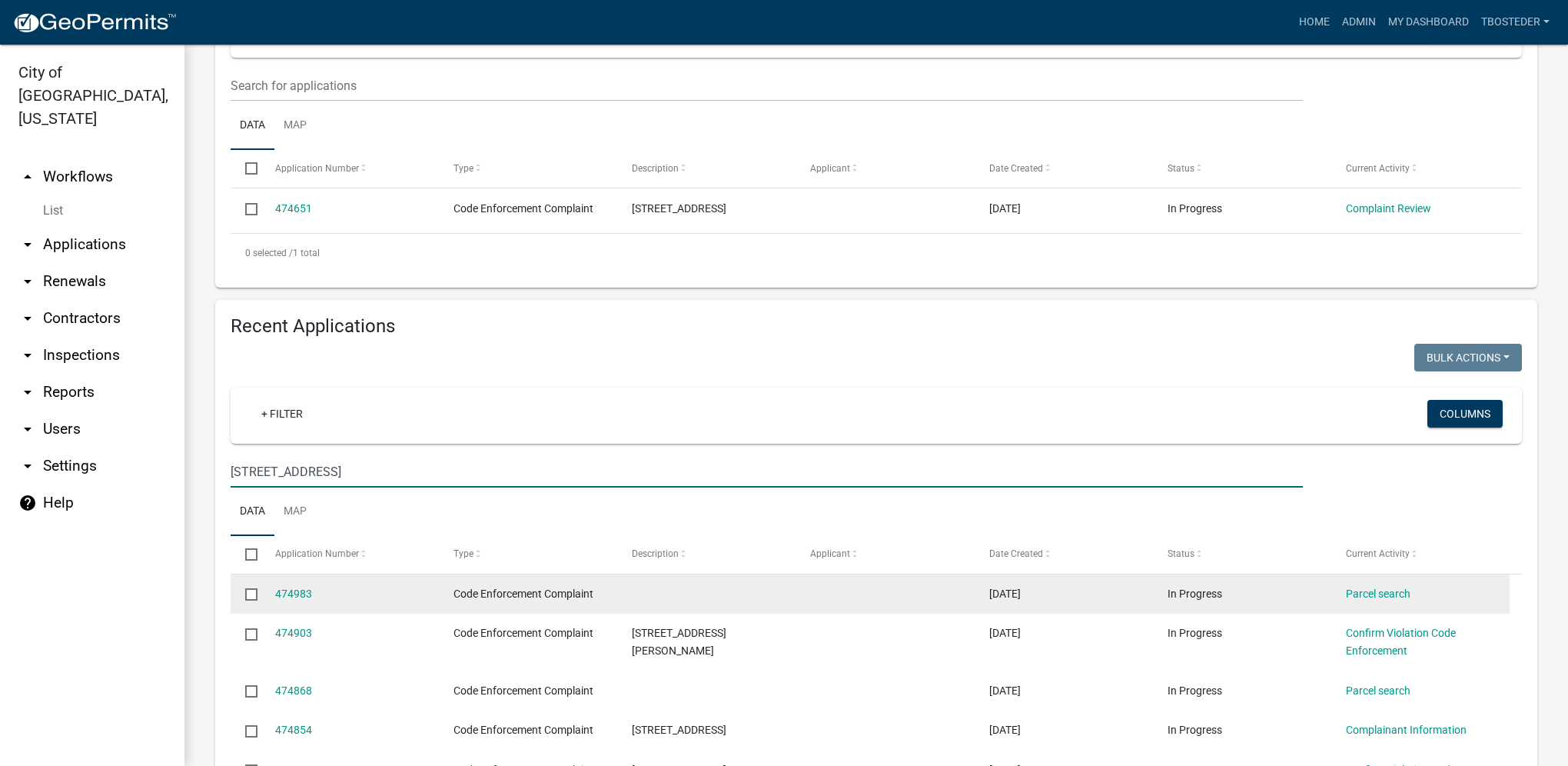
type input "[STREET_ADDRESS]"
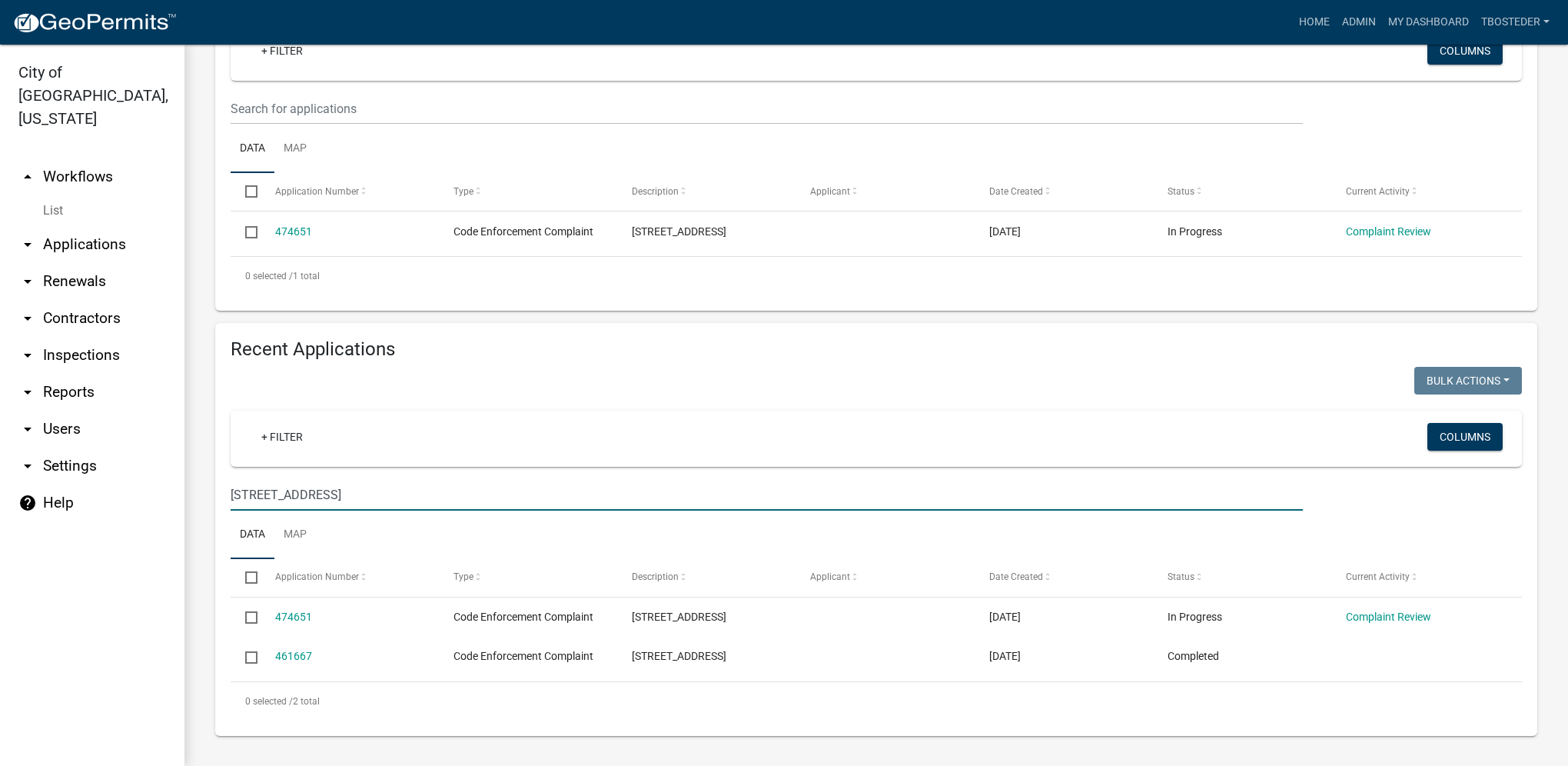
scroll to position [288, 0]
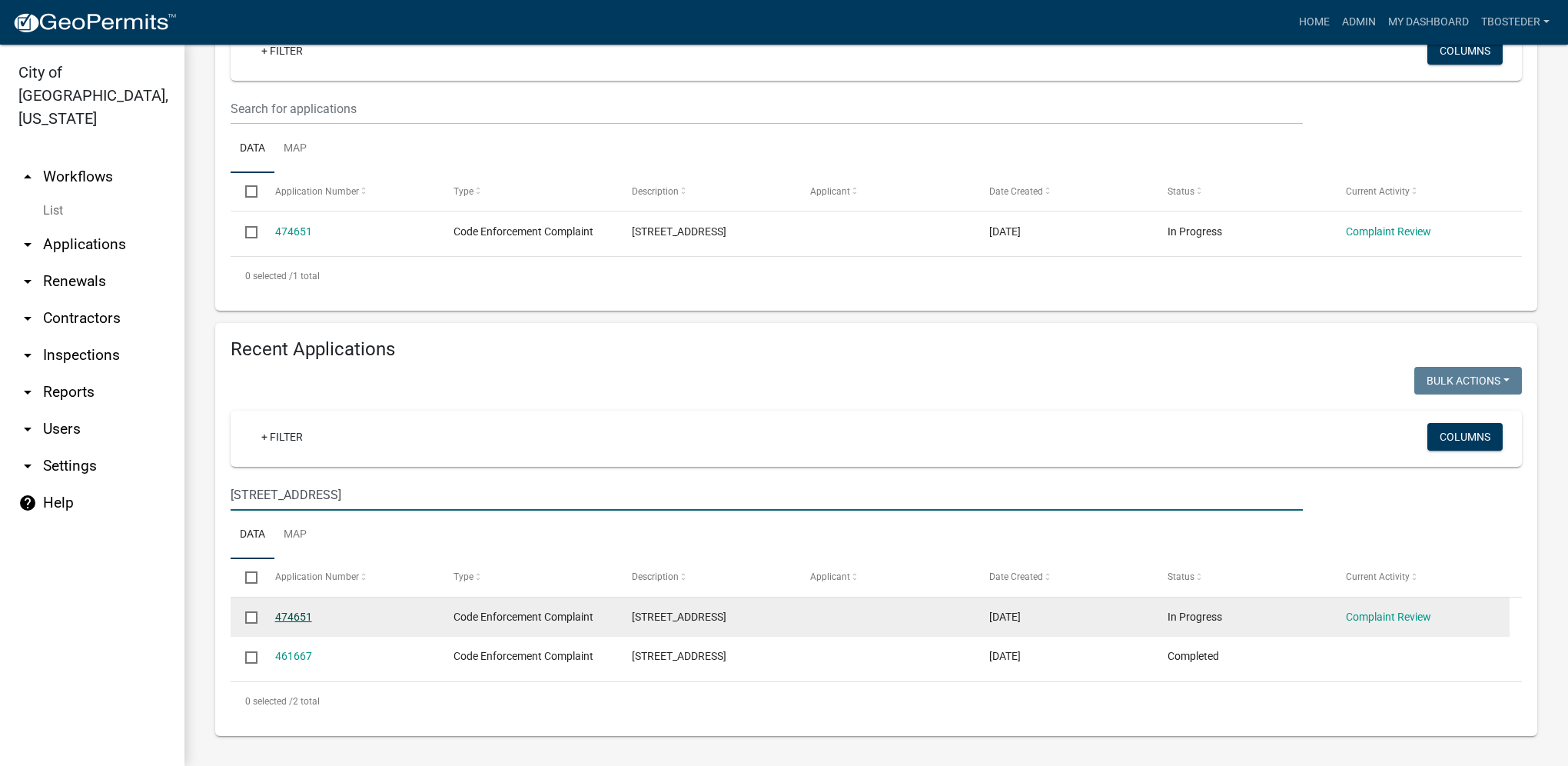
click at [299, 621] on link "474651" at bounding box center [293, 617] width 37 height 13
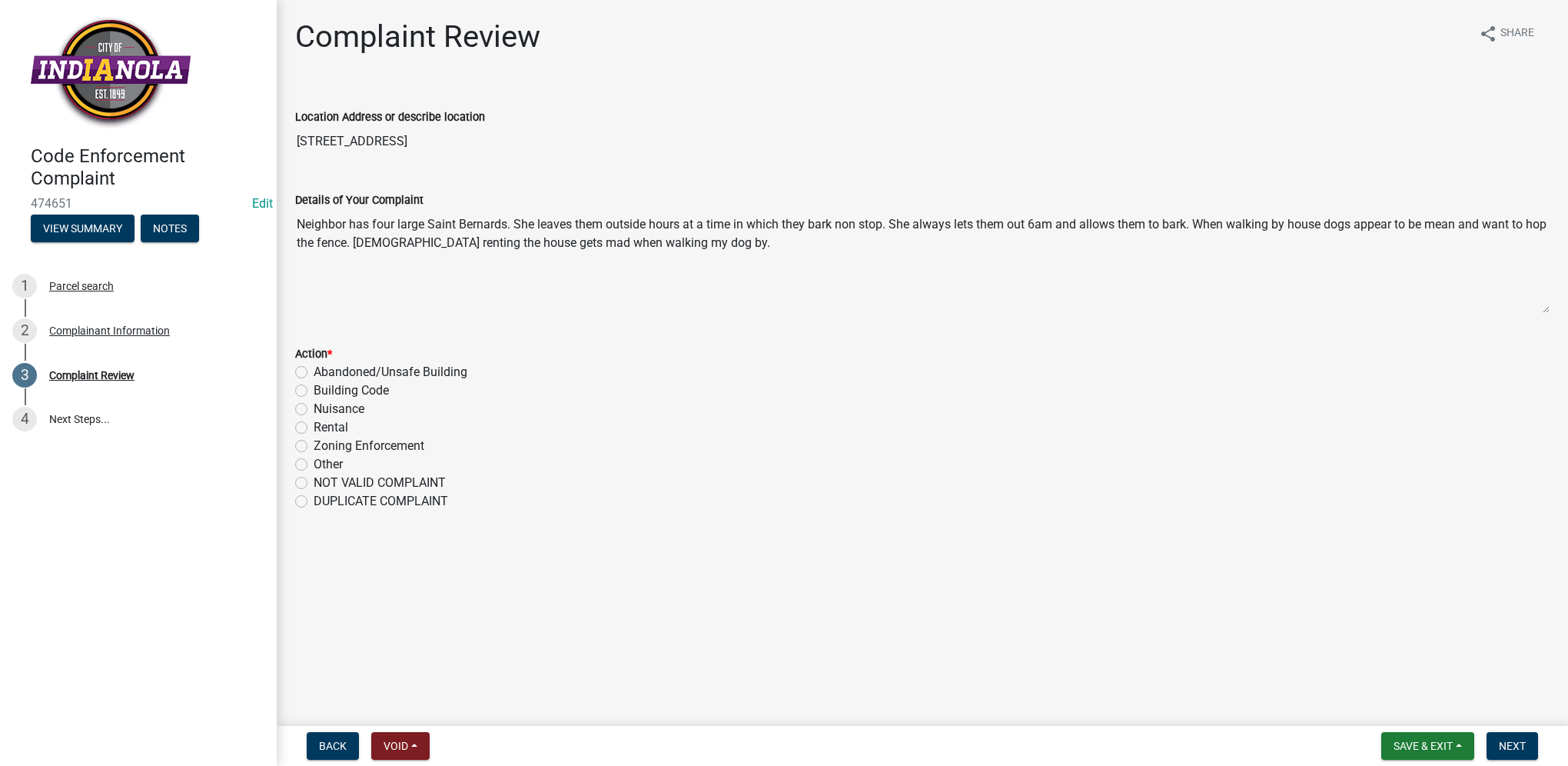
click at [314, 407] on label "Nuisance" at bounding box center [339, 408] width 50 height 18
click at [314, 407] on input "Nuisance" at bounding box center [318, 404] width 10 height 10
radio input "true"
click at [1522, 734] on button "Next" at bounding box center [1512, 746] width 51 height 28
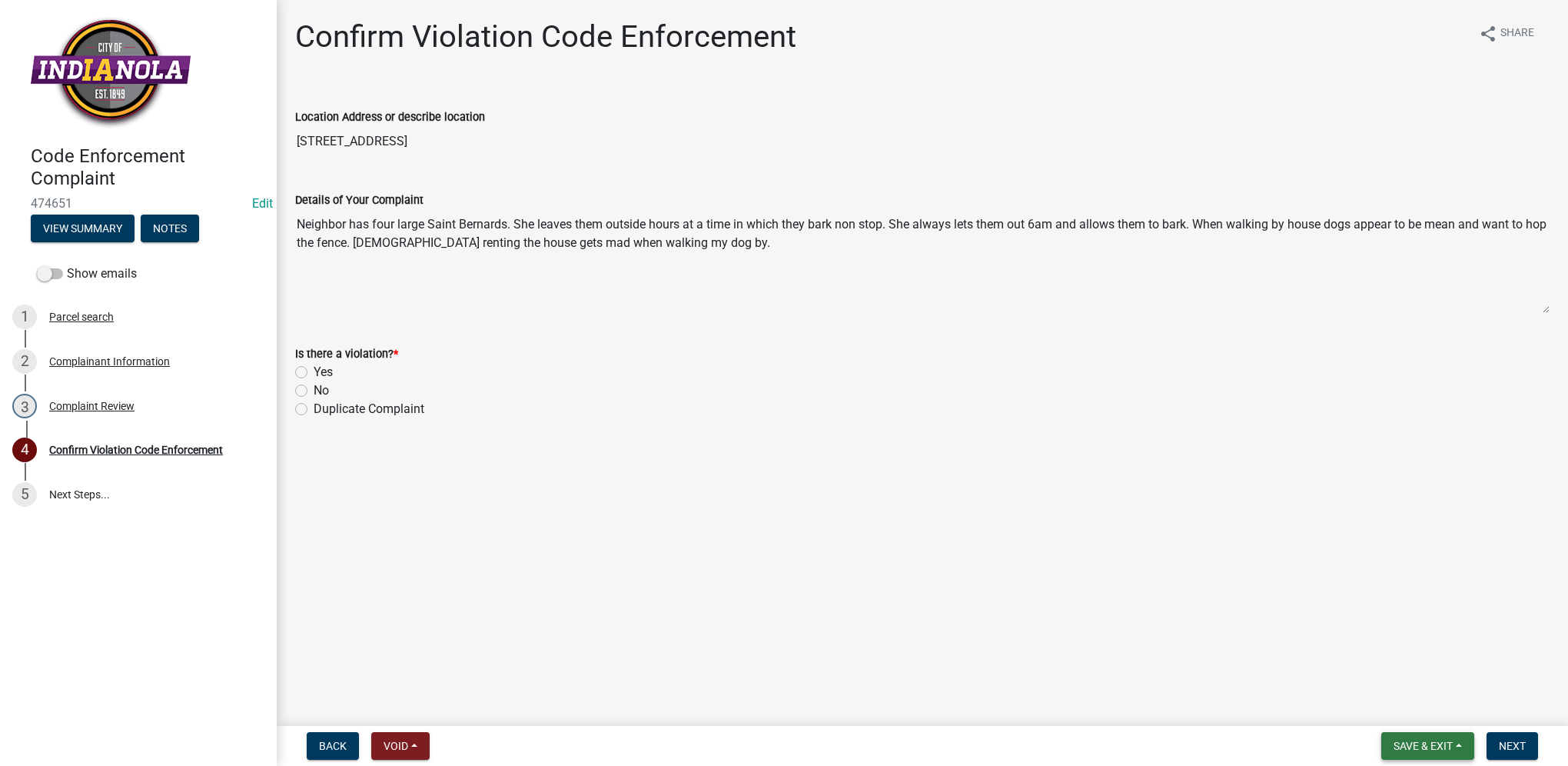
click at [1464, 740] on button "Save & Exit" at bounding box center [1428, 746] width 93 height 28
click at [1448, 705] on button "Save & Exit" at bounding box center [1413, 705] width 123 height 37
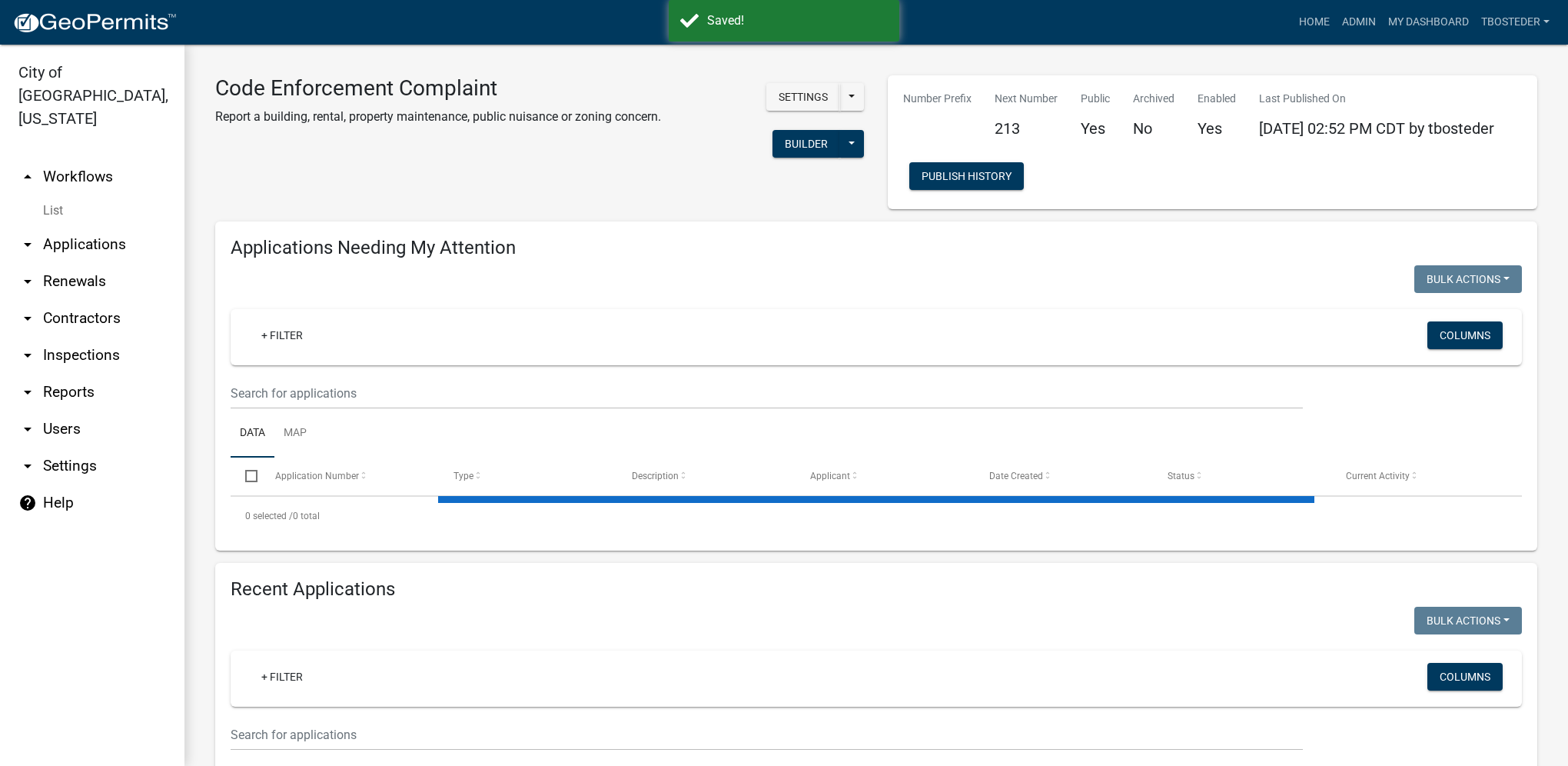
select select "1: 25"
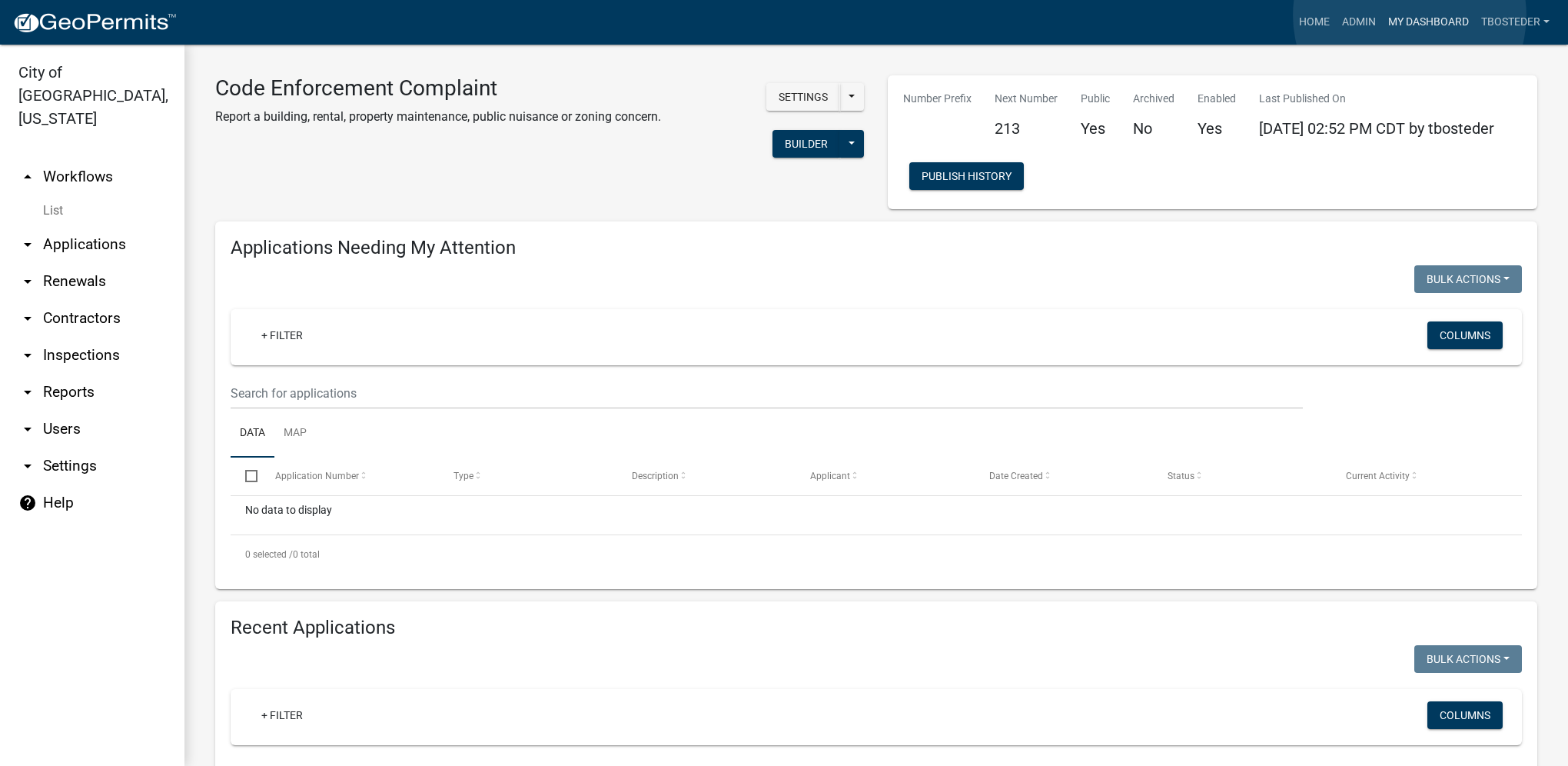
click at [1410, 16] on link "My Dashboard" at bounding box center [1429, 22] width 93 height 29
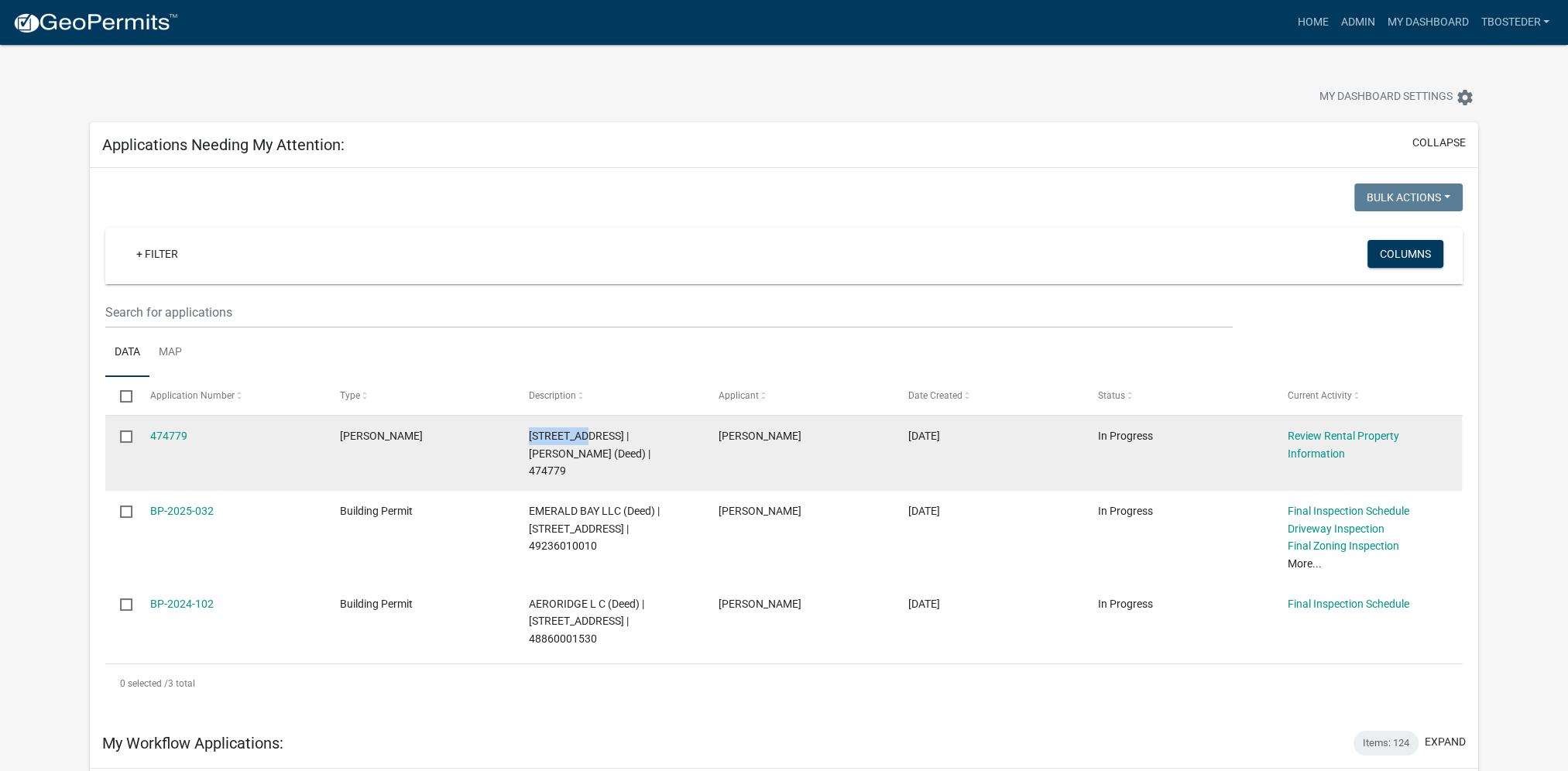
drag, startPoint x: 527, startPoint y: 435, endPoint x: 579, endPoint y: 443, distance: 52.6
click at [579, 443] on datatable-body-cell "[STREET_ADDRESS] | [PERSON_NAME] (Deed) | 474779" at bounding box center [609, 453] width 190 height 75
copy span "[STREET_ADDRESS]"
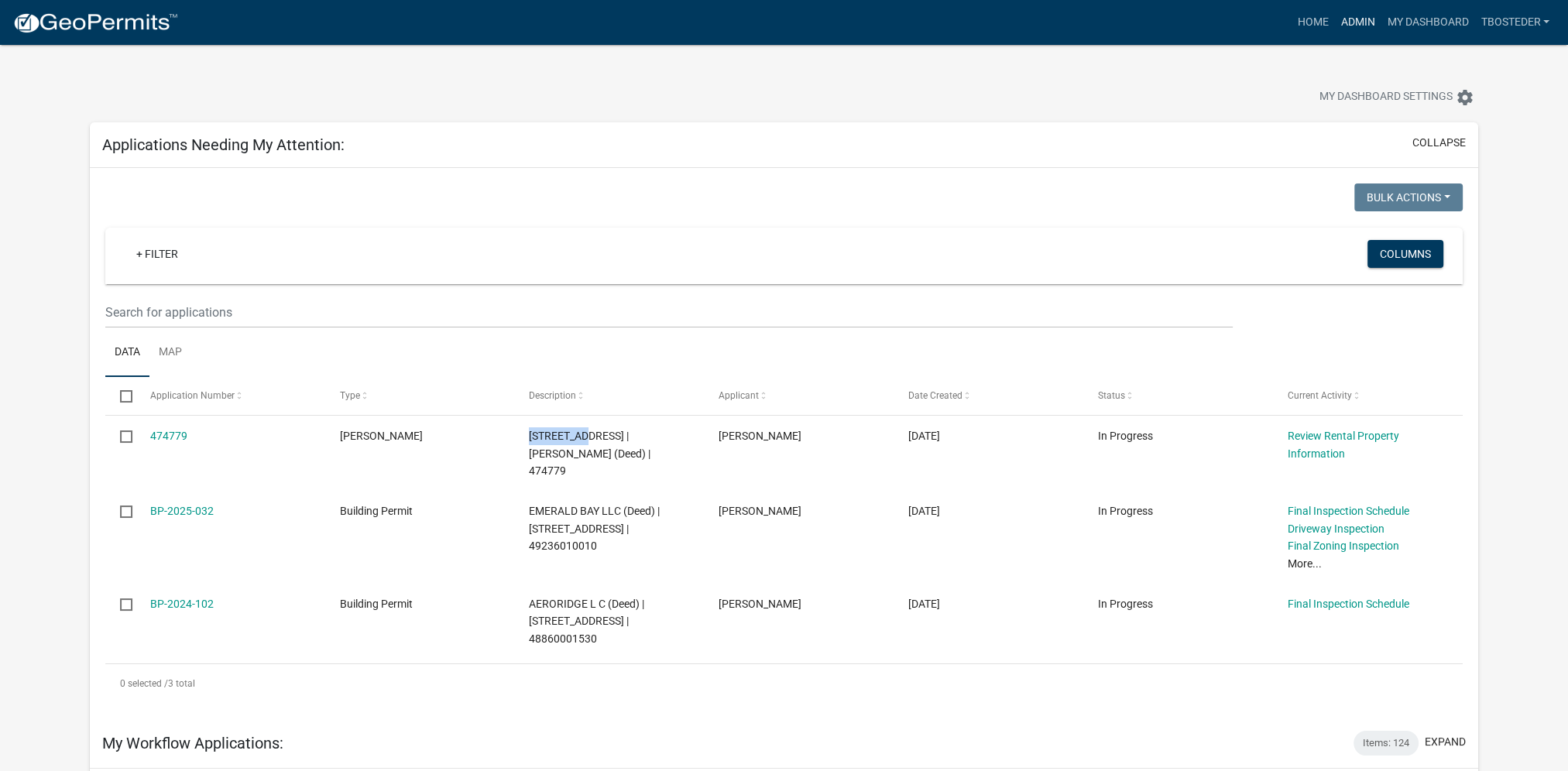
click at [1345, 21] on link "Admin" at bounding box center [1357, 22] width 47 height 29
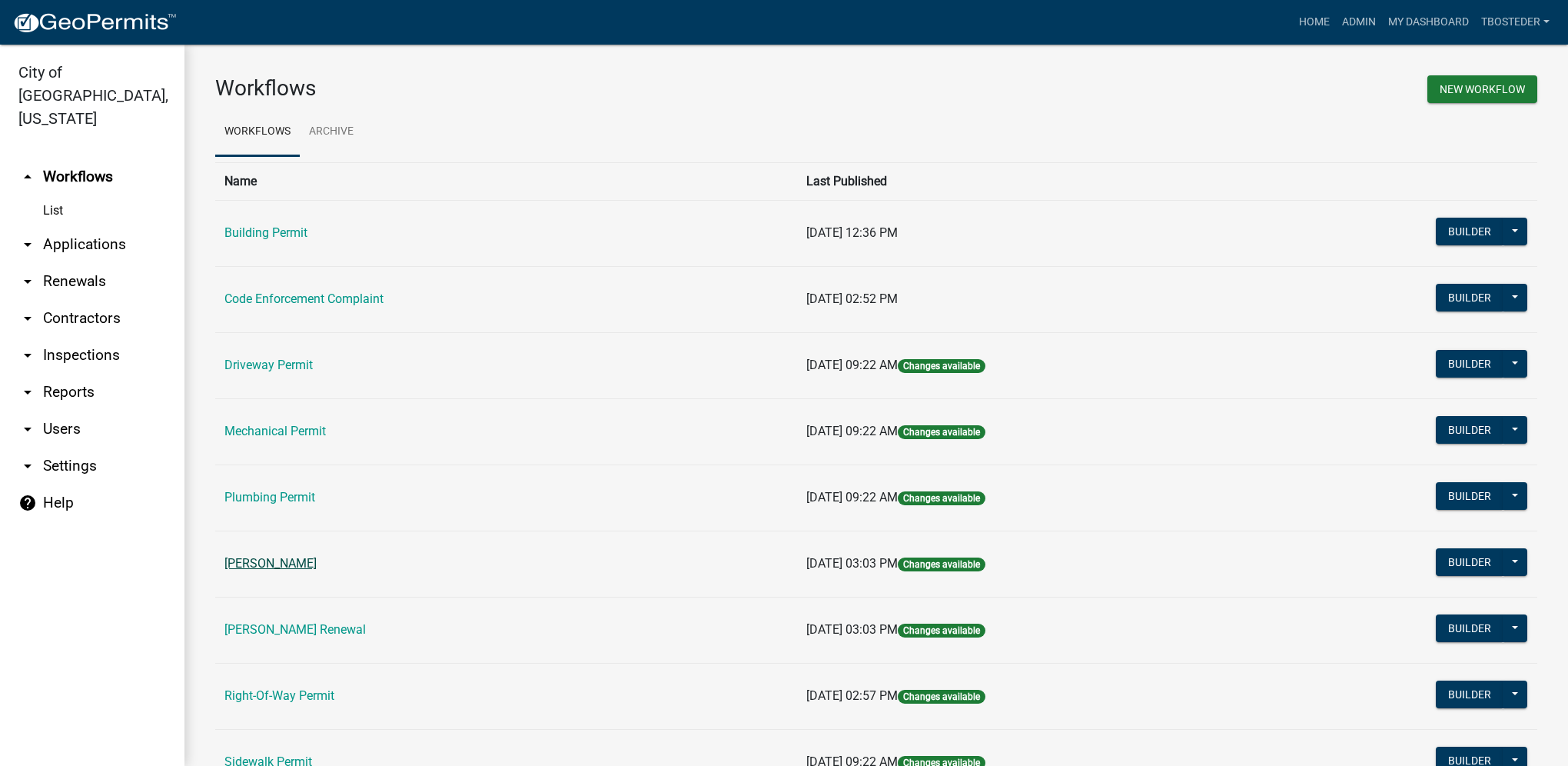
click at [317, 568] on link "[PERSON_NAME]" at bounding box center [270, 563] width 92 height 15
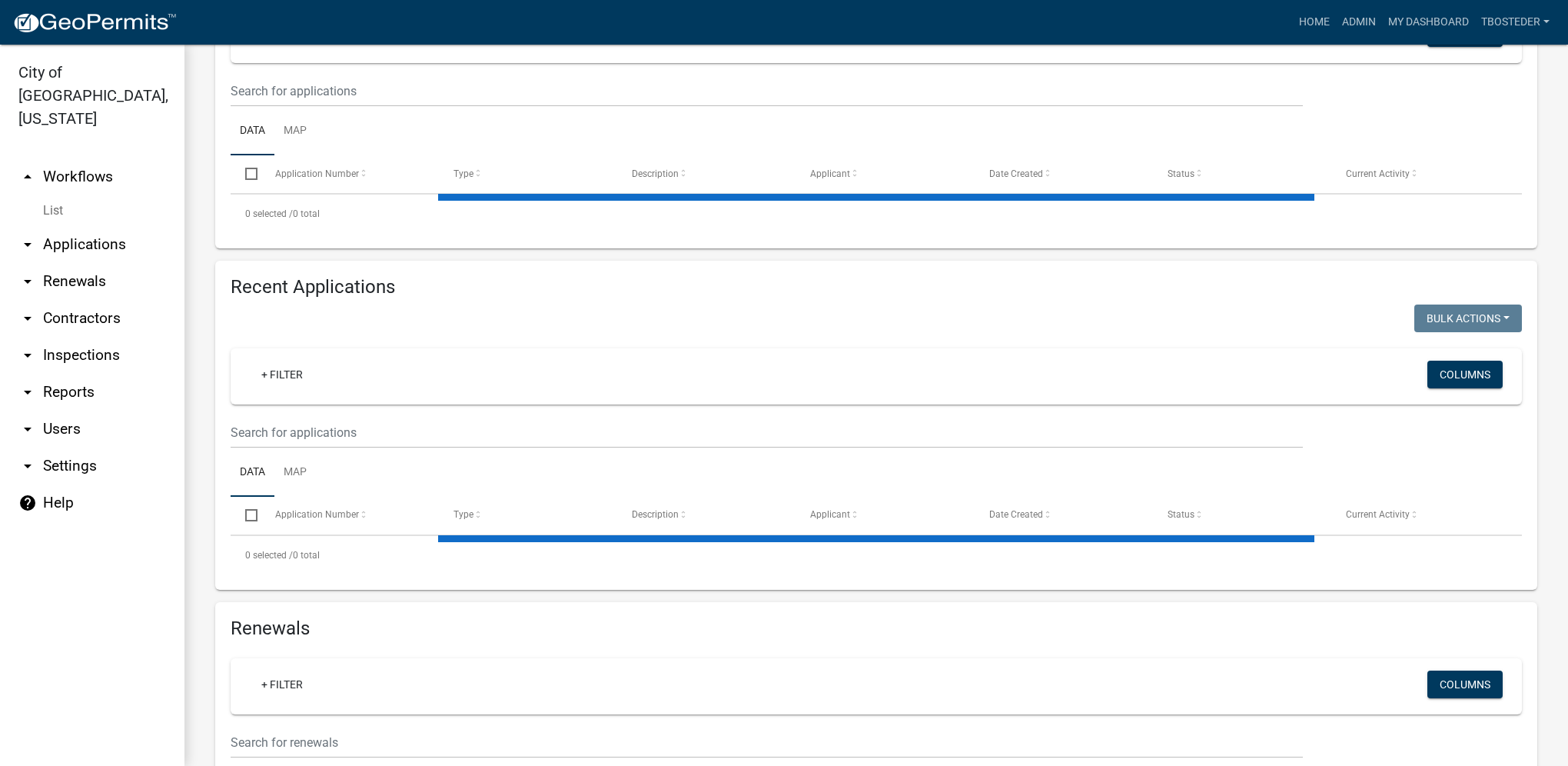
select select "1: 25"
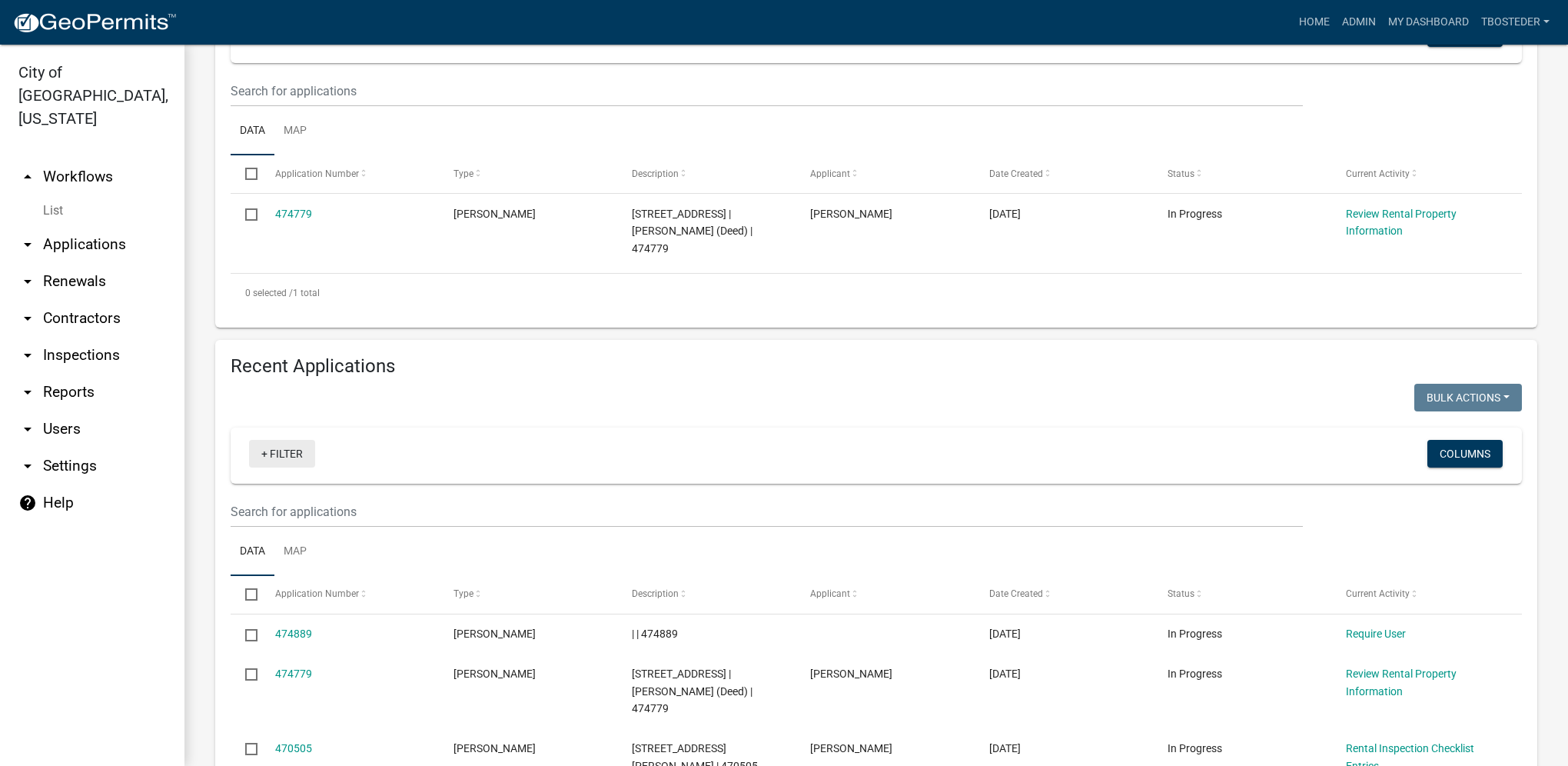
scroll to position [385, 0]
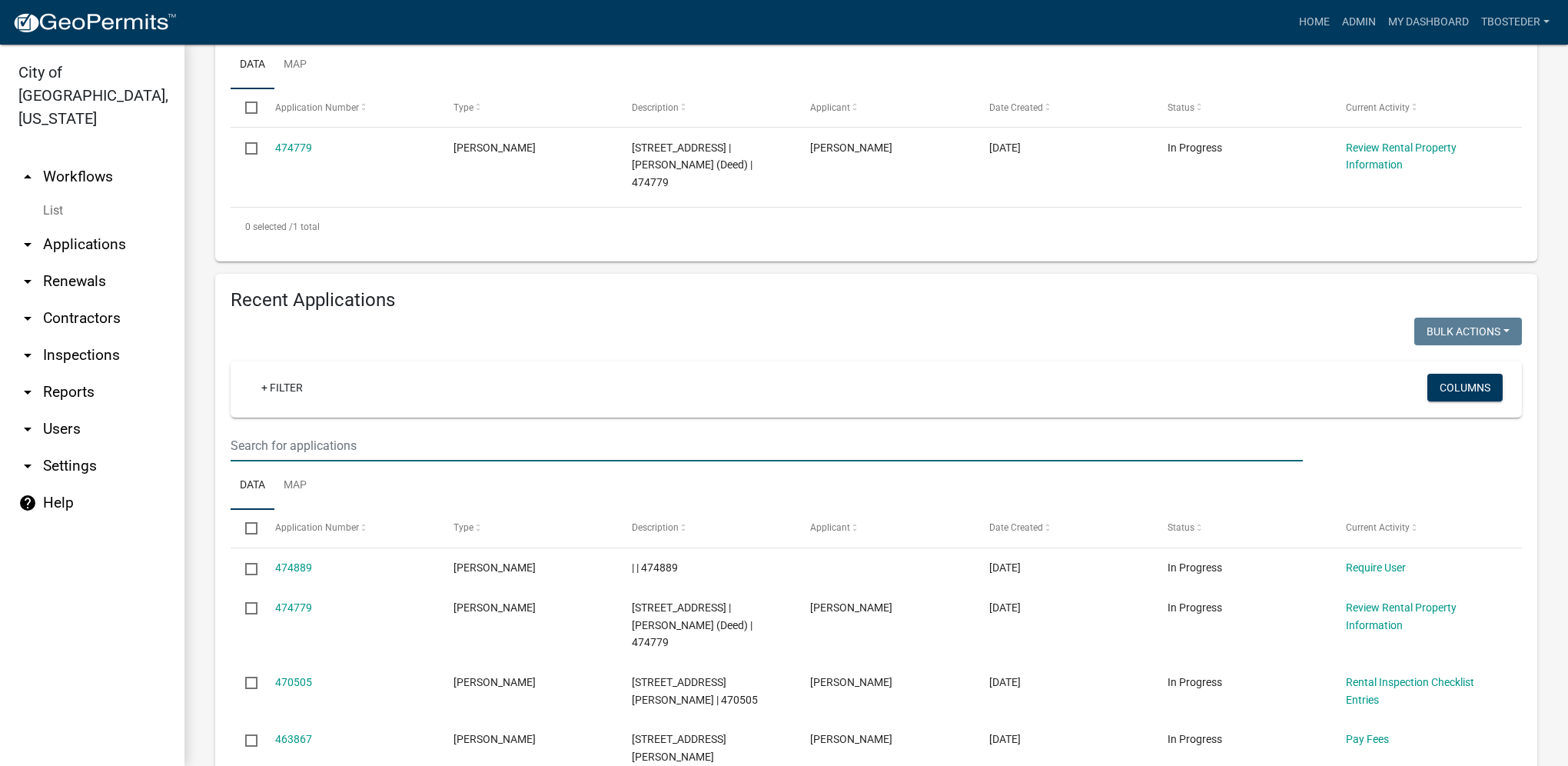
paste input "[STREET_ADDRESS]"
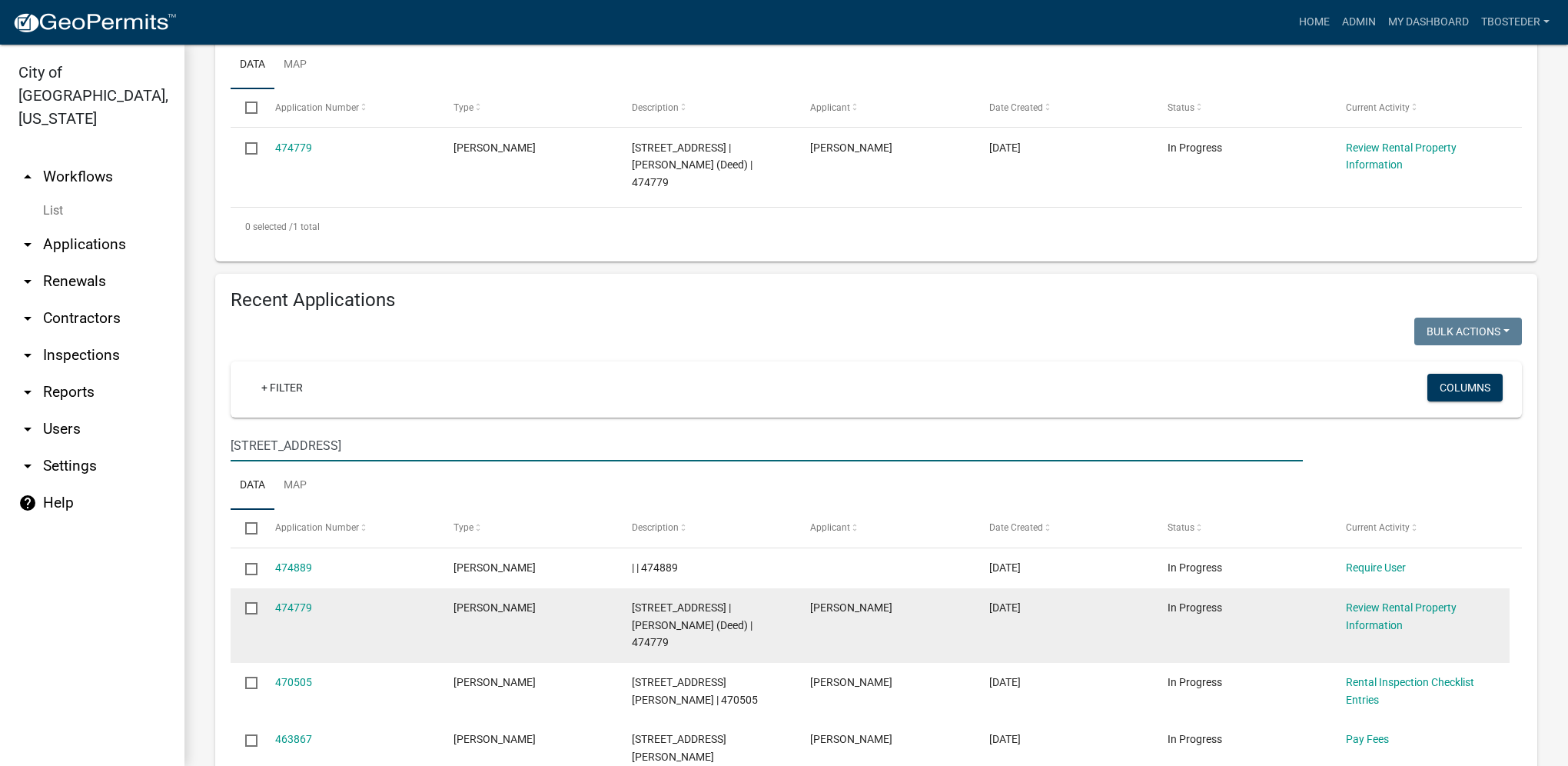
type input "[STREET_ADDRESS]"
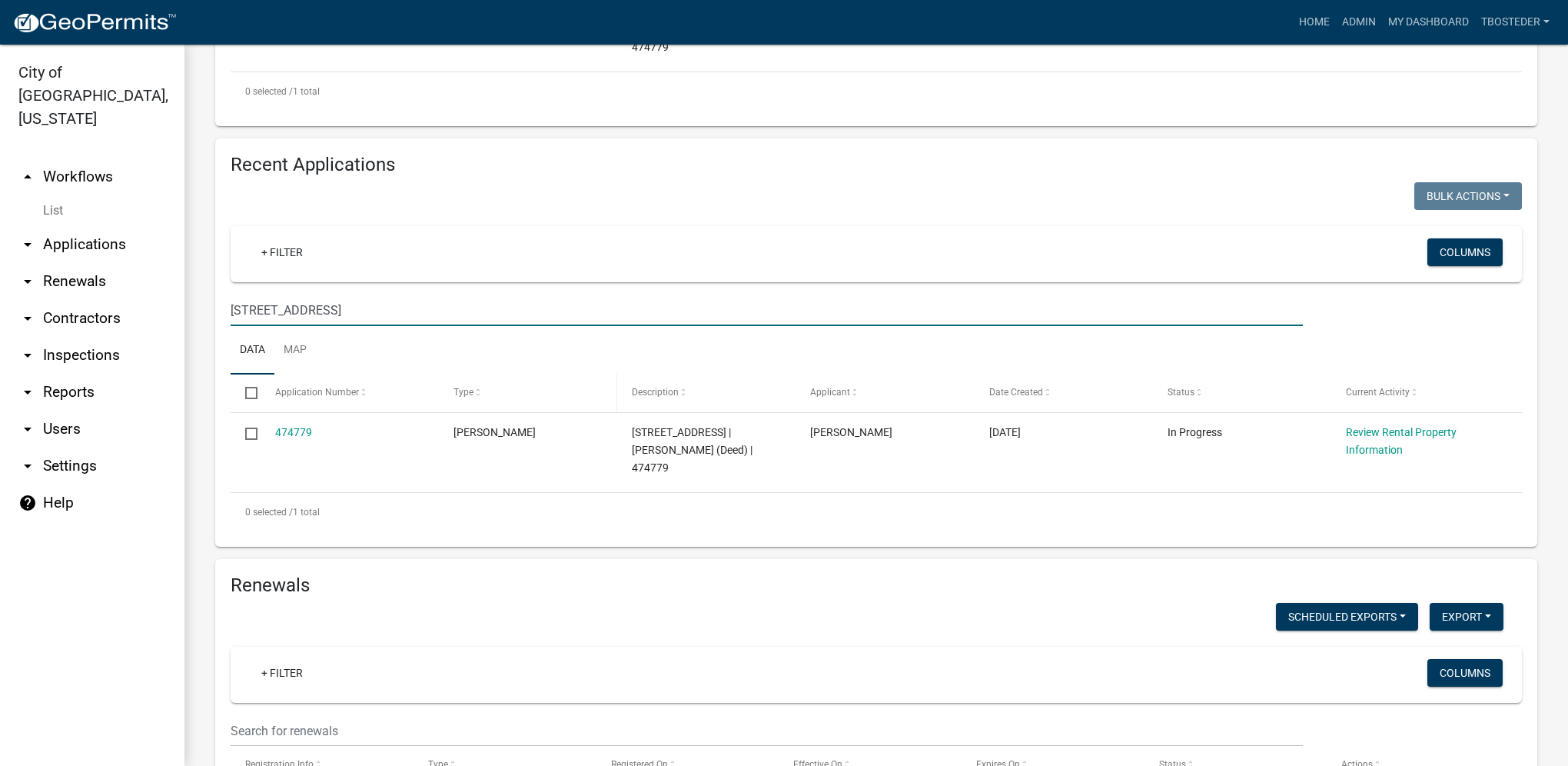
scroll to position [538, 0]
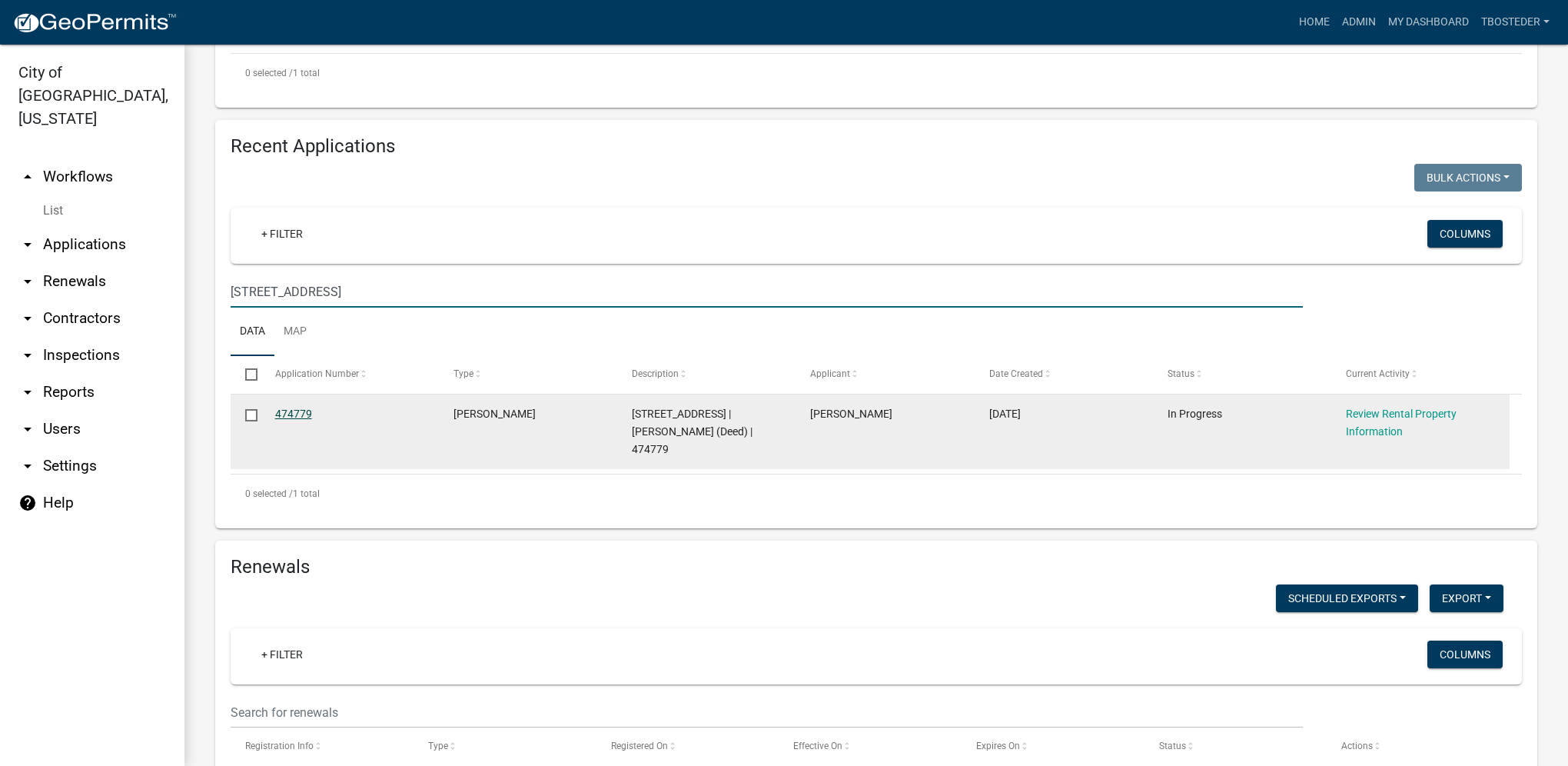
click at [289, 407] on link "474779" at bounding box center [293, 414] width 37 height 13
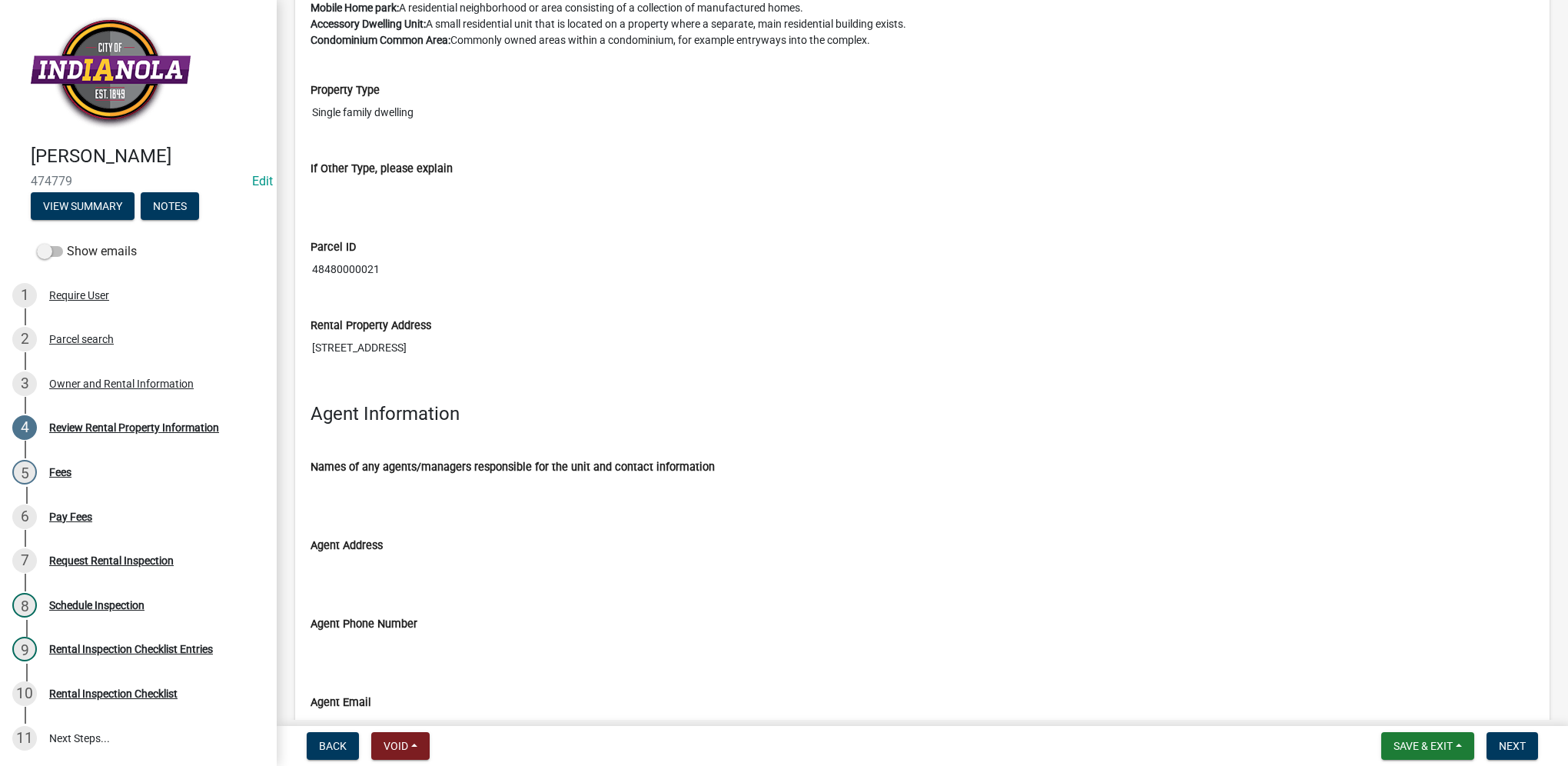
scroll to position [1833, 0]
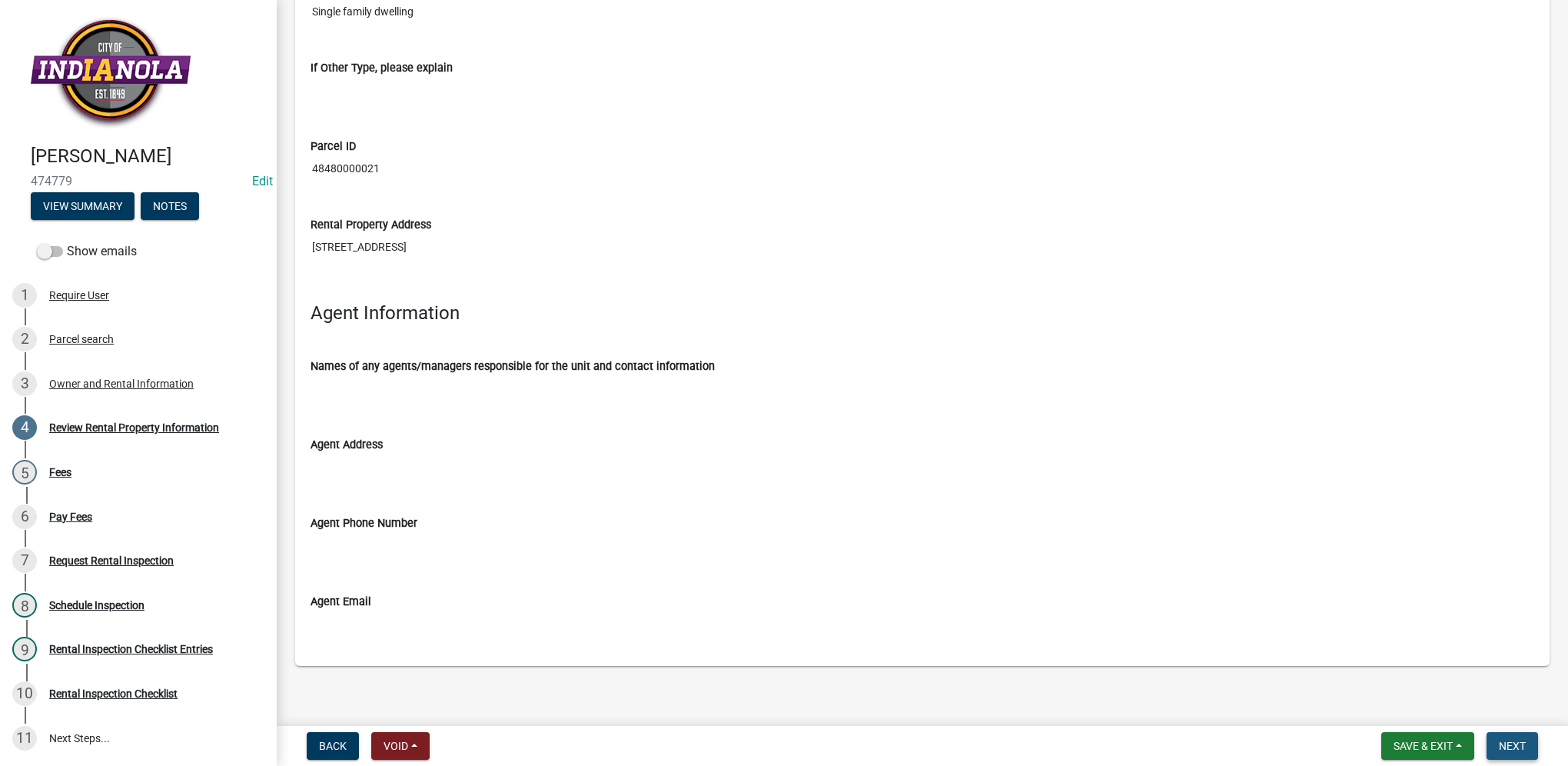
click at [1492, 741] on button "Next" at bounding box center [1512, 746] width 51 height 28
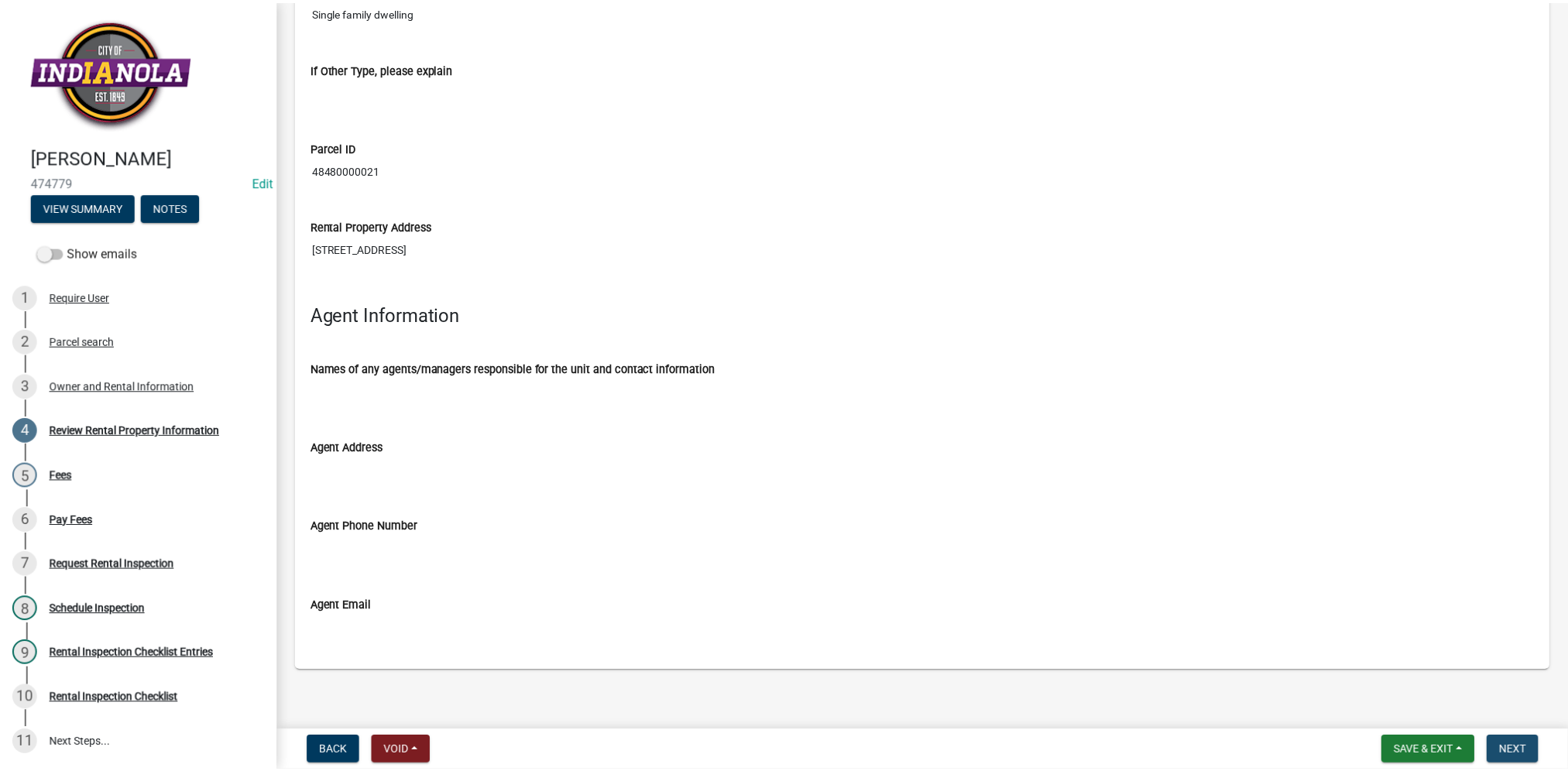
scroll to position [0, 0]
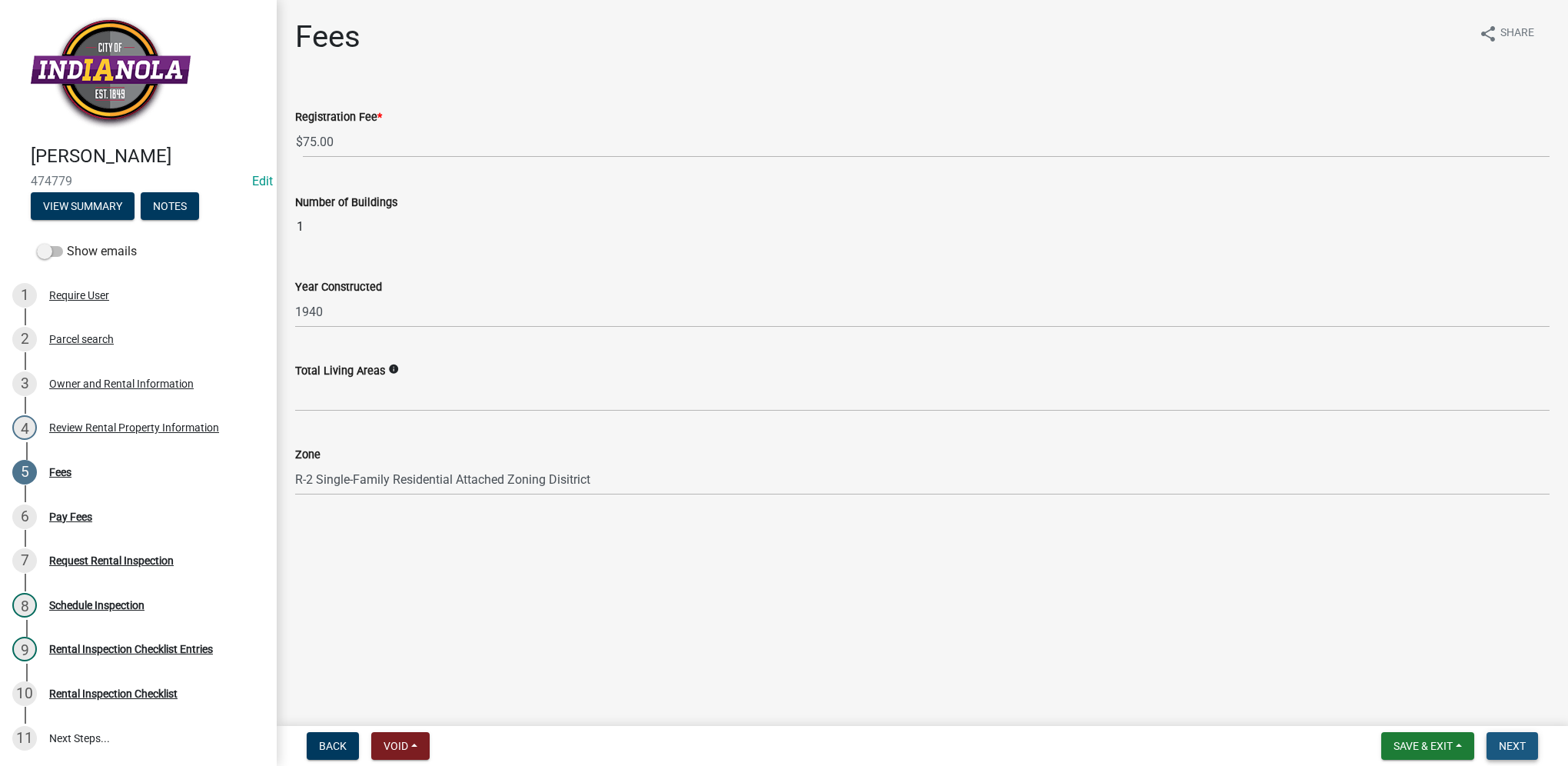
click at [1510, 738] on button "Next" at bounding box center [1512, 746] width 51 height 28
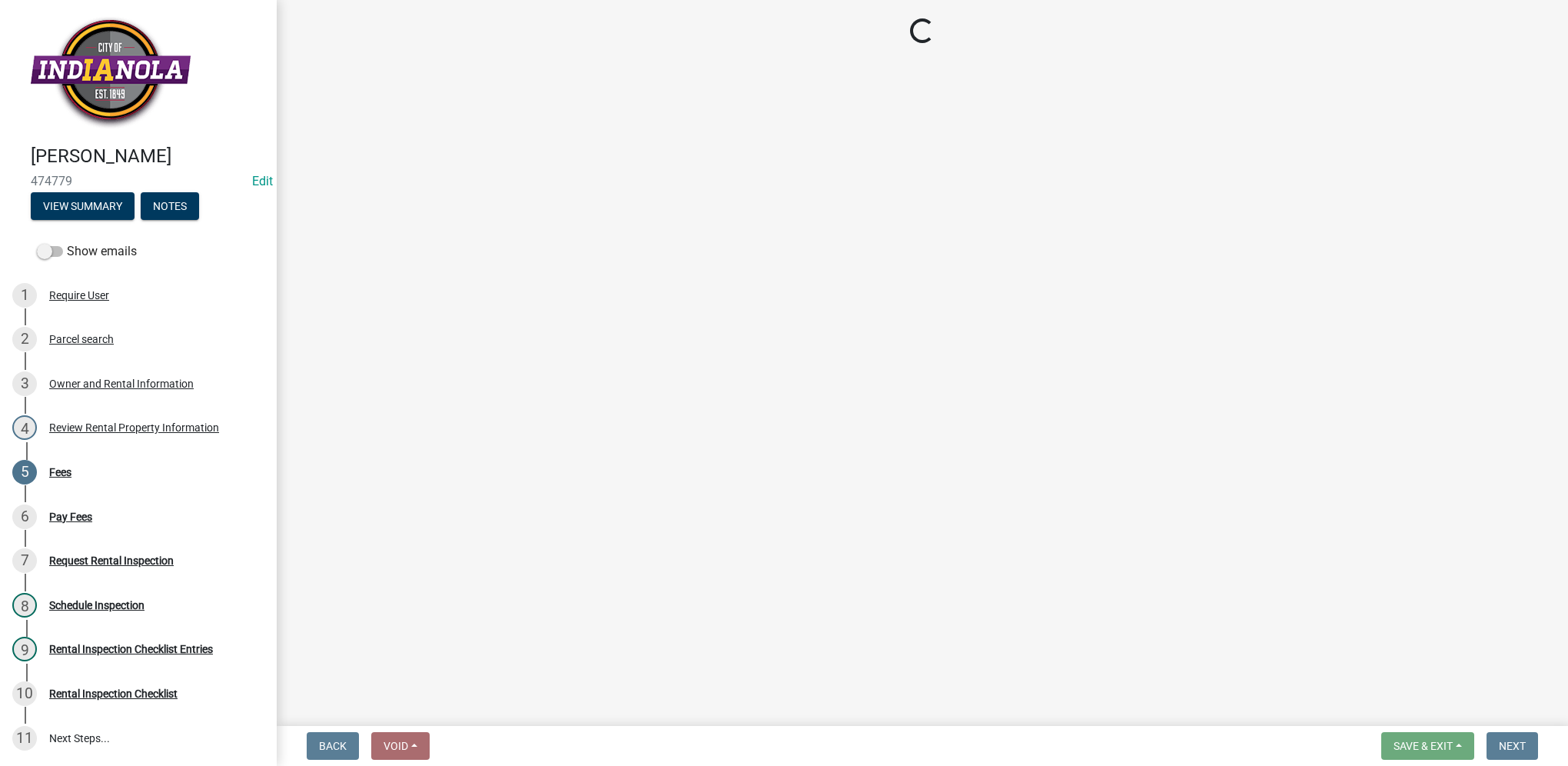
select select "3: 3"
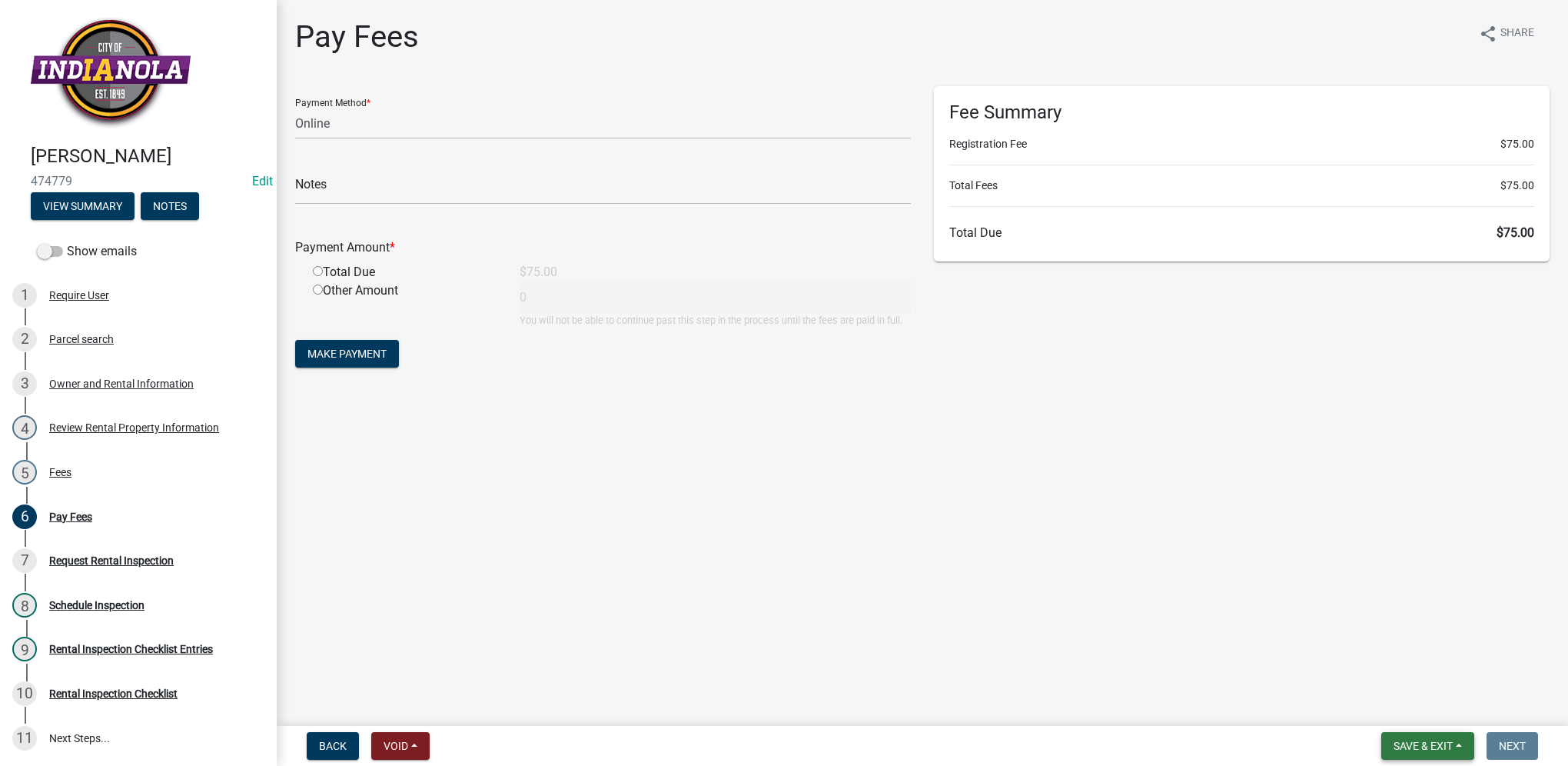
click at [1410, 742] on span "Save & Exit" at bounding box center [1423, 746] width 59 height 13
click at [1405, 710] on button "Save & Exit" at bounding box center [1413, 705] width 123 height 37
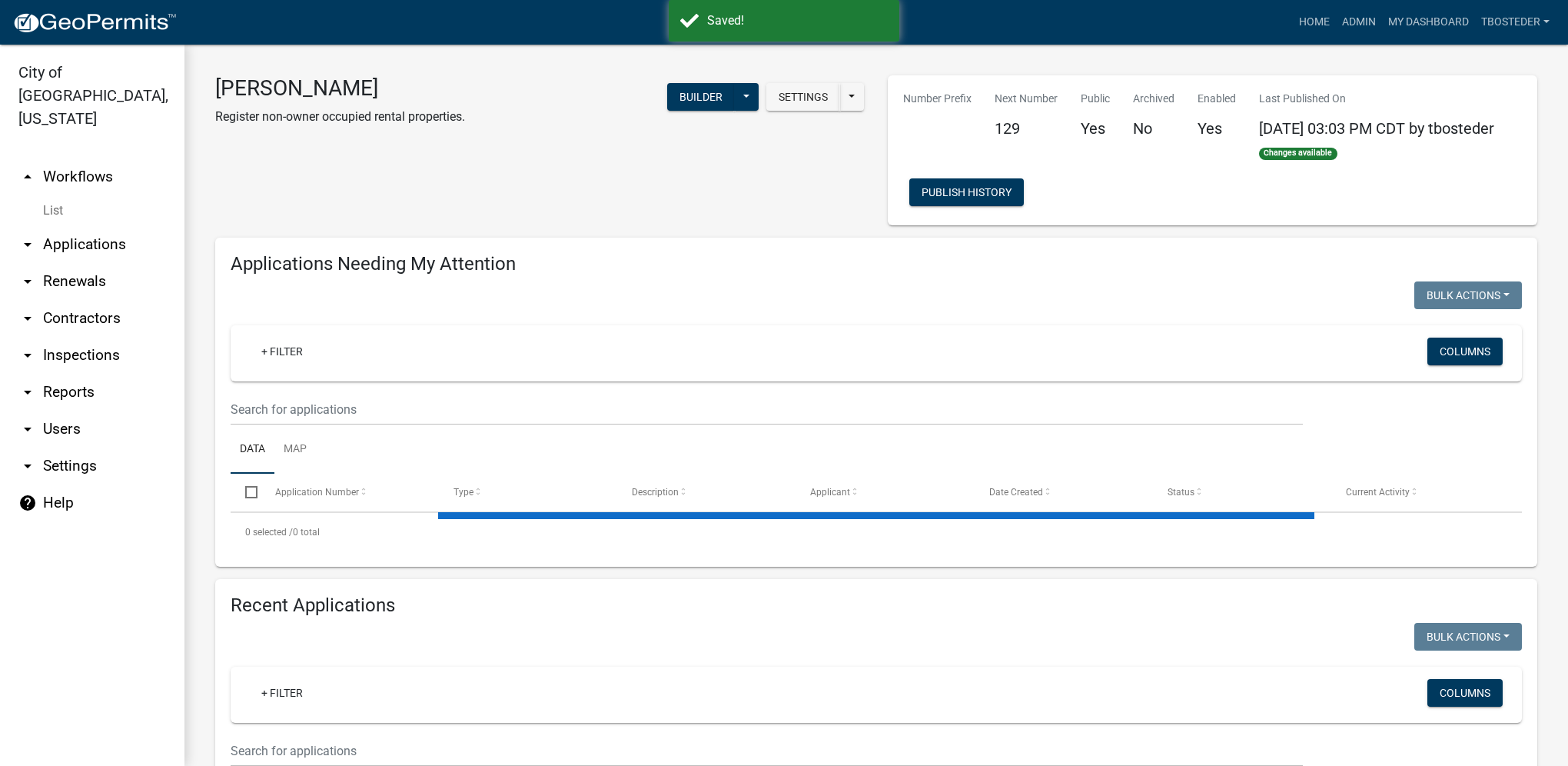
select select "1: 25"
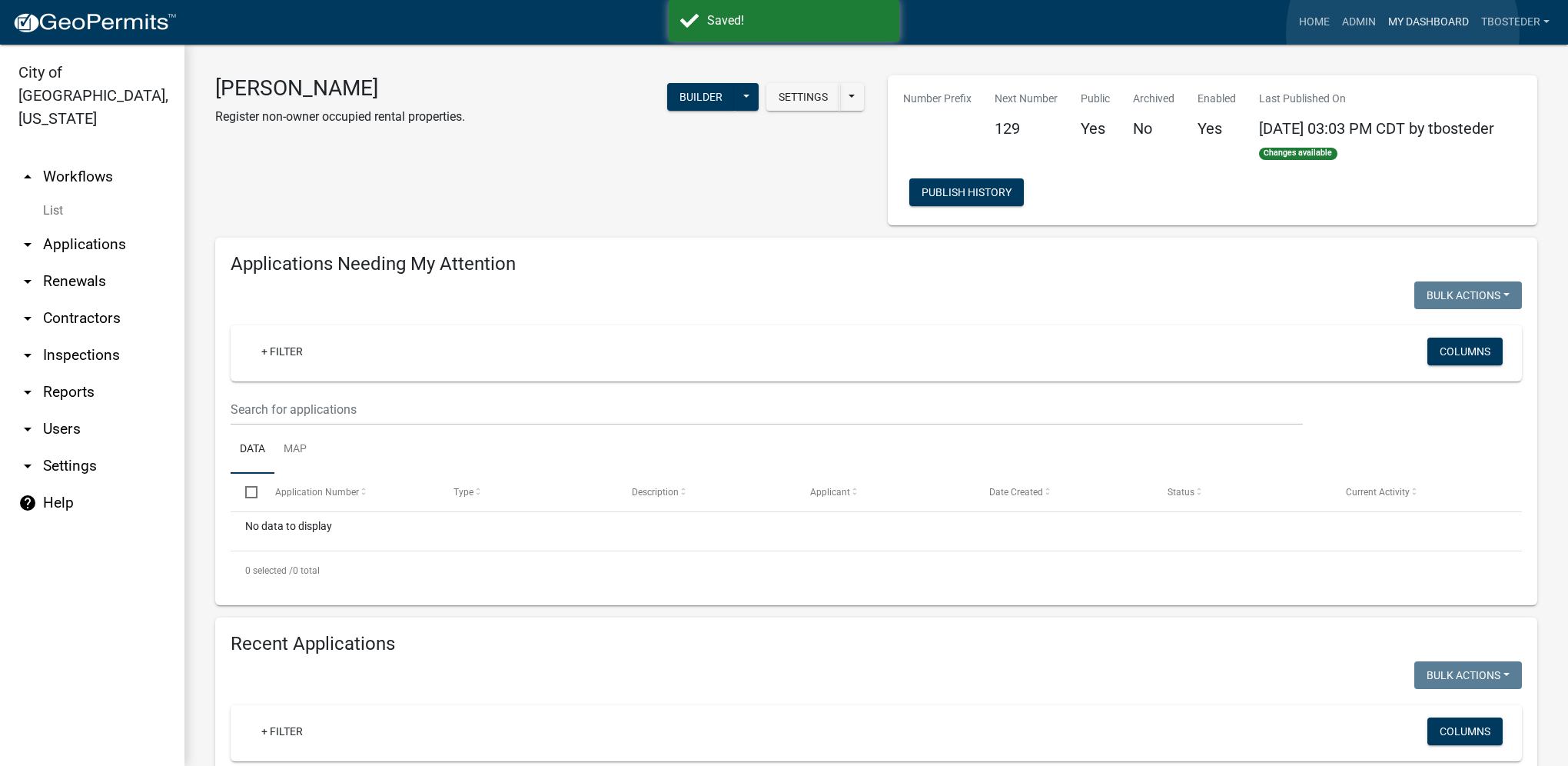
click at [1403, 32] on link "My Dashboard" at bounding box center [1429, 22] width 93 height 29
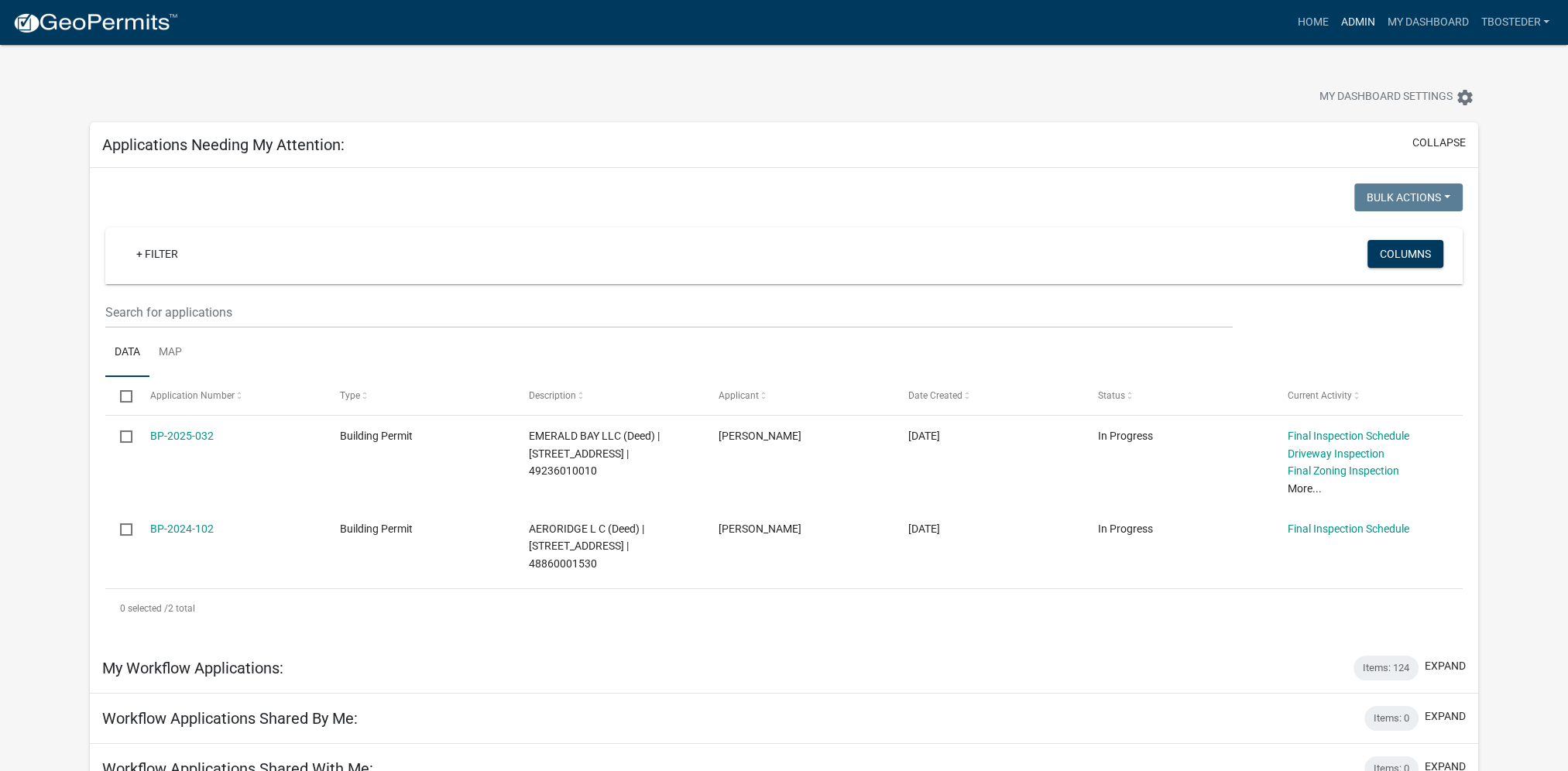
drag, startPoint x: 1351, startPoint y: 25, endPoint x: 1345, endPoint y: 31, distance: 8.5
click at [1351, 25] on link "Admin" at bounding box center [1357, 22] width 47 height 29
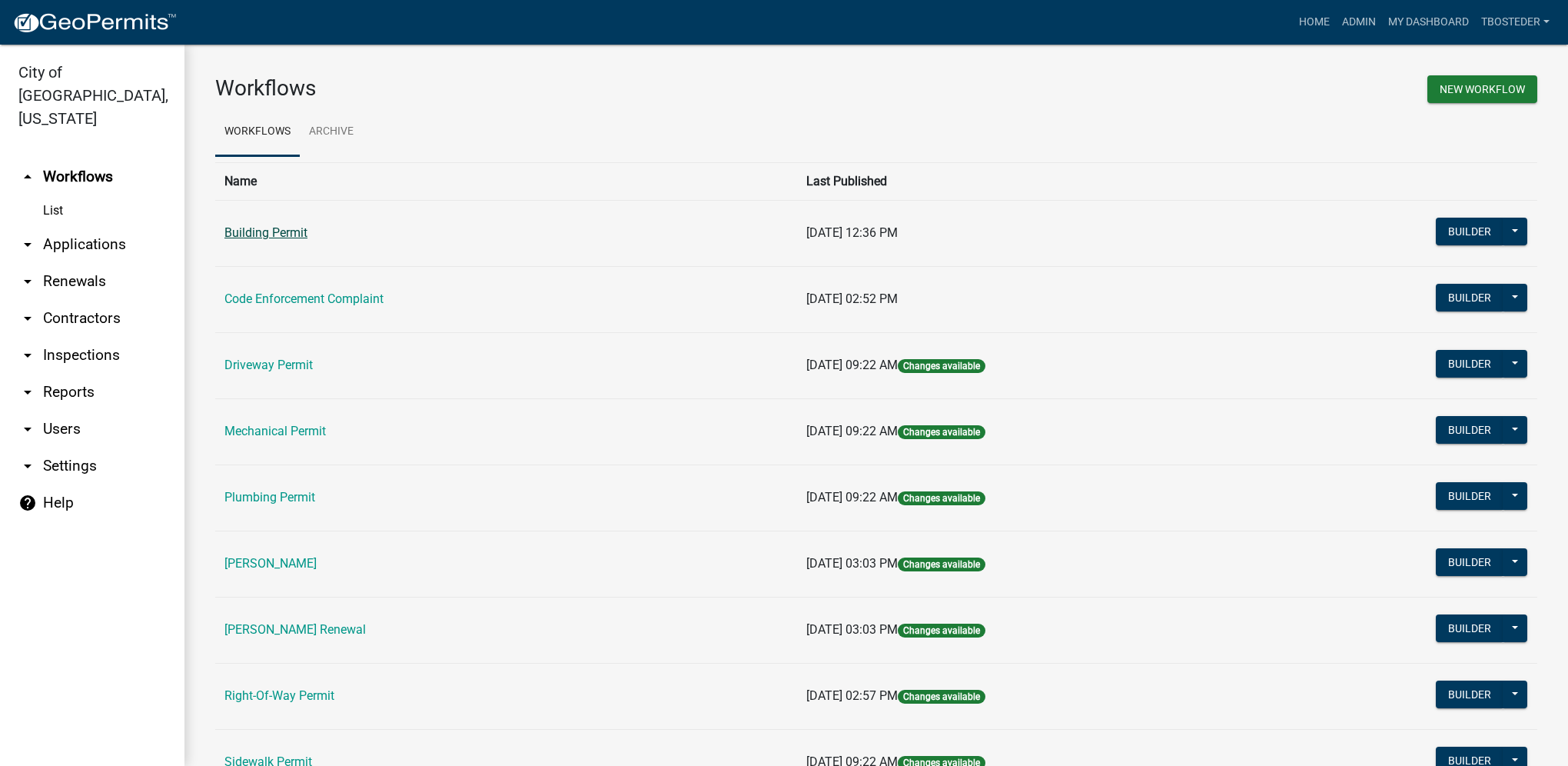
click at [262, 228] on link "Building Permit" at bounding box center [266, 232] width 83 height 15
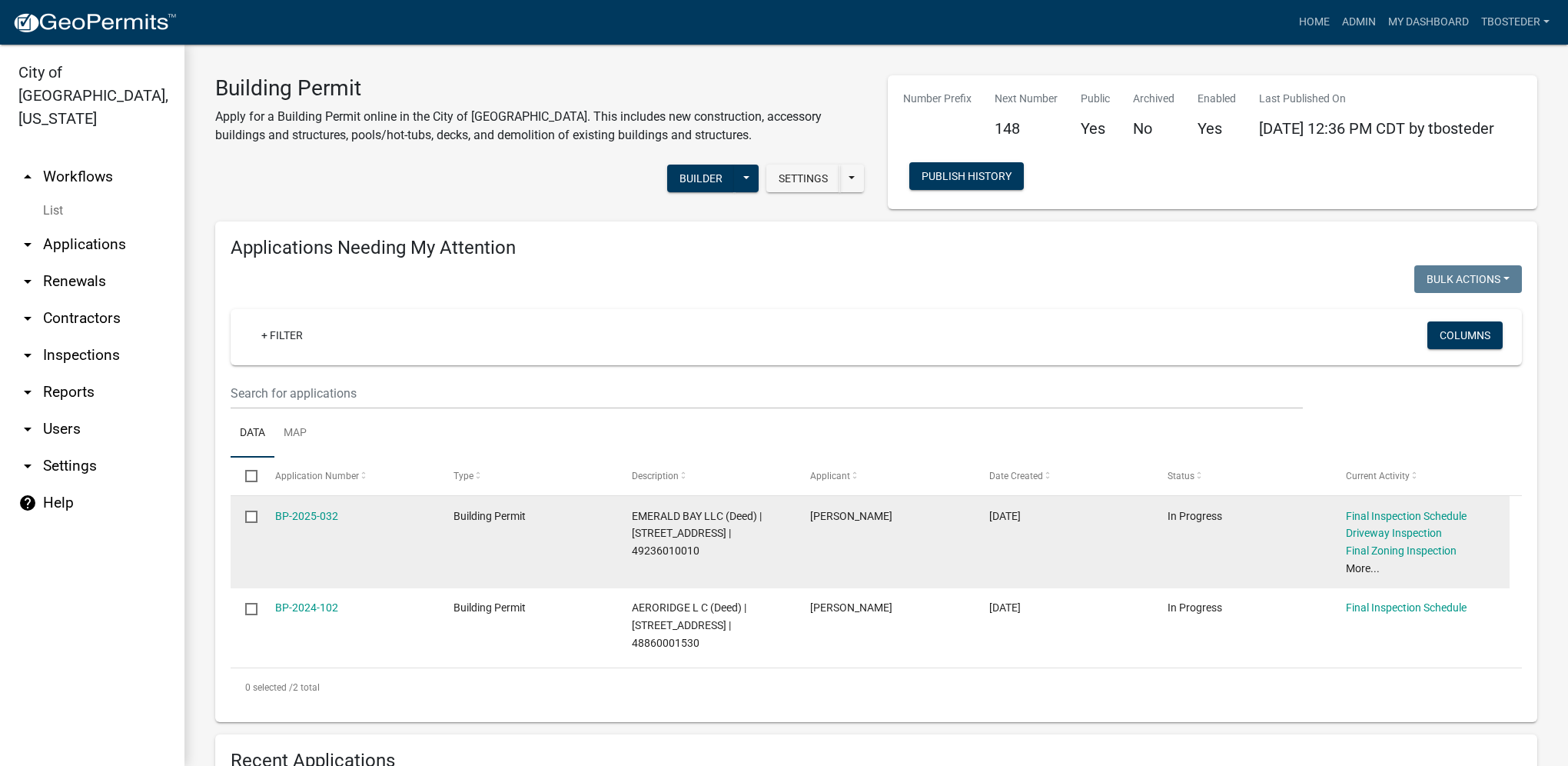
select select "1: 25"
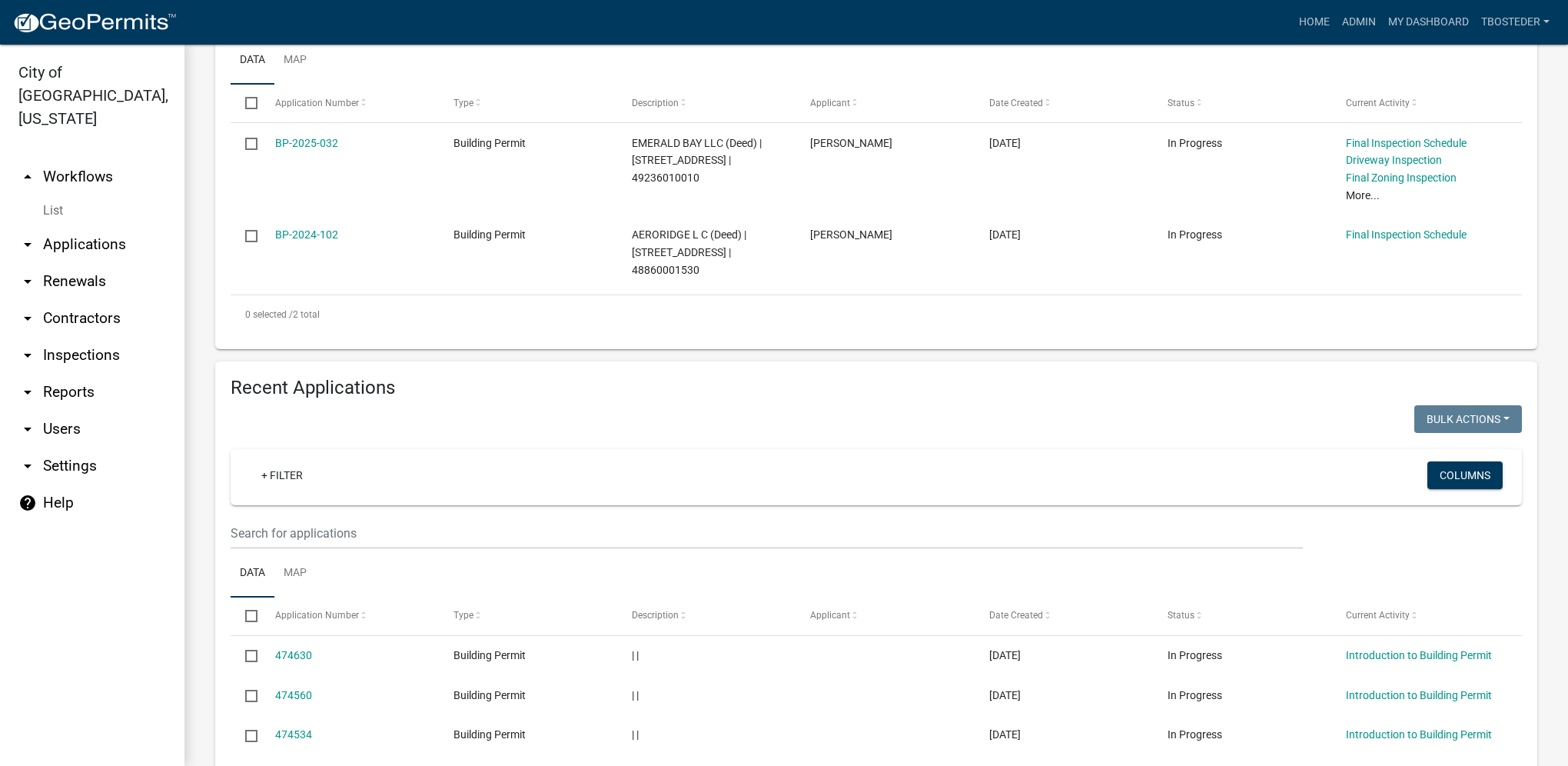
scroll to position [385, 0]
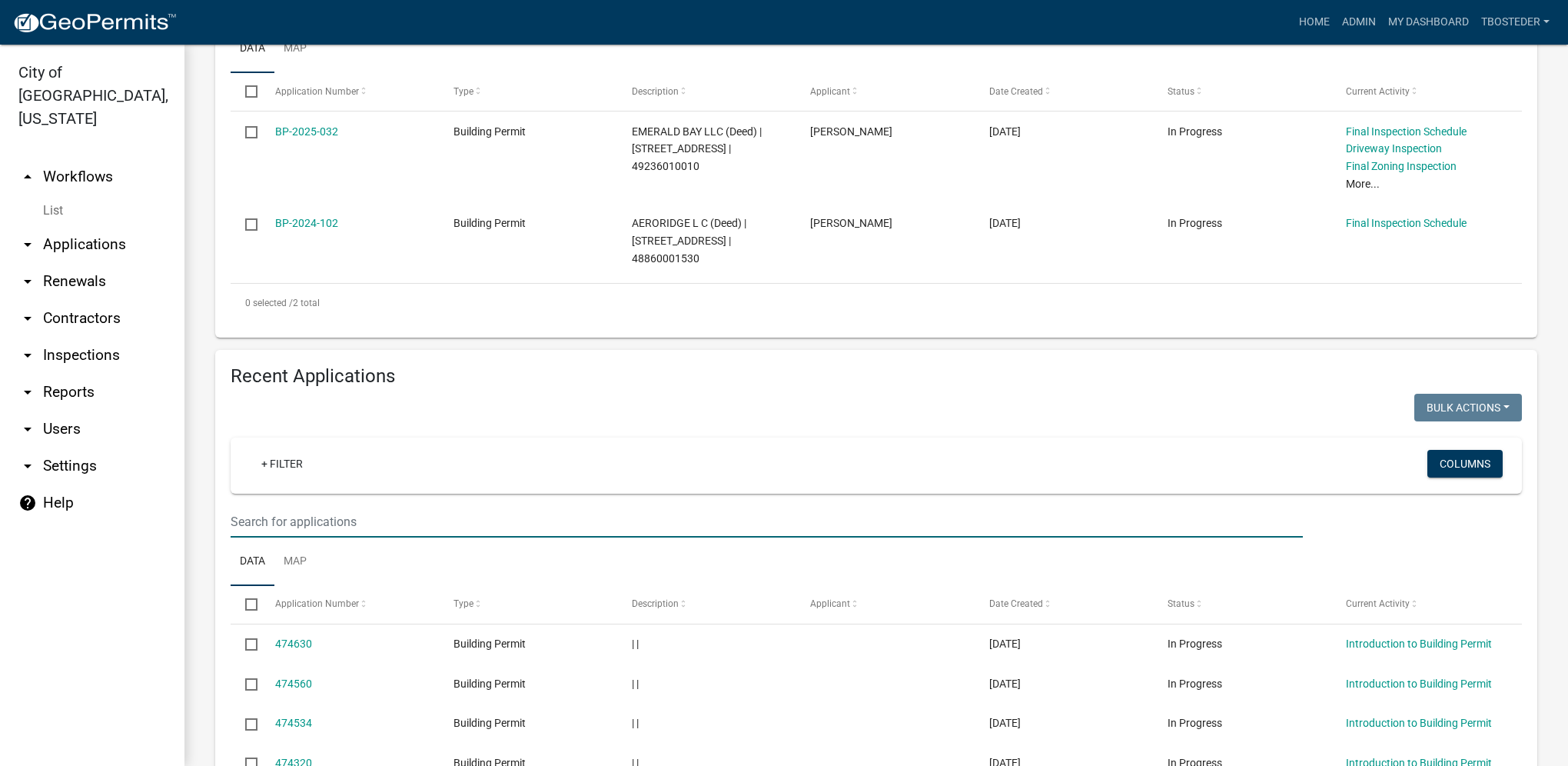
click at [370, 524] on input "text" at bounding box center [767, 522] width 1072 height 32
type input "2025-146"
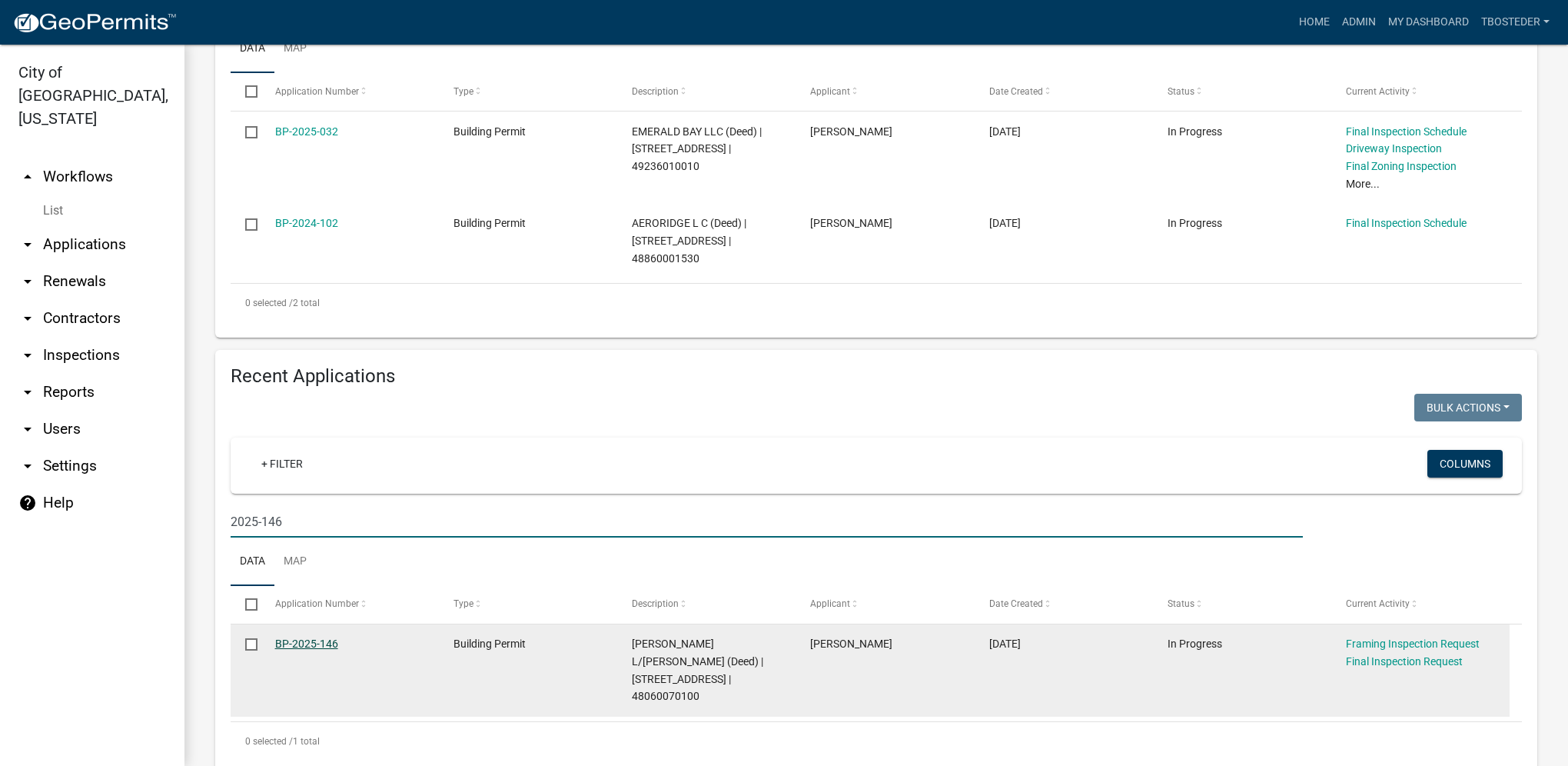
click at [317, 643] on link "BP-2025-146" at bounding box center [307, 644] width 63 height 13
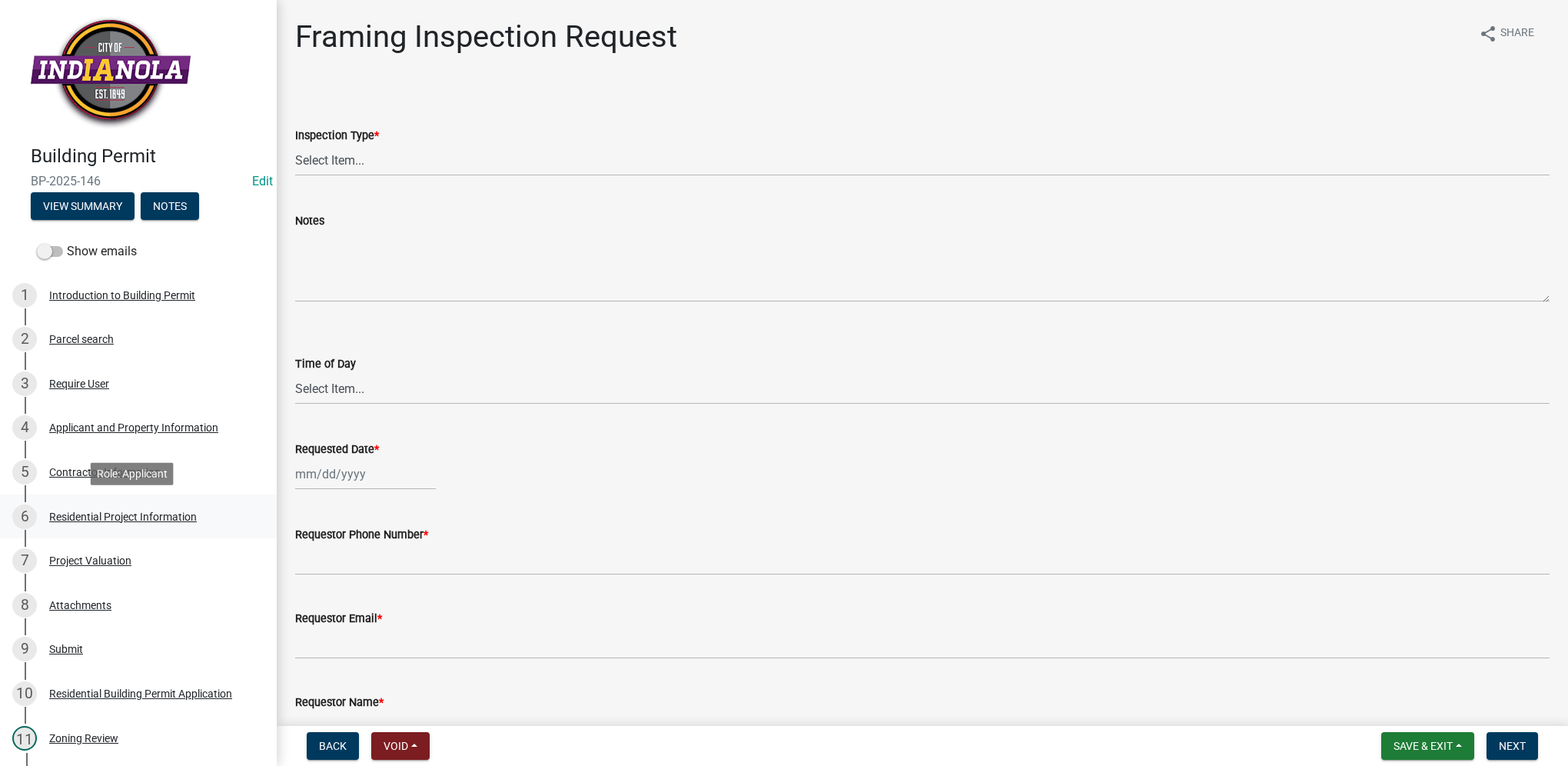
click at [150, 511] on div "Residential Project Information" at bounding box center [122, 517] width 147 height 11
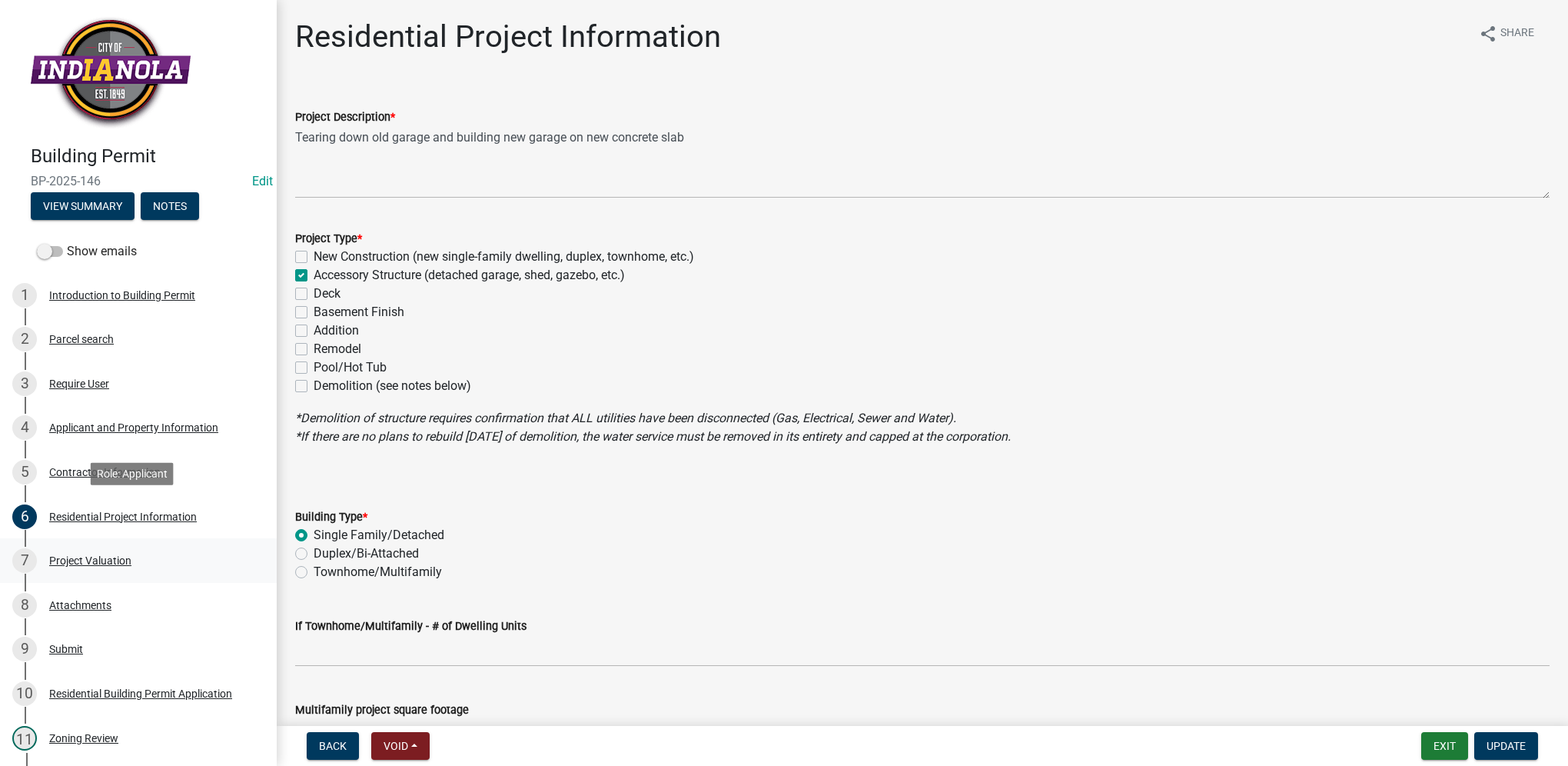
click at [147, 541] on link "7 Project Valuation" at bounding box center [138, 560] width 277 height 45
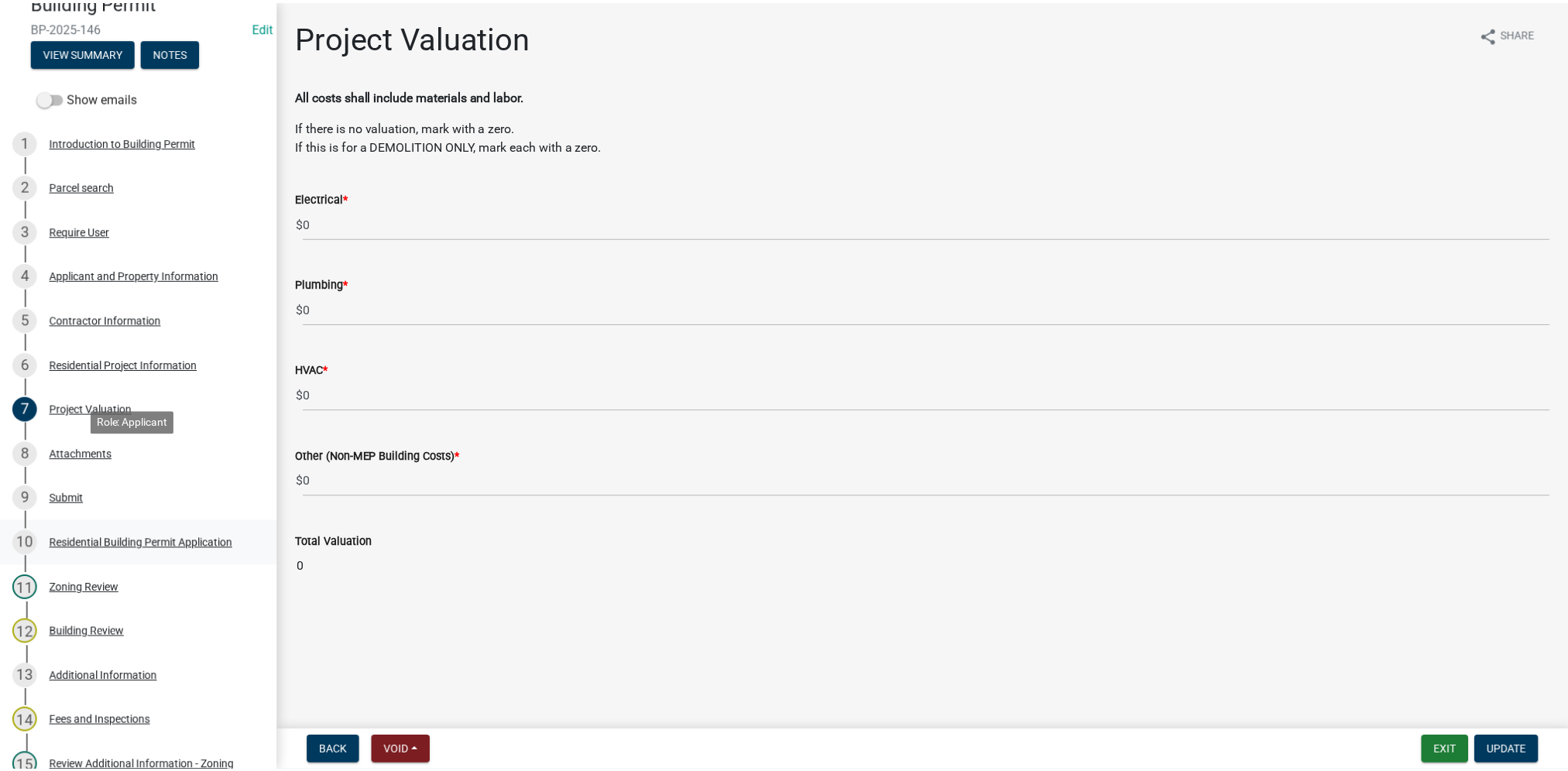
scroll to position [232, 0]
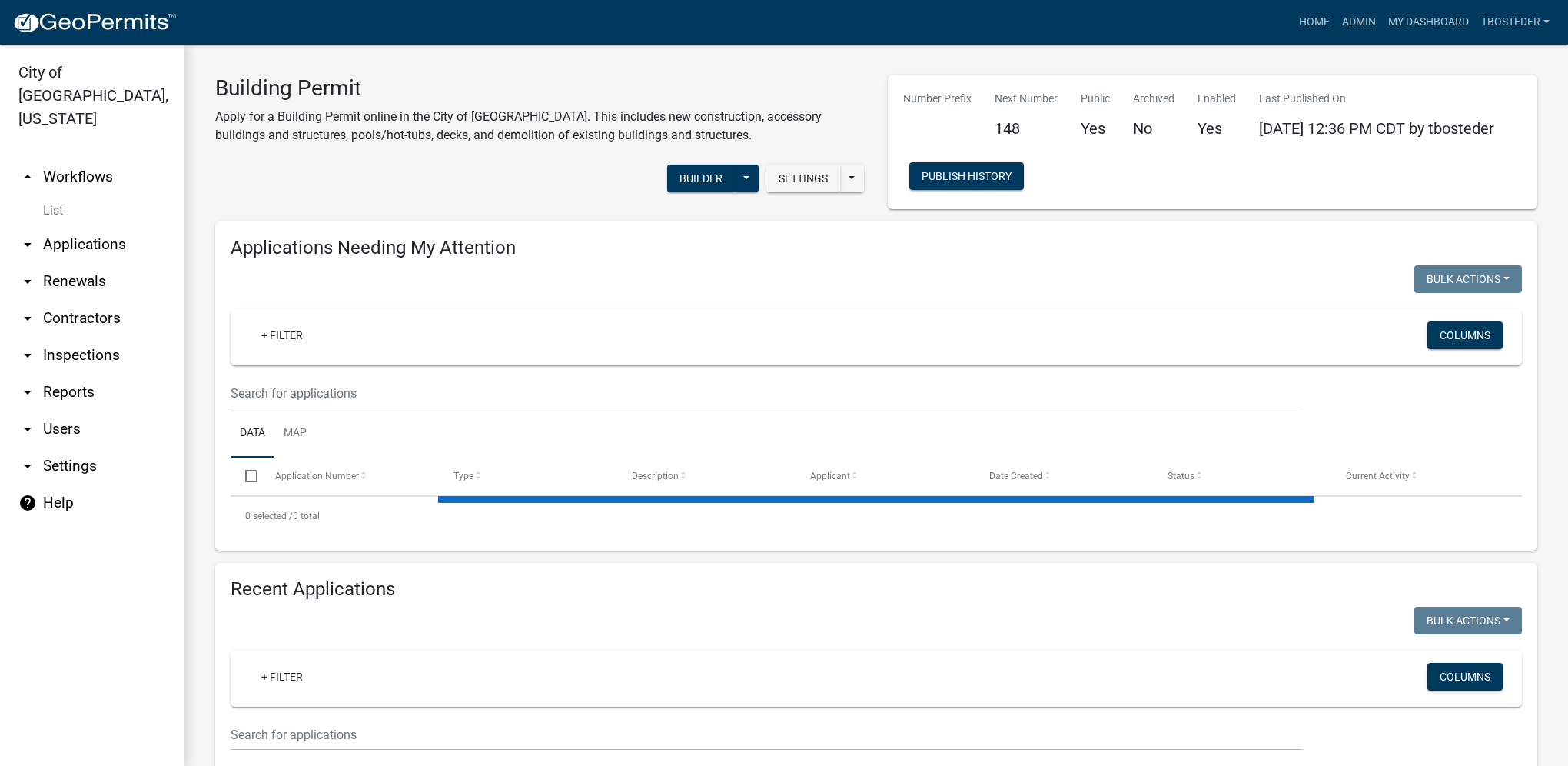
select select "1: 25"
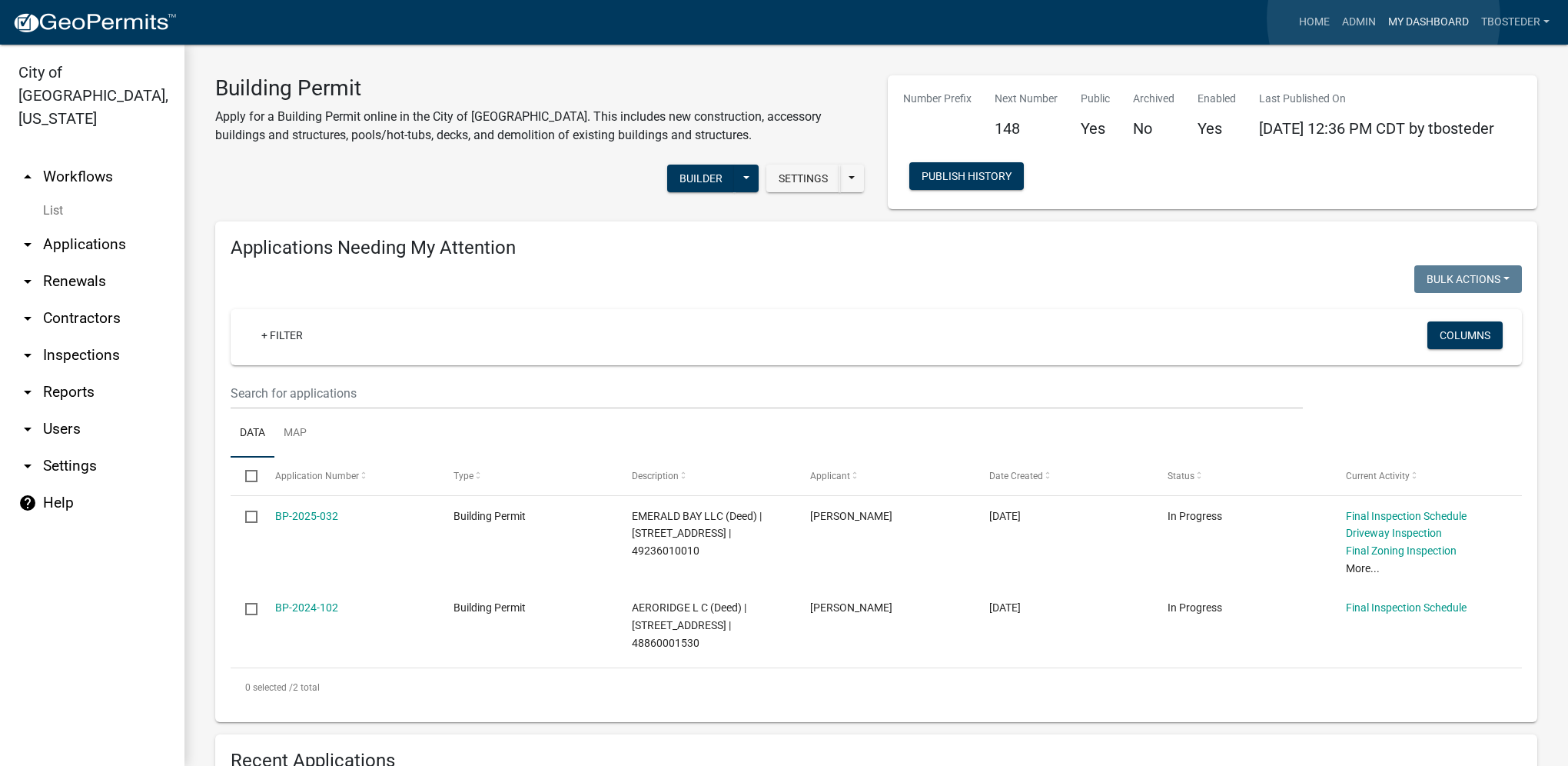
click at [1384, 18] on link "My Dashboard" at bounding box center [1429, 22] width 93 height 29
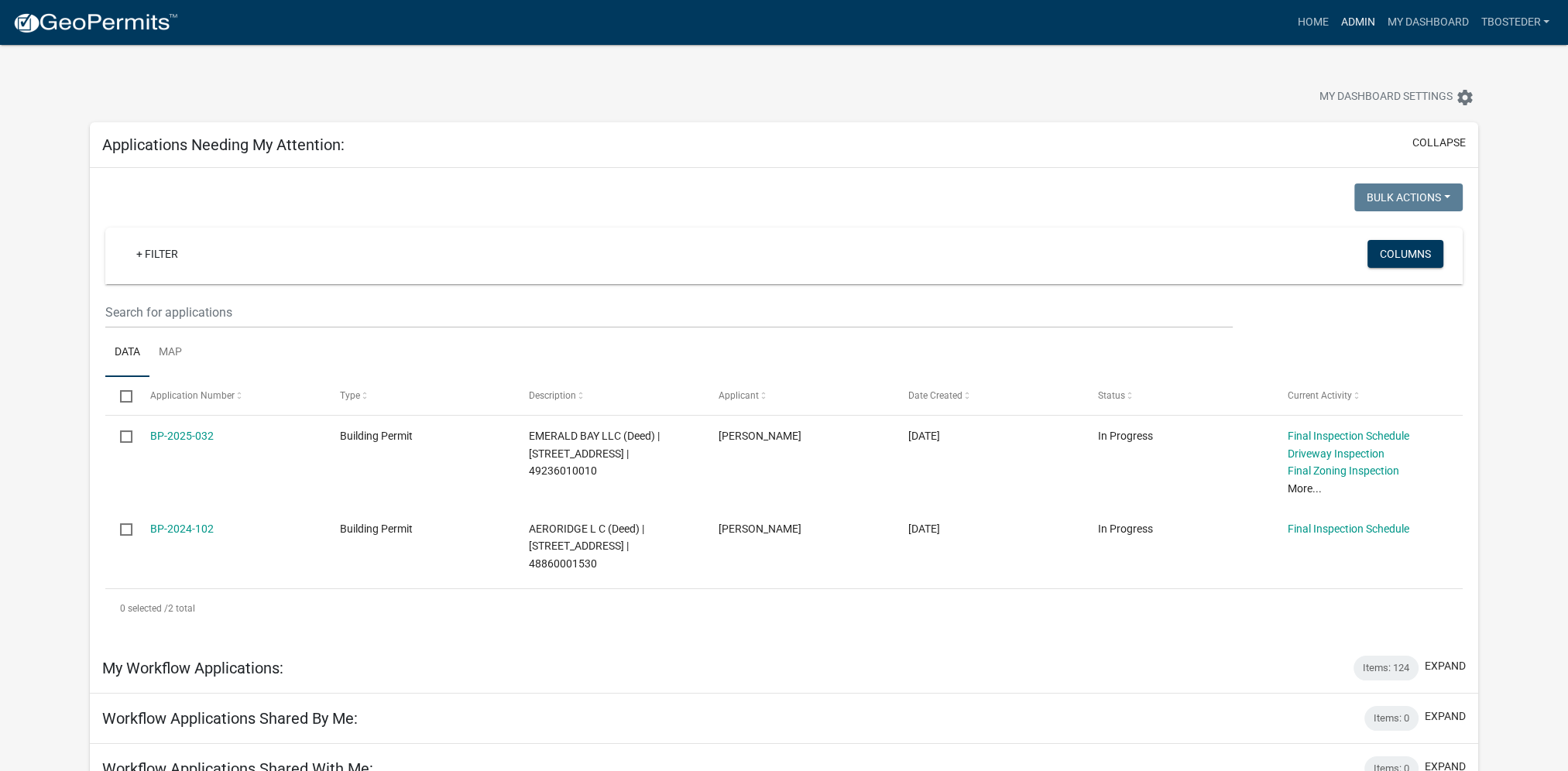
click at [1338, 27] on link "Admin" at bounding box center [1357, 22] width 47 height 29
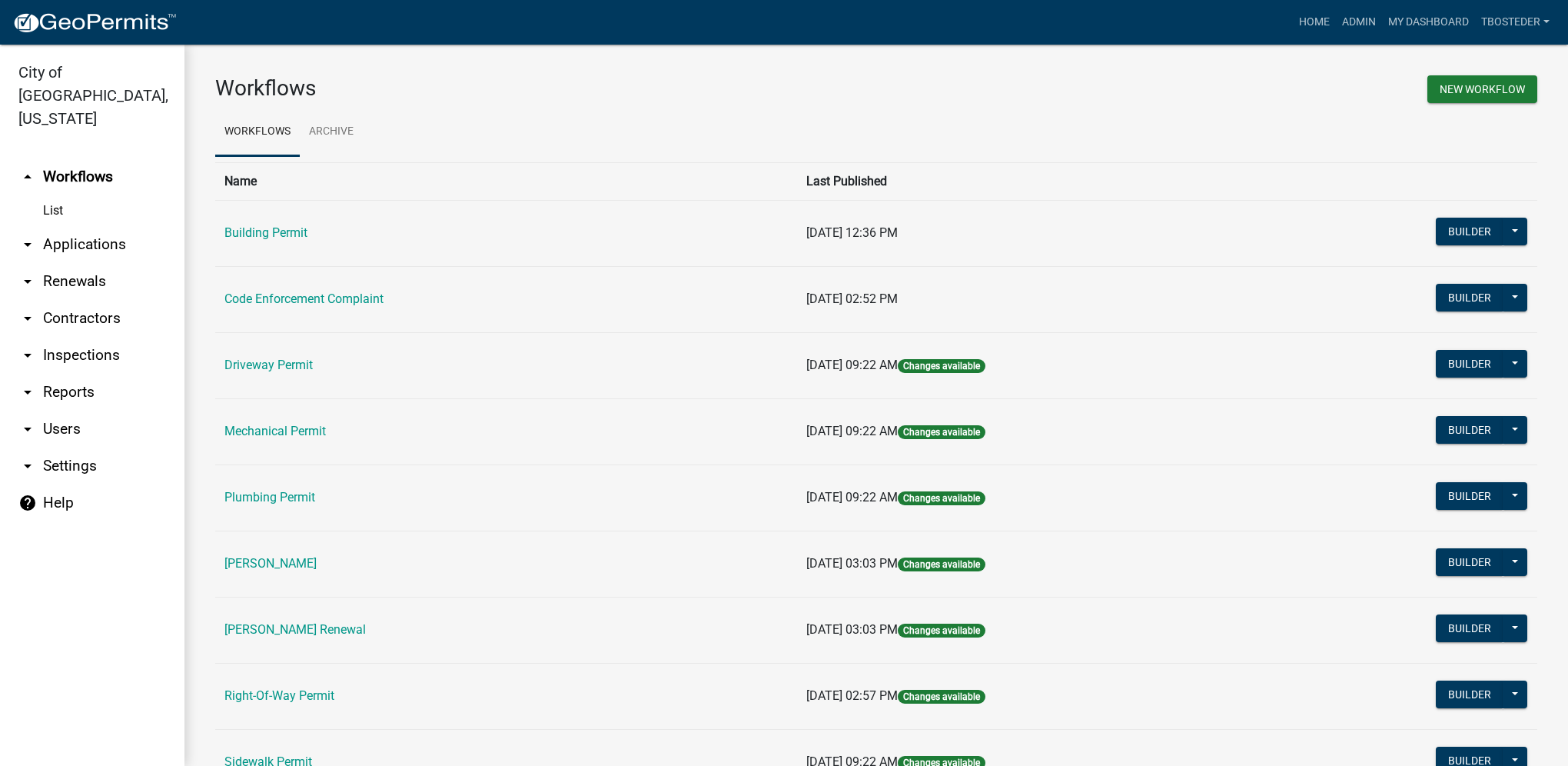
click at [260, 355] on td "Driveway Permit" at bounding box center [506, 365] width 582 height 66
click at [259, 360] on link "Driveway Permit" at bounding box center [269, 365] width 88 height 15
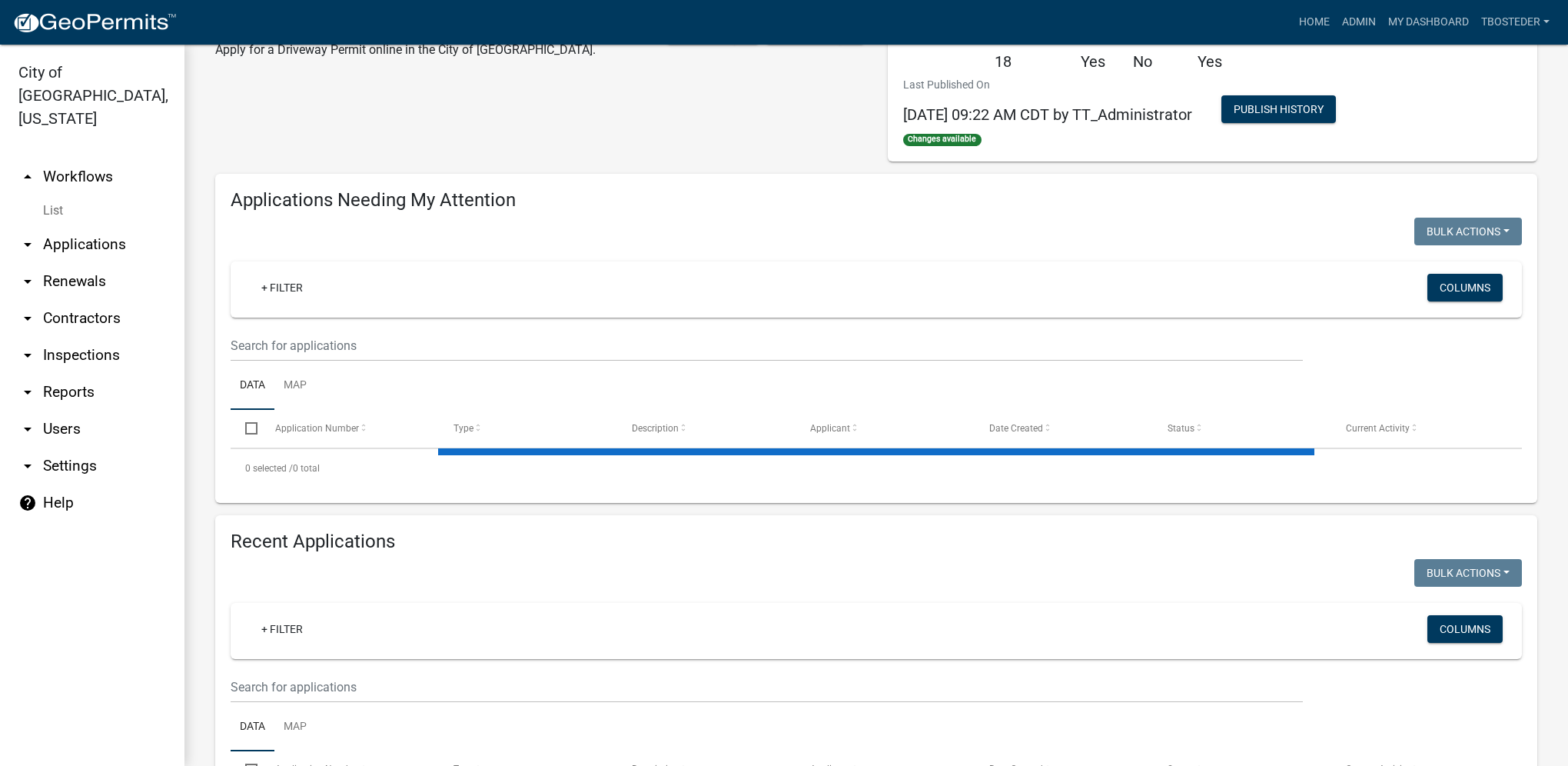
scroll to position [175, 0]
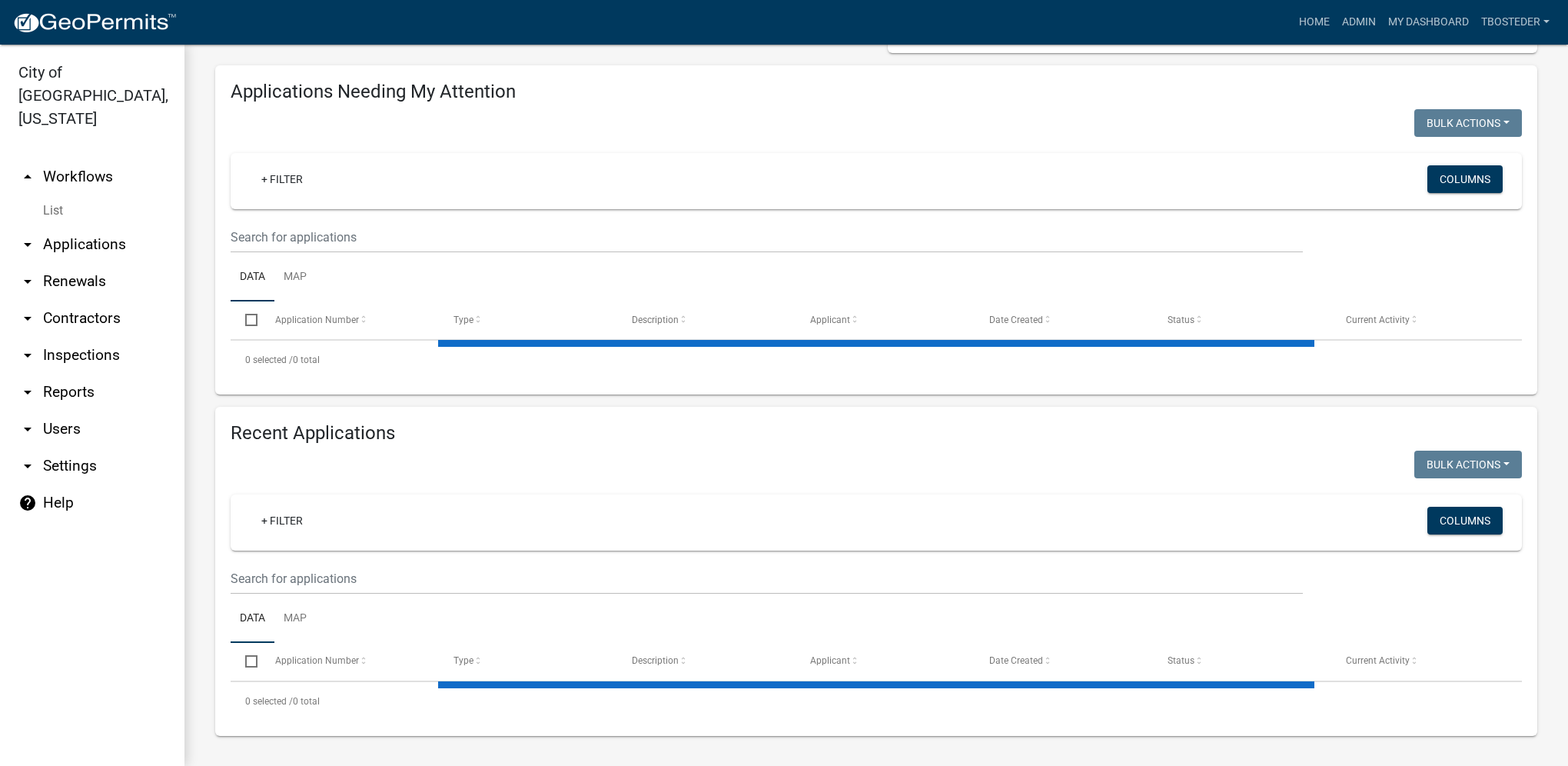
select select "1: 25"
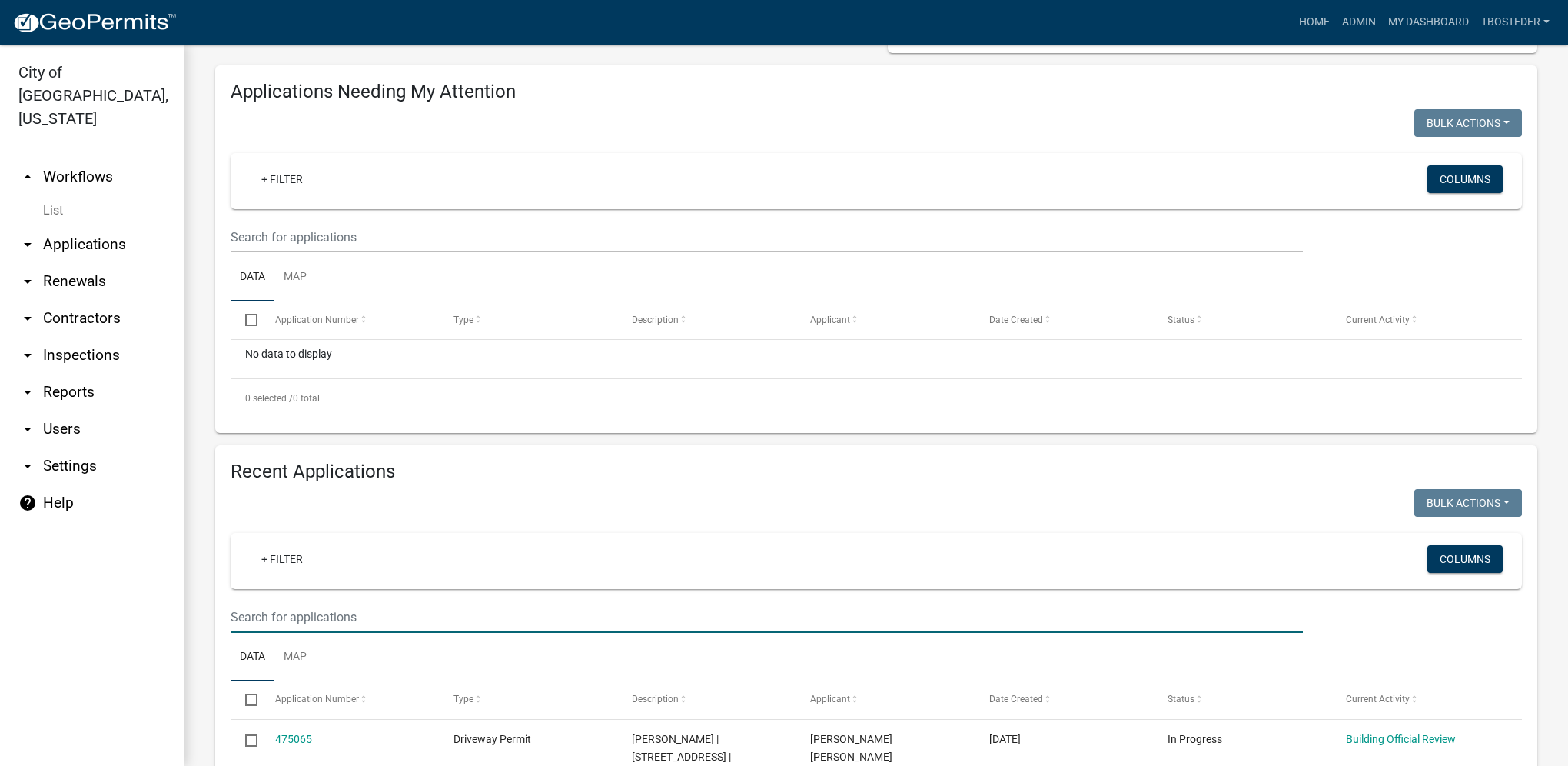
click at [345, 604] on input "text" at bounding box center [767, 617] width 1072 height 32
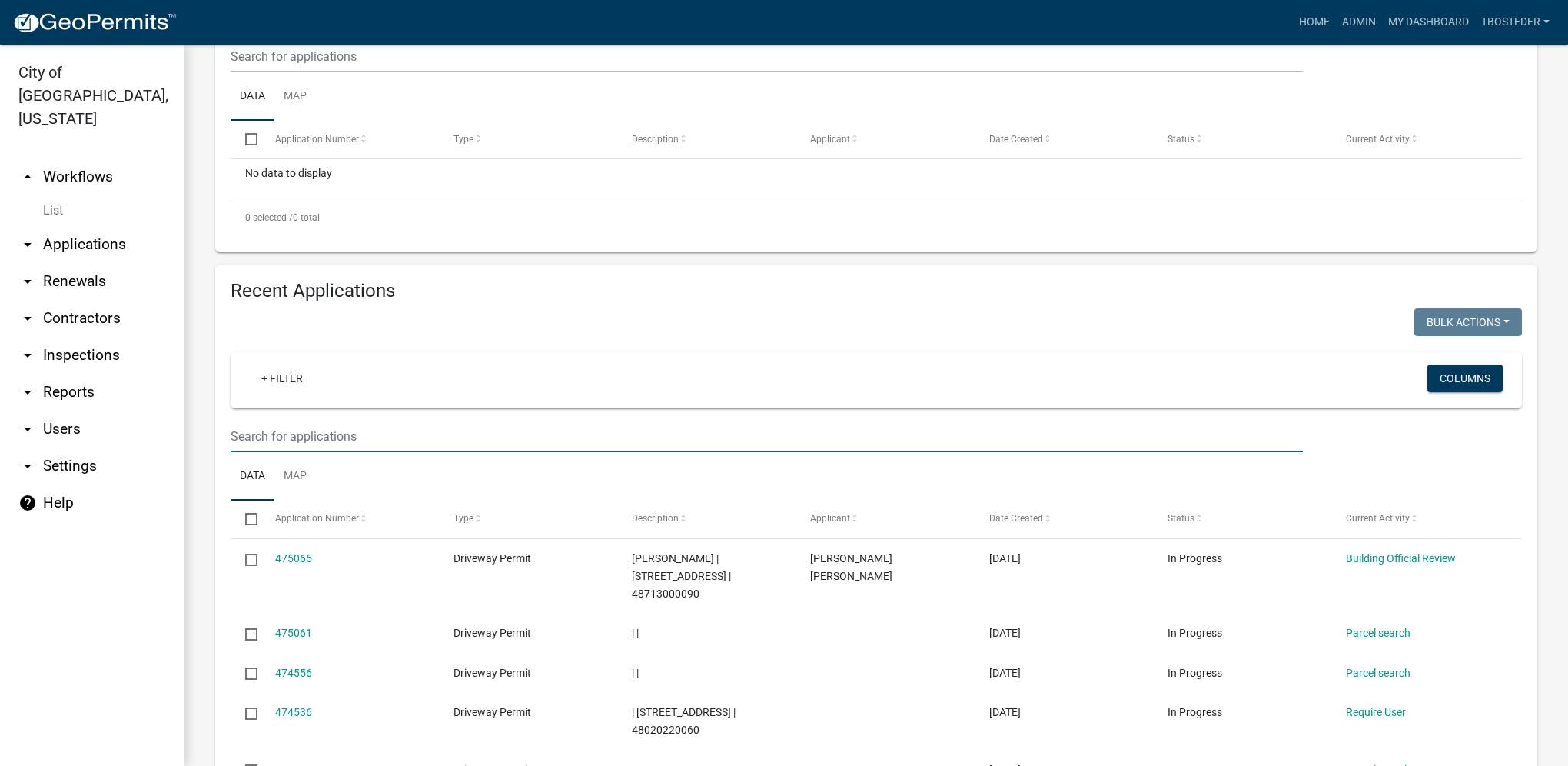
scroll to position [637, 0]
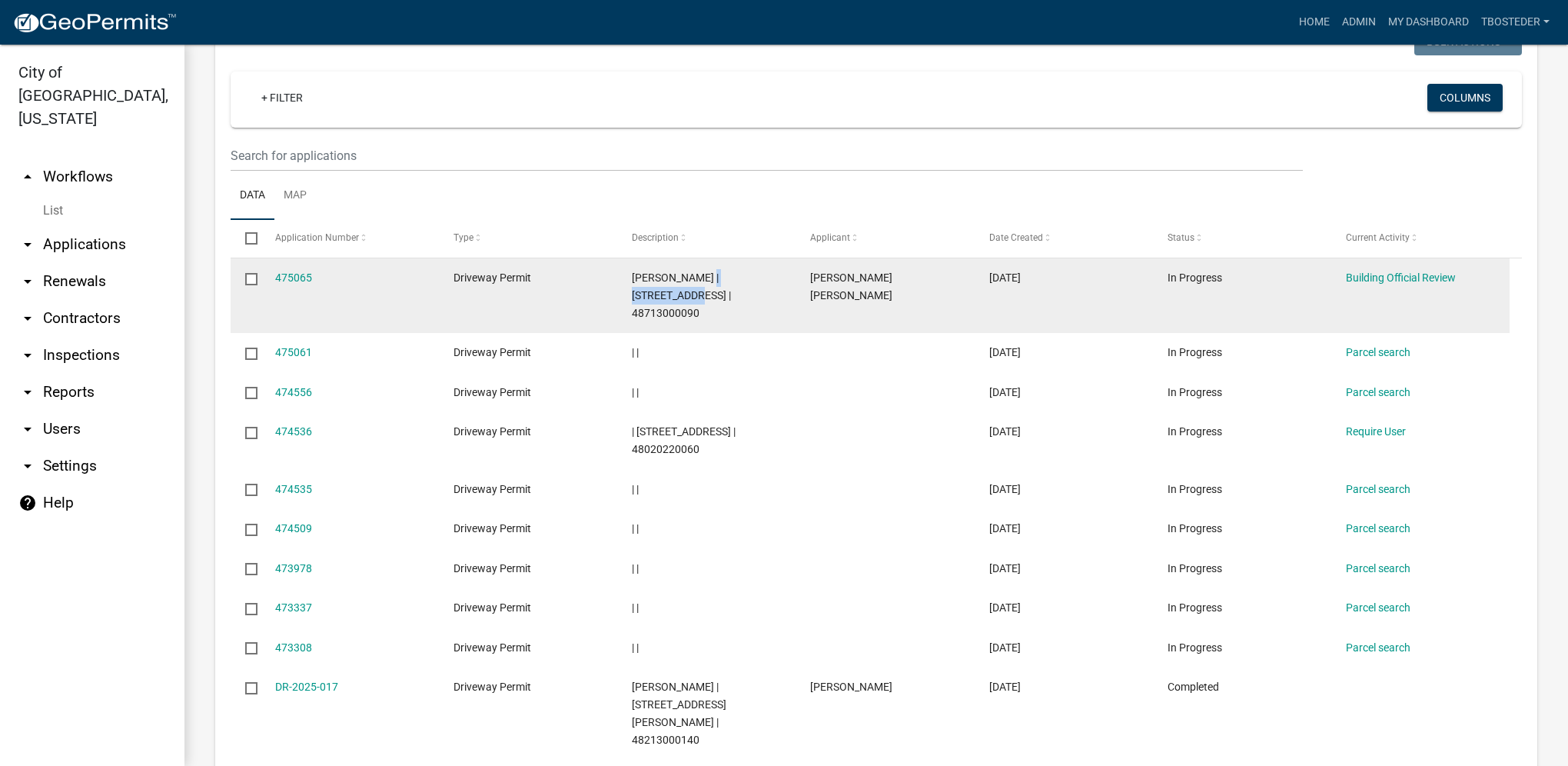
drag, startPoint x: 695, startPoint y: 277, endPoint x: 774, endPoint y: 277, distance: 79.0
click at [731, 277] on span "[PERSON_NAME] | [STREET_ADDRESS] | 48713000090" at bounding box center [682, 295] width 99 height 47
copy span "[STREET_ADDRESS]"
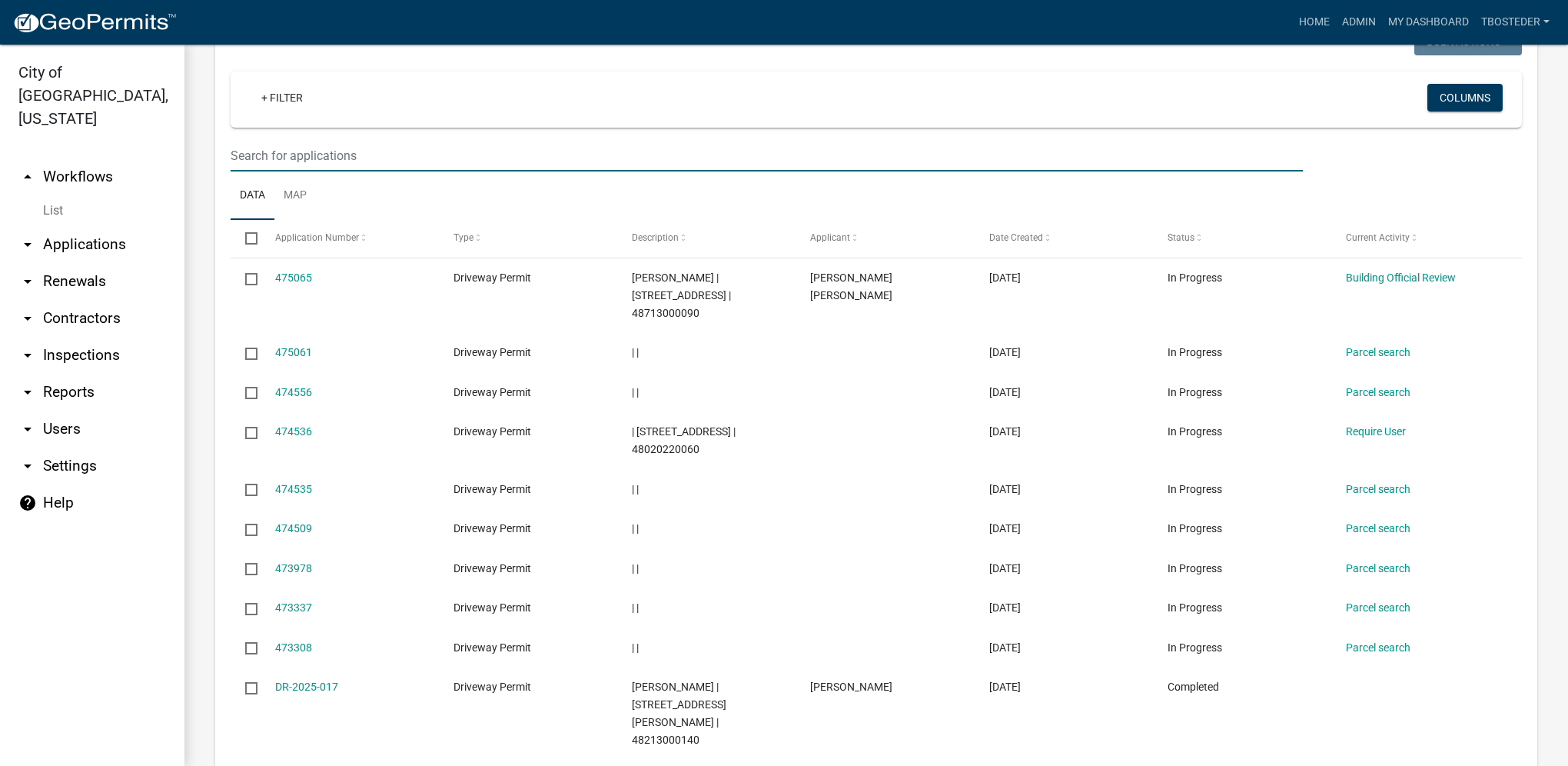
paste input "[STREET_ADDRESS]"
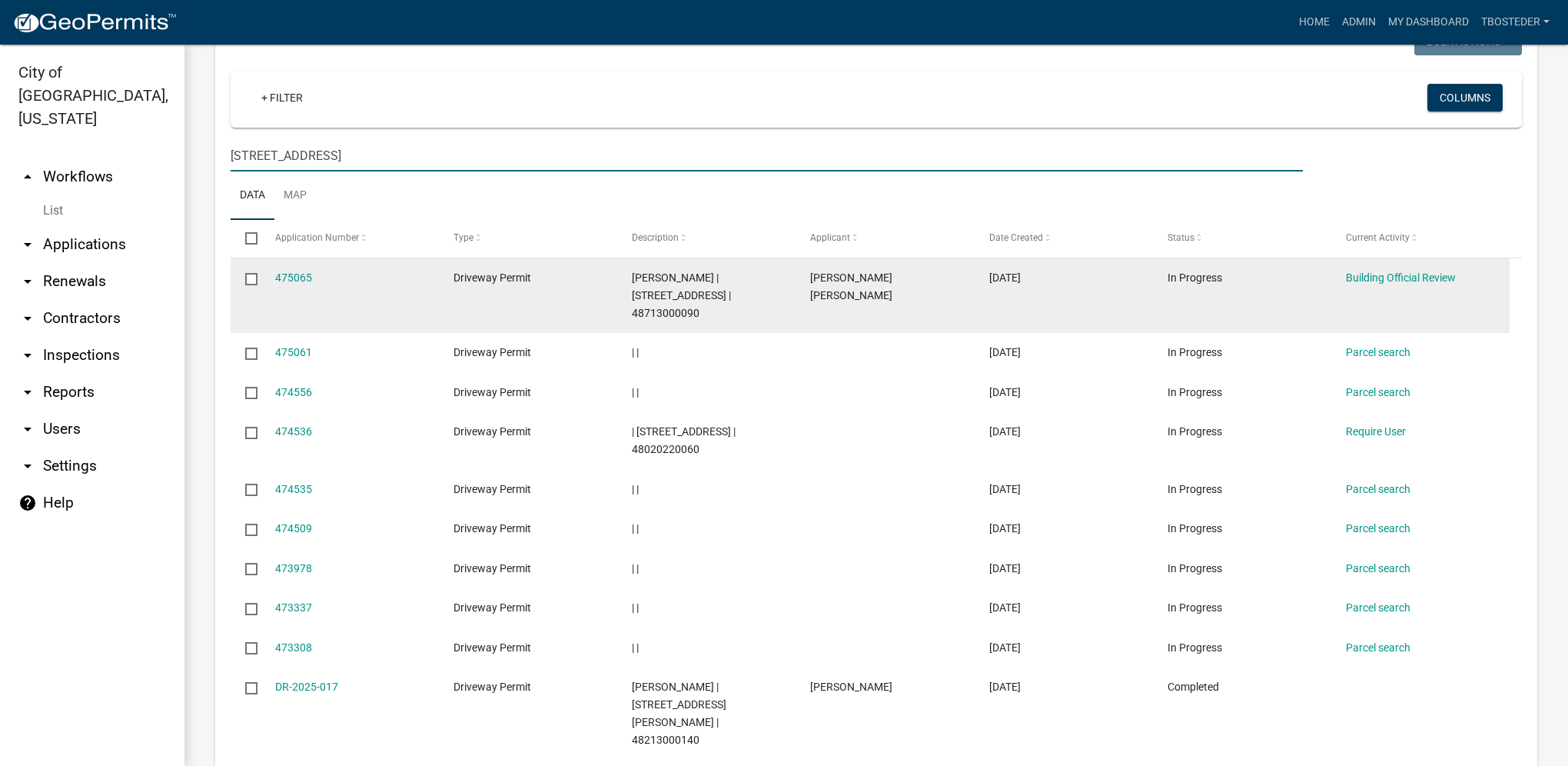
type input "[STREET_ADDRESS]"
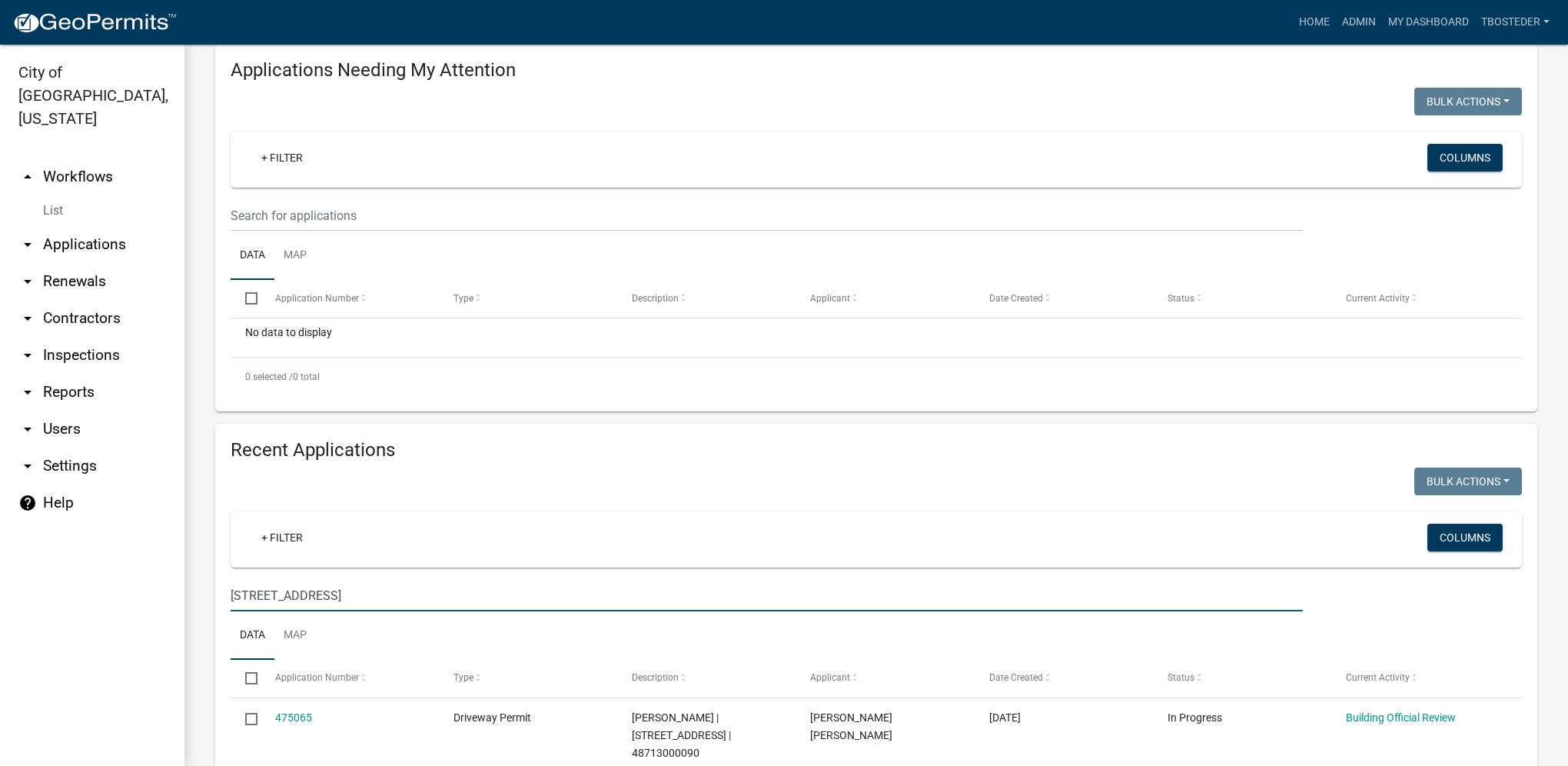
scroll to position [0, 0]
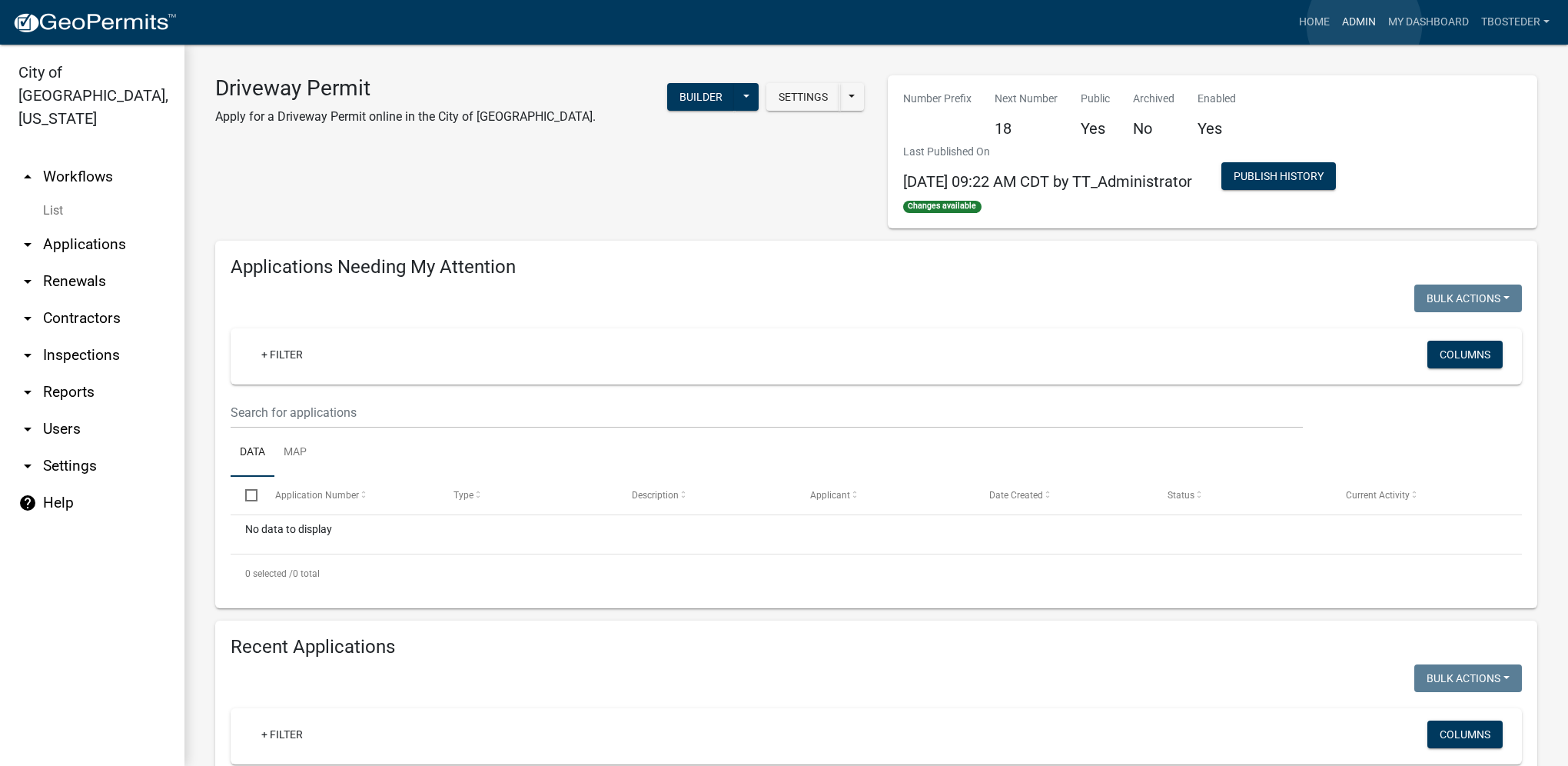
click at [1365, 24] on link "Admin" at bounding box center [1359, 22] width 46 height 29
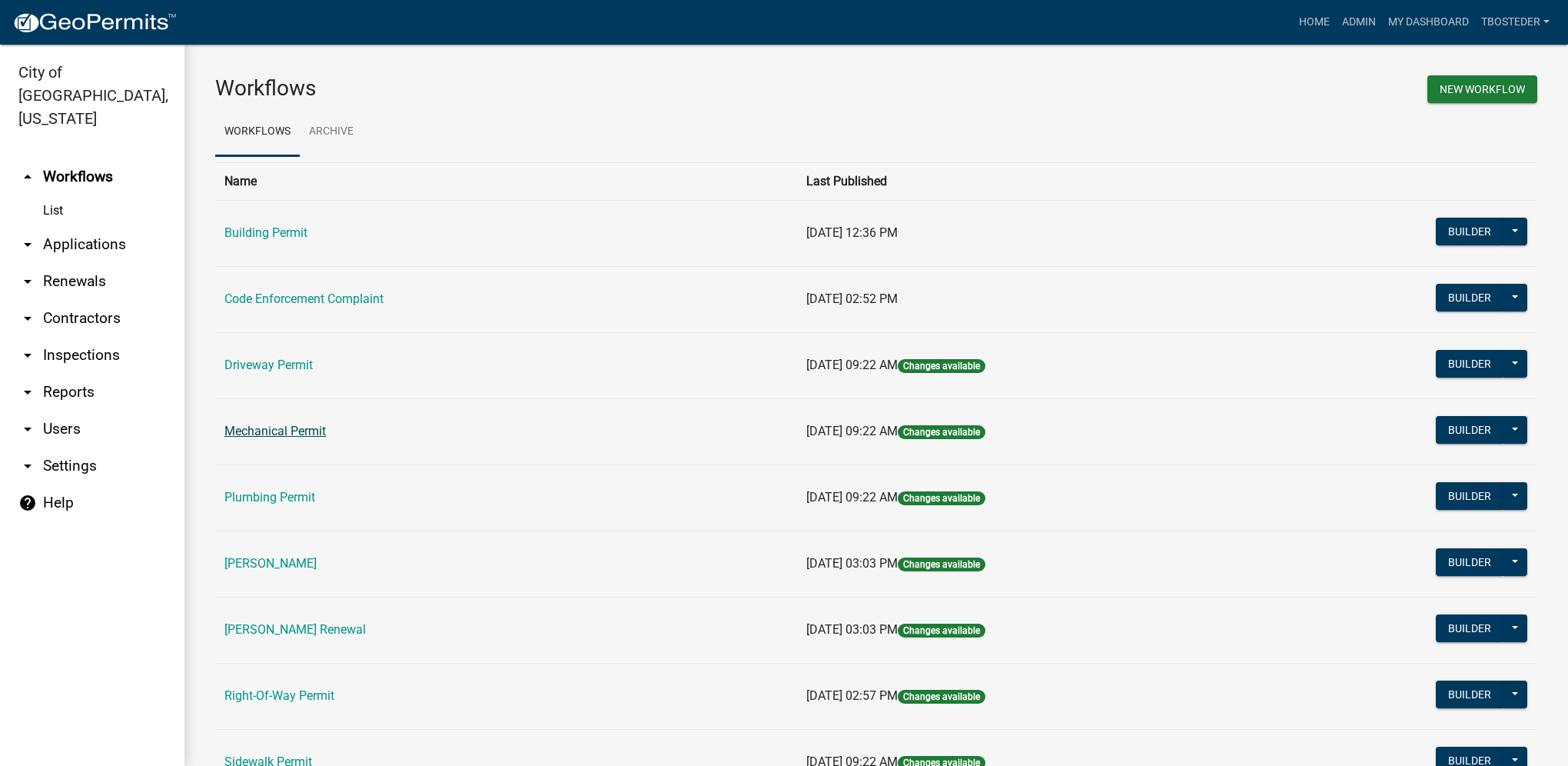
click at [317, 433] on link "Mechanical Permit" at bounding box center [275, 431] width 102 height 15
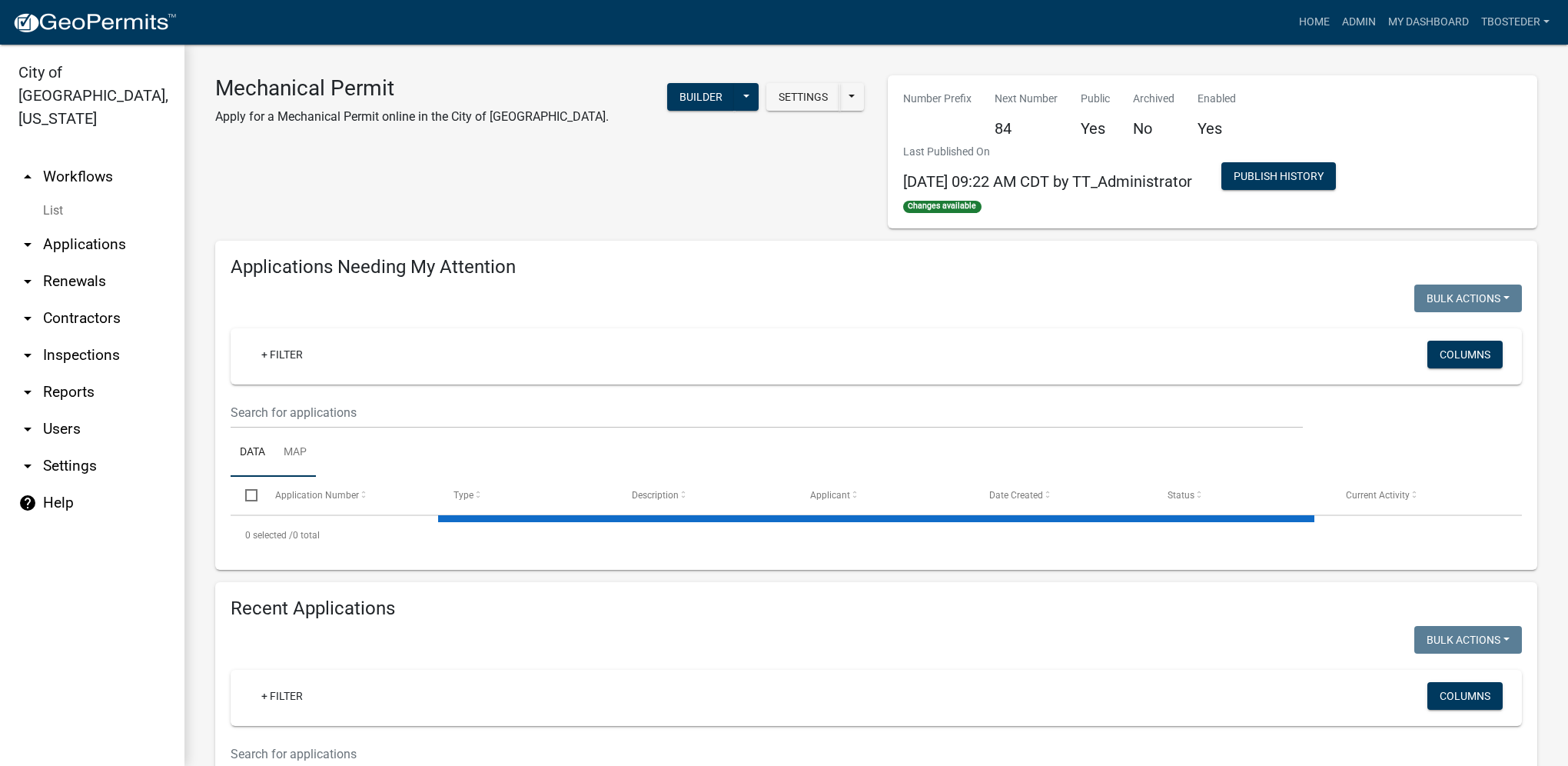
select select "1: 25"
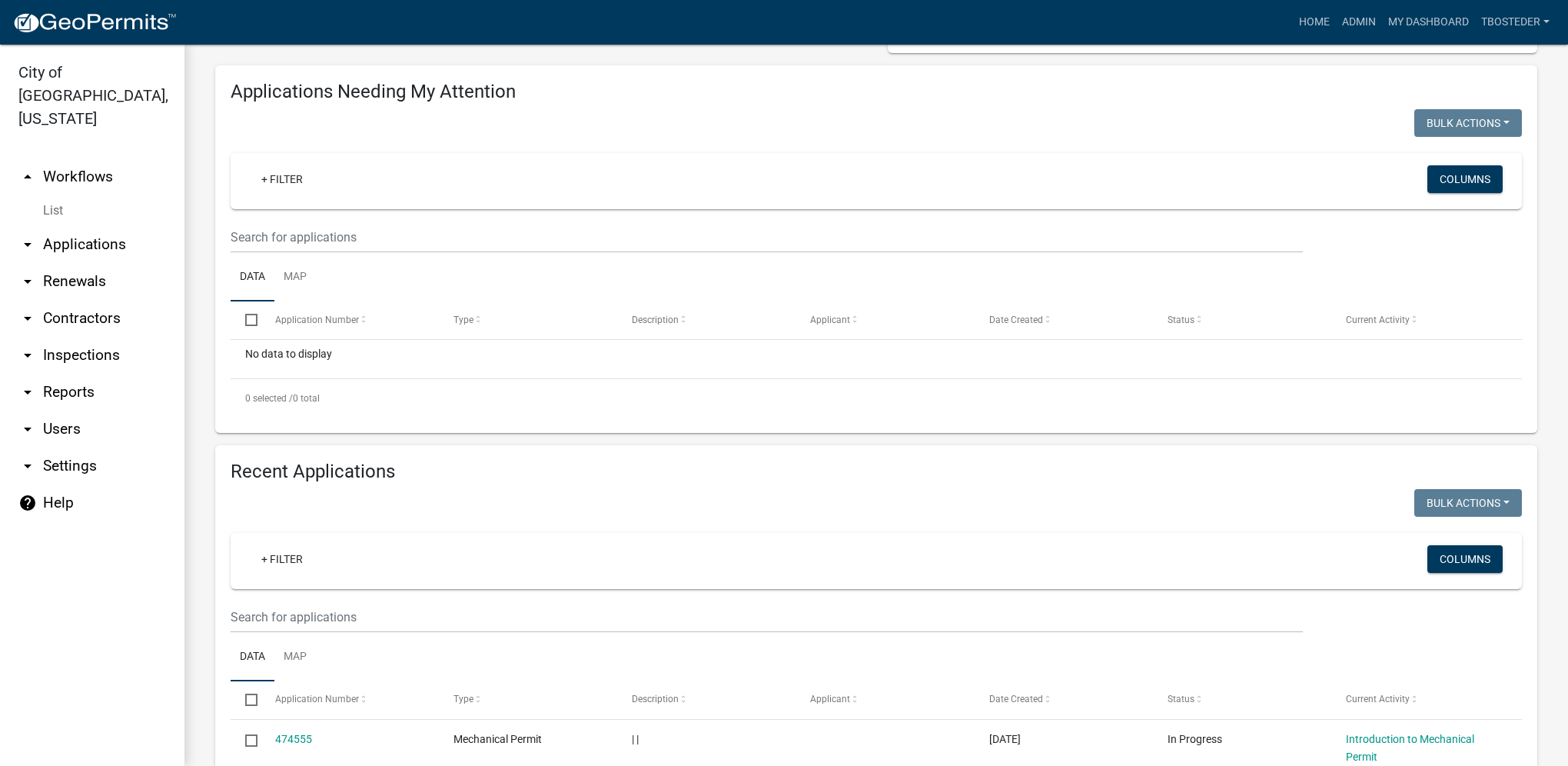
scroll to position [231, 0]
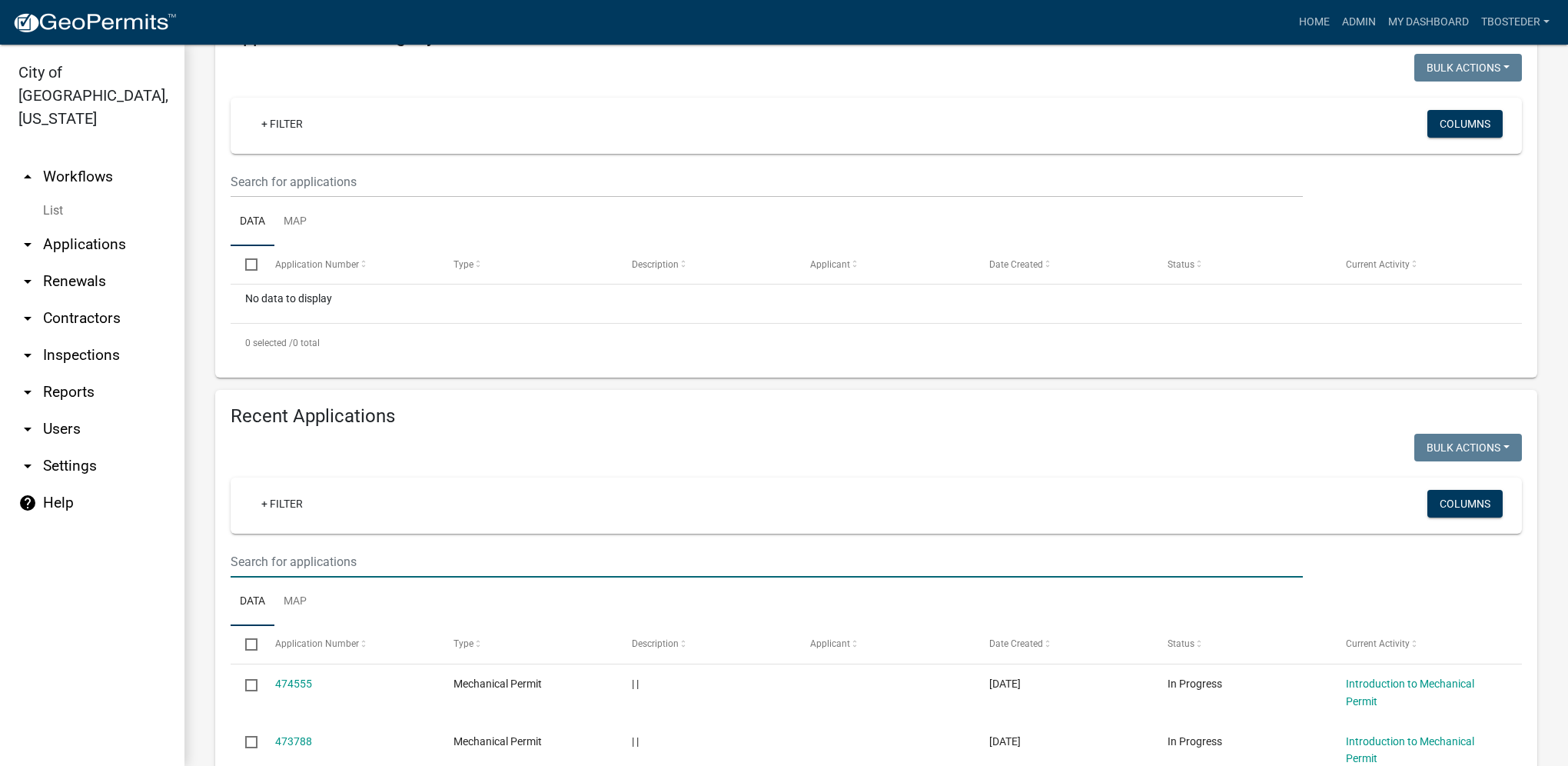
click at [317, 556] on input "text" at bounding box center [767, 562] width 1072 height 32
type input "2012 w euclid"
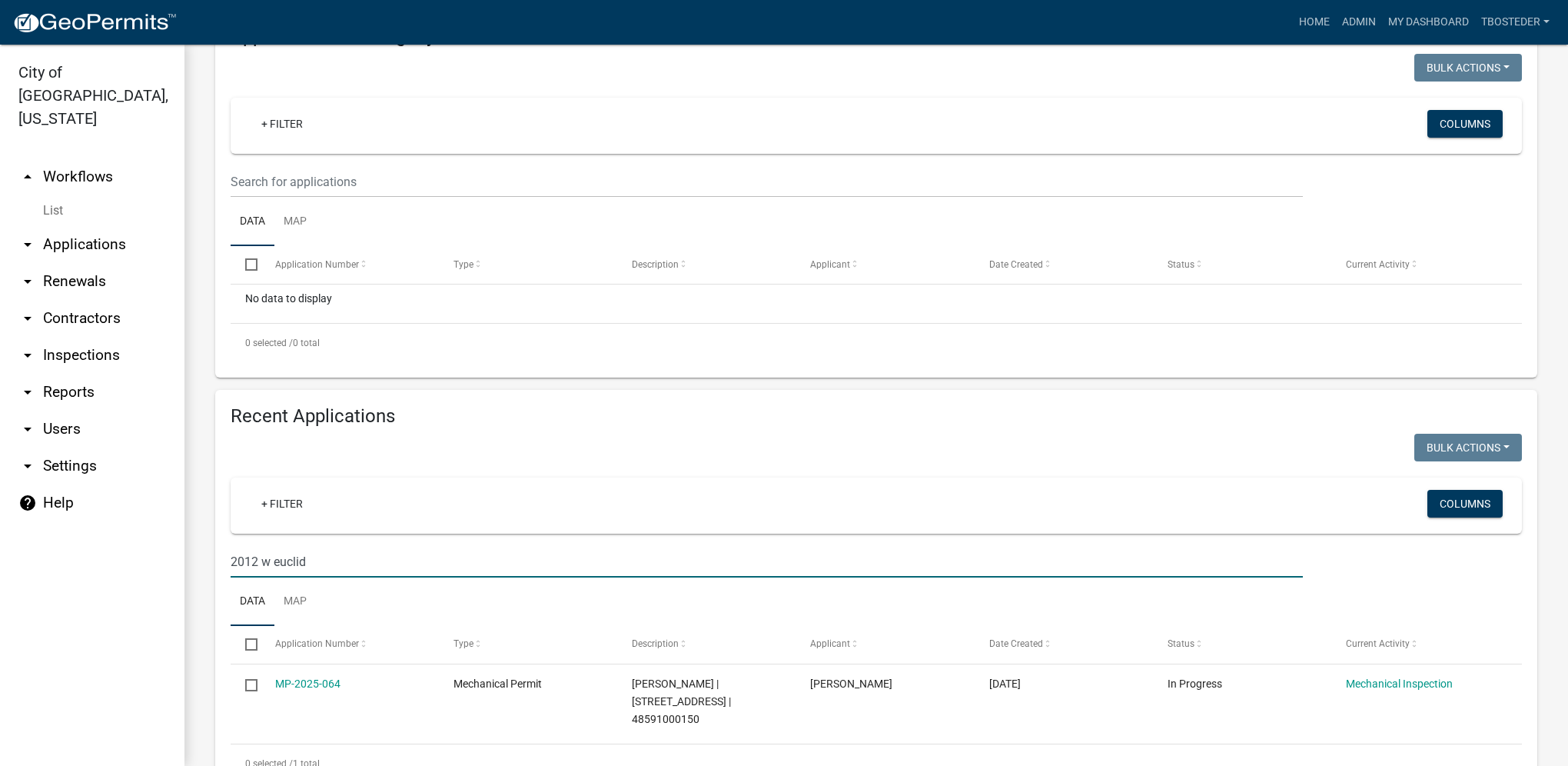
scroll to position [276, 0]
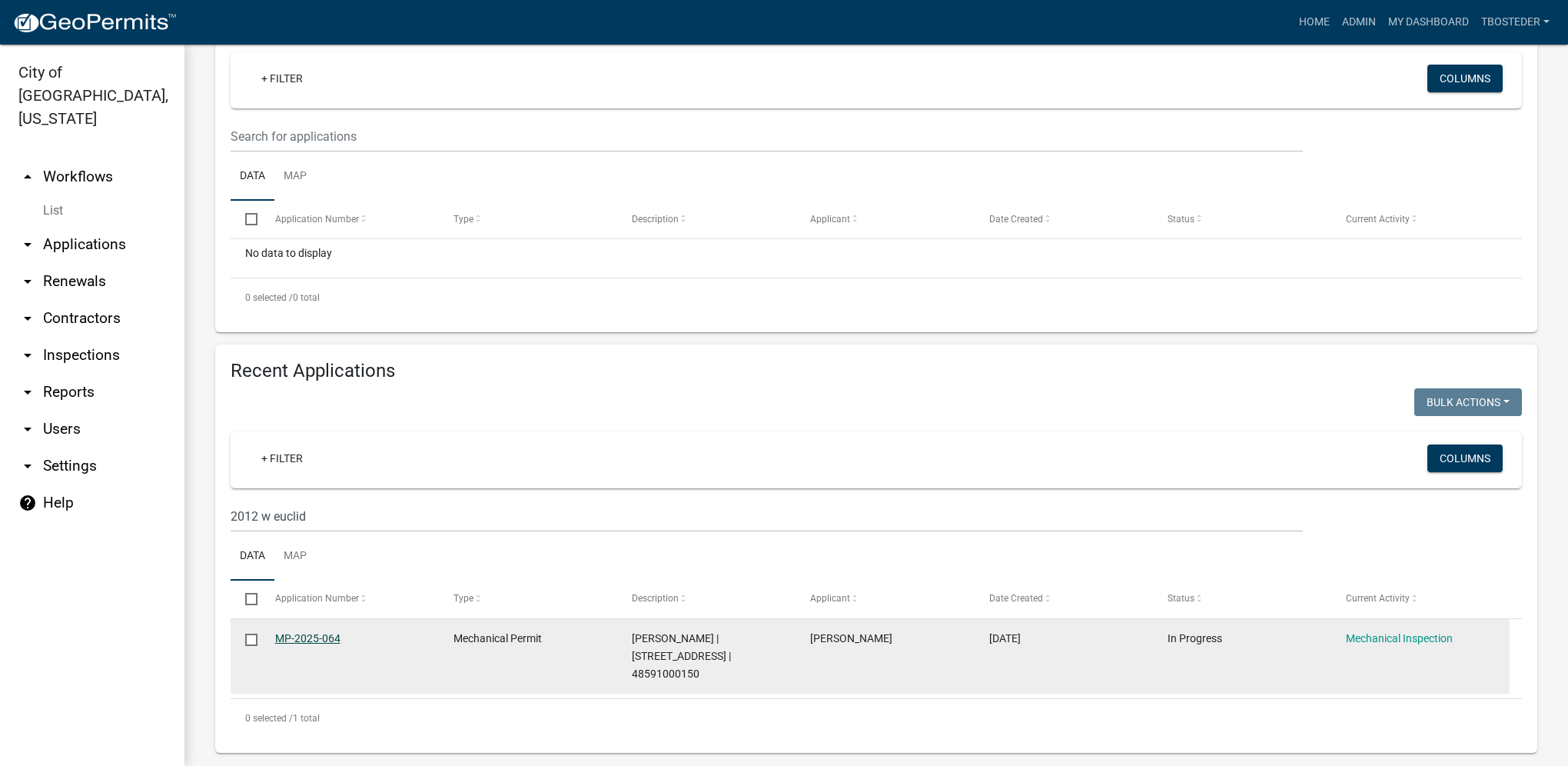
click at [303, 643] on link "MP-2025-064" at bounding box center [307, 638] width 65 height 13
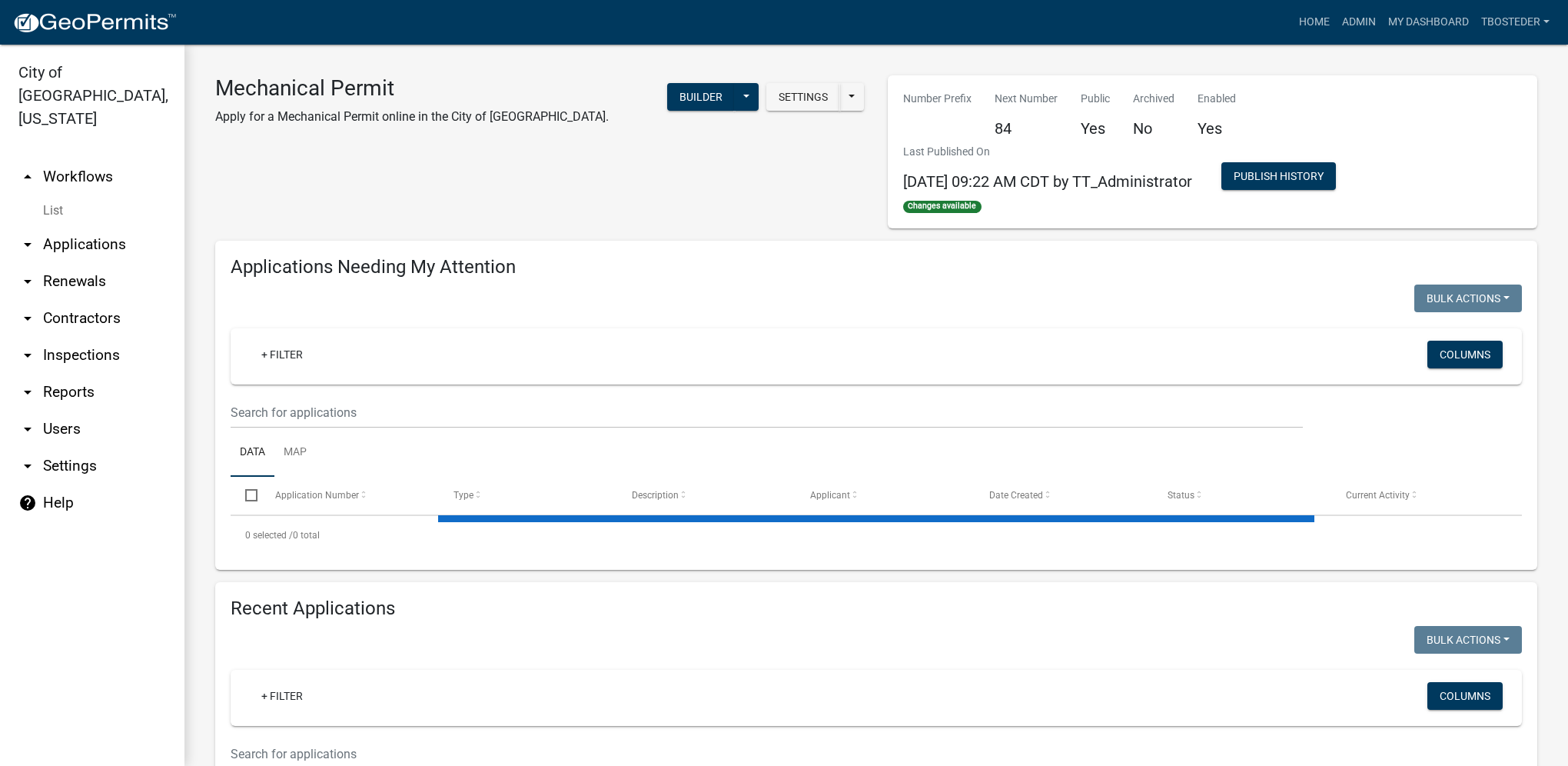
select select "1: 25"
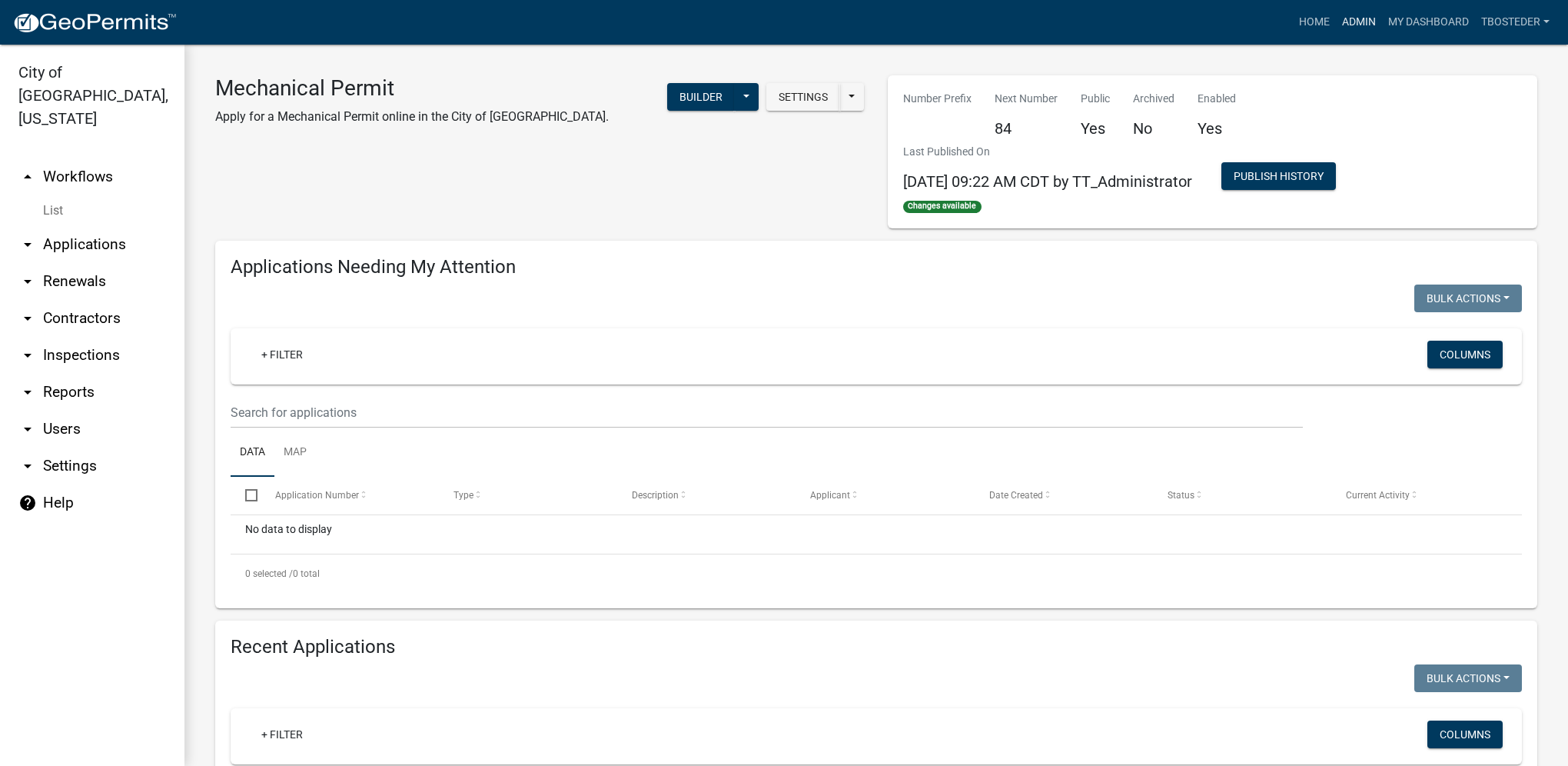
click at [1369, 26] on link "Admin" at bounding box center [1359, 22] width 46 height 29
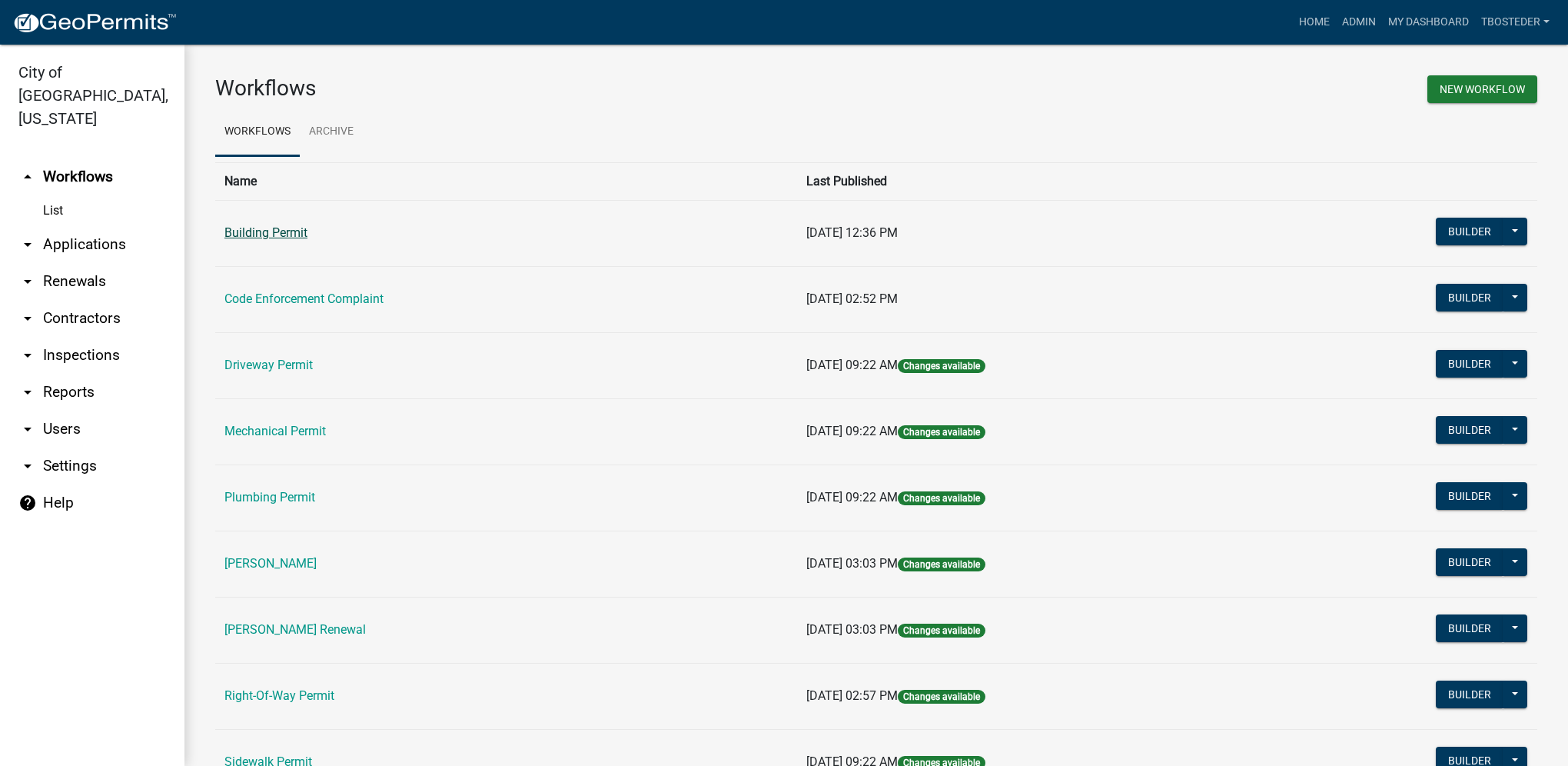
click at [285, 232] on link "Building Permit" at bounding box center [266, 232] width 83 height 15
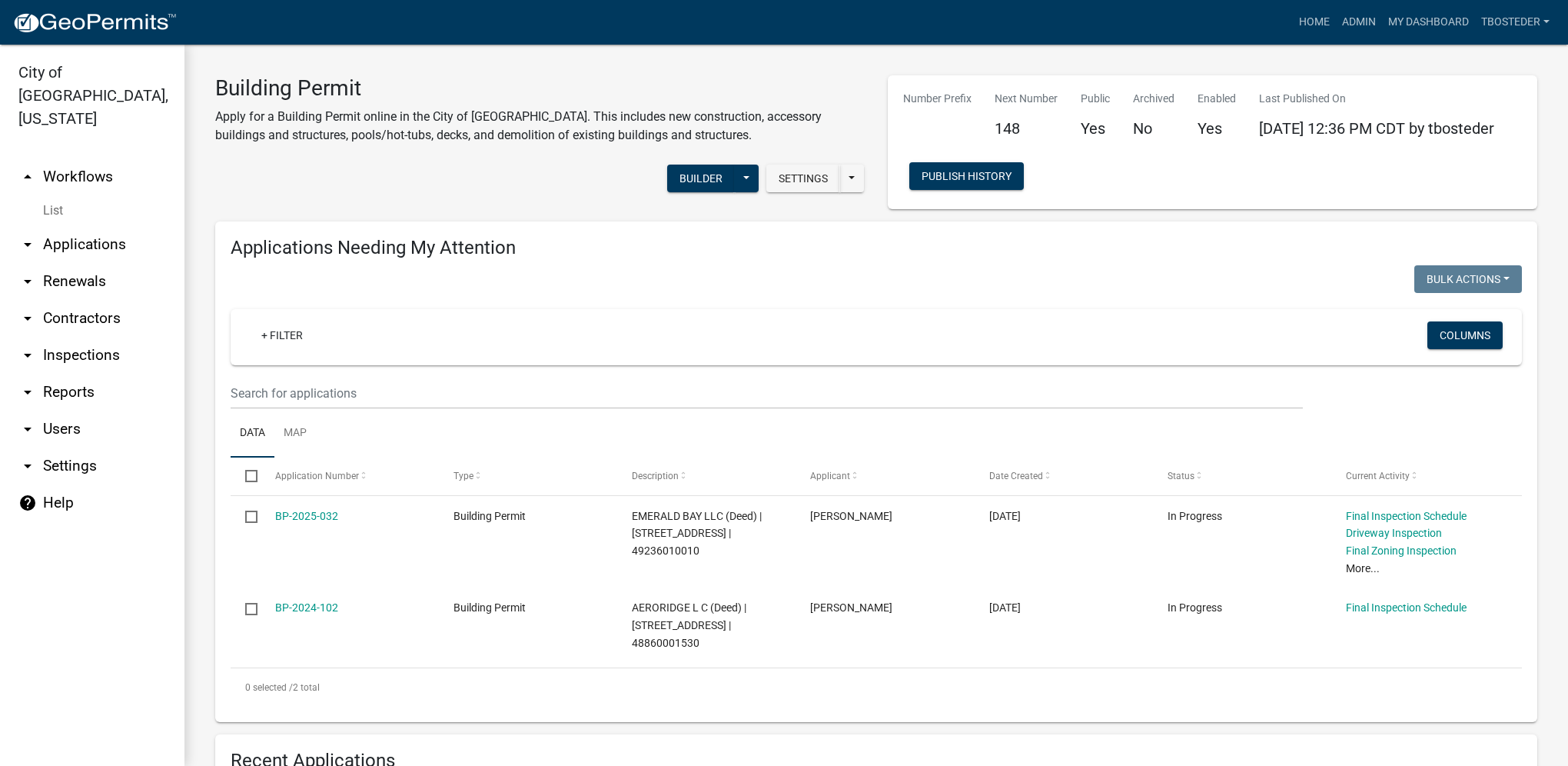
select select "1: 25"
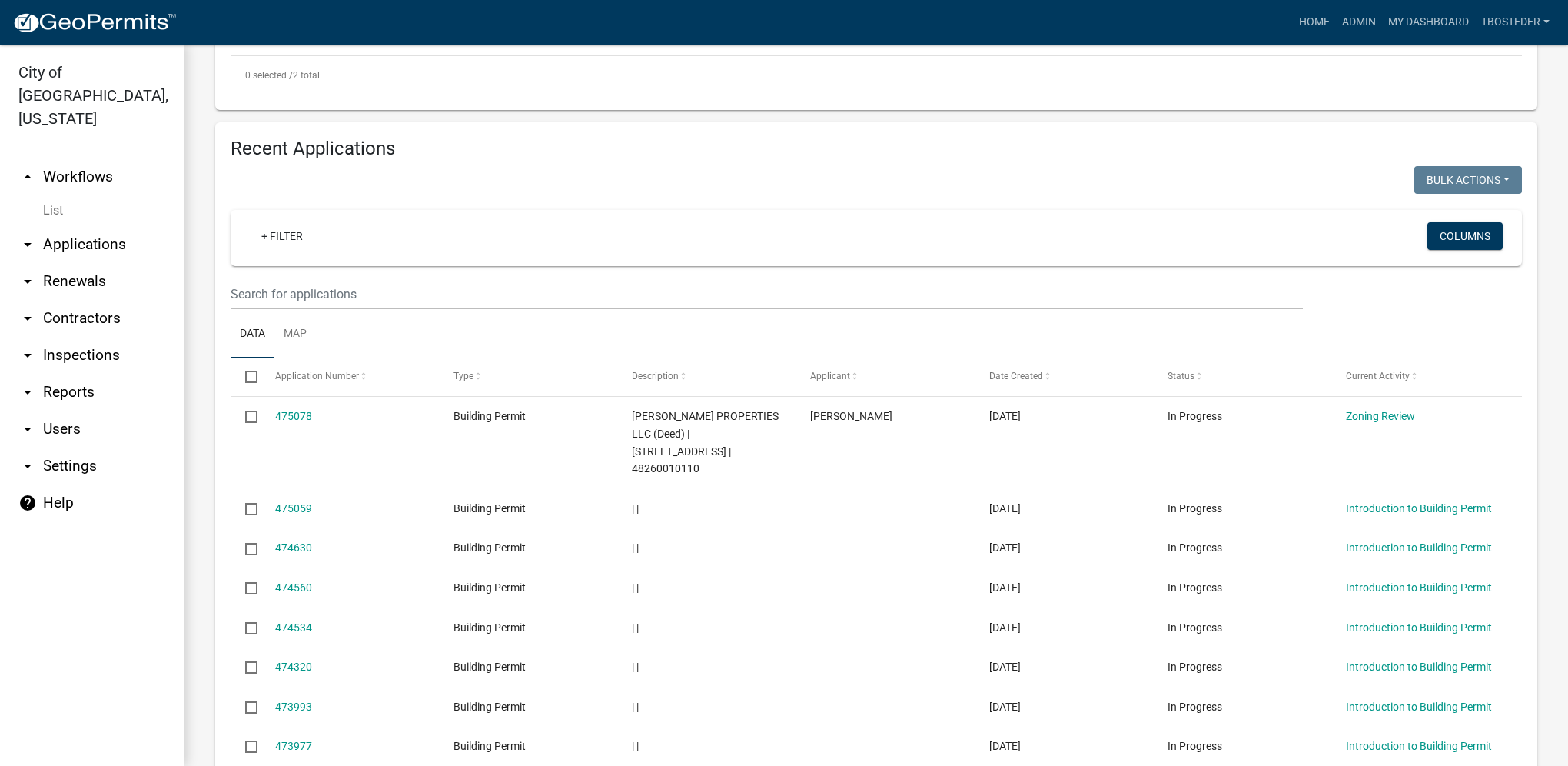
scroll to position [615, 0]
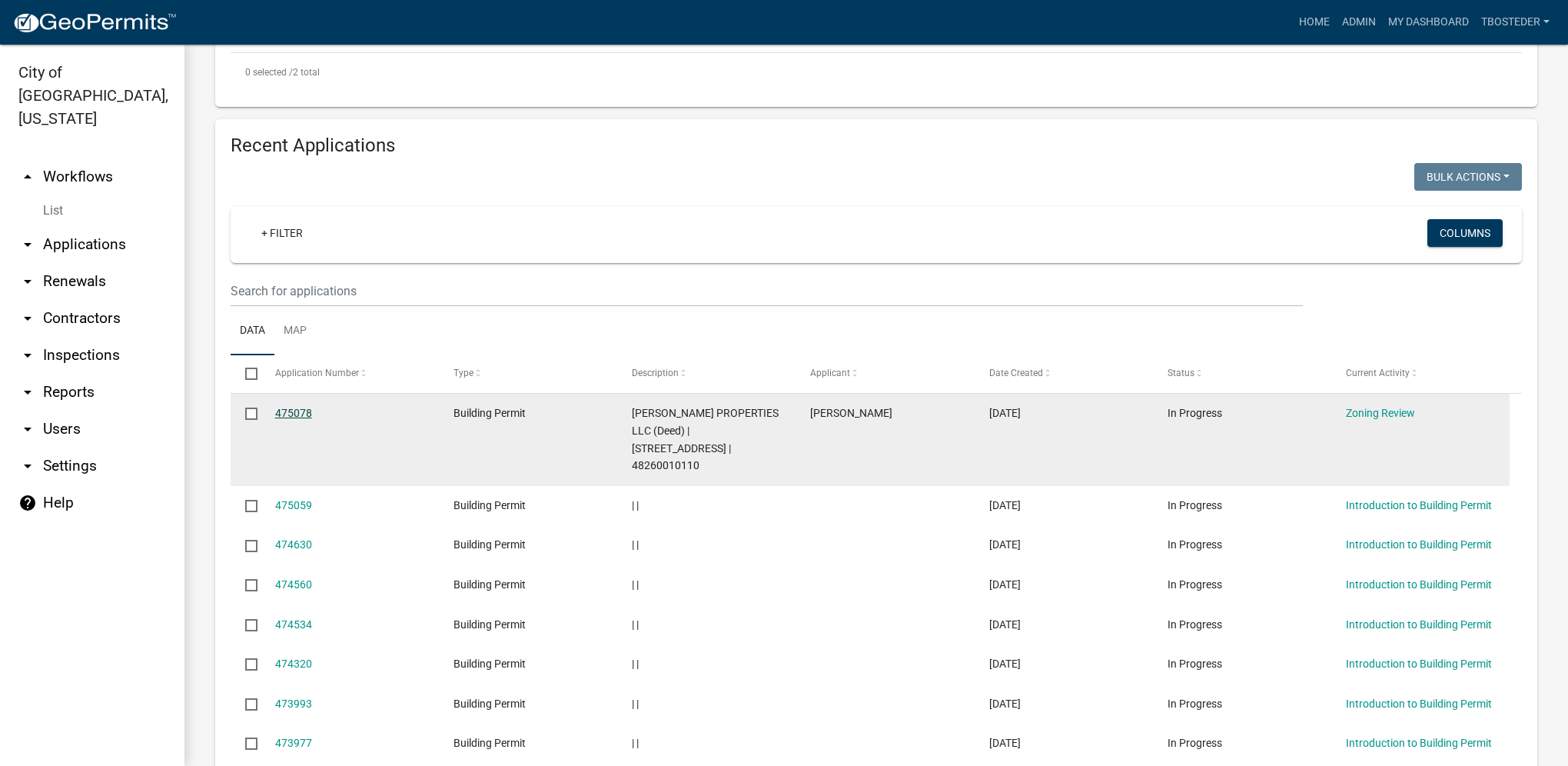
click at [307, 413] on link "475078" at bounding box center [293, 413] width 37 height 13
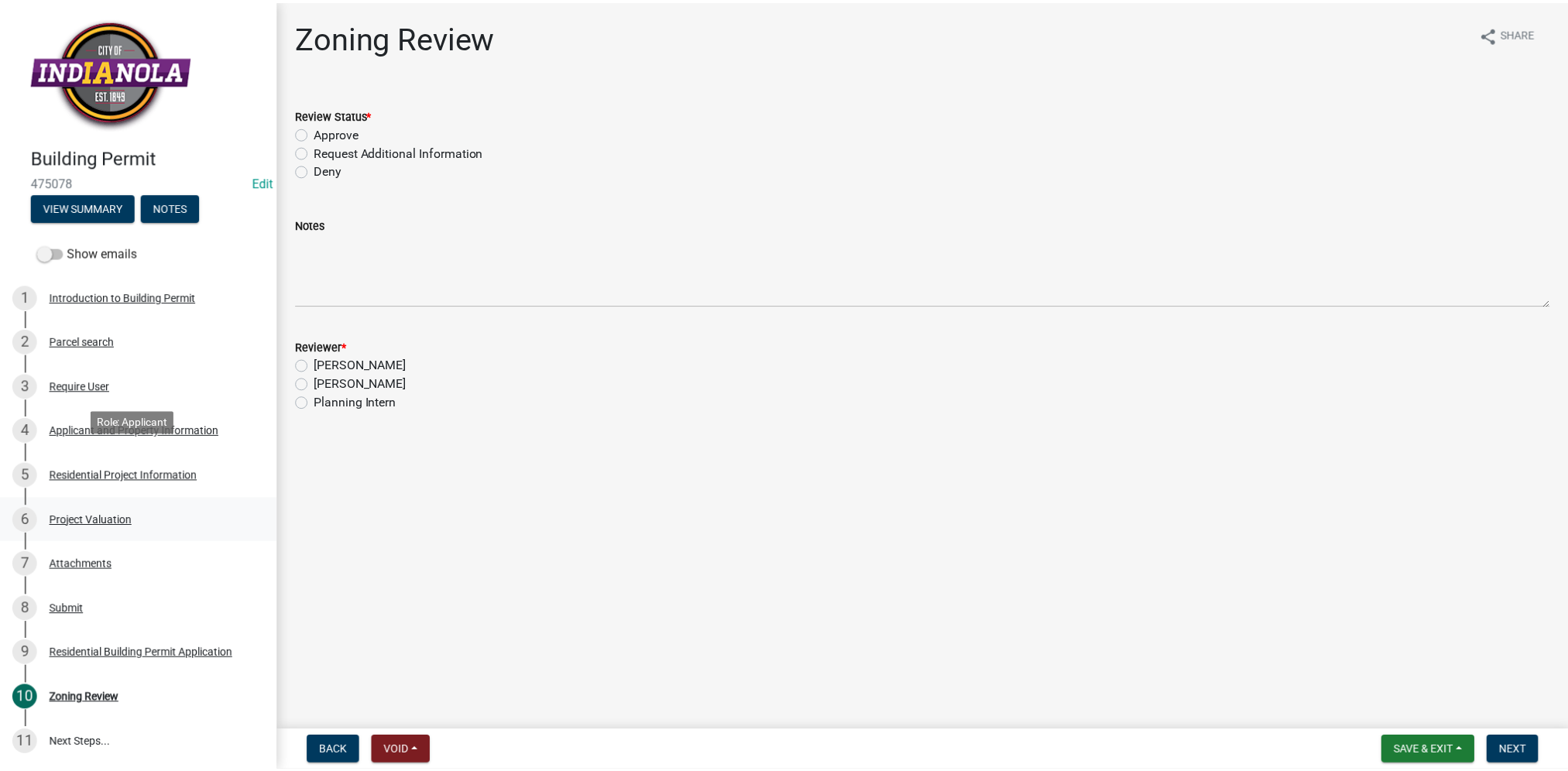
scroll to position [78, 0]
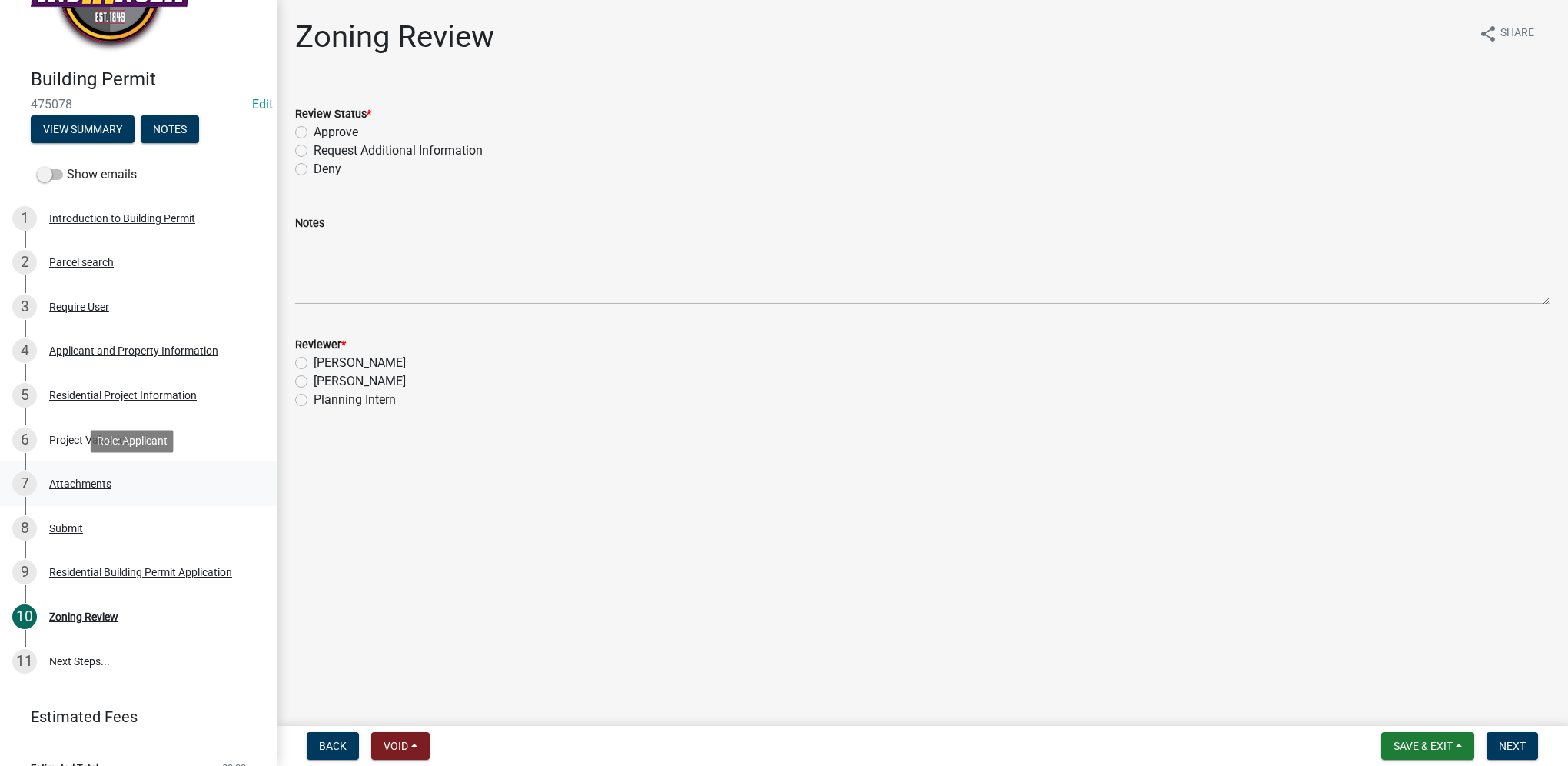
click at [141, 489] on div "7 Attachments" at bounding box center [132, 483] width 240 height 24
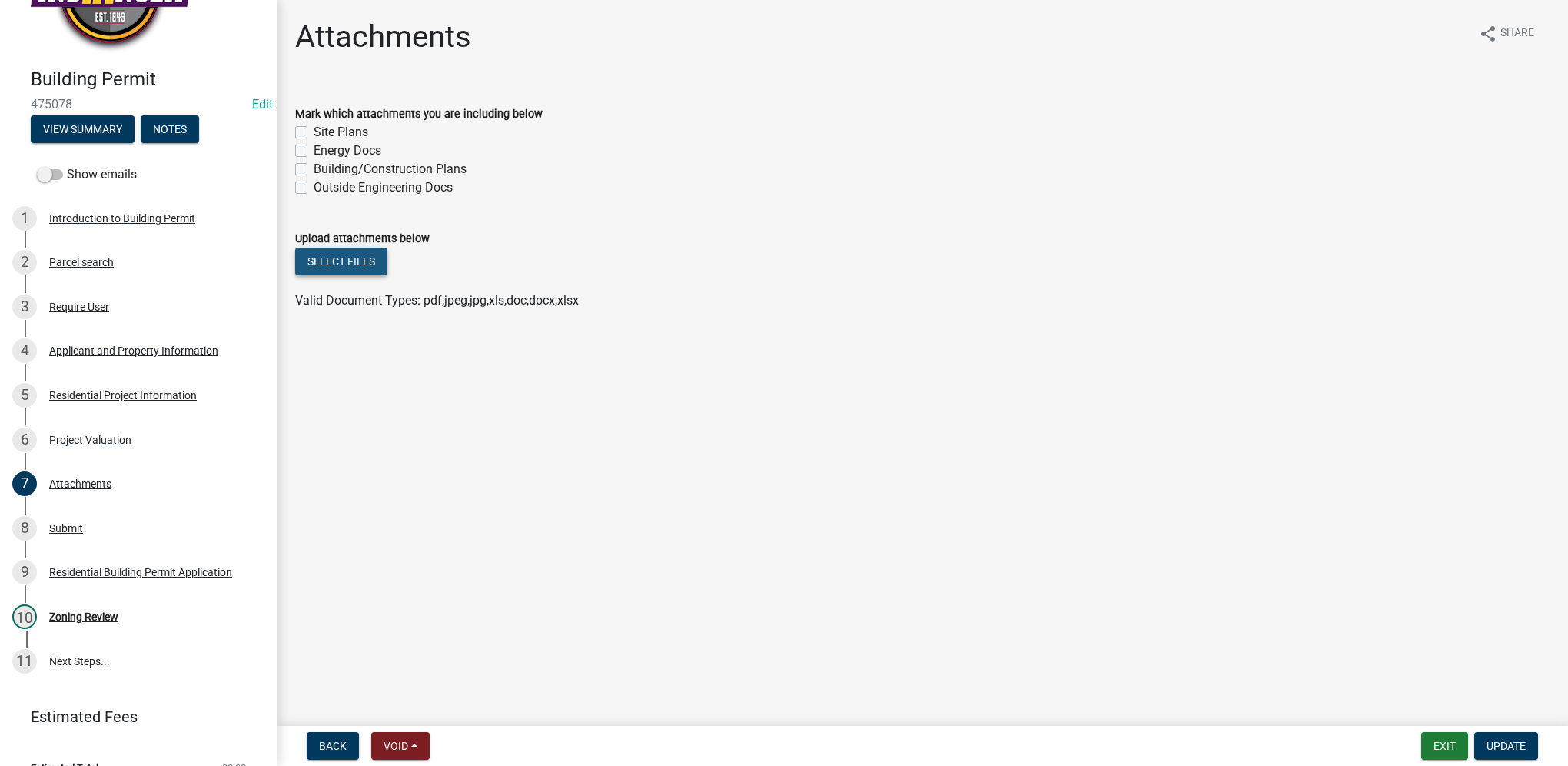
click at [332, 260] on button "Select files" at bounding box center [341, 261] width 92 height 28
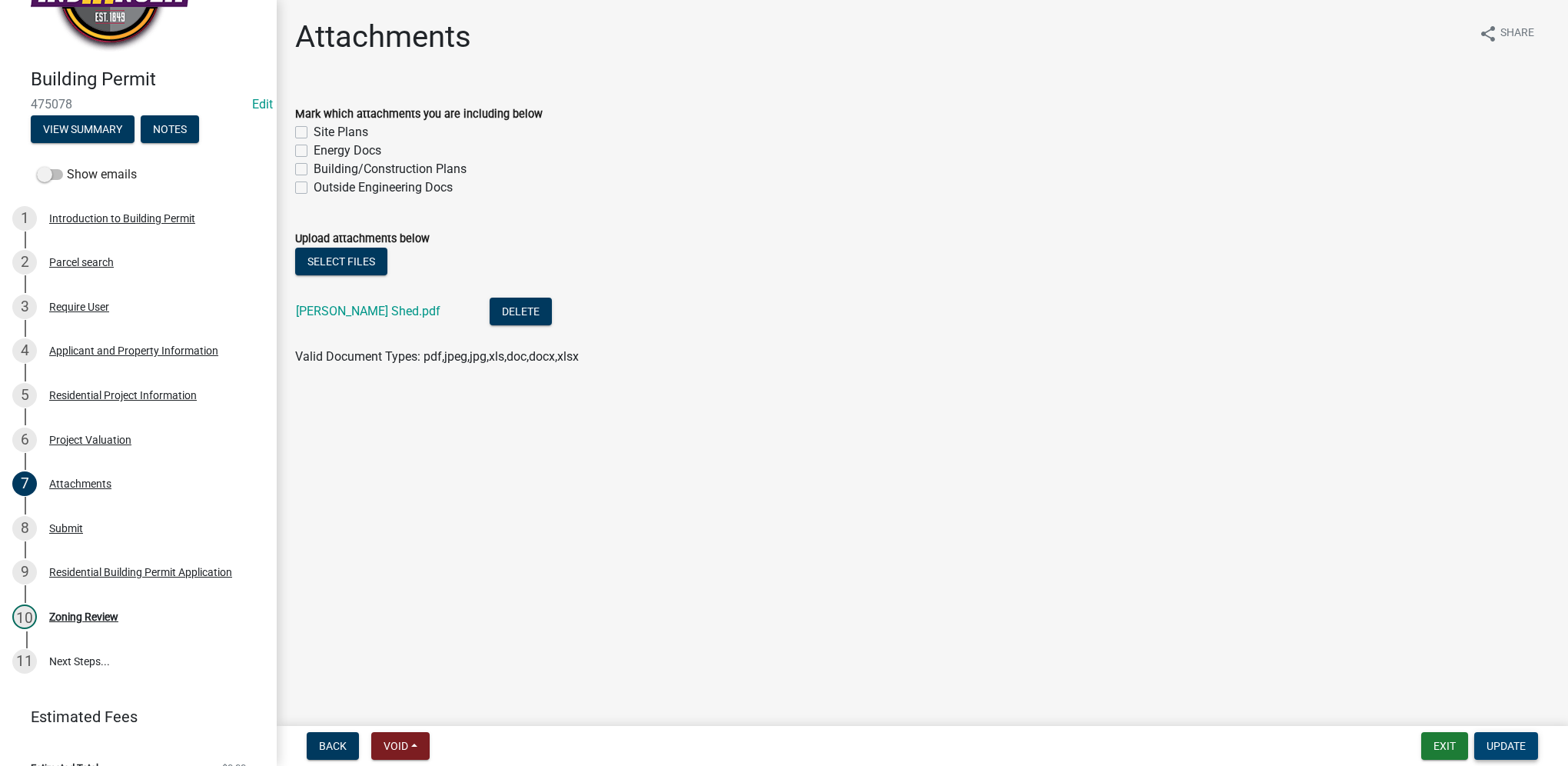
click at [1515, 749] on span "Update" at bounding box center [1507, 746] width 39 height 13
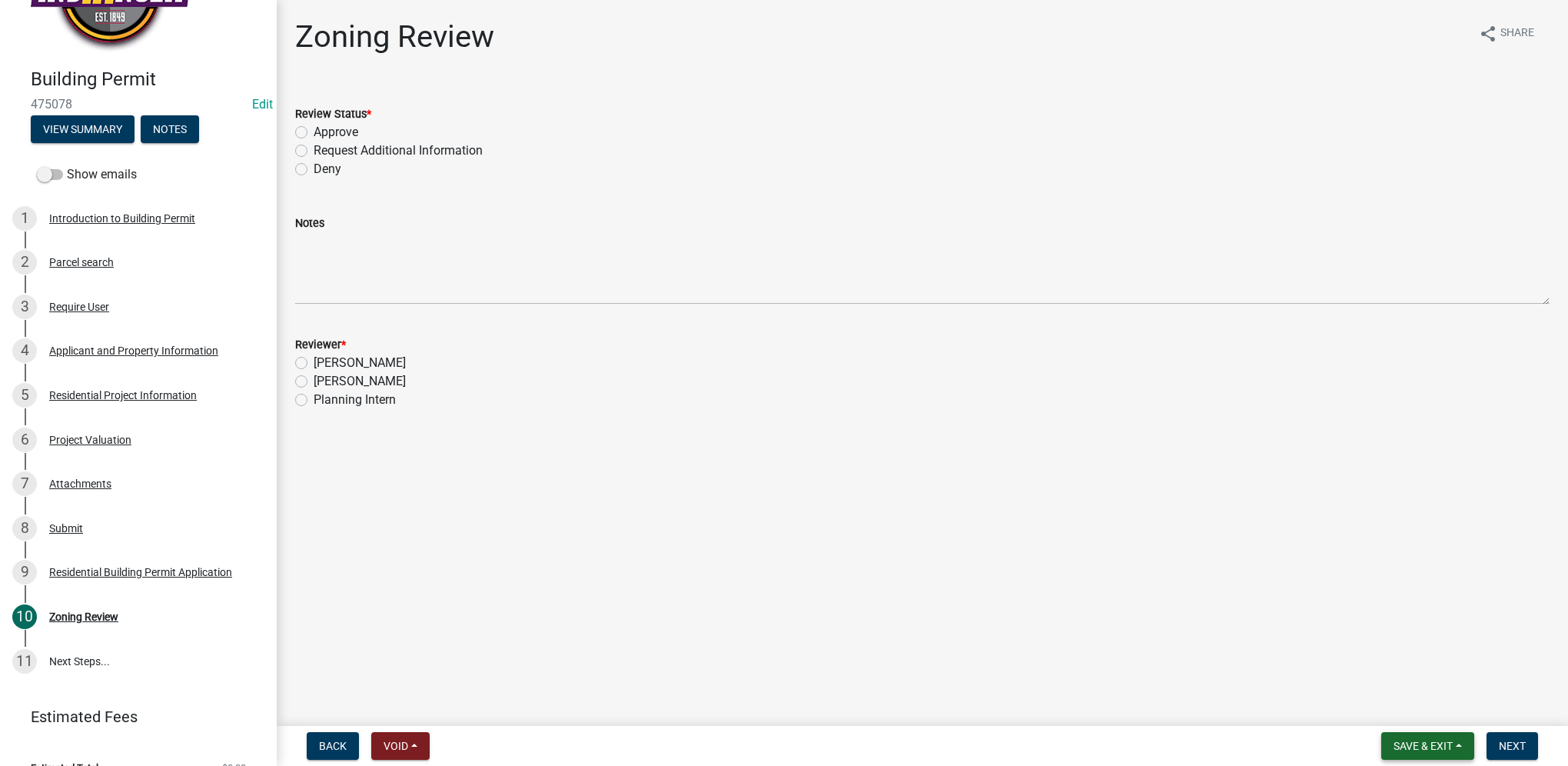
click at [1405, 749] on span "Save & Exit" at bounding box center [1423, 746] width 59 height 13
click at [1395, 711] on button "Save & Exit" at bounding box center [1413, 705] width 123 height 37
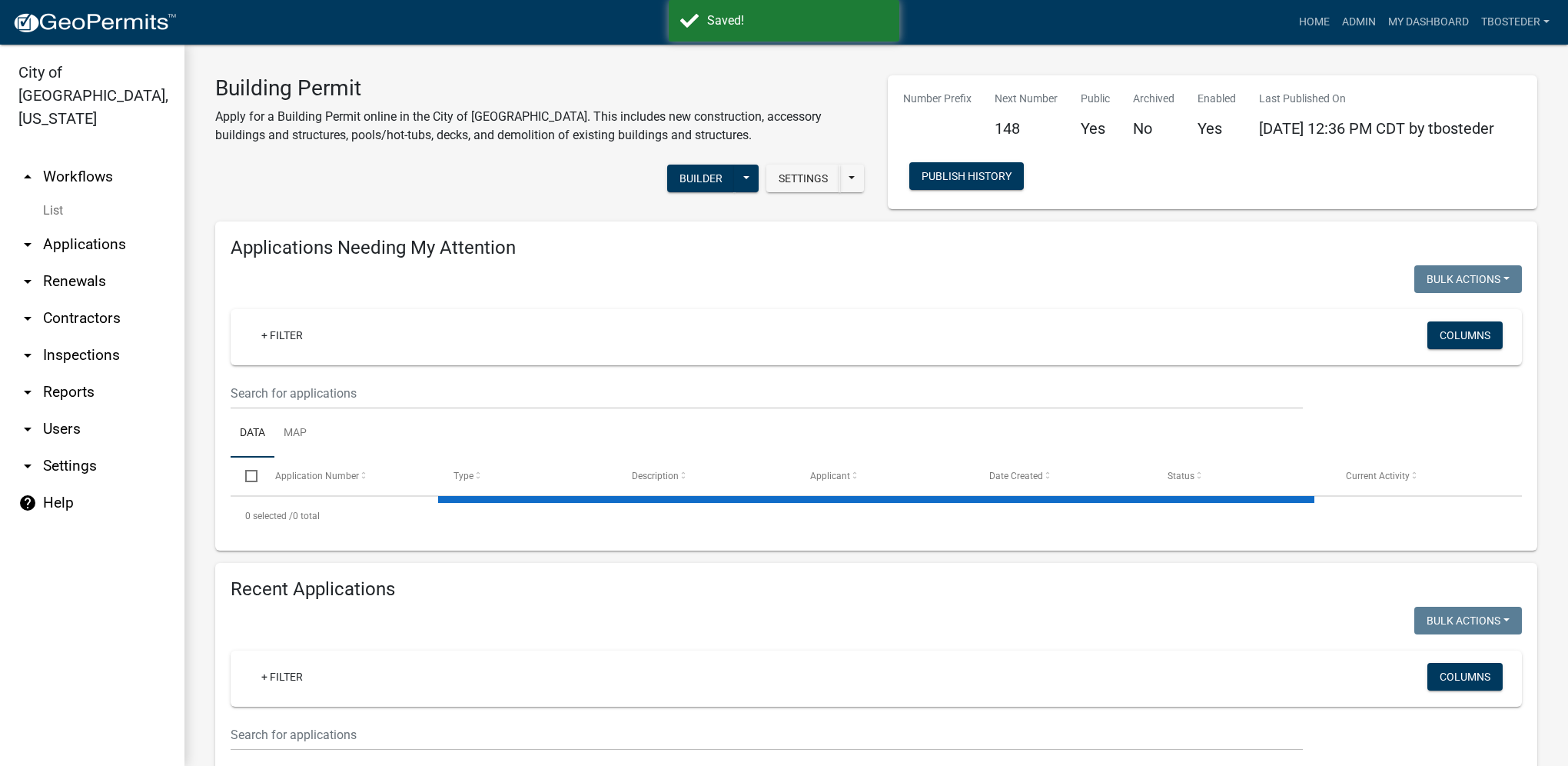
select select "1: 25"
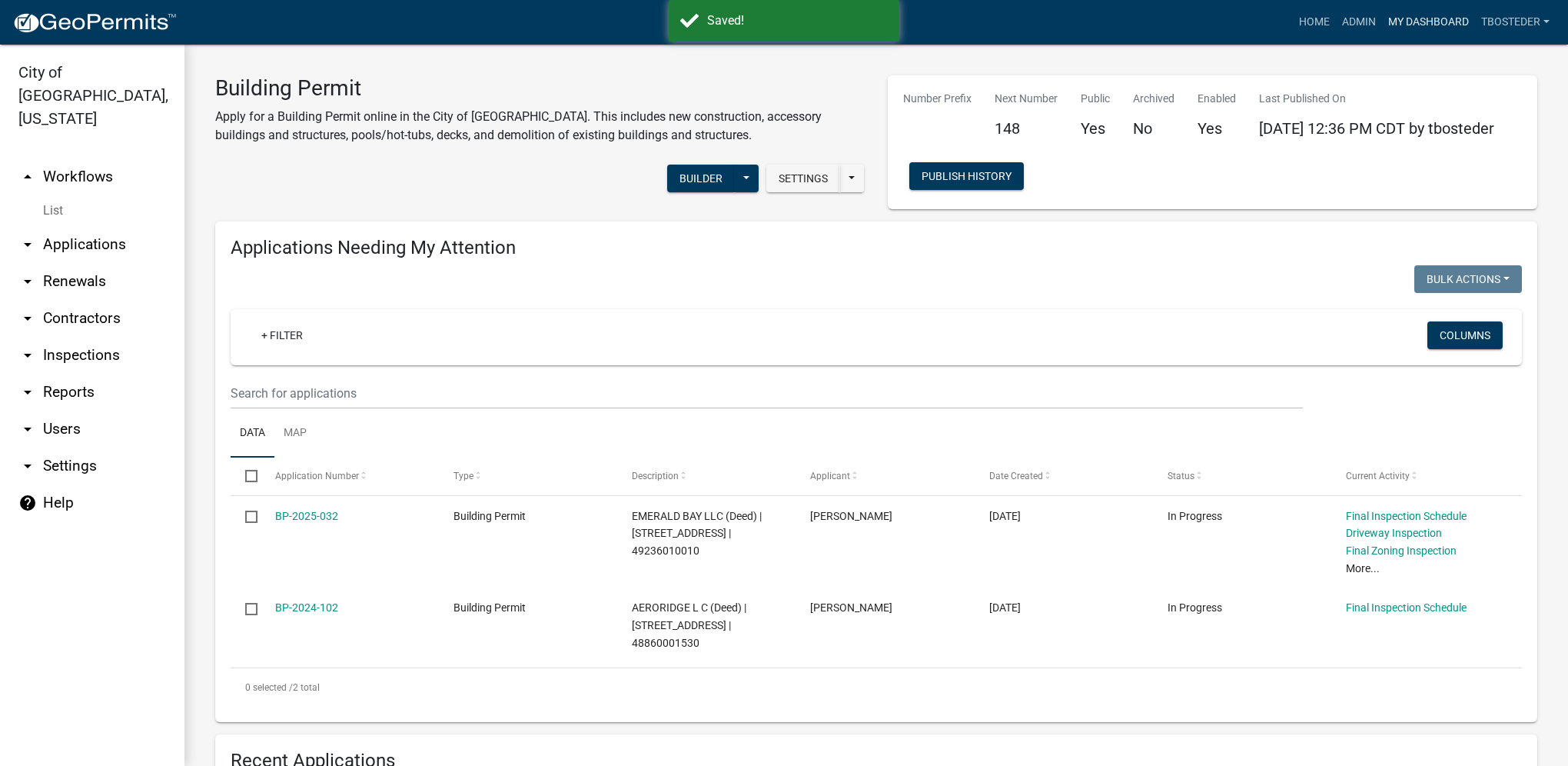
click at [1451, 21] on link "My Dashboard" at bounding box center [1429, 22] width 93 height 29
